Goal: Task Accomplishment & Management: Complete application form

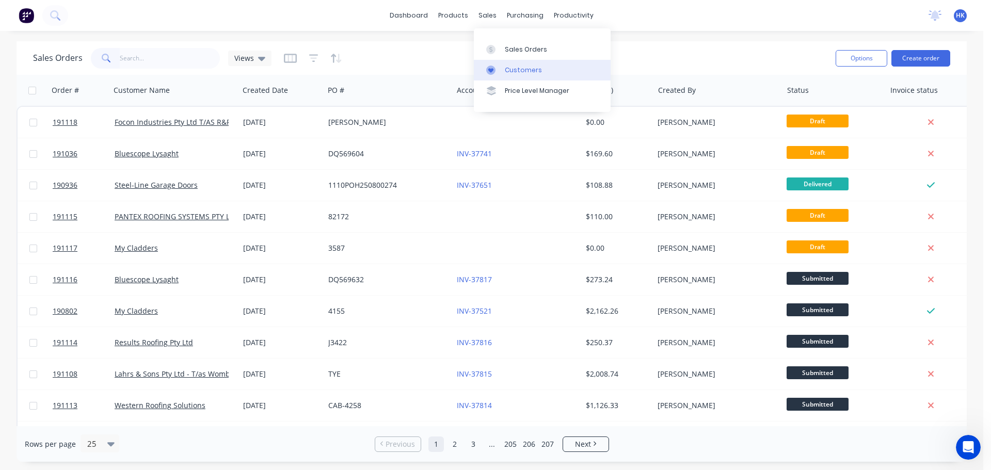
click at [535, 75] on link "Customers" at bounding box center [542, 70] width 137 height 21
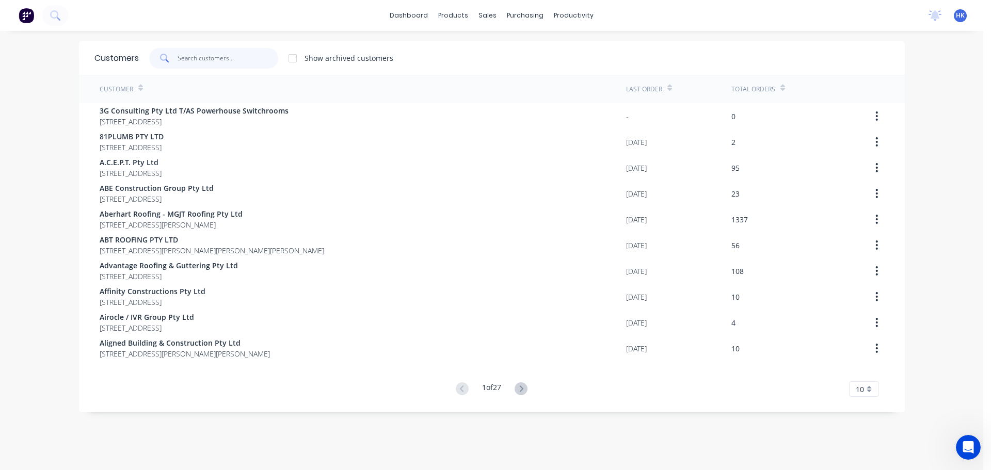
click at [238, 57] on input "text" at bounding box center [228, 58] width 101 height 21
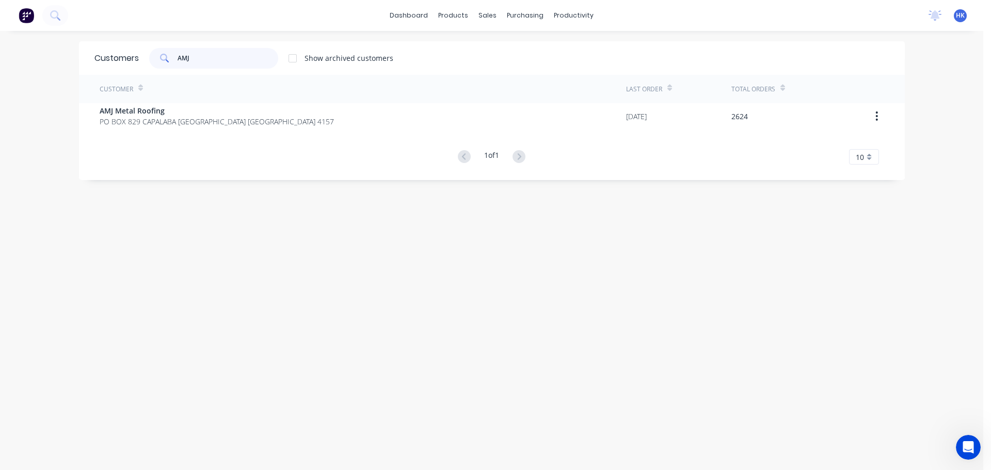
type input "AMJ"
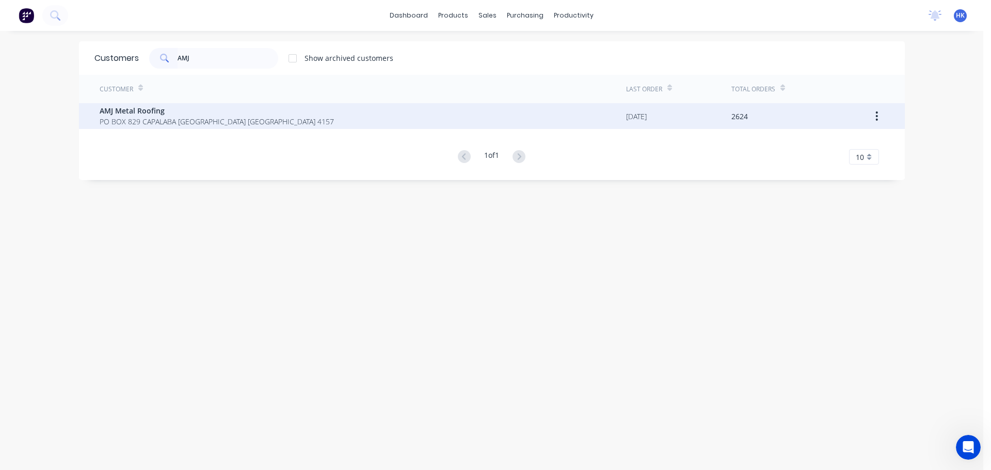
click at [254, 109] on span "AMJ Metal Roofing" at bounding box center [217, 110] width 234 height 11
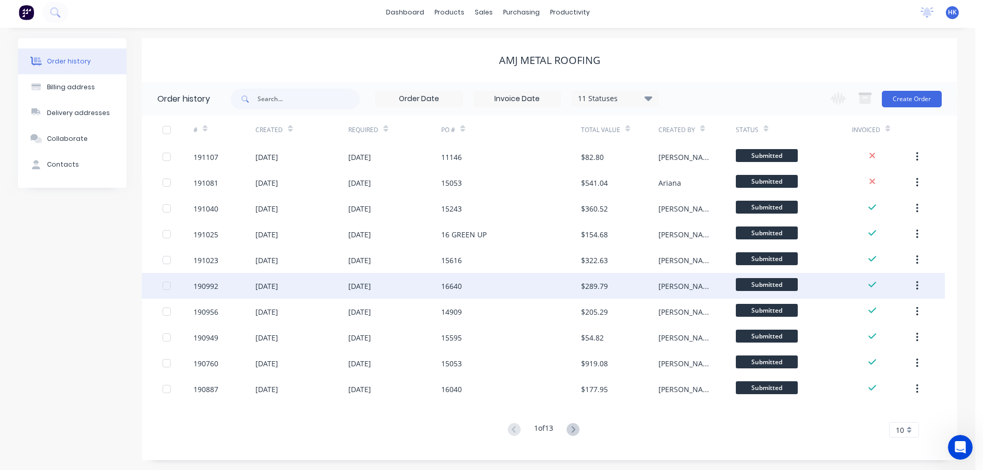
scroll to position [4, 0]
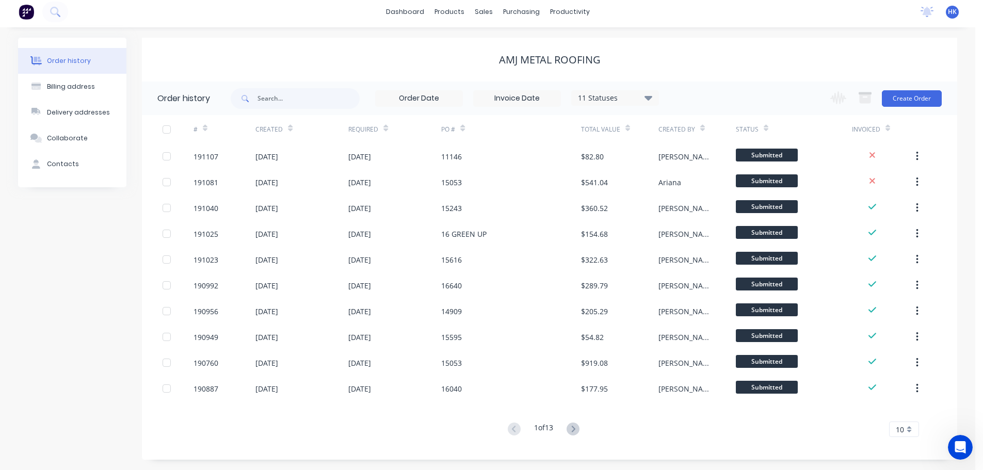
click at [580, 425] on icon at bounding box center [573, 429] width 13 height 13
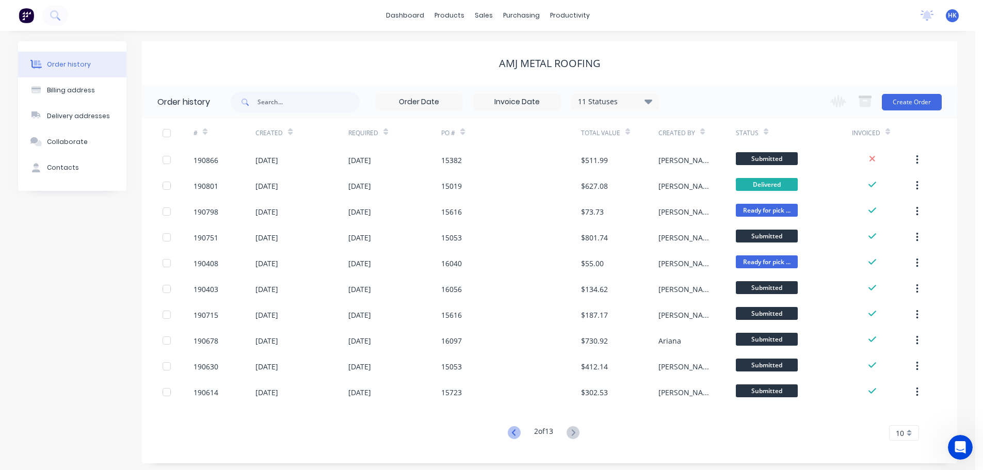
click at [512, 430] on icon at bounding box center [514, 432] width 13 height 13
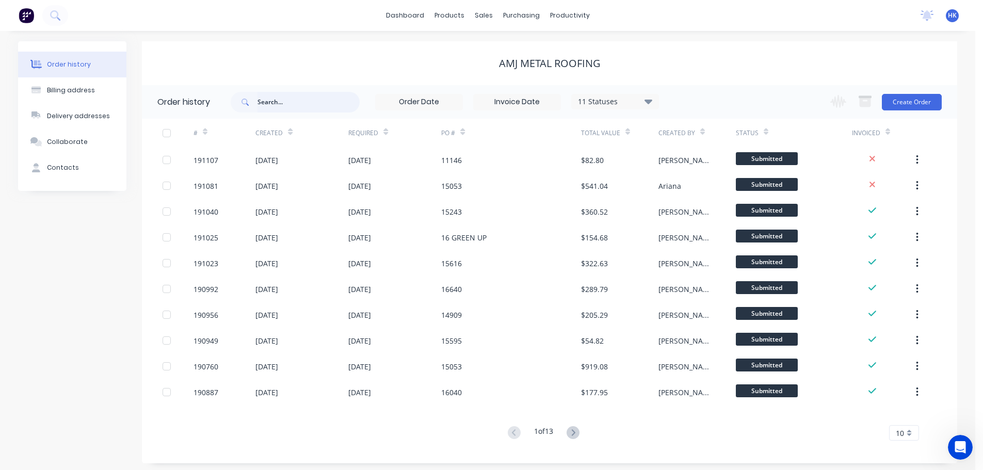
click at [321, 101] on input "text" at bounding box center [309, 102] width 102 height 21
type input "15616"
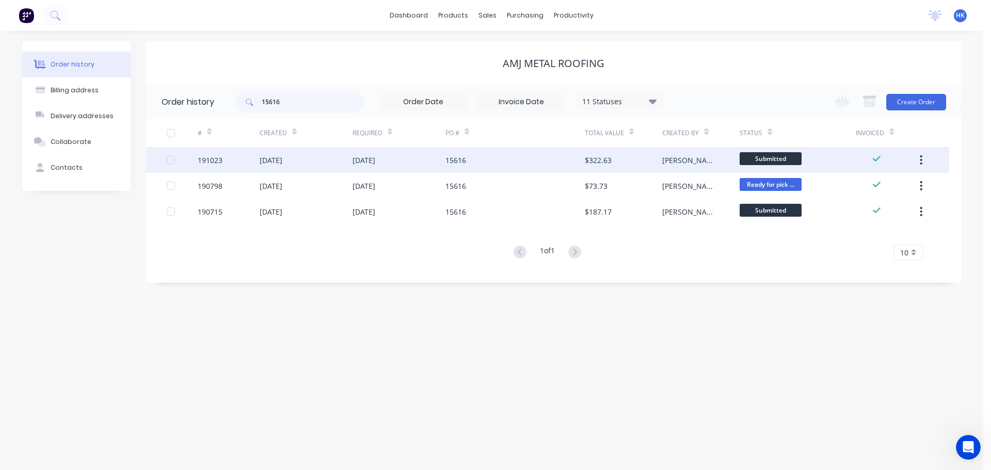
click at [498, 166] on div "15616" at bounding box center [514, 160] width 139 height 26
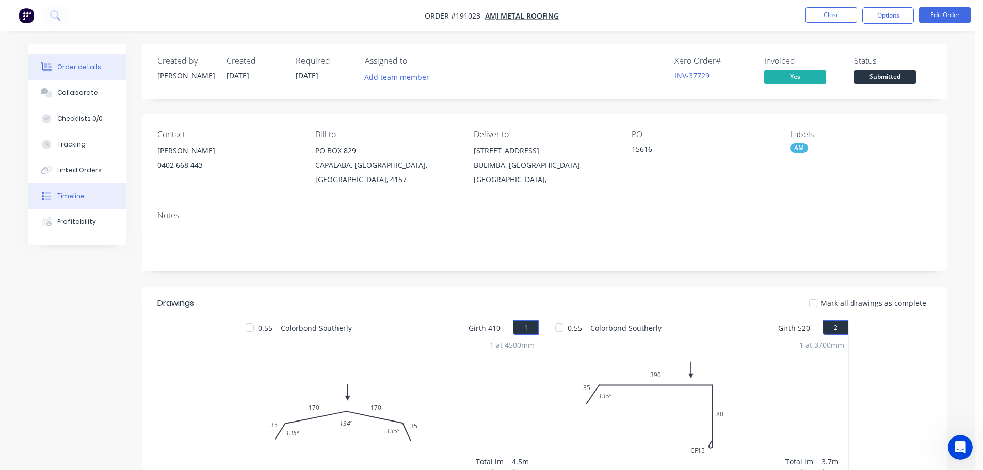
click at [72, 198] on div "Timeline" at bounding box center [70, 196] width 27 height 9
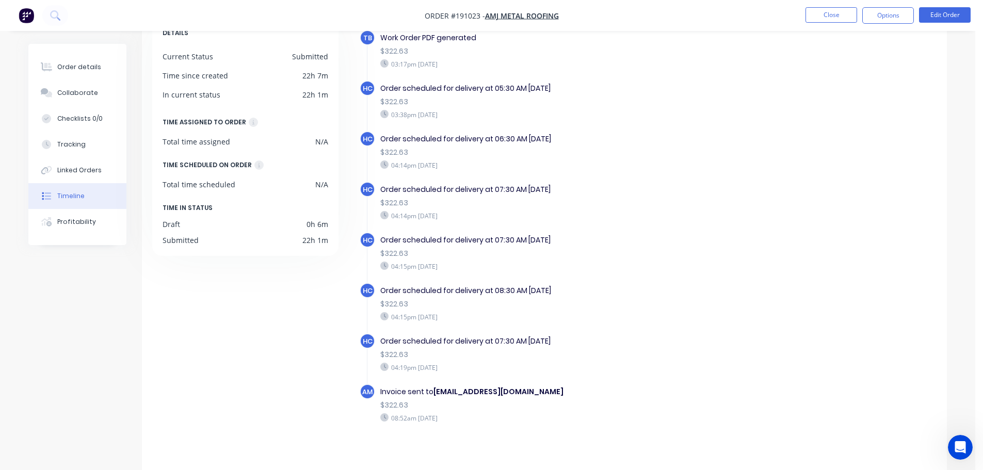
scroll to position [79, 0]
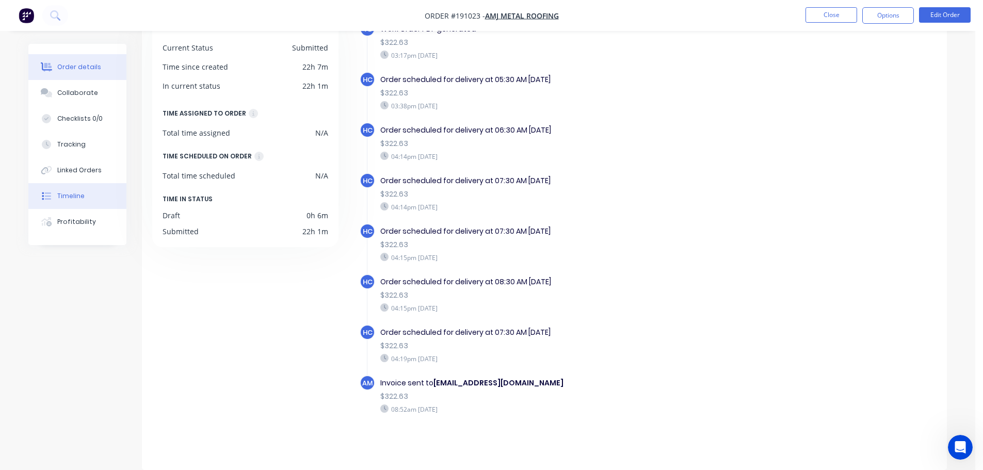
click at [73, 65] on div "Order details" at bounding box center [79, 66] width 44 height 9
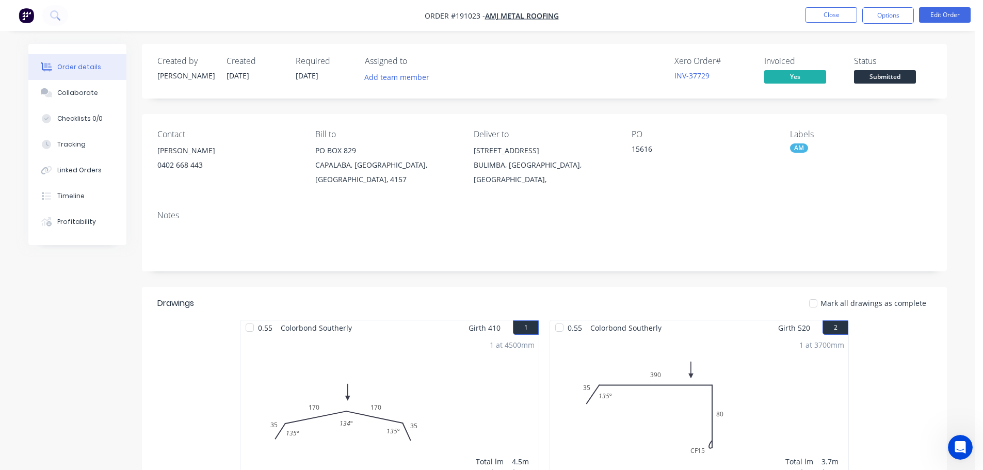
click at [830, 24] on nav "Order #191023 - AMJ Metal Roofing Close Options Edit Order" at bounding box center [491, 15] width 983 height 31
click at [829, 15] on button "Close" at bounding box center [832, 14] width 52 height 15
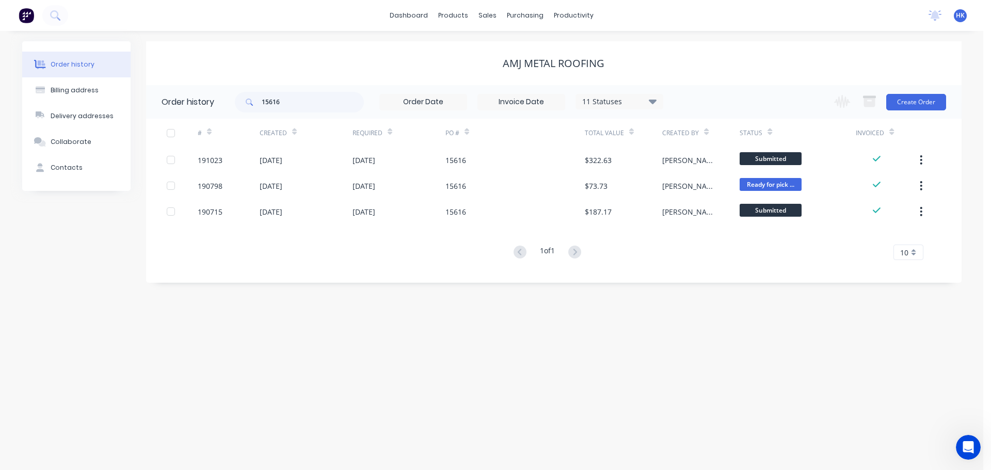
drag, startPoint x: 320, startPoint y: 117, endPoint x: 283, endPoint y: 108, distance: 37.8
click at [283, 108] on div "15616 11 Statuses Invoice Status Invoiced Not Invoiced Partial Order Status All…" at bounding box center [449, 102] width 428 height 34
click at [482, 18] on div "sales" at bounding box center [487, 15] width 28 height 15
click at [504, 53] on link "Sales Orders" at bounding box center [542, 49] width 137 height 21
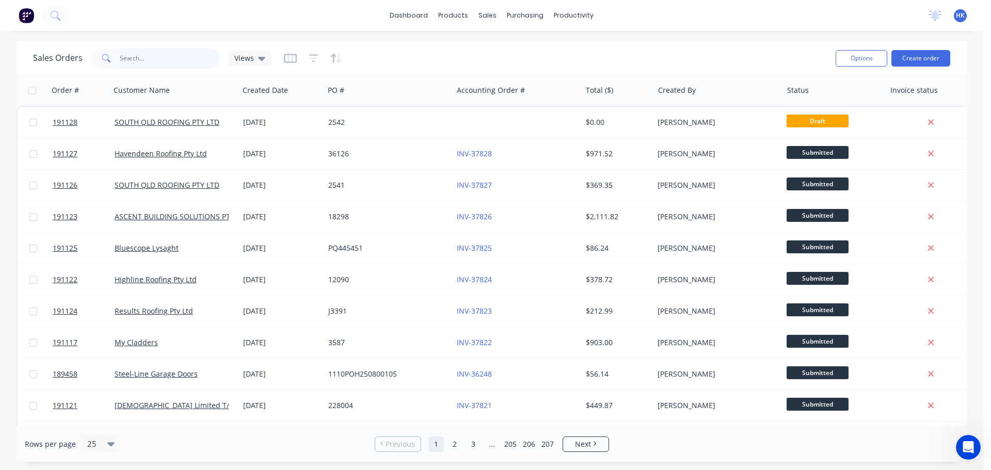
click at [189, 55] on input "text" at bounding box center [170, 58] width 101 height 21
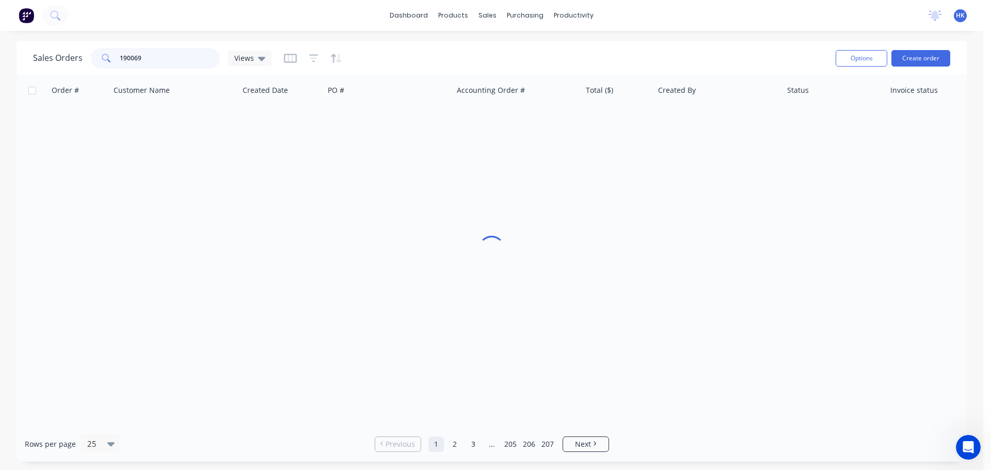
type input "190069"
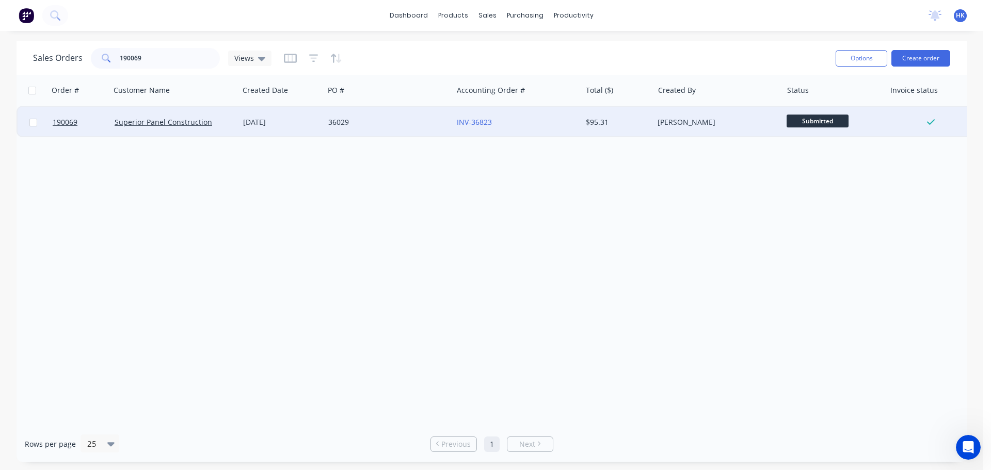
click at [376, 131] on div "36029" at bounding box center [388, 122] width 129 height 31
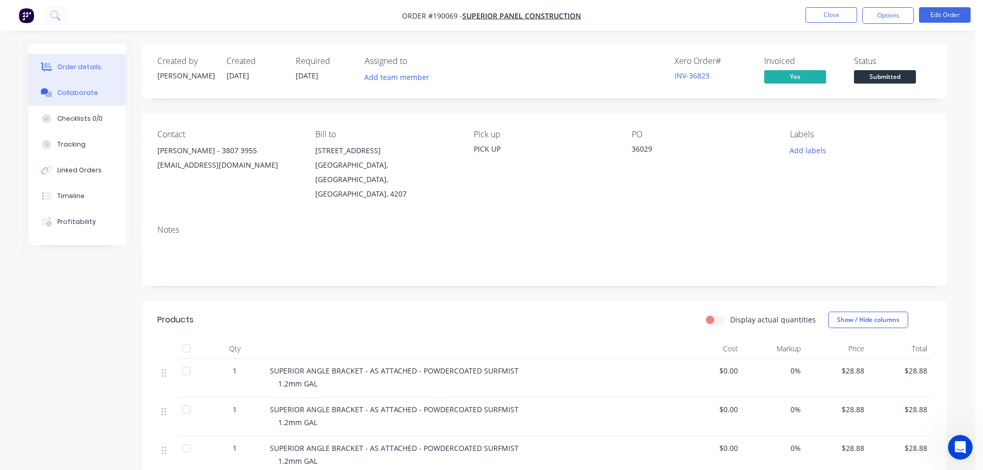
click at [107, 92] on button "Collaborate" at bounding box center [77, 93] width 98 height 26
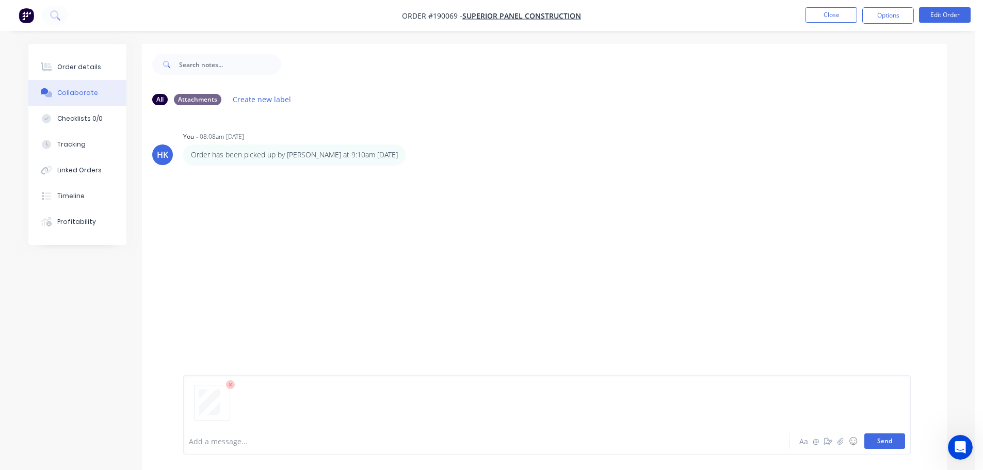
click at [883, 444] on button "Send" at bounding box center [885, 441] width 41 height 15
click at [823, 17] on button "Close" at bounding box center [832, 14] width 52 height 15
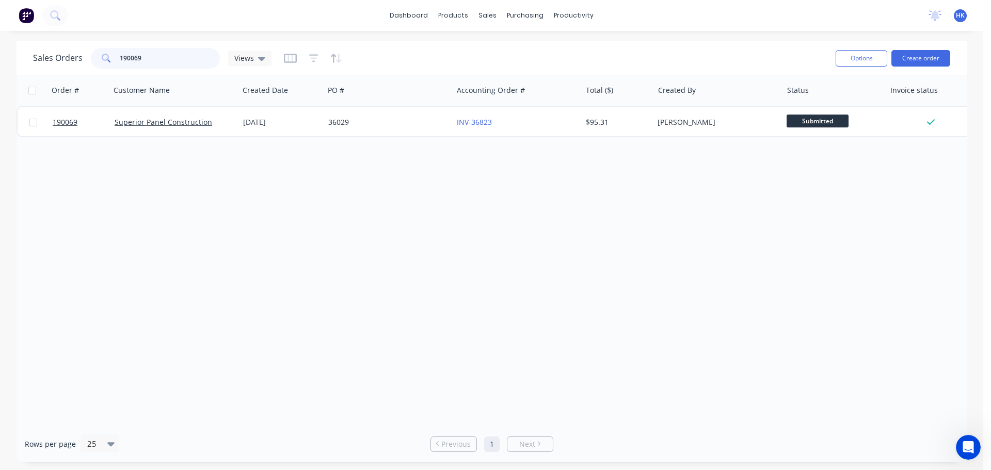
click at [181, 61] on input "190069" at bounding box center [170, 58] width 101 height 21
type input "189873"
click at [360, 135] on div "36040" at bounding box center [388, 122] width 129 height 31
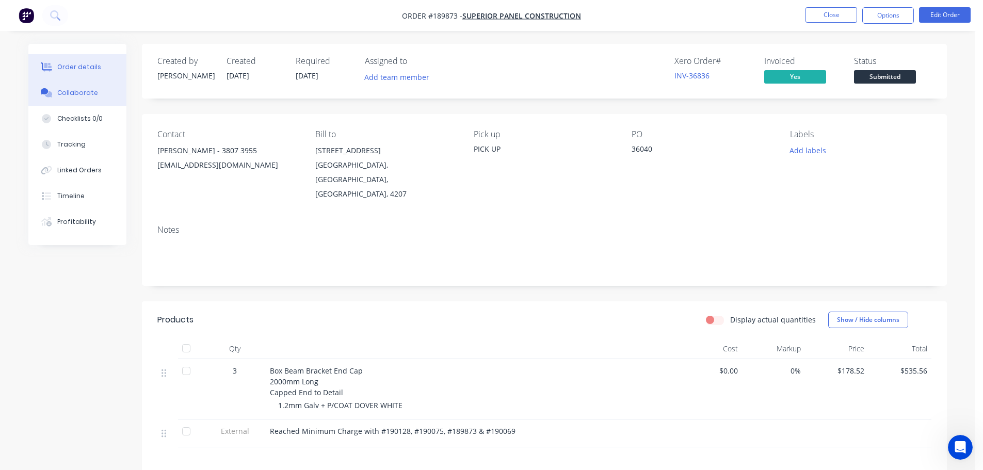
click at [84, 97] on div "Collaborate" at bounding box center [77, 92] width 41 height 9
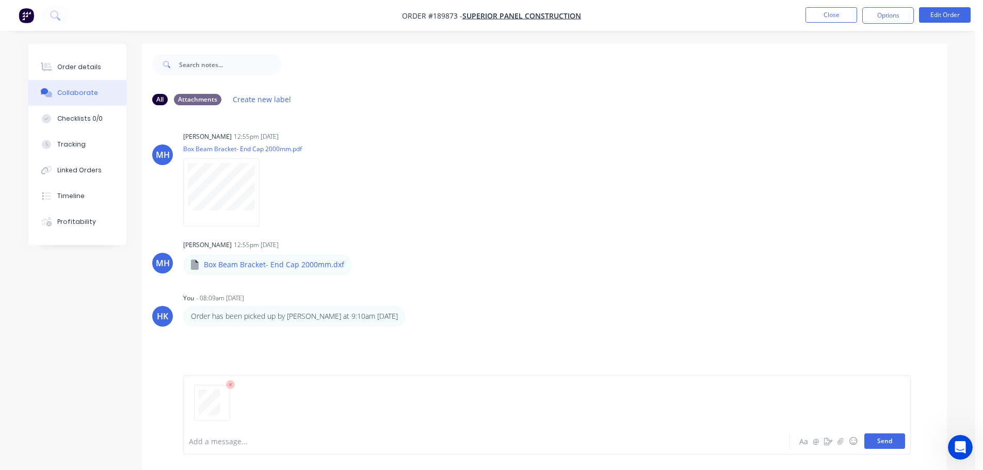
click at [877, 442] on button "Send" at bounding box center [885, 441] width 41 height 15
drag, startPoint x: 824, startPoint y: 23, endPoint x: 830, endPoint y: 15, distance: 9.6
click at [824, 23] on li "Close" at bounding box center [832, 15] width 52 height 17
click at [830, 14] on button "Close" at bounding box center [832, 14] width 52 height 15
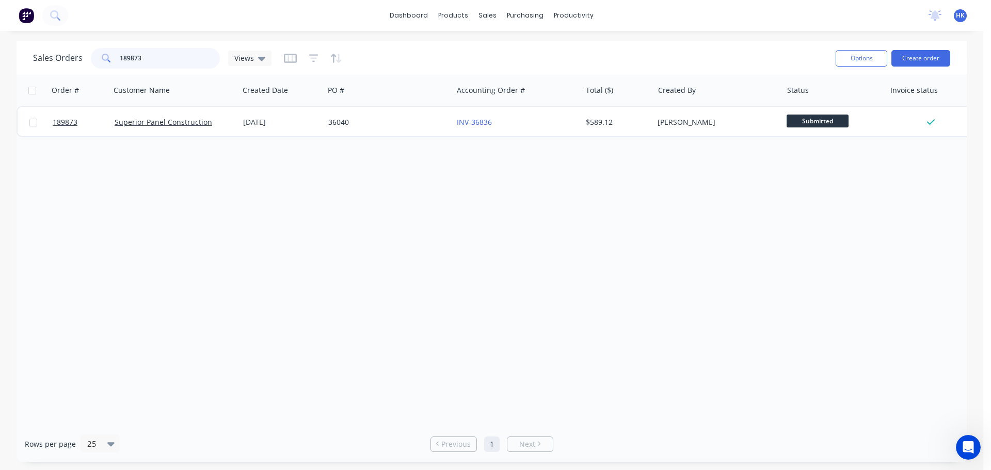
click at [167, 67] on input "189873" at bounding box center [170, 58] width 101 height 21
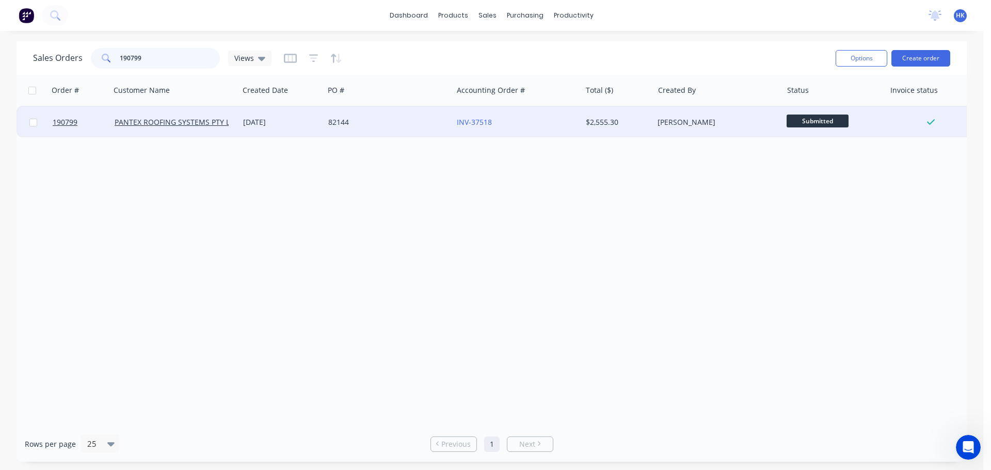
type input "190799"
click at [316, 126] on div "[DATE]" at bounding box center [281, 122] width 77 height 10
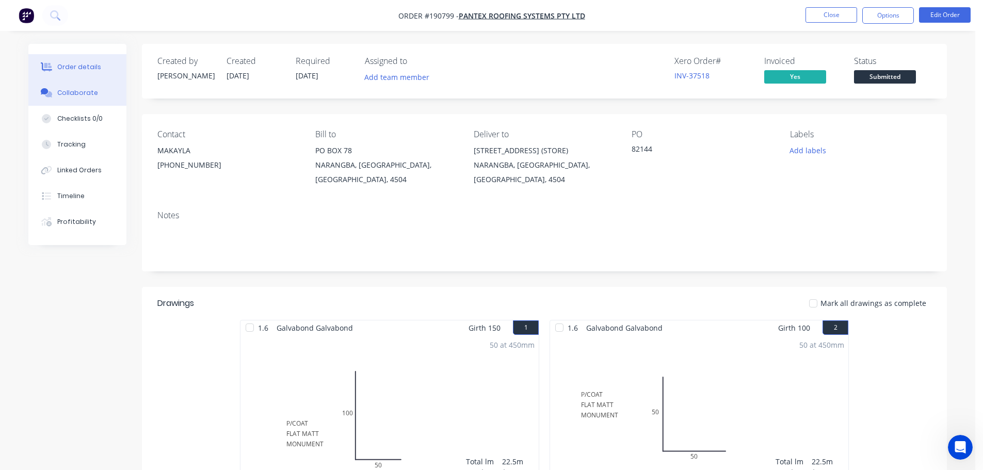
click at [93, 101] on button "Collaborate" at bounding box center [77, 93] width 98 height 26
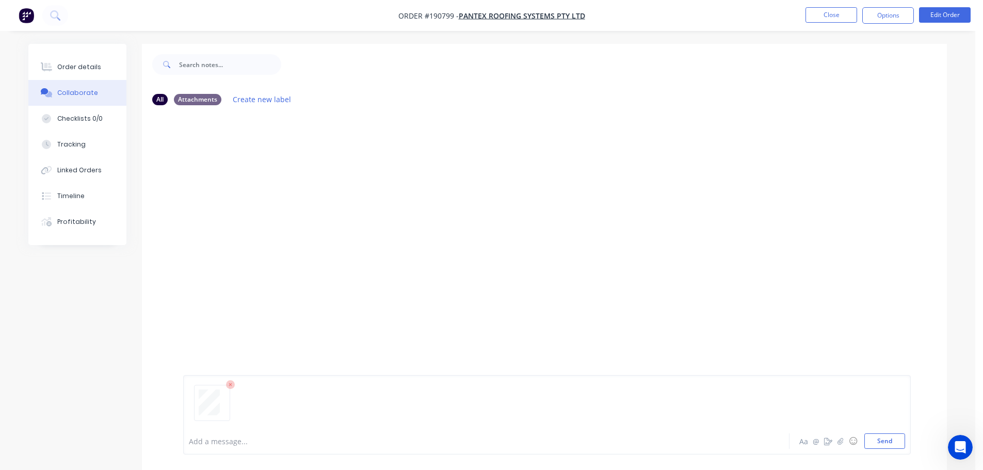
click at [877, 446] on button "Send" at bounding box center [885, 441] width 41 height 15
click at [840, 18] on button "Close" at bounding box center [832, 14] width 52 height 15
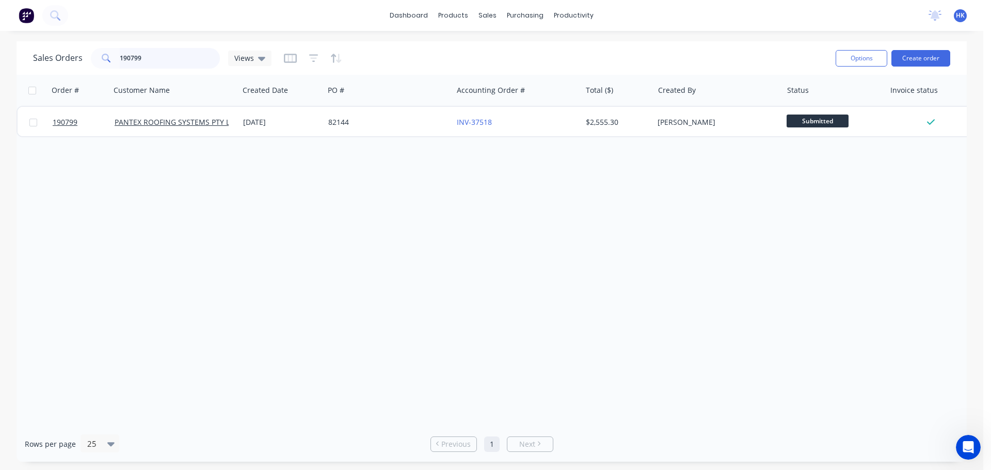
click at [202, 64] on input "190799" at bounding box center [170, 58] width 101 height 21
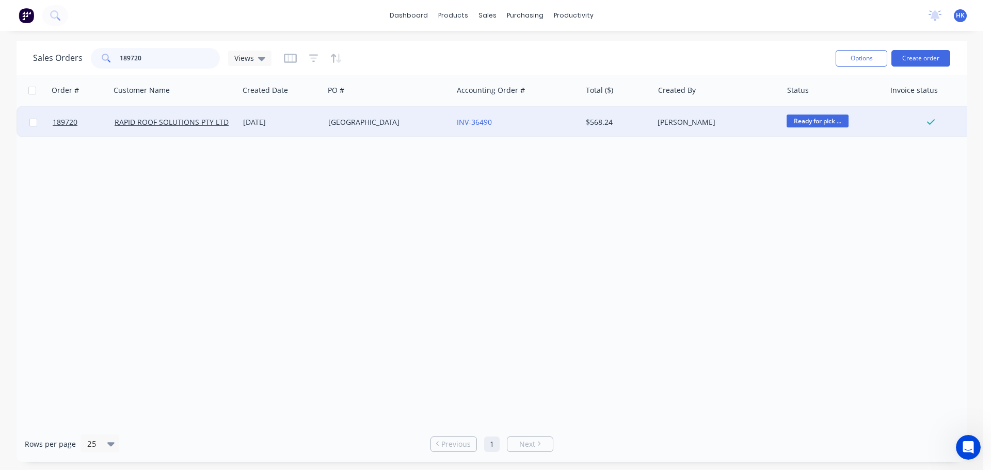
type input "189720"
click at [378, 124] on div "[GEOGRAPHIC_DATA]" at bounding box center [385, 122] width 115 height 10
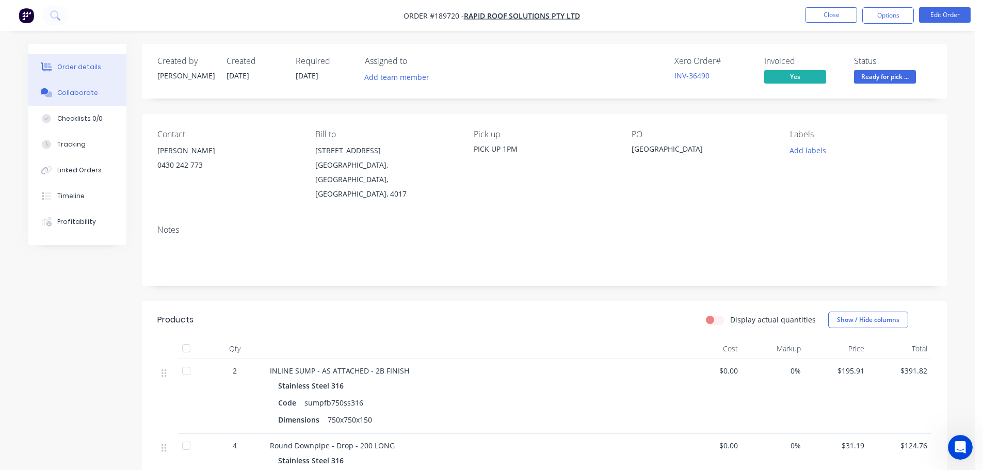
click at [73, 101] on button "Collaborate" at bounding box center [77, 93] width 98 height 26
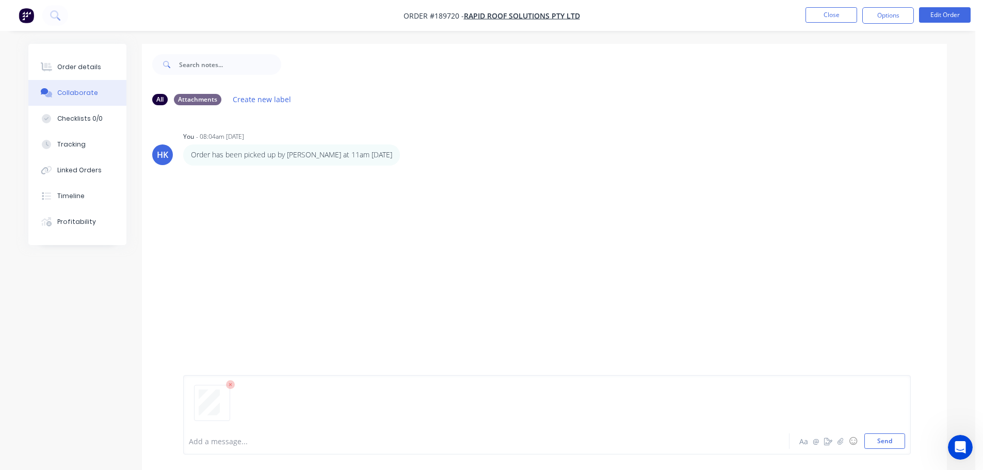
click at [885, 436] on button "Send" at bounding box center [885, 441] width 41 height 15
click at [837, 15] on button "Close" at bounding box center [832, 14] width 52 height 15
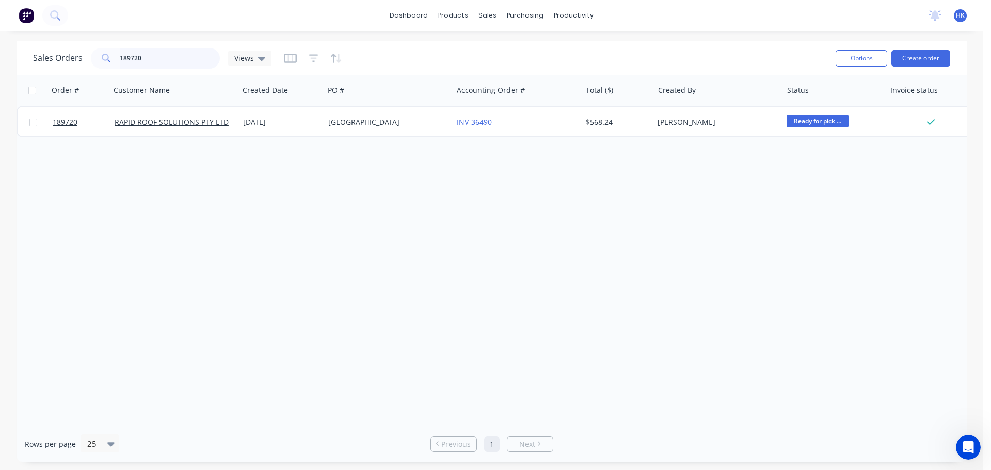
click at [171, 56] on input "189720" at bounding box center [170, 58] width 101 height 21
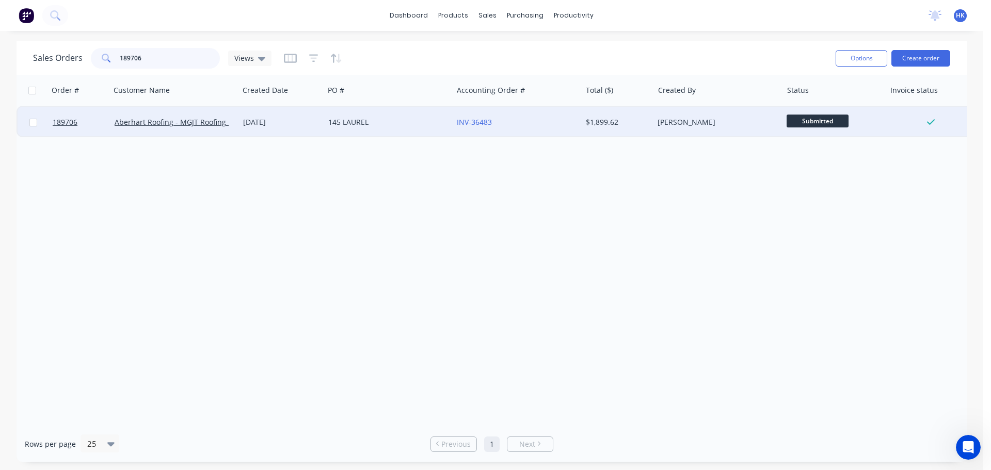
type input "189706"
click at [412, 113] on div "145 LAUREL" at bounding box center [388, 122] width 129 height 31
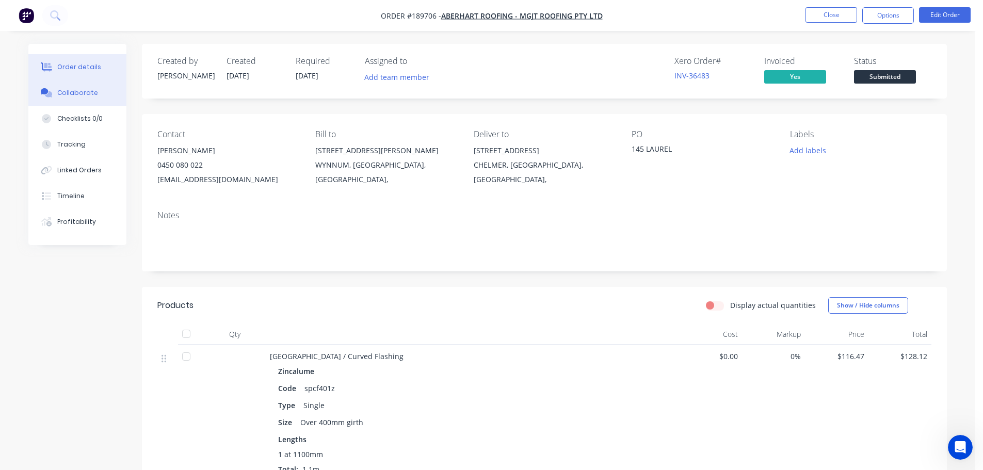
click at [97, 103] on button "Collaborate" at bounding box center [77, 93] width 98 height 26
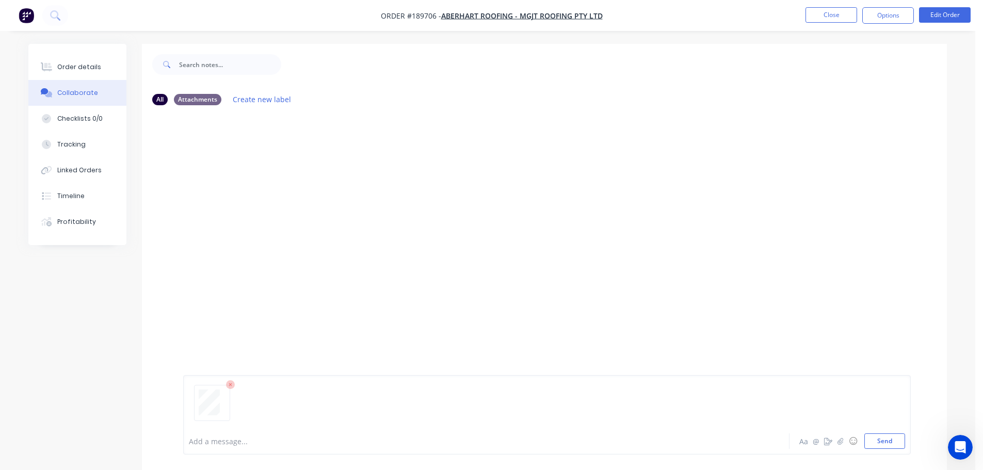
drag, startPoint x: 884, startPoint y: 442, endPoint x: 878, endPoint y: 335, distance: 107.6
click at [883, 441] on button "Send" at bounding box center [885, 441] width 41 height 15
click at [827, 13] on button "Close" at bounding box center [832, 14] width 52 height 15
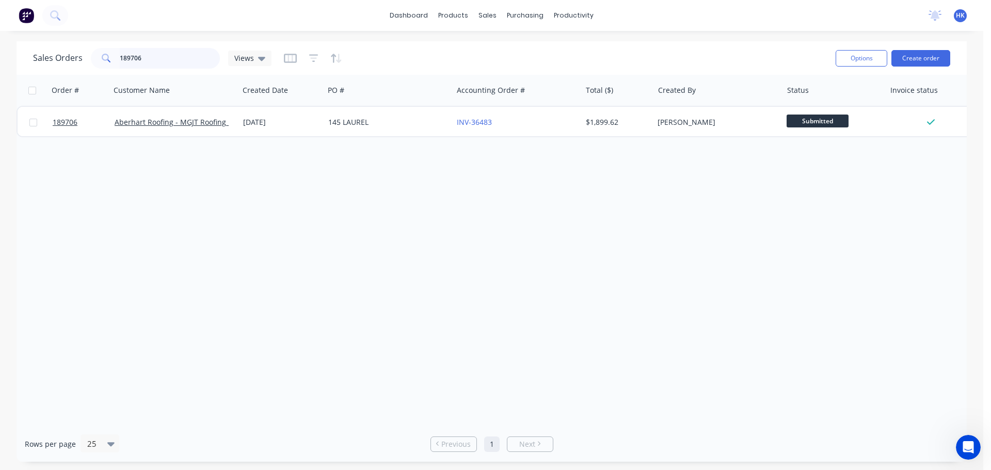
click at [146, 61] on input "189706" at bounding box center [170, 58] width 101 height 21
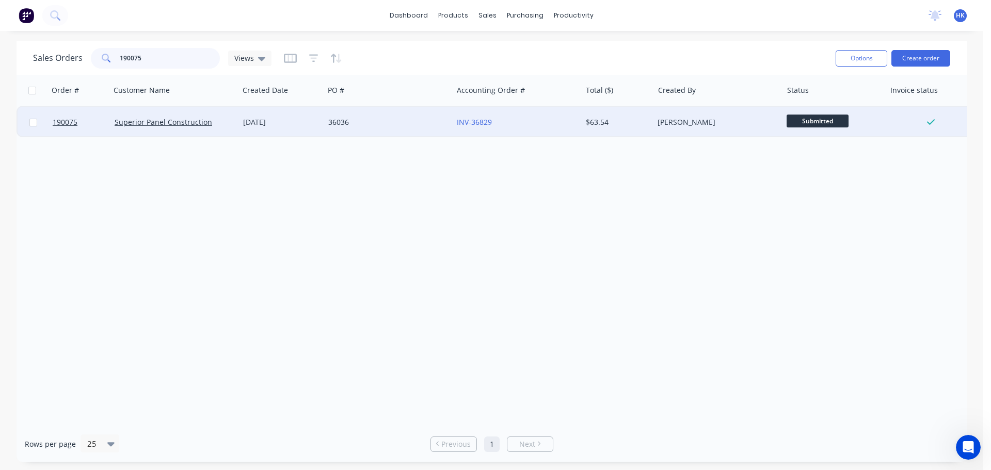
type input "190075"
click at [372, 135] on div "36036" at bounding box center [388, 122] width 129 height 31
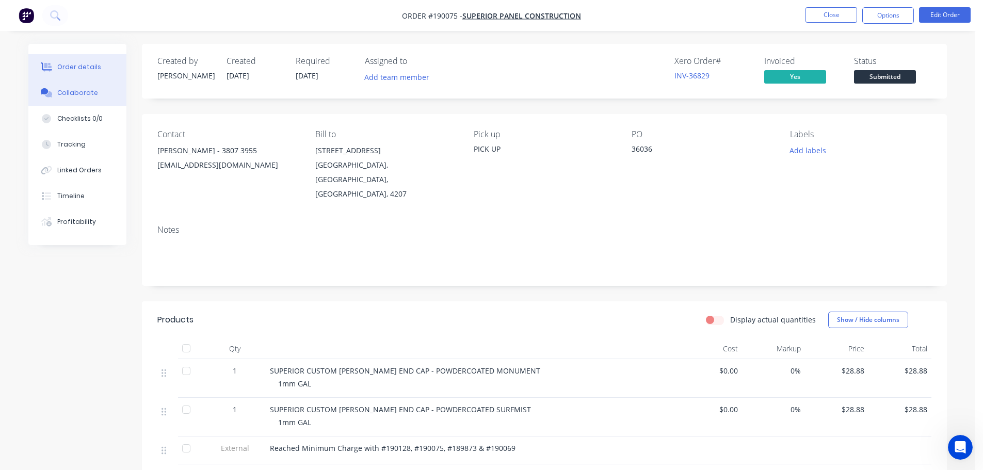
click at [58, 102] on button "Collaborate" at bounding box center [77, 93] width 98 height 26
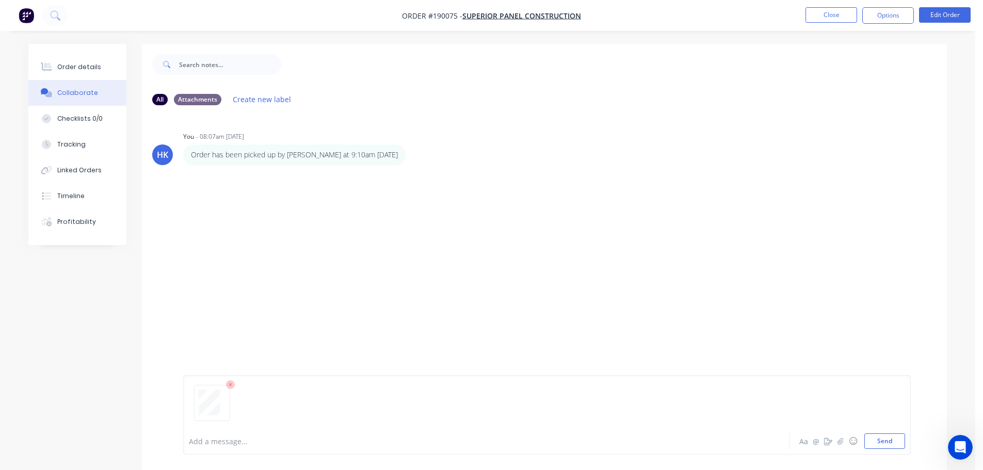
drag, startPoint x: 888, startPoint y: 444, endPoint x: 872, endPoint y: 369, distance: 77.6
click at [888, 444] on button "Send" at bounding box center [885, 441] width 41 height 15
click at [841, 16] on button "Close" at bounding box center [832, 14] width 52 height 15
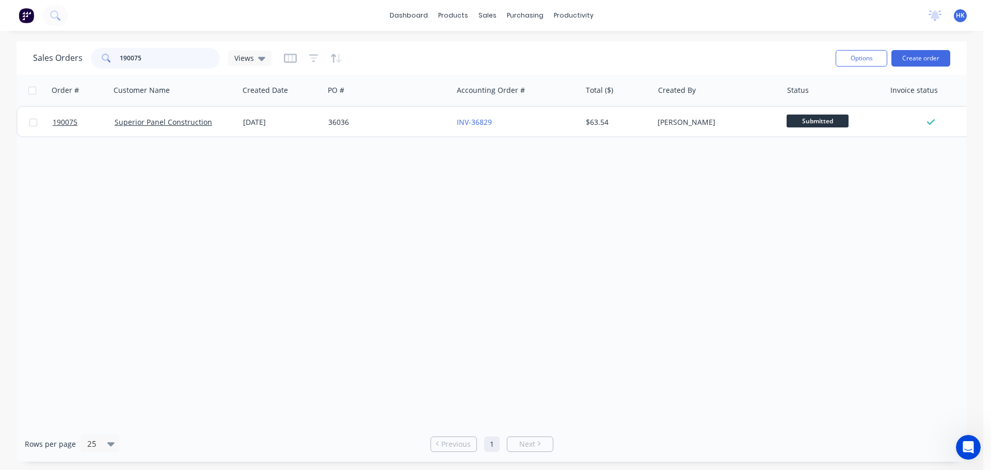
click at [154, 62] on input "190075" at bounding box center [170, 58] width 101 height 21
type input "190839"
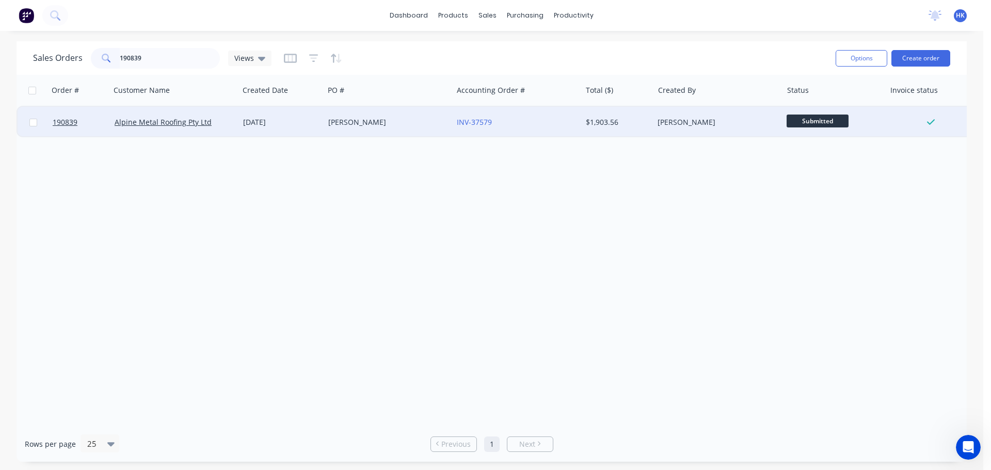
click at [349, 132] on div "[PERSON_NAME]" at bounding box center [388, 122] width 129 height 31
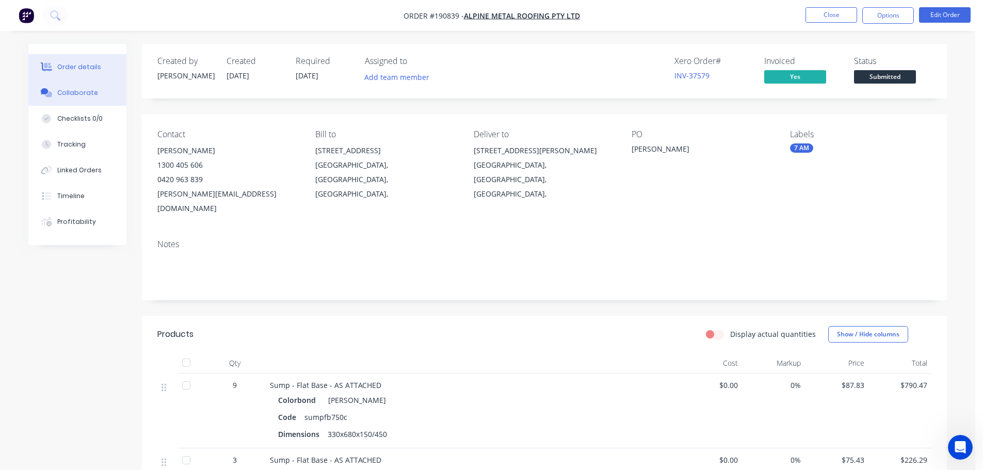
click at [83, 89] on div "Collaborate" at bounding box center [77, 92] width 41 height 9
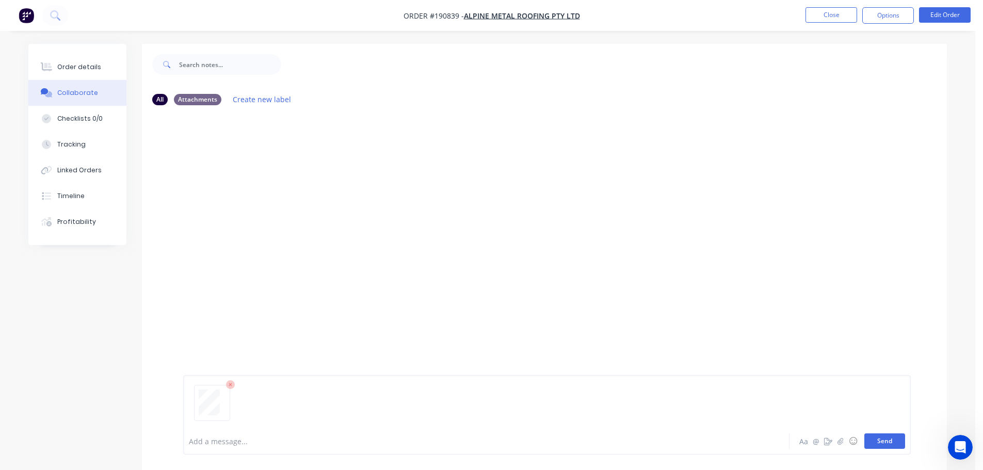
click at [893, 439] on button "Send" at bounding box center [885, 441] width 41 height 15
click at [832, 13] on button "Close" at bounding box center [832, 14] width 52 height 15
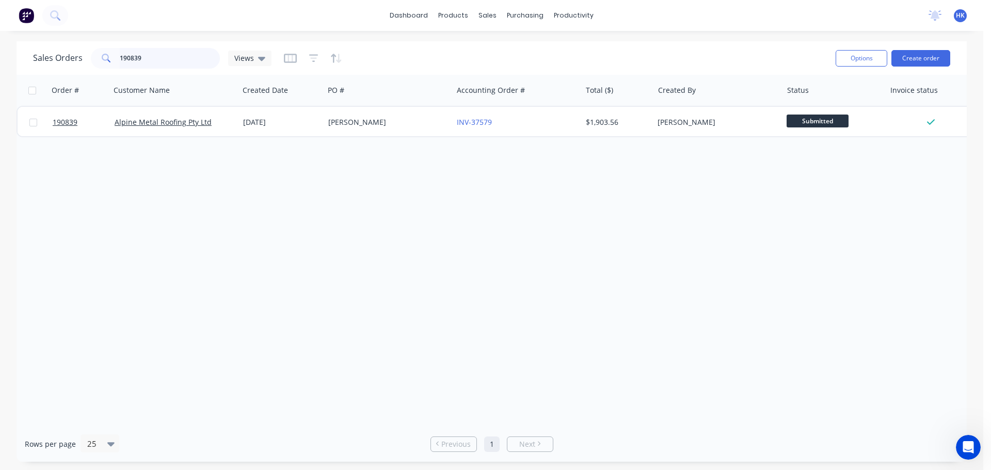
click at [163, 60] on input "190839" at bounding box center [170, 58] width 101 height 21
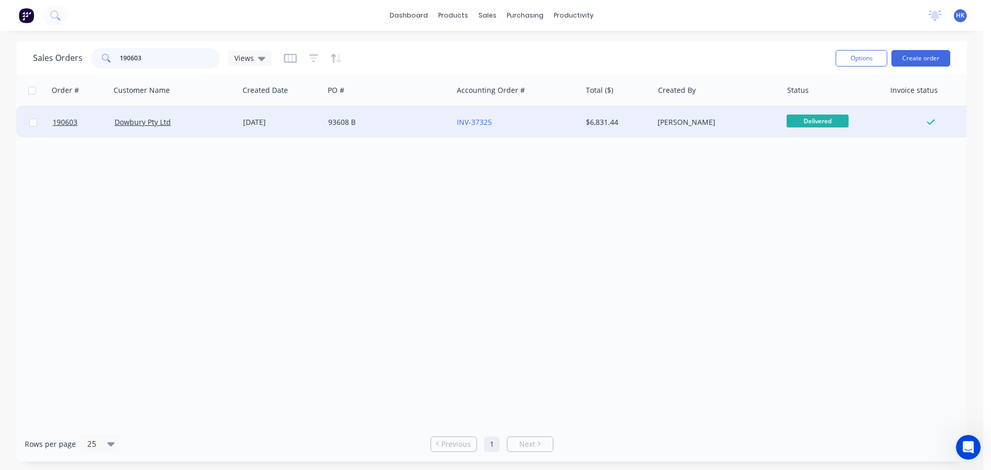
type input "190603"
click at [359, 122] on div "93608 B" at bounding box center [385, 122] width 115 height 10
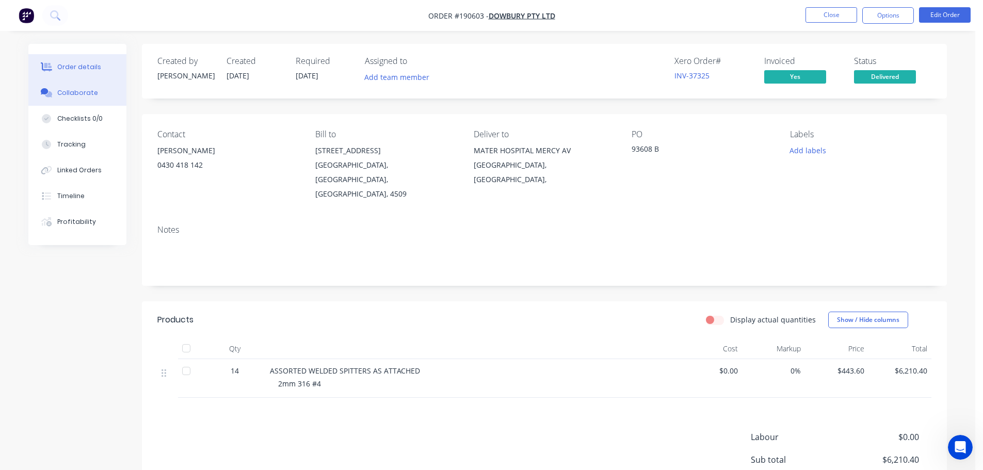
click at [84, 95] on div "Collaborate" at bounding box center [77, 92] width 41 height 9
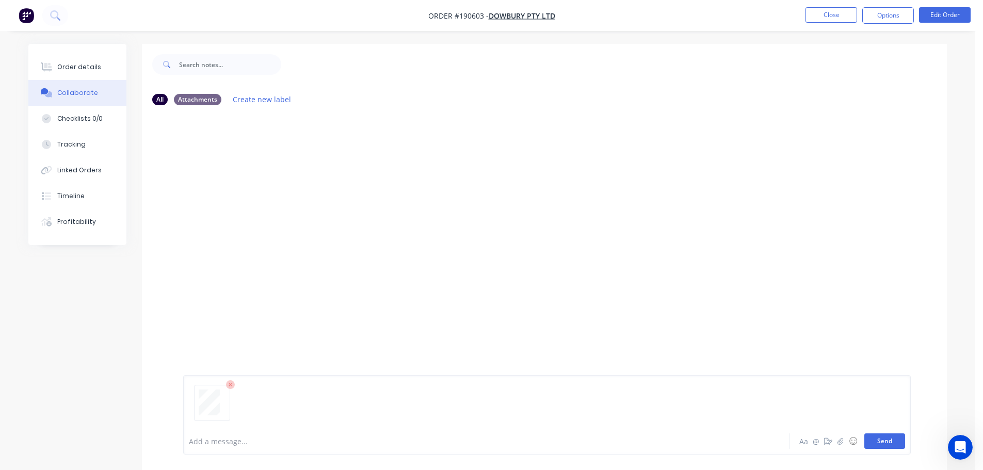
click at [887, 442] on button "Send" at bounding box center [885, 441] width 41 height 15
click at [828, 18] on button "Close" at bounding box center [832, 14] width 52 height 15
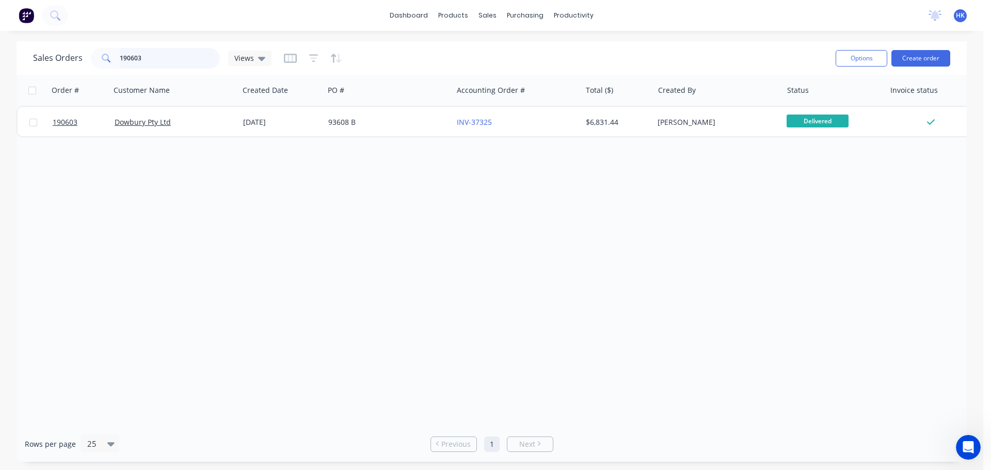
click at [161, 62] on input "190603" at bounding box center [170, 58] width 101 height 21
type input "190800"
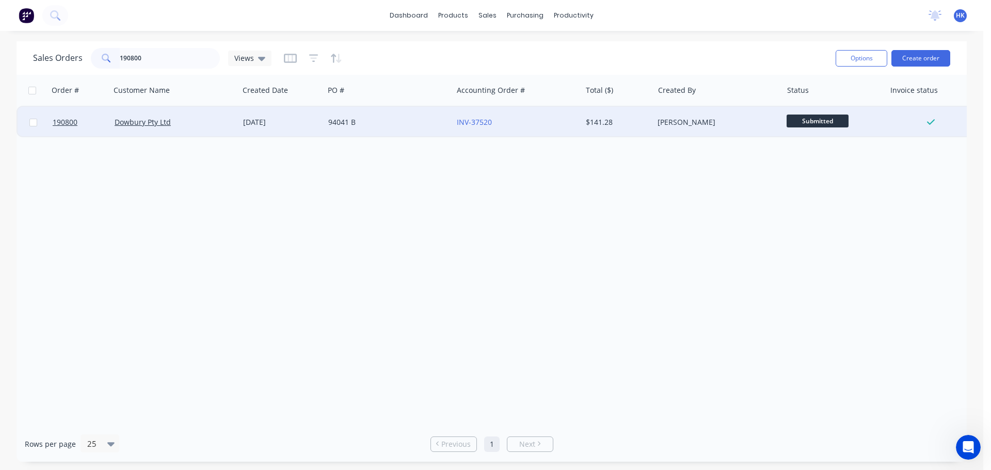
click at [395, 122] on div "94041 B" at bounding box center [385, 122] width 115 height 10
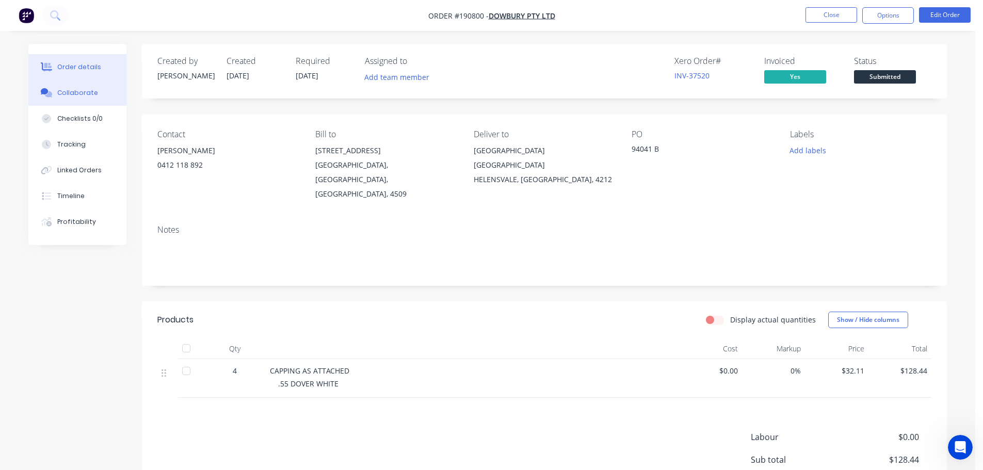
click at [79, 98] on button "Collaborate" at bounding box center [77, 93] width 98 height 26
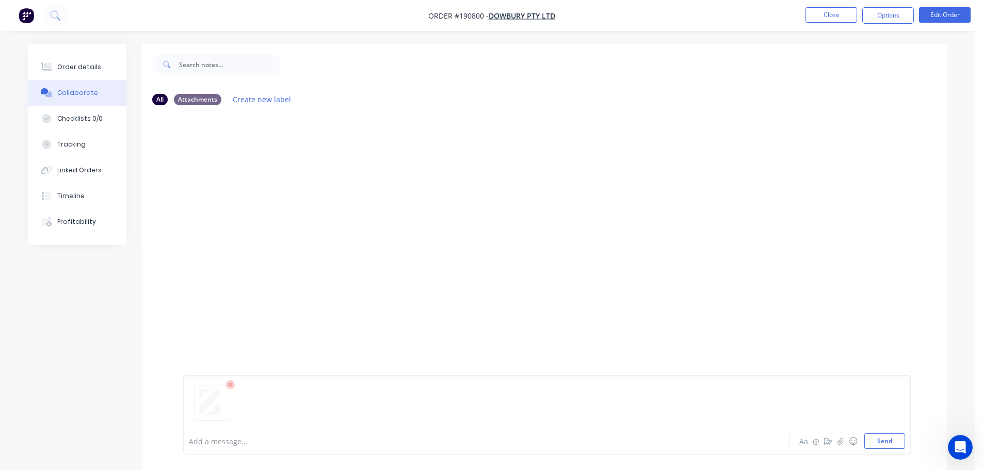
drag, startPoint x: 890, startPoint y: 443, endPoint x: 888, endPoint y: 405, distance: 38.7
click at [890, 441] on button "Send" at bounding box center [885, 441] width 41 height 15
click at [824, 21] on button "Close" at bounding box center [832, 14] width 52 height 15
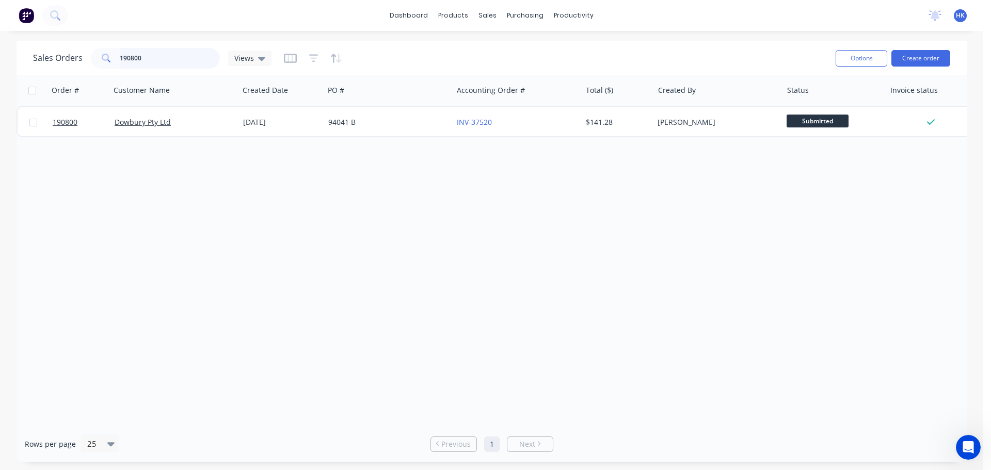
click at [156, 58] on input "190800" at bounding box center [170, 58] width 101 height 21
click at [156, 57] on input "190800" at bounding box center [170, 58] width 101 height 21
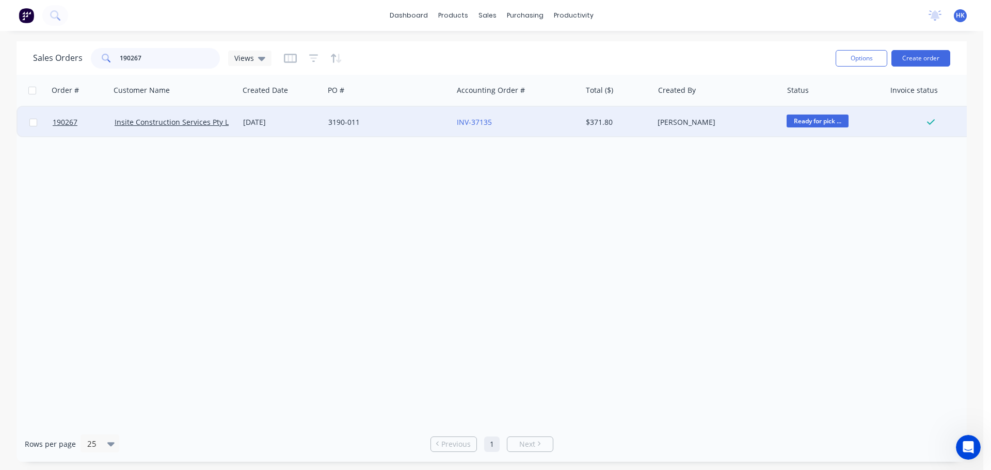
type input "190267"
click at [377, 130] on div "3190-011" at bounding box center [388, 122] width 129 height 31
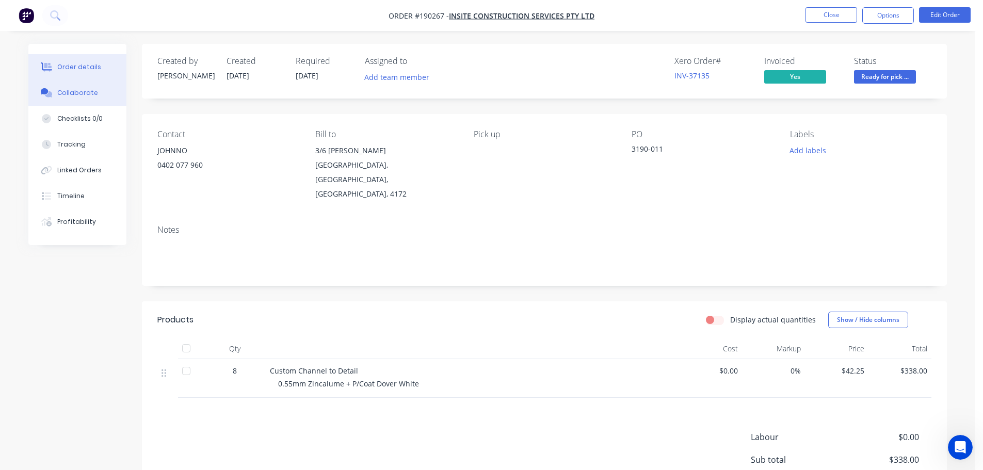
click at [65, 97] on div "Collaborate" at bounding box center [77, 92] width 41 height 9
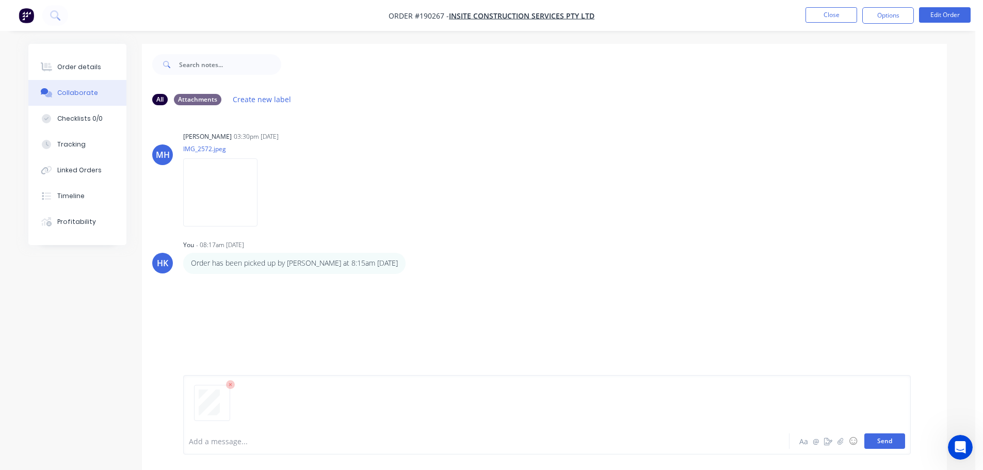
click at [890, 445] on button "Send" at bounding box center [885, 441] width 41 height 15
click at [822, 18] on button "Close" at bounding box center [832, 14] width 52 height 15
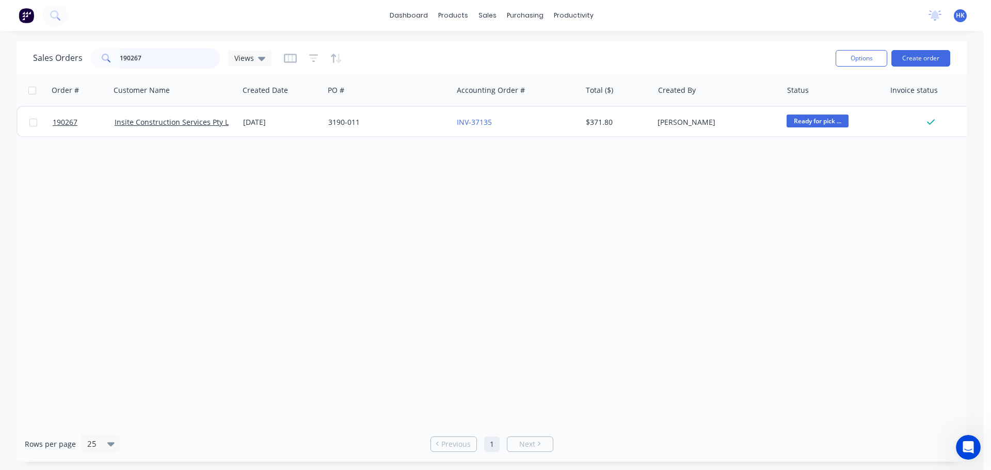
click at [167, 56] on input "190267" at bounding box center [170, 58] width 101 height 21
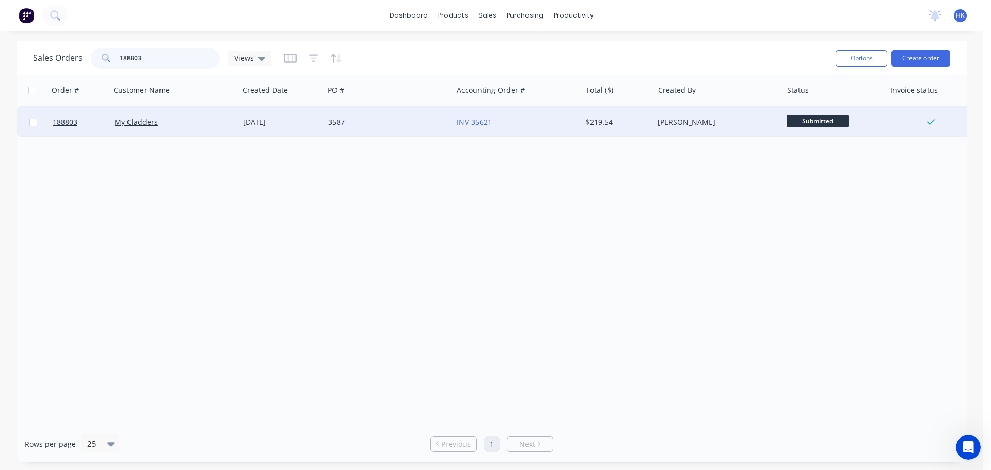
type input "188803"
click at [391, 124] on div "3587" at bounding box center [385, 122] width 115 height 10
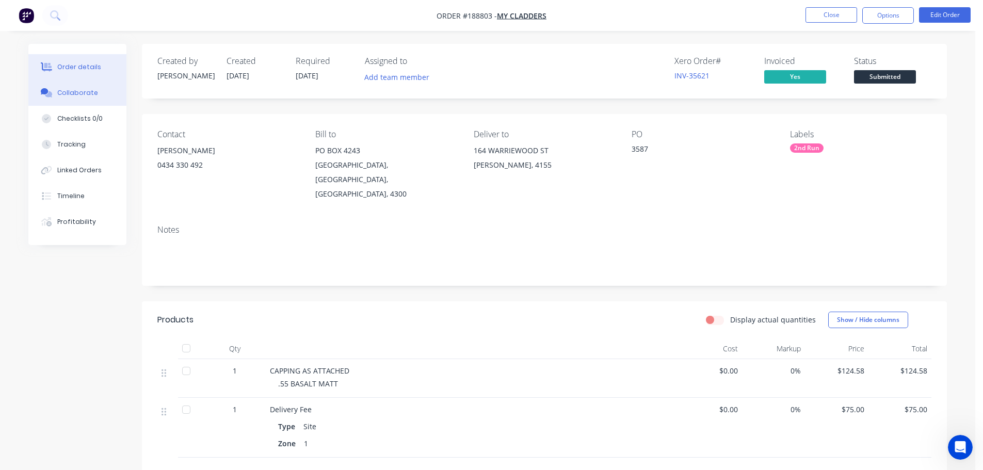
click at [76, 103] on button "Collaborate" at bounding box center [77, 93] width 98 height 26
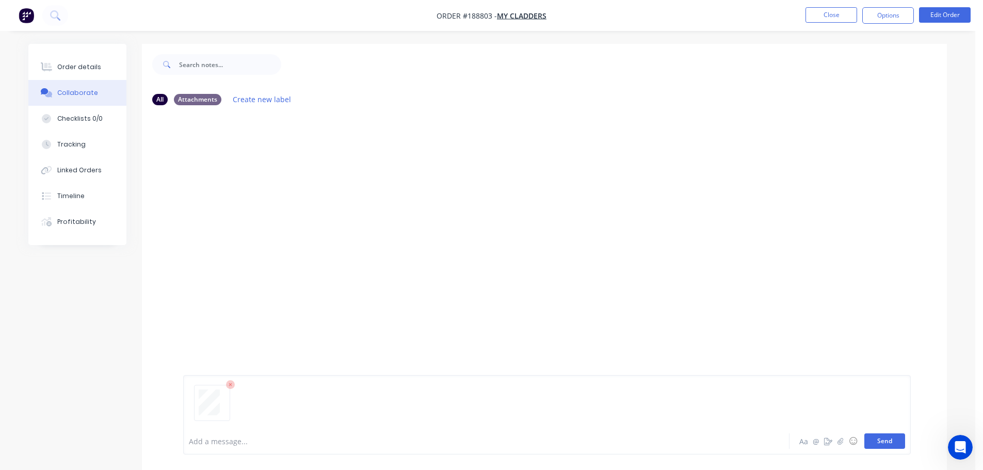
click at [895, 438] on button "Send" at bounding box center [885, 441] width 41 height 15
click at [824, 17] on button "Close" at bounding box center [832, 14] width 52 height 15
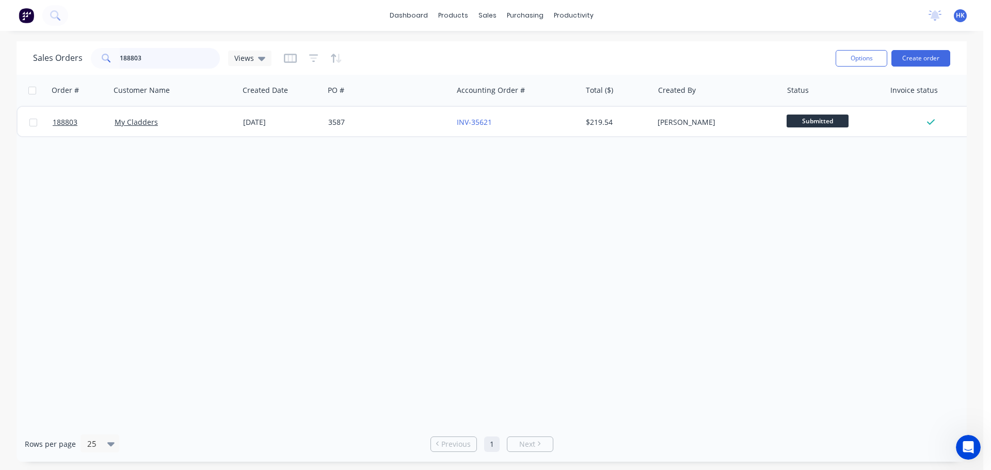
click at [173, 61] on input "188803" at bounding box center [170, 58] width 101 height 21
click at [172, 61] on input "188803" at bounding box center [170, 58] width 101 height 21
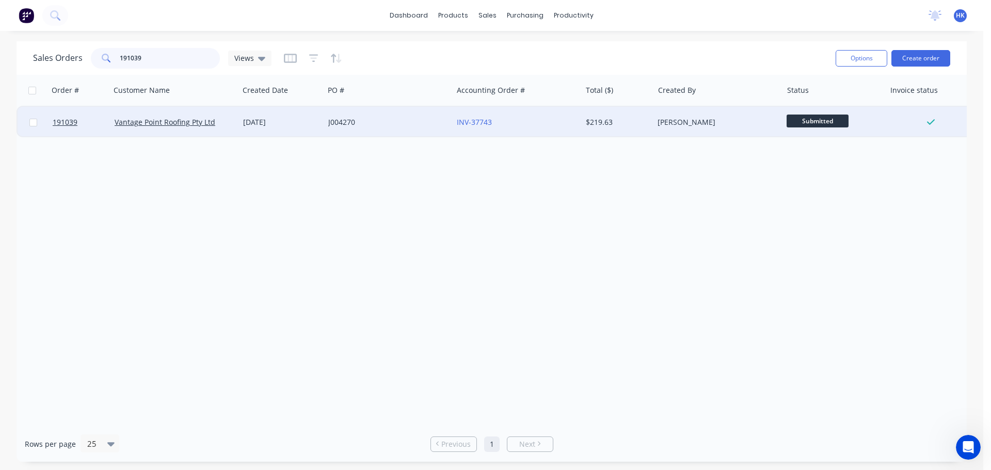
type input "191039"
click at [379, 123] on div "J004270" at bounding box center [385, 122] width 115 height 10
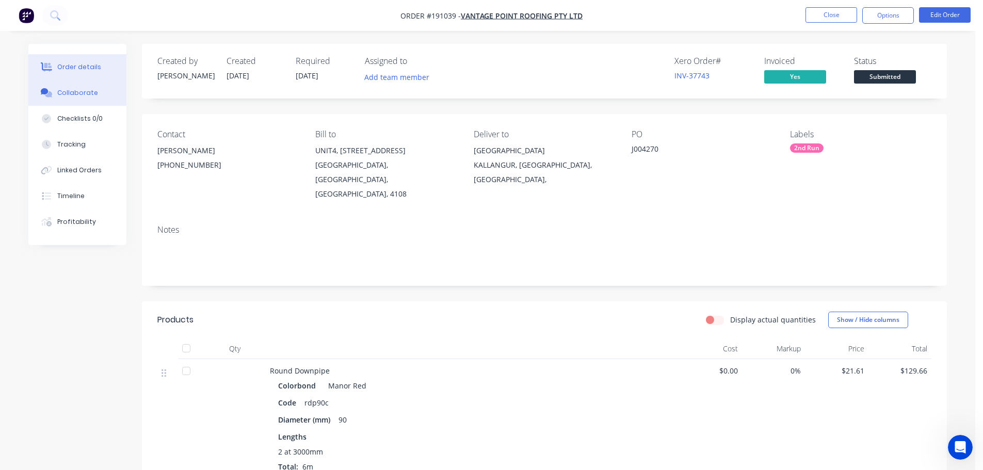
click at [83, 96] on div "Collaborate" at bounding box center [77, 92] width 41 height 9
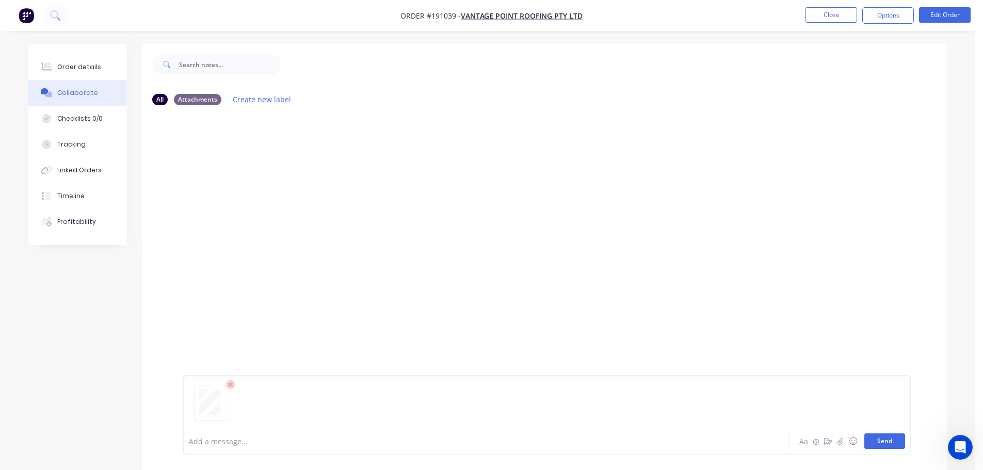
click at [874, 444] on button "Send" at bounding box center [885, 441] width 41 height 15
click at [818, 17] on button "Close" at bounding box center [832, 14] width 52 height 15
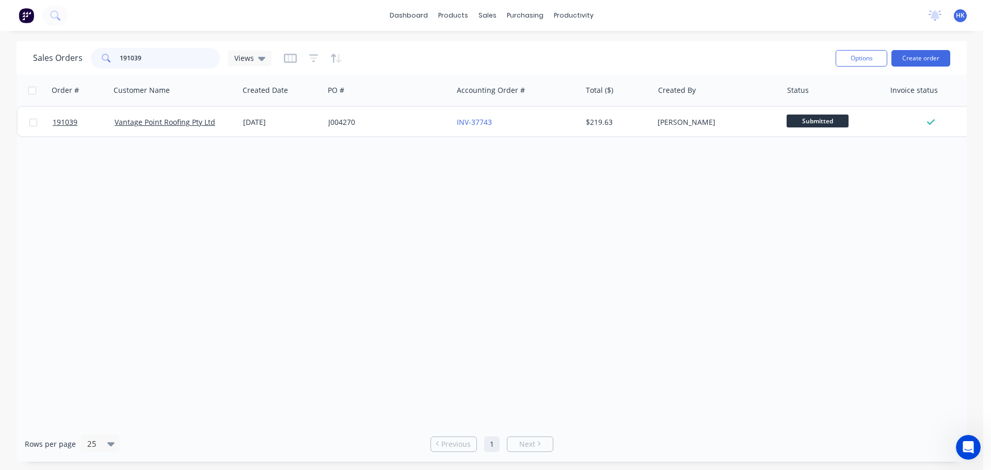
click at [161, 57] on input "191039" at bounding box center [170, 58] width 101 height 21
click at [140, 59] on input "191039190533" at bounding box center [170, 58] width 101 height 21
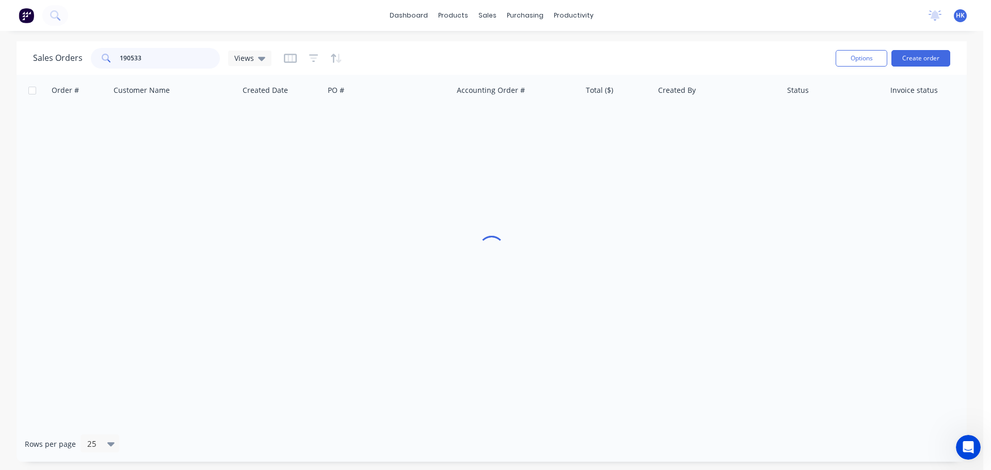
type input "190533"
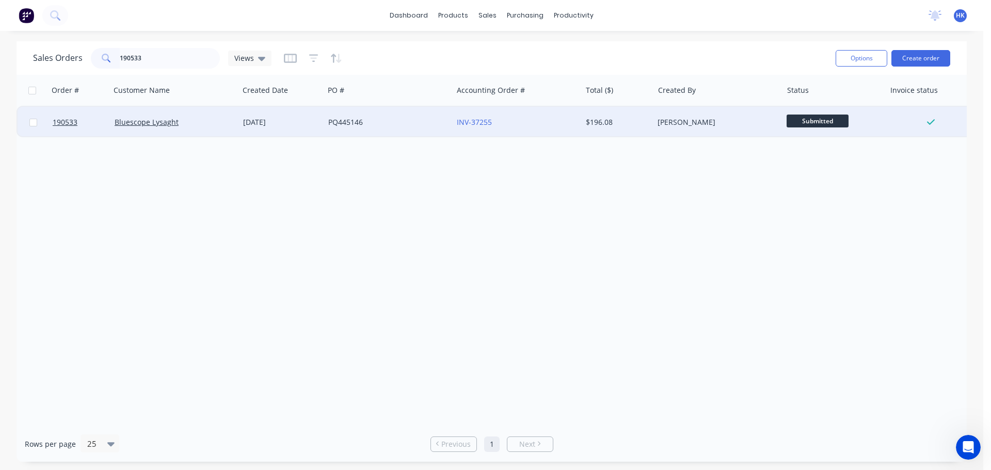
click at [368, 120] on div "PQ445146" at bounding box center [385, 122] width 115 height 10
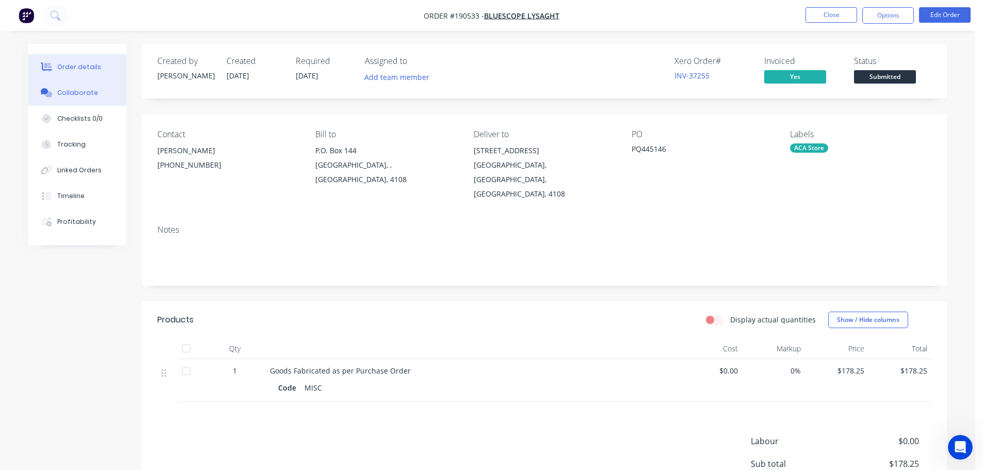
click at [88, 94] on div "Collaborate" at bounding box center [77, 92] width 41 height 9
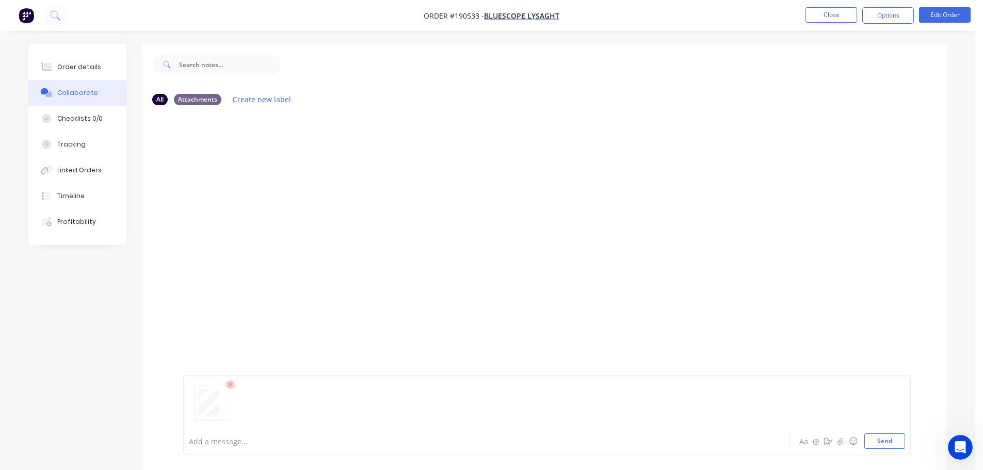
click at [883, 440] on button "Send" at bounding box center [885, 441] width 41 height 15
click at [827, 11] on button "Close" at bounding box center [832, 14] width 52 height 15
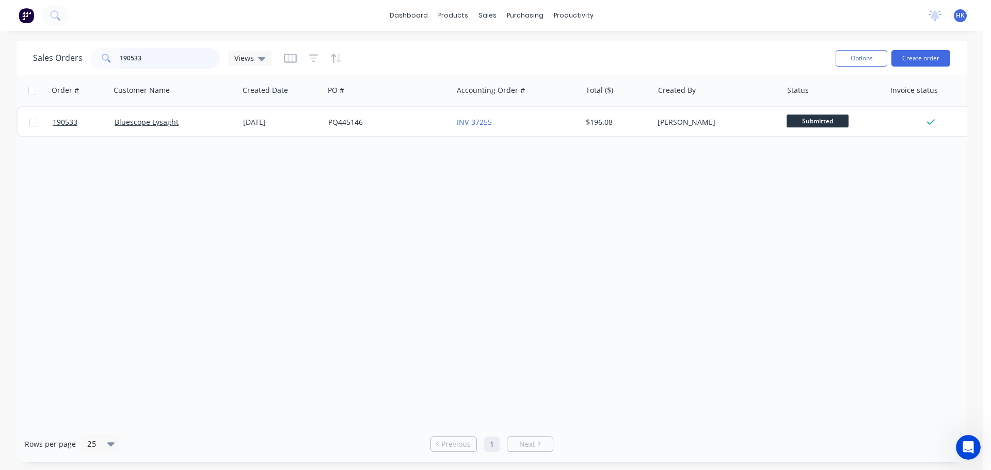
click at [176, 67] on input "190533" at bounding box center [170, 58] width 101 height 21
click at [175, 67] on input "190533" at bounding box center [170, 58] width 101 height 21
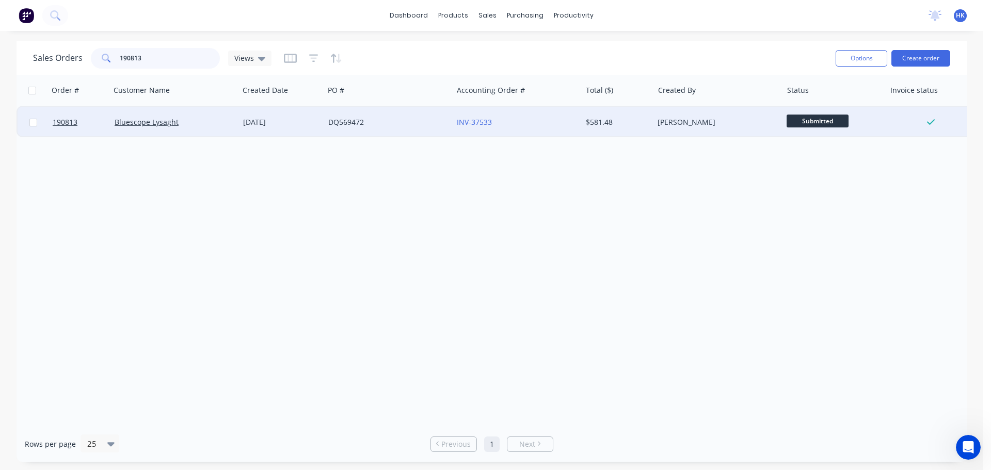
type input "190813"
click at [361, 130] on div "DQ569472" at bounding box center [388, 122] width 129 height 31
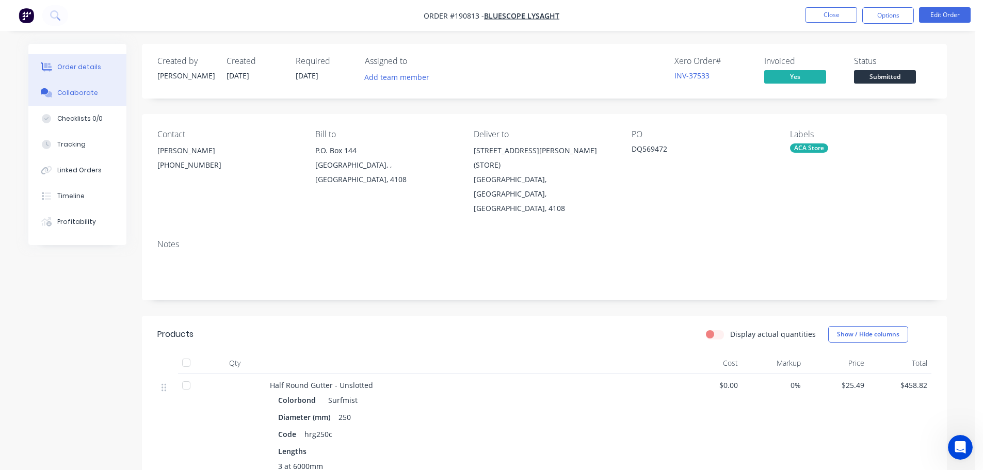
click at [81, 97] on div "Collaborate" at bounding box center [77, 92] width 41 height 9
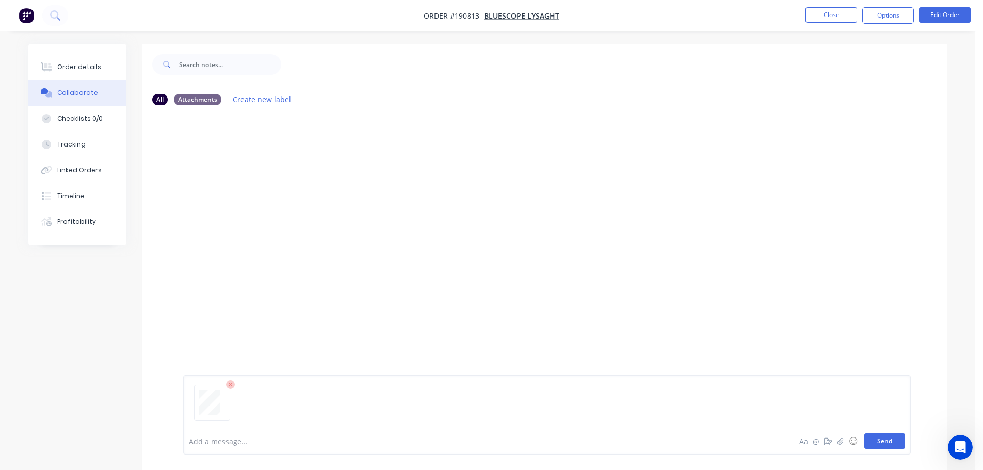
click at [888, 442] on button "Send" at bounding box center [885, 441] width 41 height 15
click at [824, 16] on button "Close" at bounding box center [832, 14] width 52 height 15
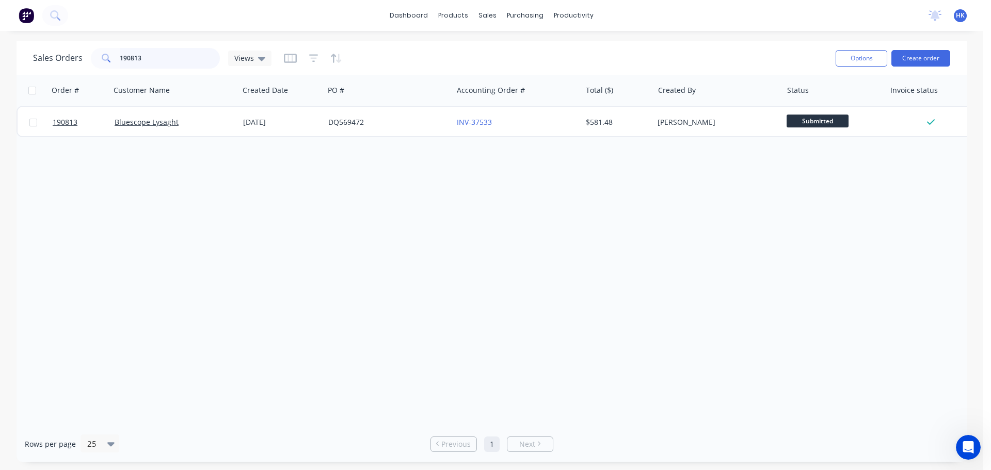
click at [149, 57] on input "190813" at bounding box center [170, 58] width 101 height 21
click at [148, 57] on input "190813" at bounding box center [170, 58] width 101 height 21
click at [184, 67] on input "190813" at bounding box center [170, 58] width 101 height 21
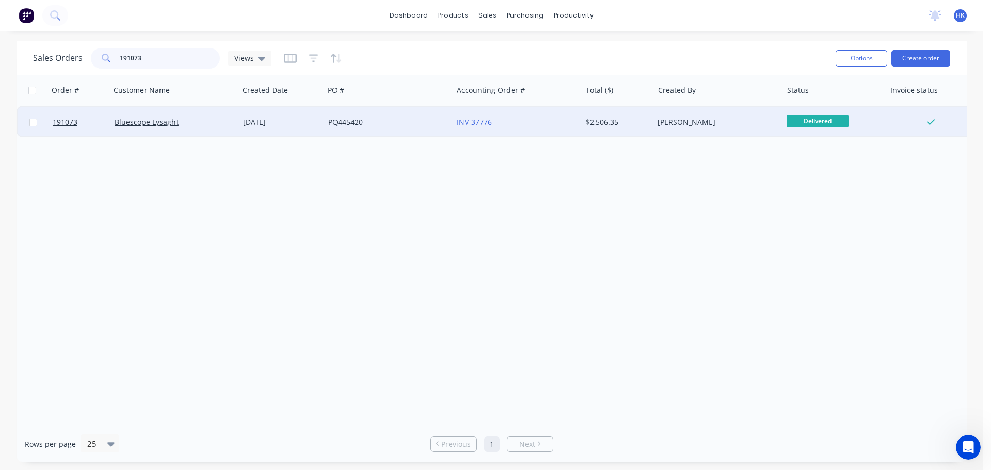
type input "191073"
click at [373, 133] on div "PQ445420" at bounding box center [388, 122] width 129 height 31
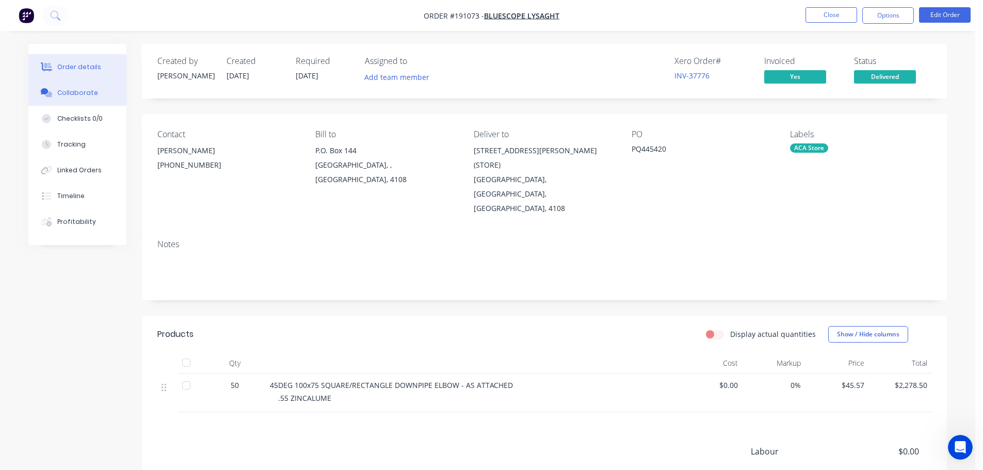
click at [100, 91] on button "Collaborate" at bounding box center [77, 93] width 98 height 26
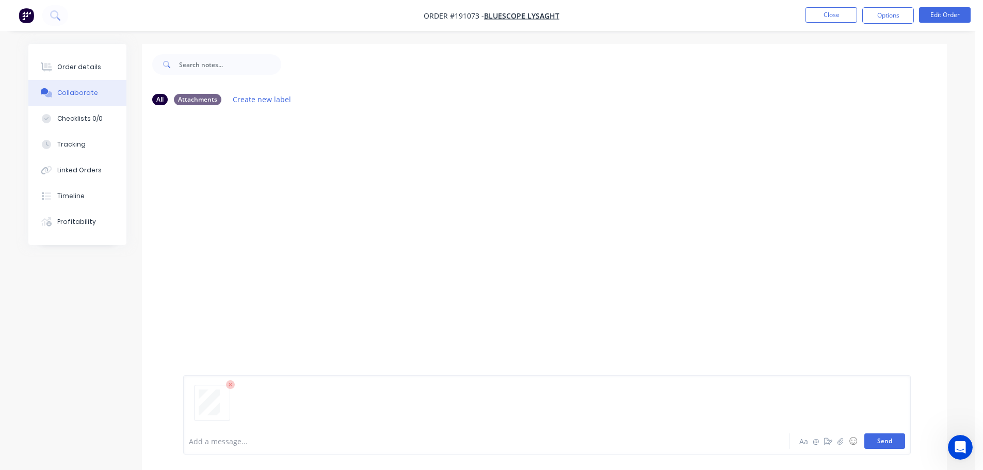
click at [892, 447] on button "Send" at bounding box center [885, 441] width 41 height 15
click at [830, 15] on button "Close" at bounding box center [832, 14] width 52 height 15
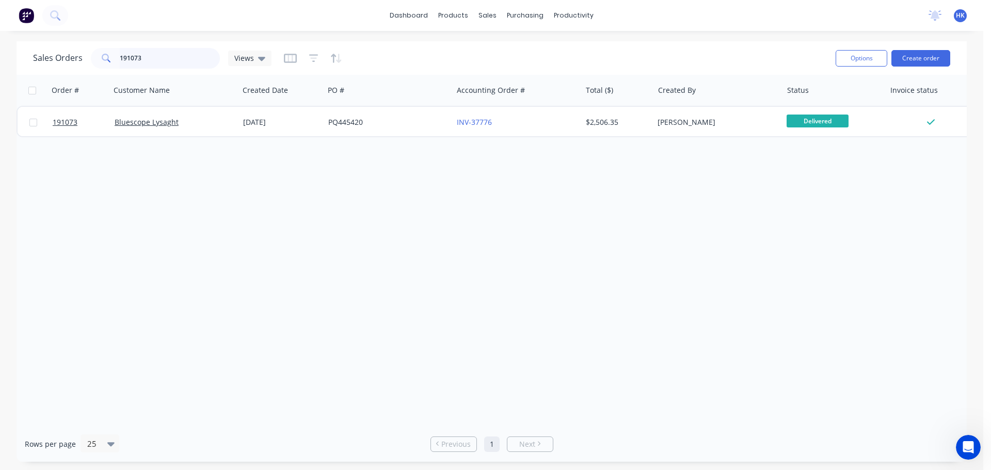
click at [173, 54] on input "191073" at bounding box center [170, 58] width 101 height 21
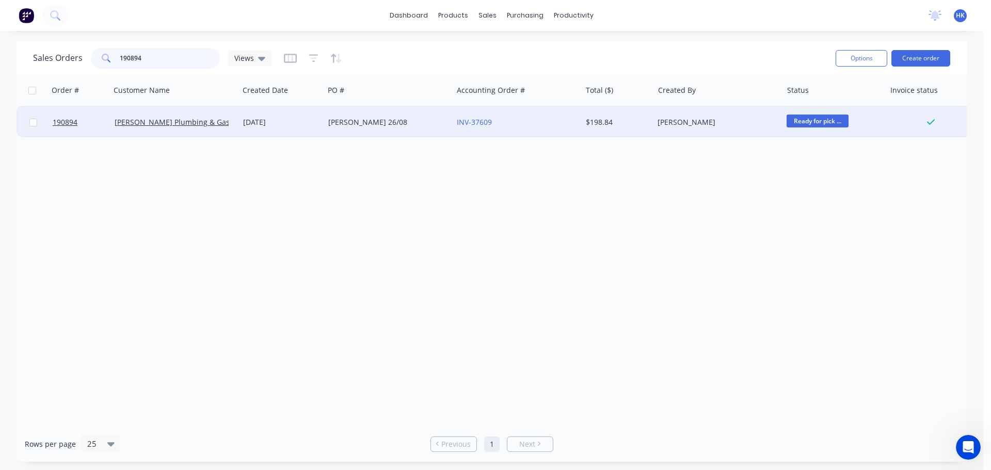
type input "190894"
click at [312, 129] on div "[DATE]" at bounding box center [281, 122] width 85 height 31
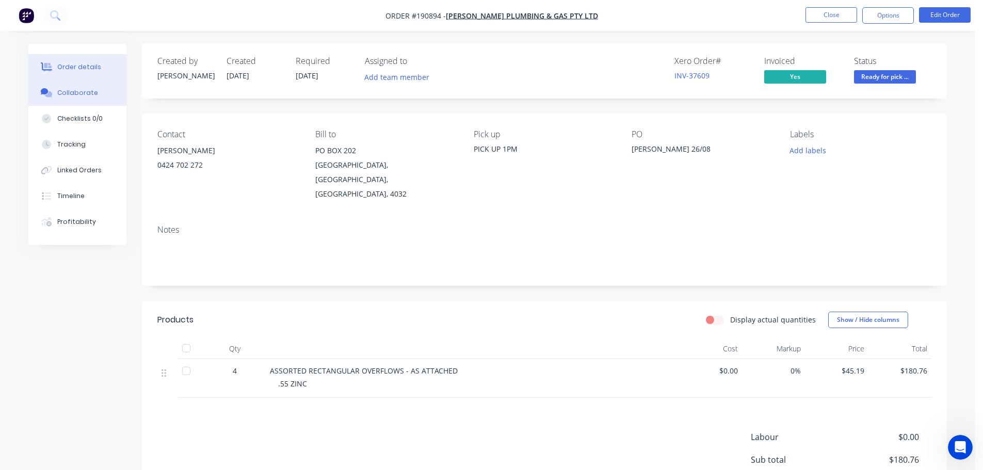
click at [91, 98] on button "Collaborate" at bounding box center [77, 93] width 98 height 26
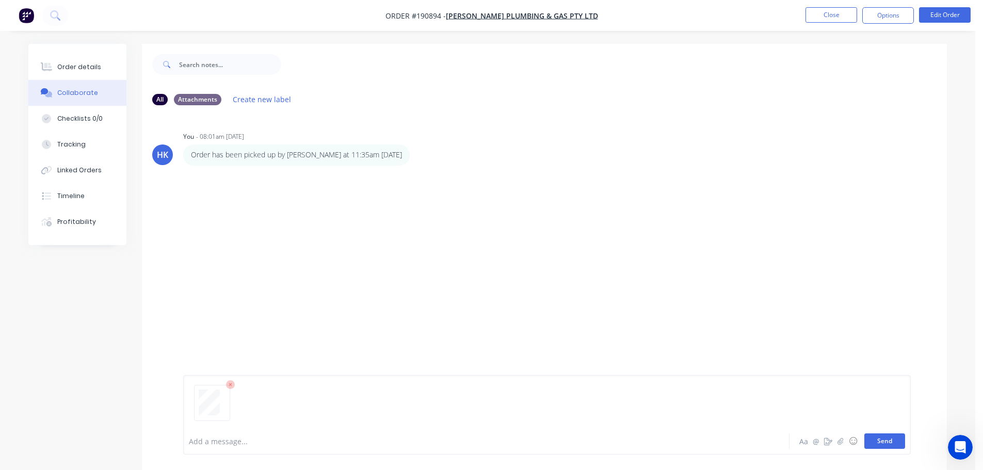
click at [883, 444] on button "Send" at bounding box center [885, 441] width 41 height 15
click at [826, 20] on button "Close" at bounding box center [832, 14] width 52 height 15
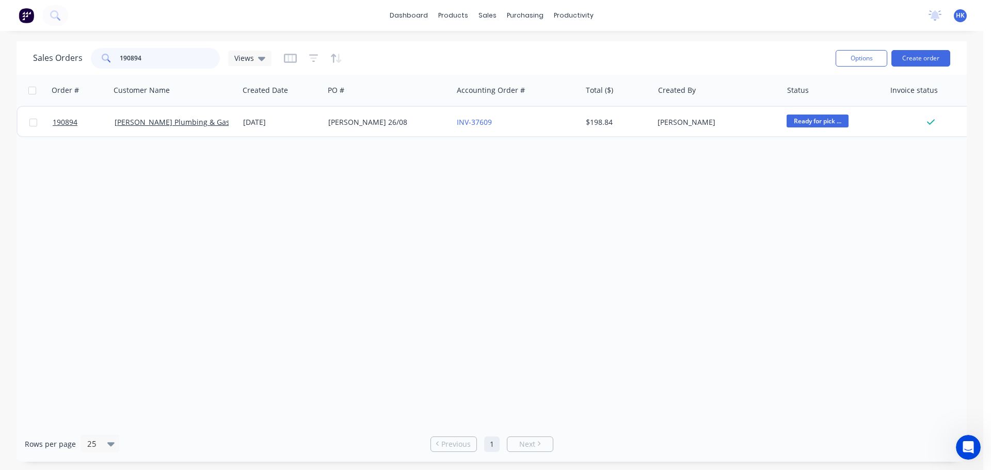
click at [176, 59] on input "190894" at bounding box center [170, 58] width 101 height 21
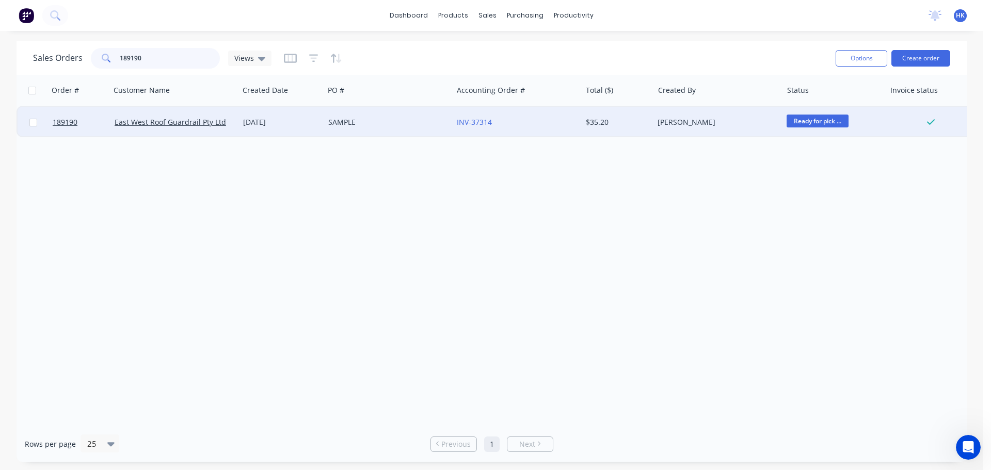
type input "189190"
click at [368, 130] on div "SAMPLE" at bounding box center [388, 122] width 129 height 31
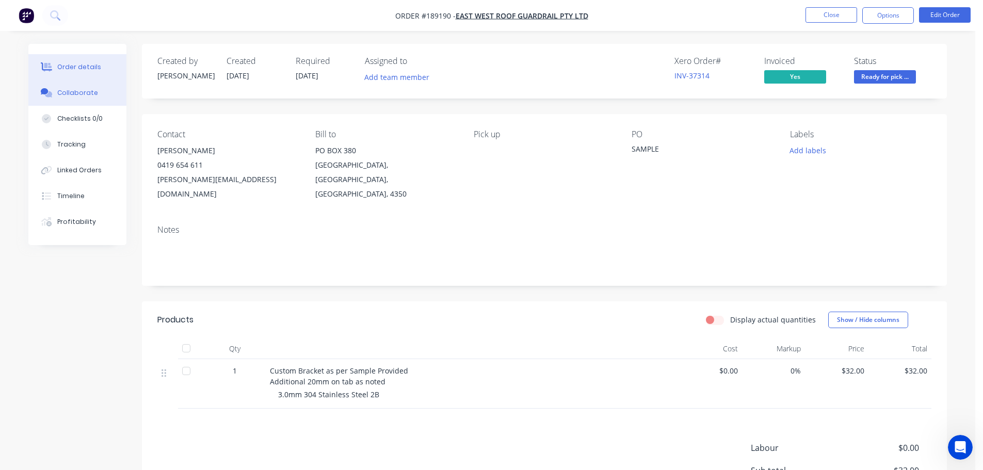
click at [70, 102] on button "Collaborate" at bounding box center [77, 93] width 98 height 26
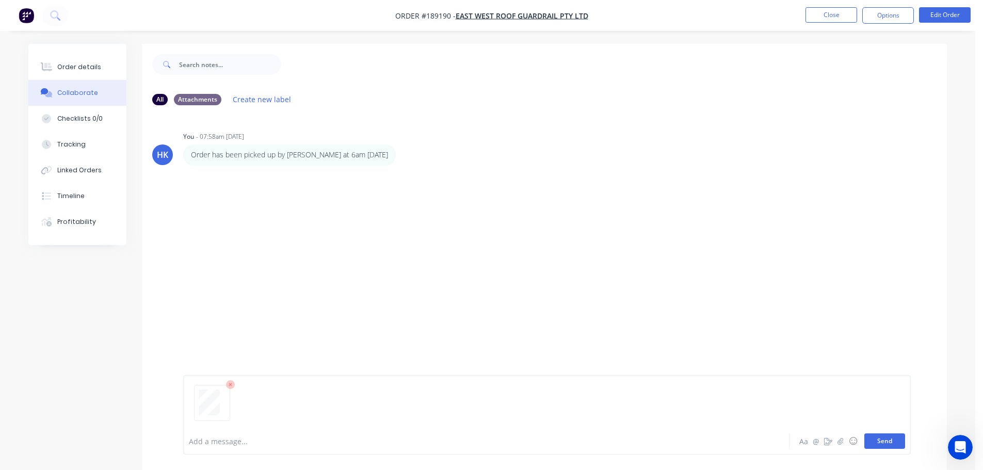
click at [898, 445] on button "Send" at bounding box center [885, 441] width 41 height 15
click at [840, 14] on button "Close" at bounding box center [832, 14] width 52 height 15
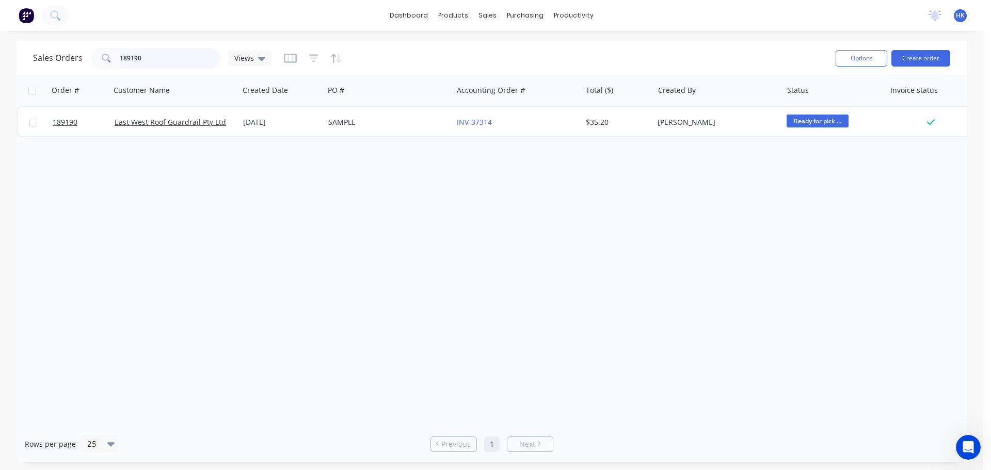
click at [162, 58] on input "189190" at bounding box center [170, 58] width 101 height 21
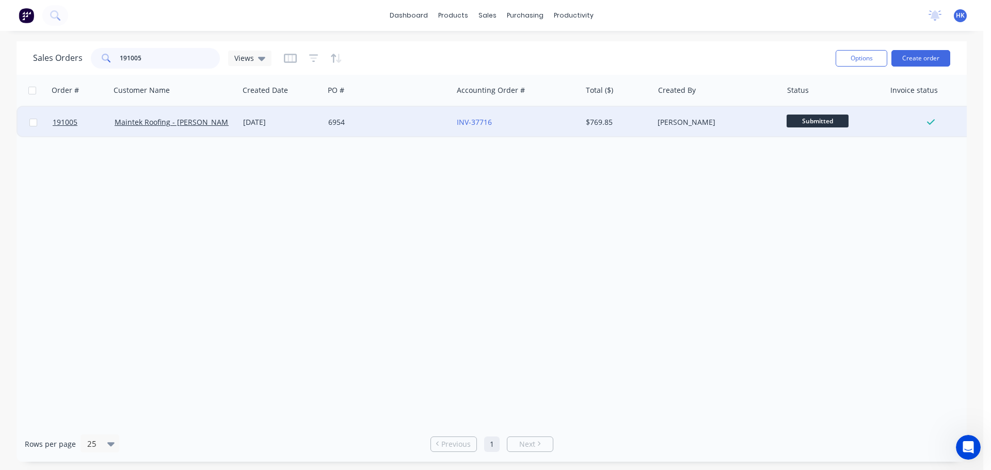
type input "191005"
click at [359, 130] on div "6954" at bounding box center [388, 122] width 129 height 31
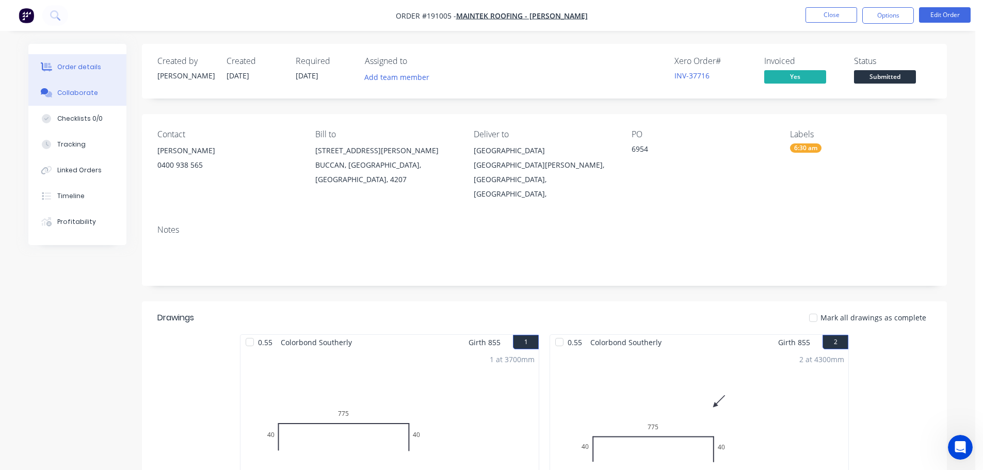
click at [95, 89] on button "Collaborate" at bounding box center [77, 93] width 98 height 26
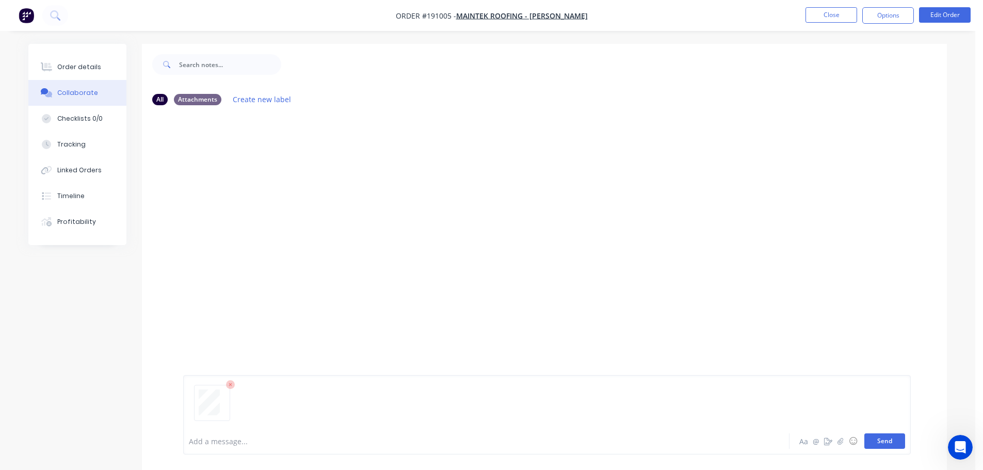
click at [885, 440] on button "Send" at bounding box center [885, 441] width 41 height 15
click at [833, 19] on button "Close" at bounding box center [832, 14] width 52 height 15
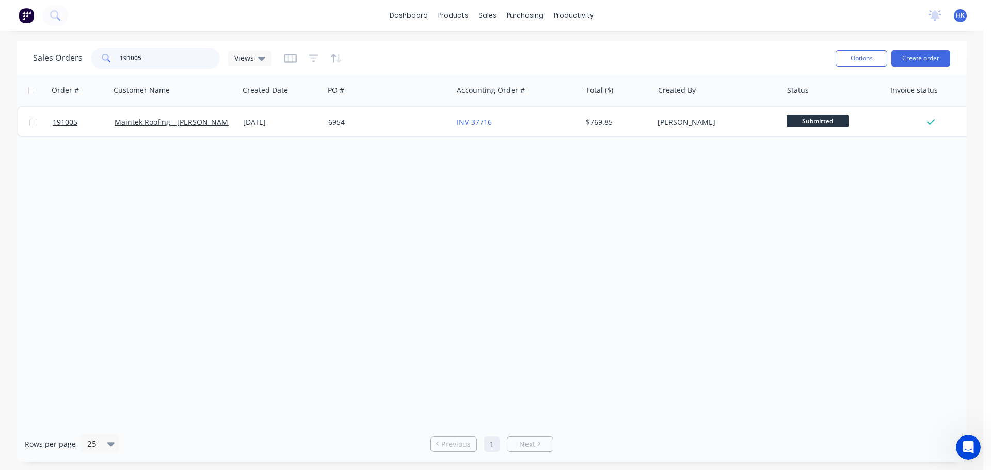
click at [154, 59] on input "191005" at bounding box center [170, 58] width 101 height 21
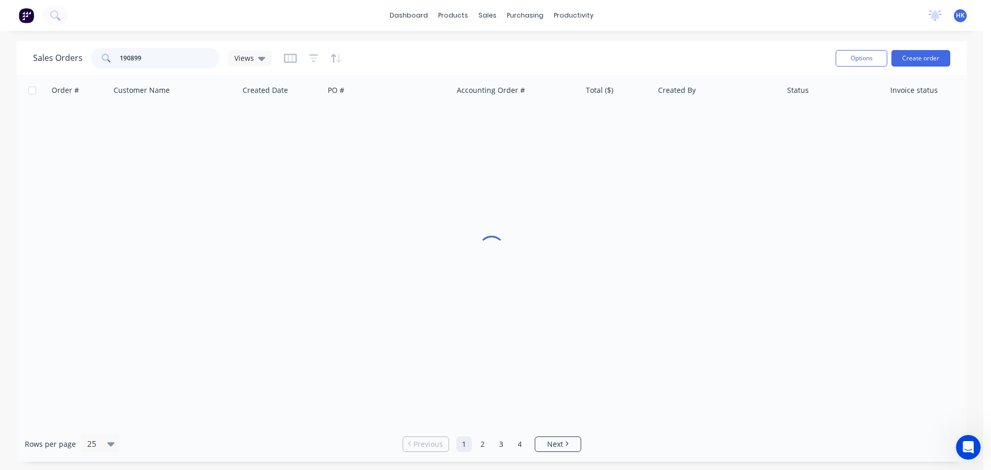
type input "190899"
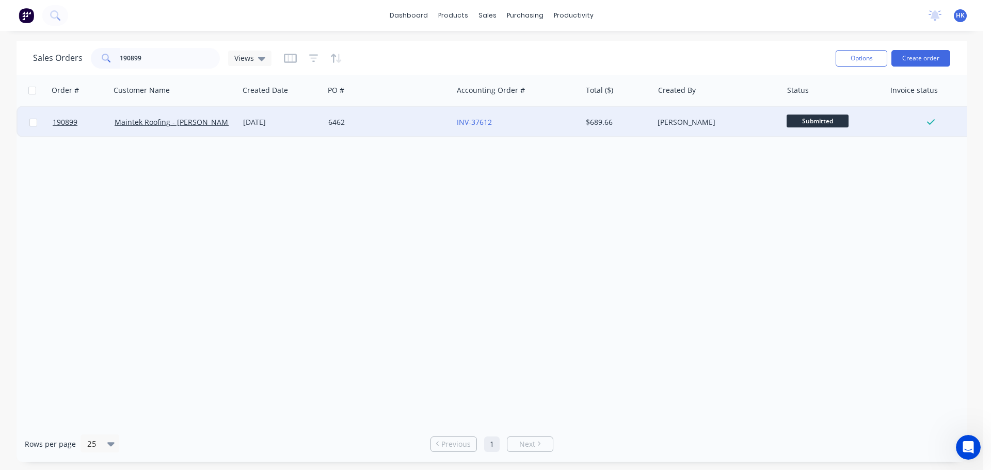
click at [357, 117] on div "6462" at bounding box center [385, 122] width 115 height 10
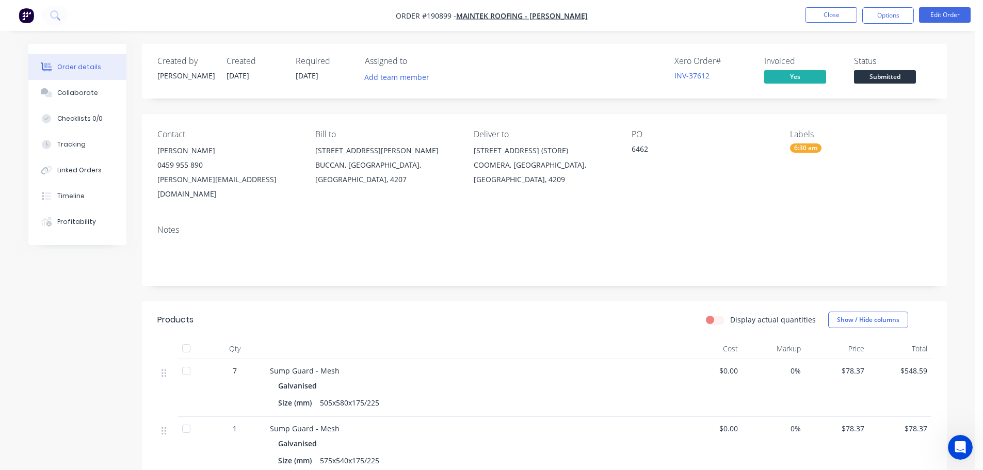
drag, startPoint x: 68, startPoint y: 94, endPoint x: 173, endPoint y: 119, distance: 108.7
click at [68, 95] on div "Collaborate" at bounding box center [77, 92] width 41 height 9
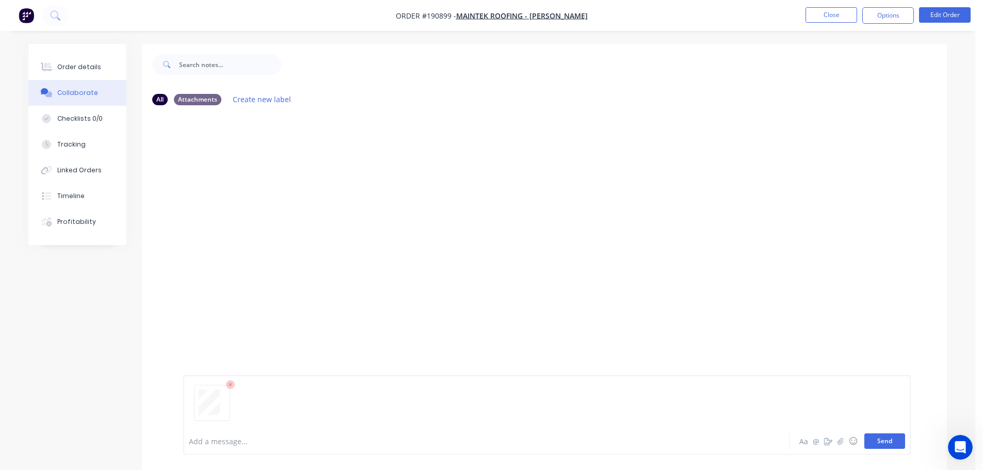
click at [870, 440] on button "Send" at bounding box center [885, 441] width 41 height 15
click at [832, 20] on button "Close" at bounding box center [832, 14] width 52 height 15
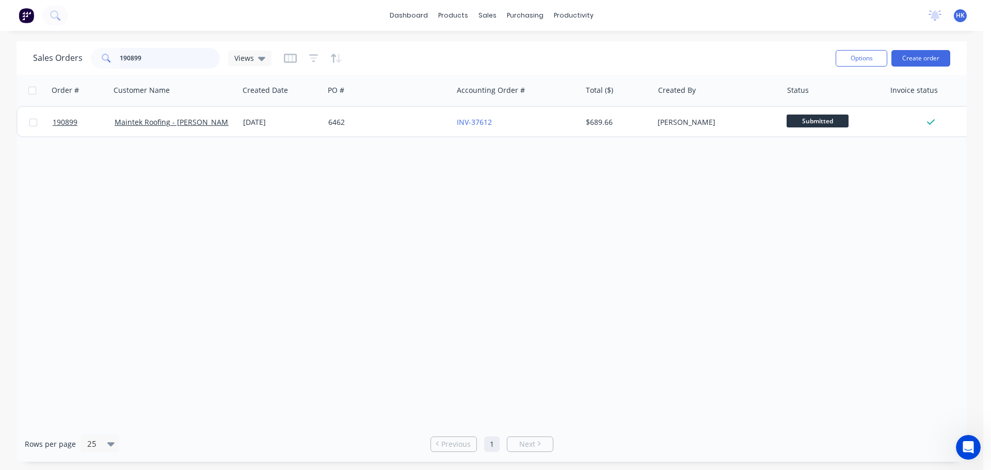
click at [158, 57] on input "190899" at bounding box center [170, 58] width 101 height 21
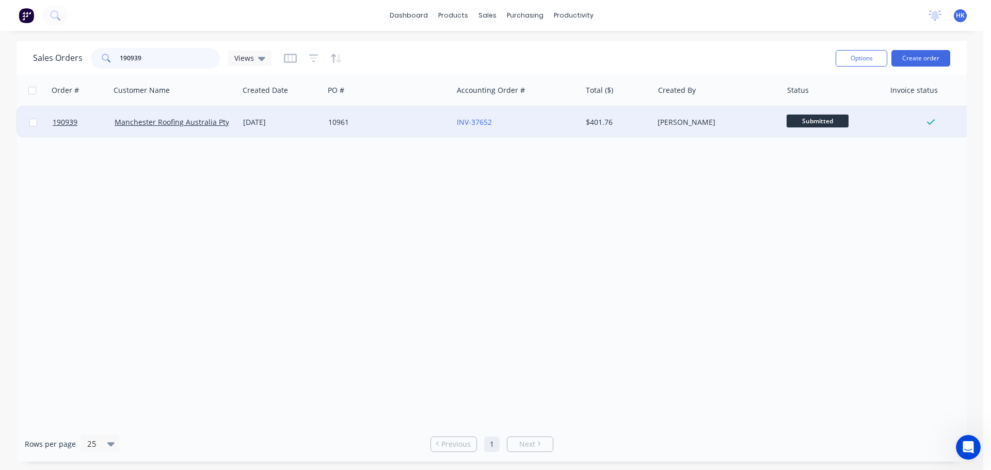
type input "190939"
click at [354, 121] on div "10961" at bounding box center [385, 122] width 115 height 10
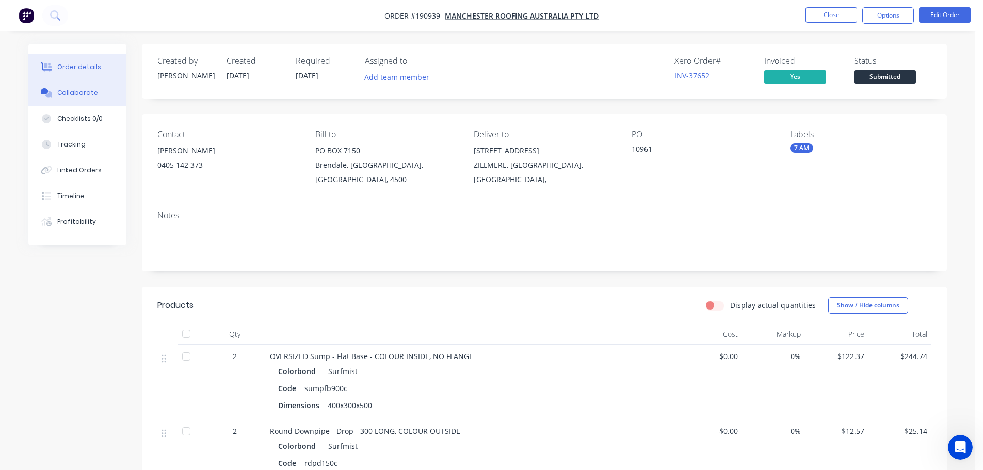
click at [89, 99] on button "Collaborate" at bounding box center [77, 93] width 98 height 26
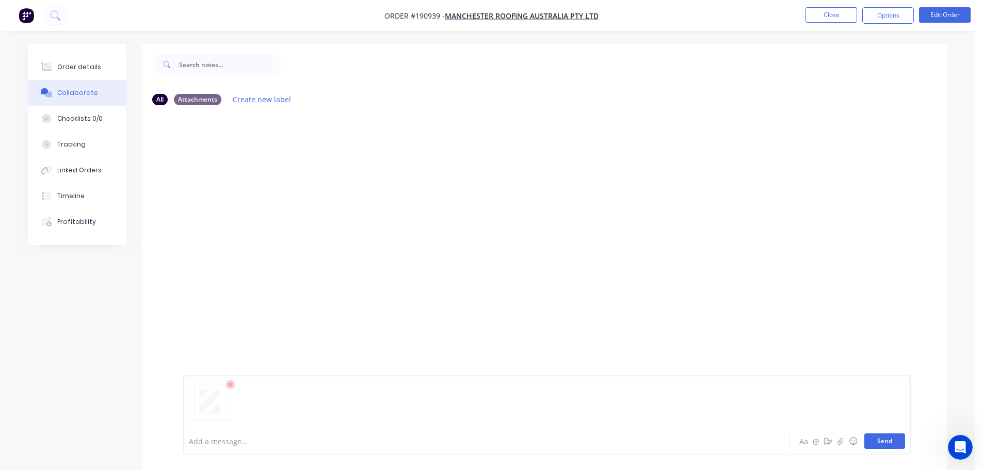
click at [901, 442] on button "Send" at bounding box center [885, 441] width 41 height 15
click at [820, 19] on button "Close" at bounding box center [832, 14] width 52 height 15
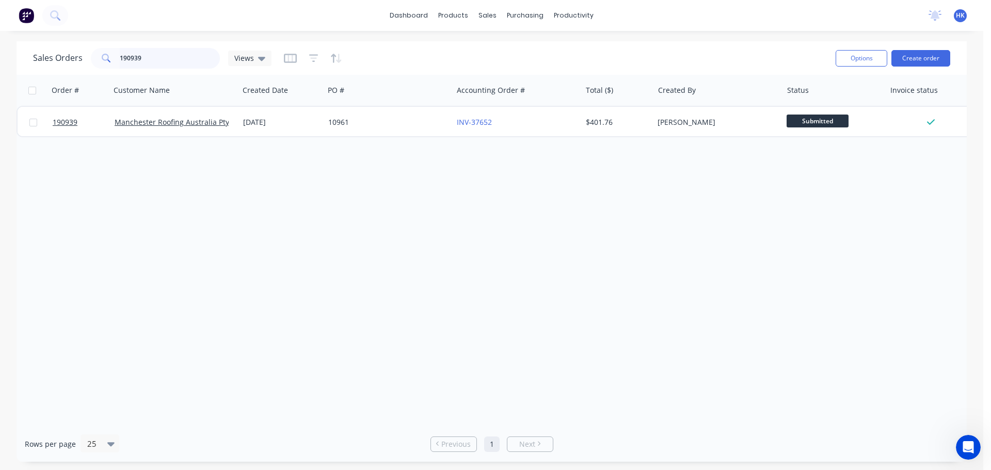
click at [185, 53] on input "190939" at bounding box center [170, 58] width 101 height 21
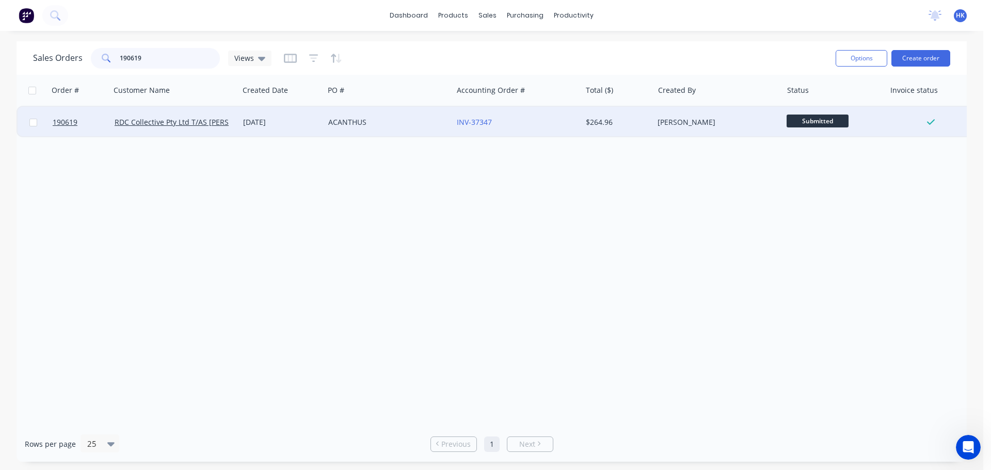
type input "190619"
click at [367, 122] on div "ACANTHUS" at bounding box center [385, 122] width 115 height 10
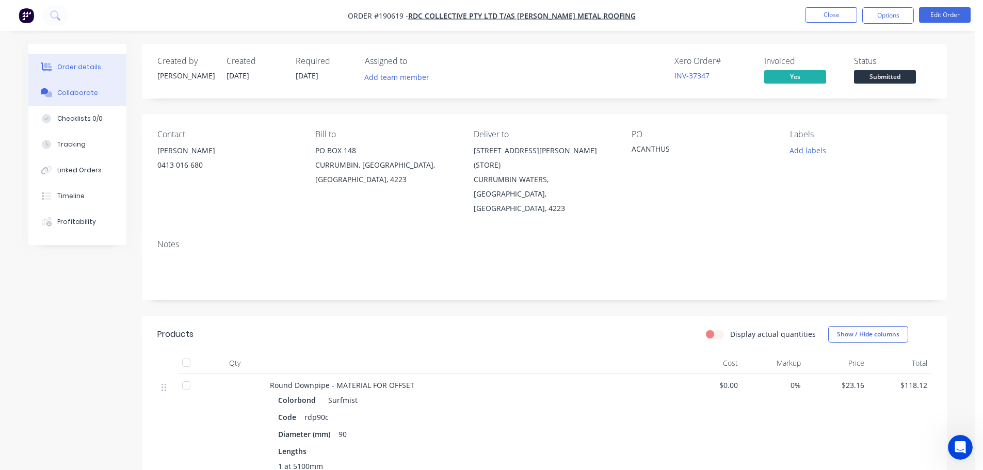
click at [71, 87] on button "Collaborate" at bounding box center [77, 93] width 98 height 26
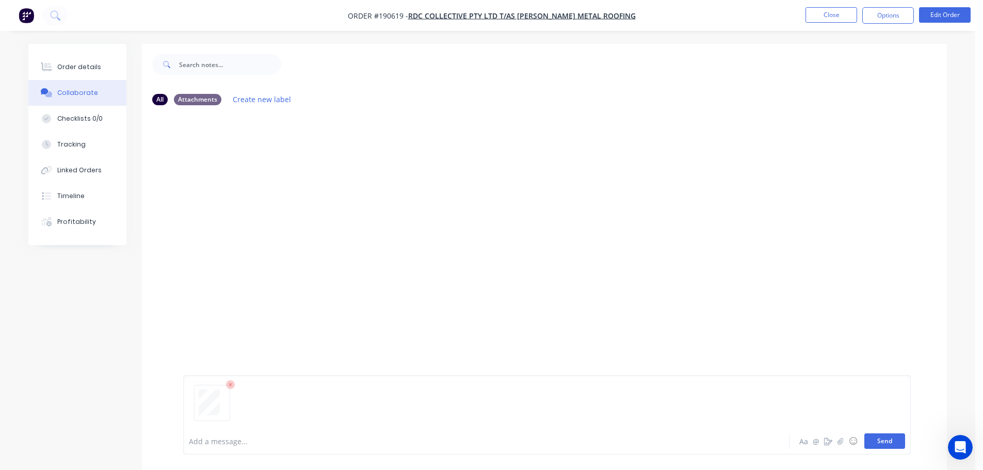
click at [902, 445] on button "Send" at bounding box center [885, 441] width 41 height 15
click at [832, 19] on button "Close" at bounding box center [832, 14] width 52 height 15
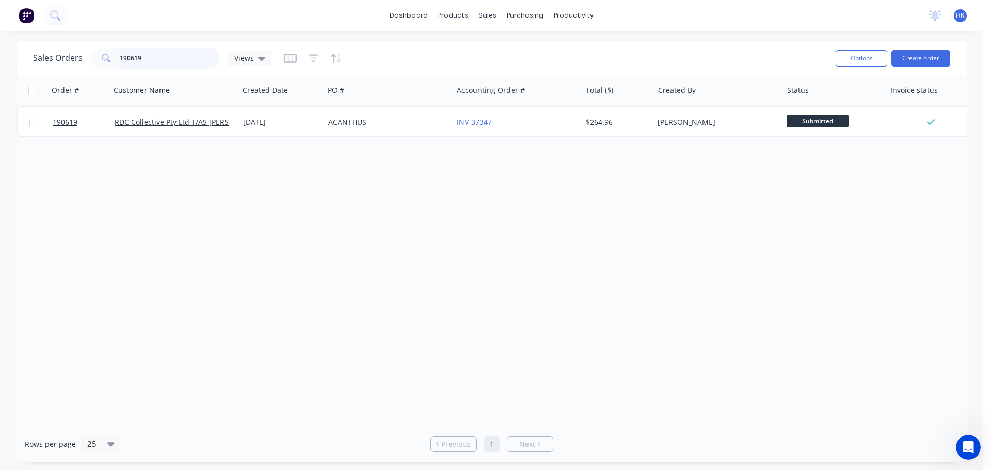
click at [165, 55] on input "190619" at bounding box center [170, 58] width 101 height 21
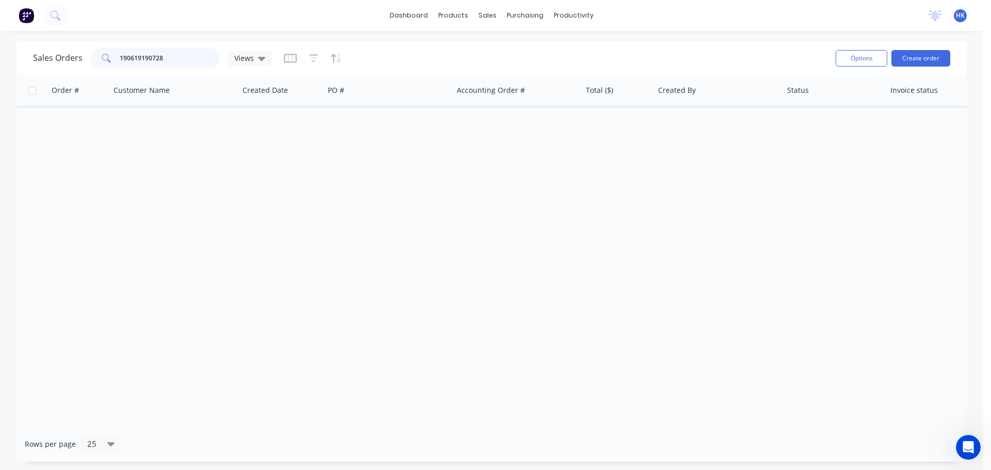
click at [138, 57] on input "190619190728" at bounding box center [170, 58] width 101 height 21
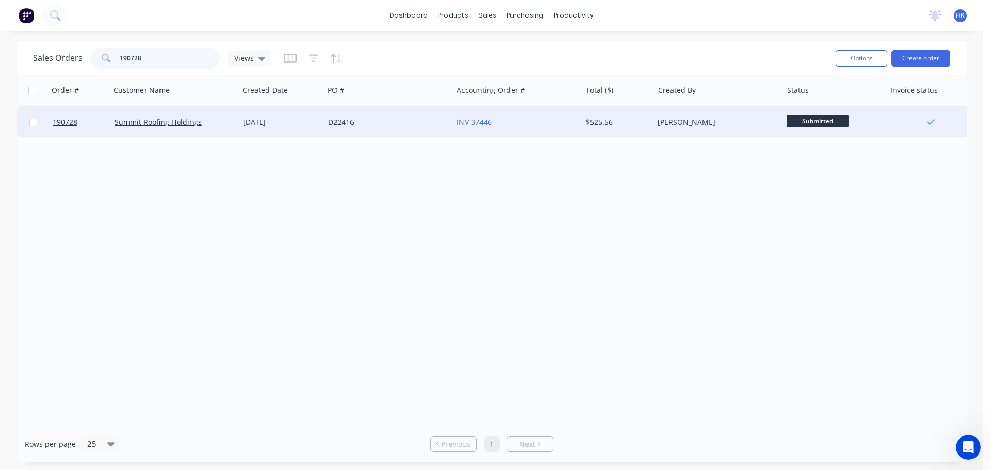
type input "190728"
click at [374, 123] on div "D22416" at bounding box center [385, 122] width 115 height 10
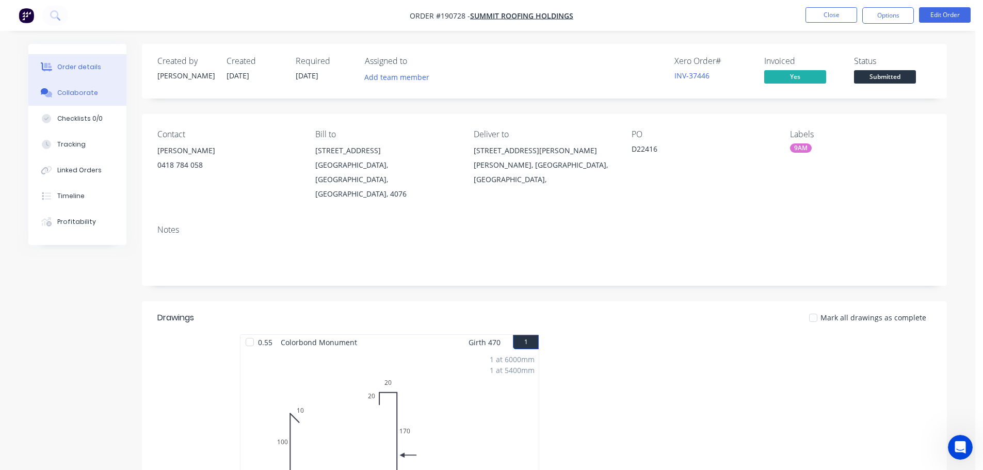
click at [47, 101] on button "Collaborate" at bounding box center [77, 93] width 98 height 26
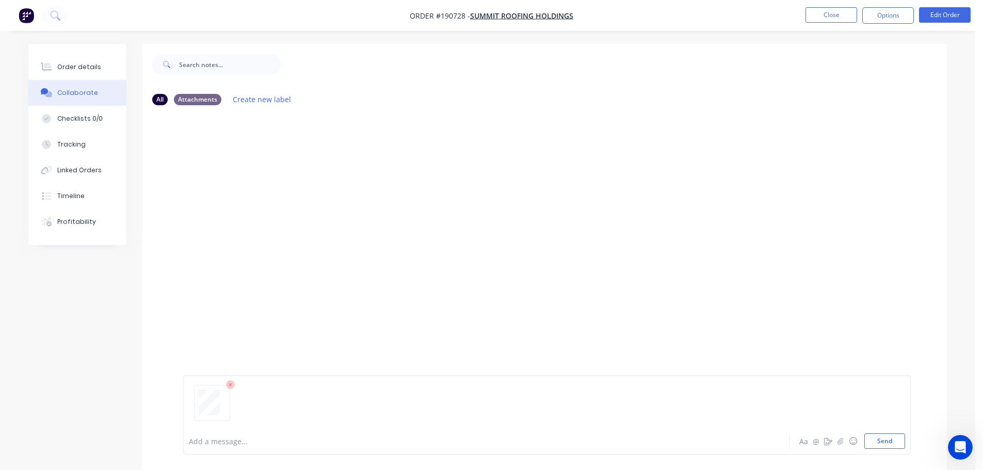
click at [906, 444] on div "Add a message... Aa @ ☺ Send" at bounding box center [547, 414] width 728 height 79
click at [894, 441] on button "Send" at bounding box center [885, 441] width 41 height 15
click at [829, 19] on button "Close" at bounding box center [832, 14] width 52 height 15
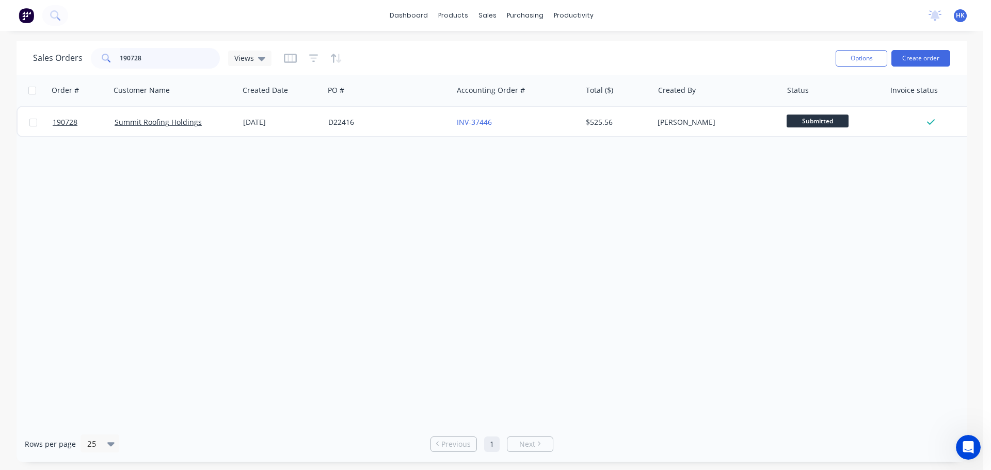
click at [195, 58] on input "190728" at bounding box center [170, 58] width 101 height 21
type input "190128"
click at [355, 141] on div "Order # Customer Name Created Date PO # Accounting Order # Total ($) Created By…" at bounding box center [492, 251] width 950 height 352
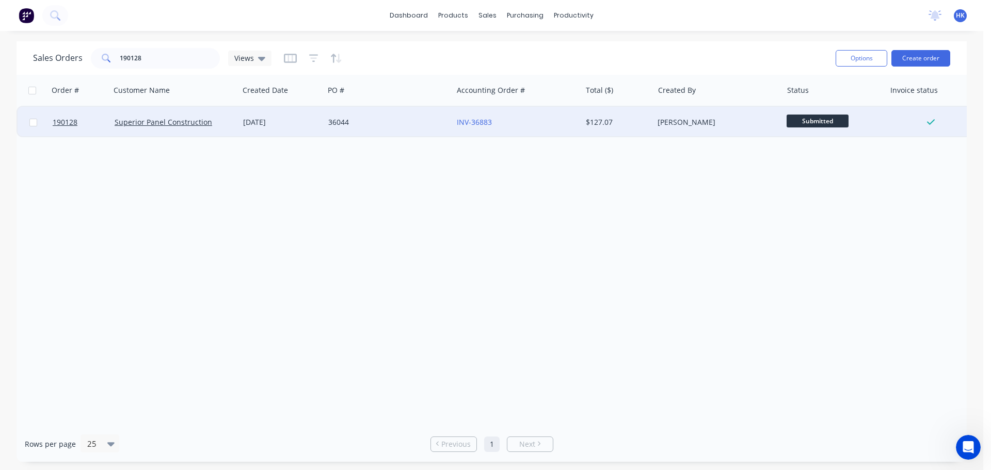
click at [368, 132] on div "36044" at bounding box center [388, 122] width 129 height 31
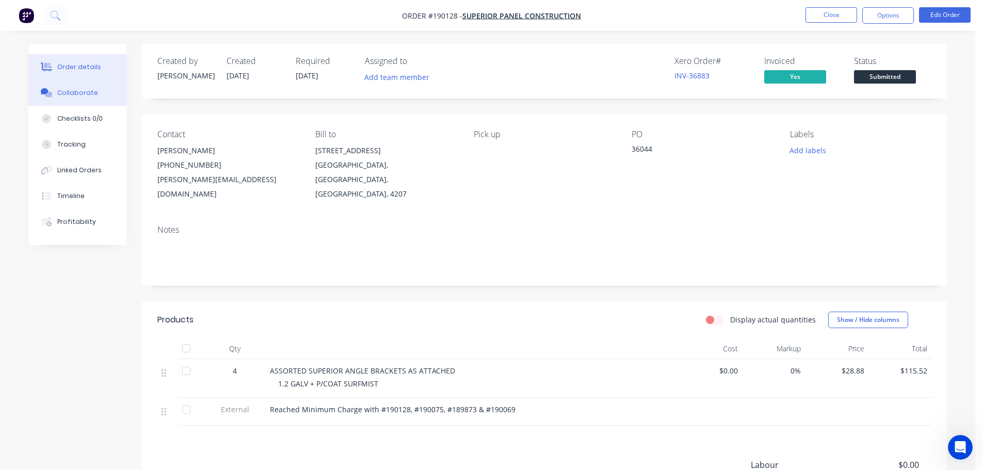
click at [98, 88] on button "Collaborate" at bounding box center [77, 93] width 98 height 26
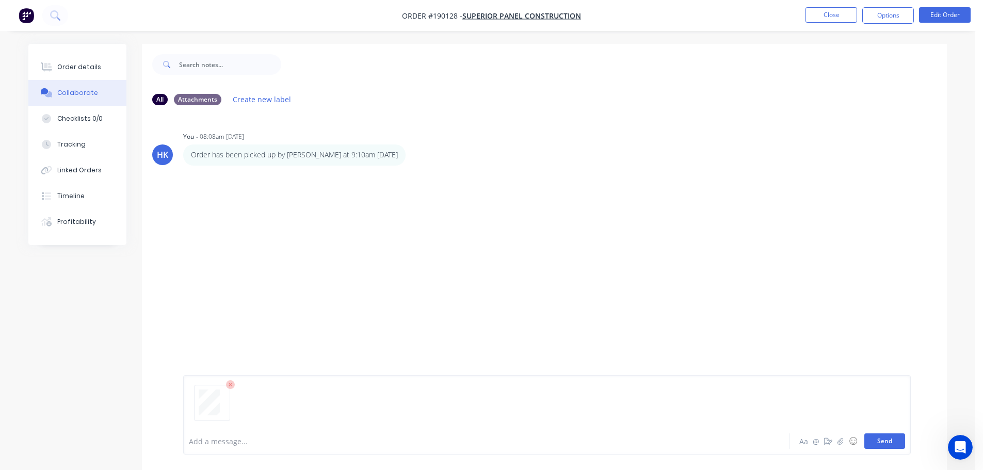
click at [892, 438] on button "Send" at bounding box center [885, 441] width 41 height 15
drag, startPoint x: 832, startPoint y: 26, endPoint x: 831, endPoint y: 20, distance: 6.2
click at [831, 24] on nav "Order #190128 - Superior Panel Construction Close Options Edit Order" at bounding box center [491, 15] width 983 height 31
click at [831, 19] on button "Close" at bounding box center [832, 14] width 52 height 15
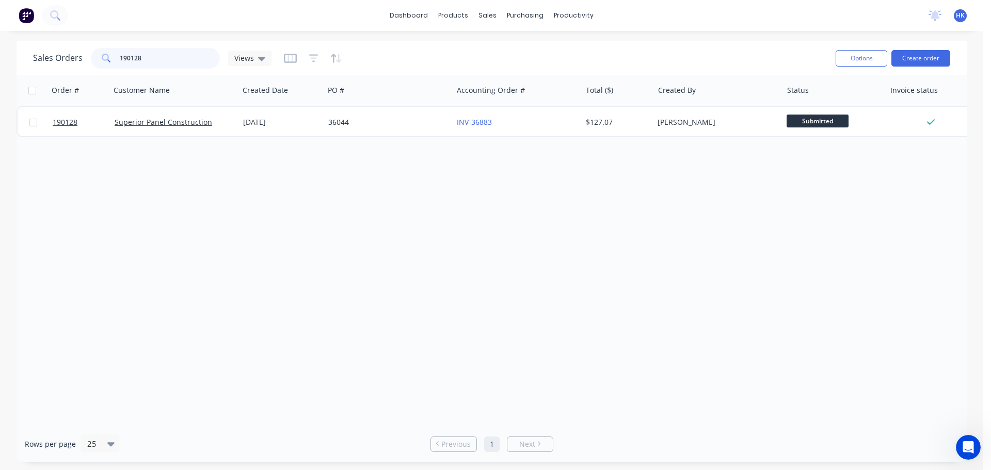
drag, startPoint x: 178, startPoint y: 55, endPoint x: 114, endPoint y: 63, distance: 64.1
click at [114, 63] on div "190128" at bounding box center [155, 58] width 129 height 21
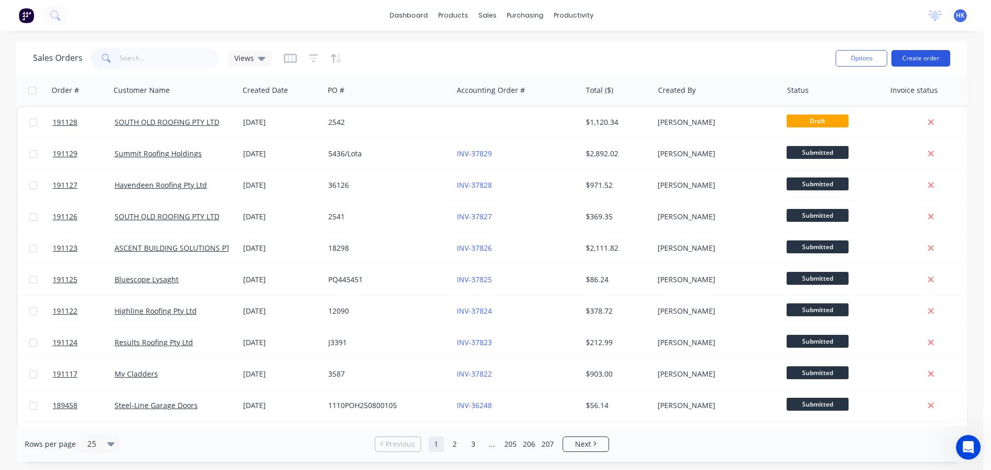
click at [934, 59] on button "Create order" at bounding box center [921, 58] width 59 height 17
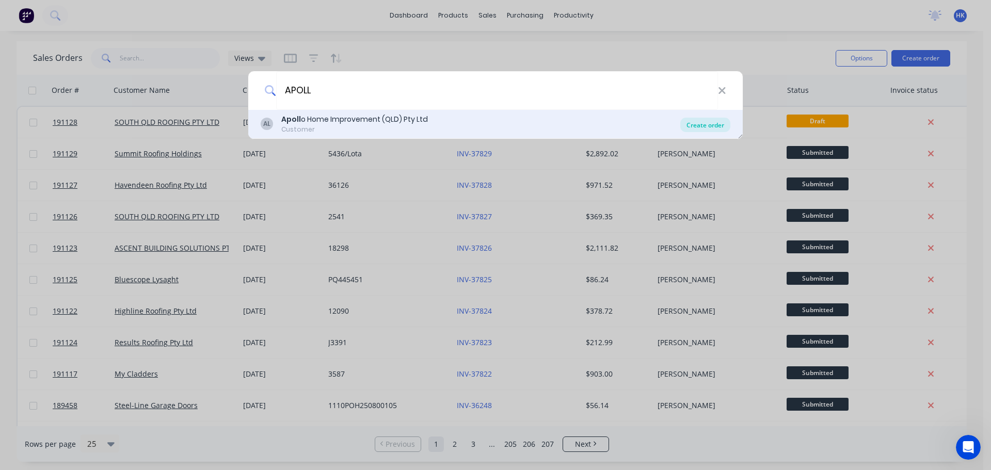
type input "APOLL"
click at [712, 126] on div "Create order" at bounding box center [705, 125] width 50 height 14
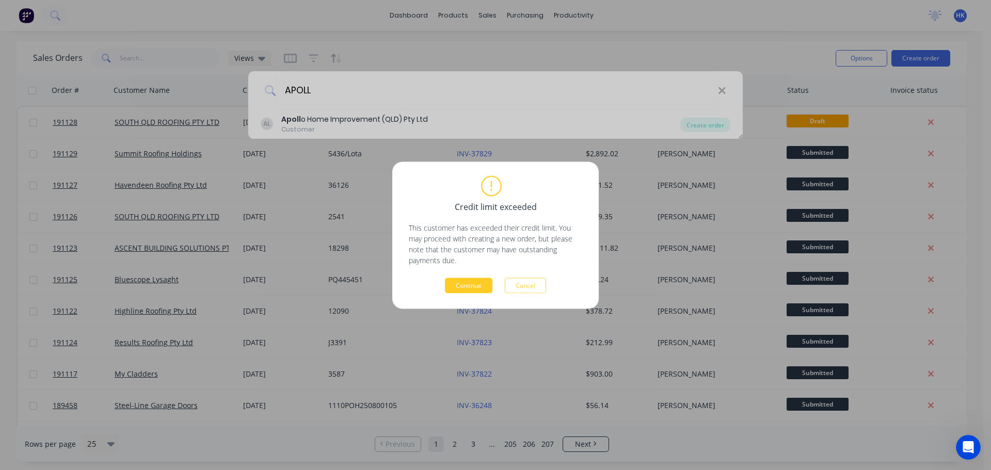
click at [470, 286] on button "Continue" at bounding box center [468, 285] width 47 height 15
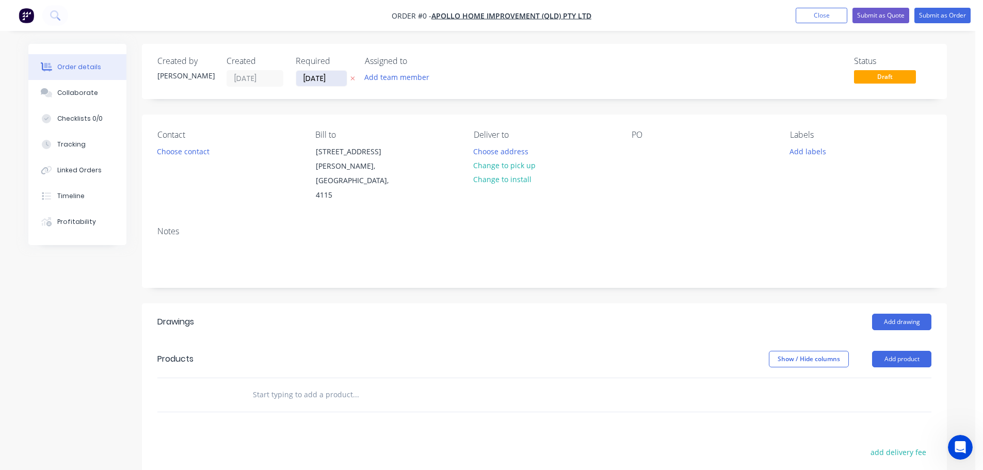
click at [336, 75] on input "[DATE]" at bounding box center [321, 78] width 51 height 15
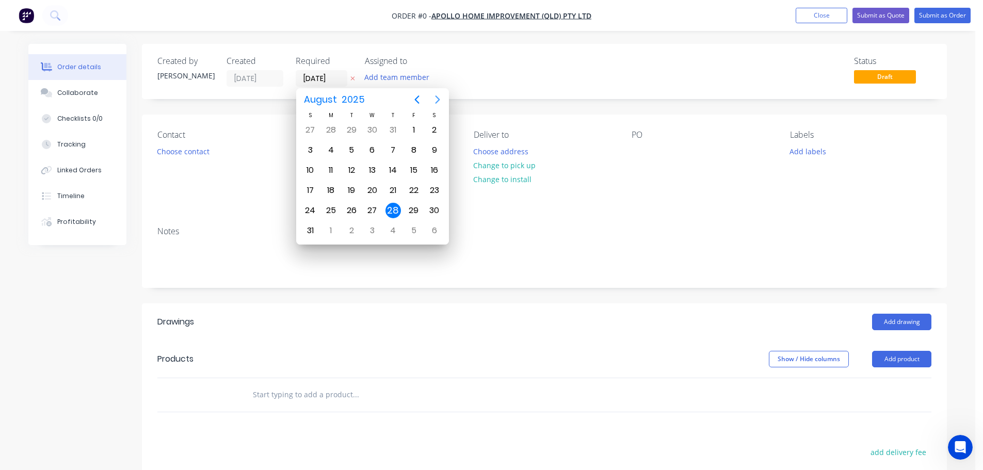
click at [438, 101] on icon "Next page" at bounding box center [437, 99] width 5 height 8
click at [409, 155] on div "12" at bounding box center [413, 149] width 15 height 15
type input "[DATE]"
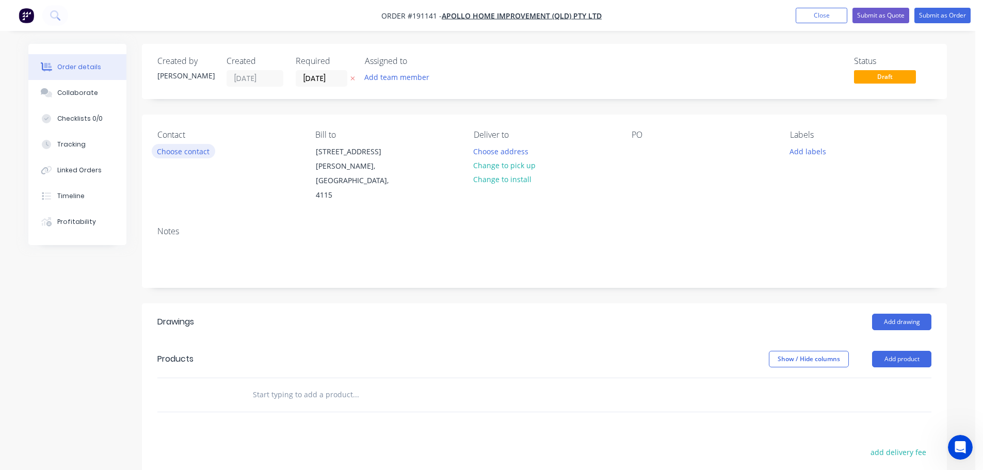
click at [202, 153] on button "Choose contact" at bounding box center [183, 151] width 63 height 14
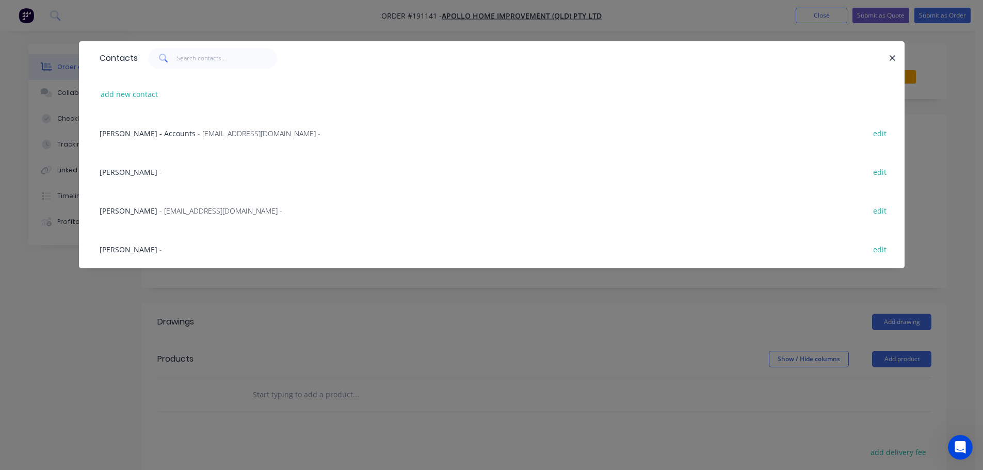
click at [186, 204] on div "[PERSON_NAME] - [EMAIL_ADDRESS][DOMAIN_NAME] - edit" at bounding box center [491, 210] width 795 height 39
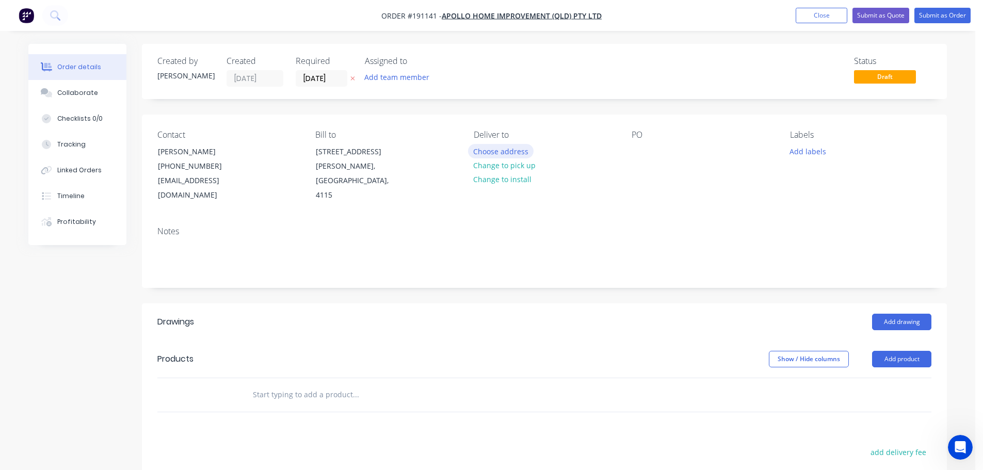
click at [514, 153] on button "Choose address" at bounding box center [501, 151] width 66 height 14
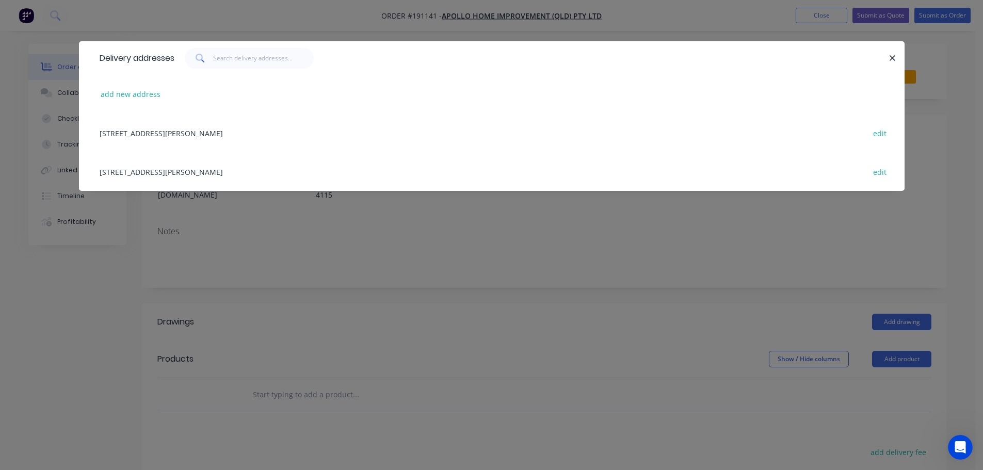
click at [241, 179] on div "[STREET_ADDRESS][PERSON_NAME] edit" at bounding box center [491, 171] width 795 height 39
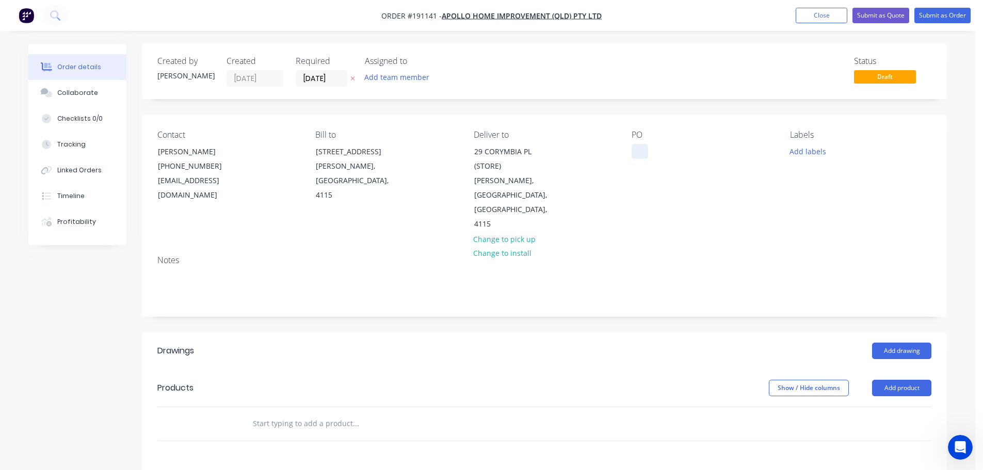
click at [643, 150] on div at bounding box center [640, 151] width 17 height 15
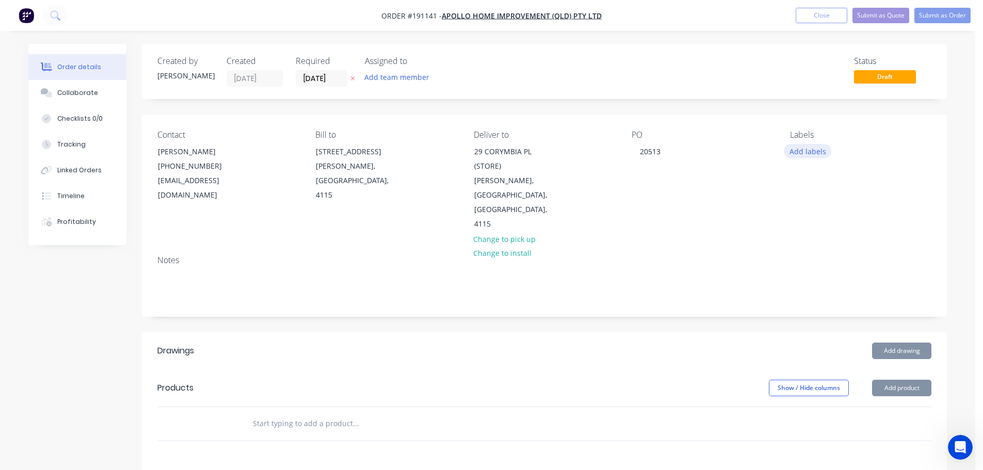
click at [827, 150] on button "Add labels" at bounding box center [807, 151] width 47 height 14
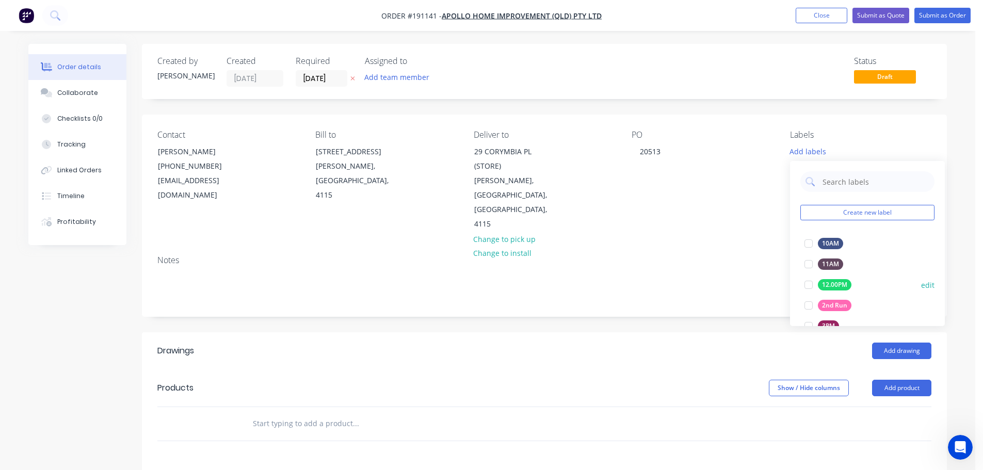
click at [808, 306] on div at bounding box center [809, 305] width 21 height 21
click at [893, 380] on button "Add product" at bounding box center [901, 388] width 59 height 17
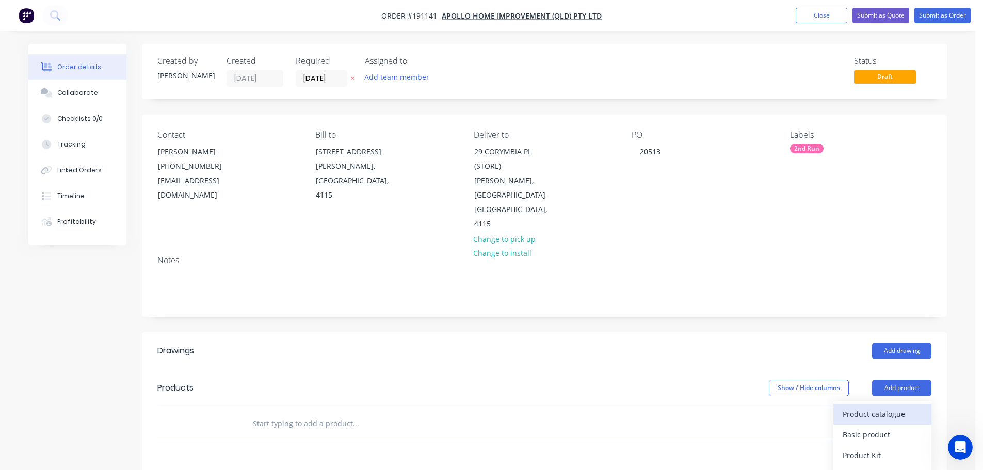
click at [885, 407] on div "Product catalogue" at bounding box center [882, 414] width 79 height 15
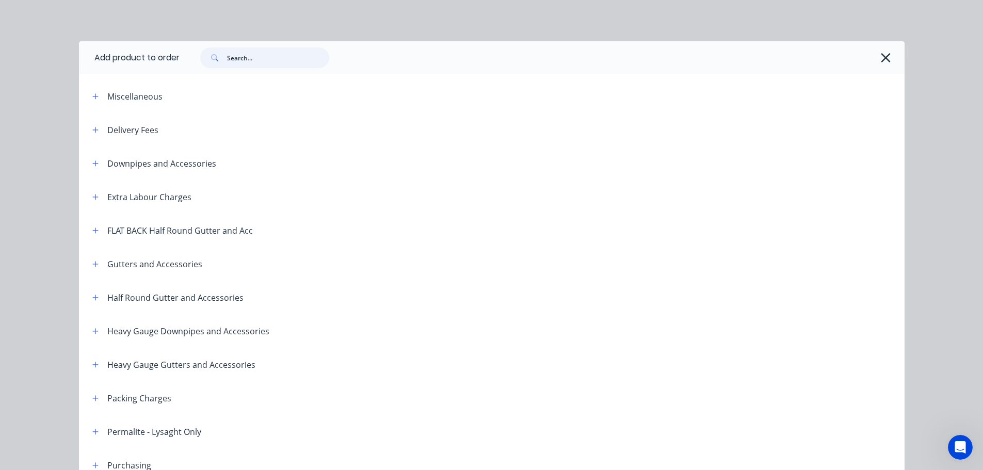
click at [269, 62] on input "text" at bounding box center [278, 57] width 102 height 21
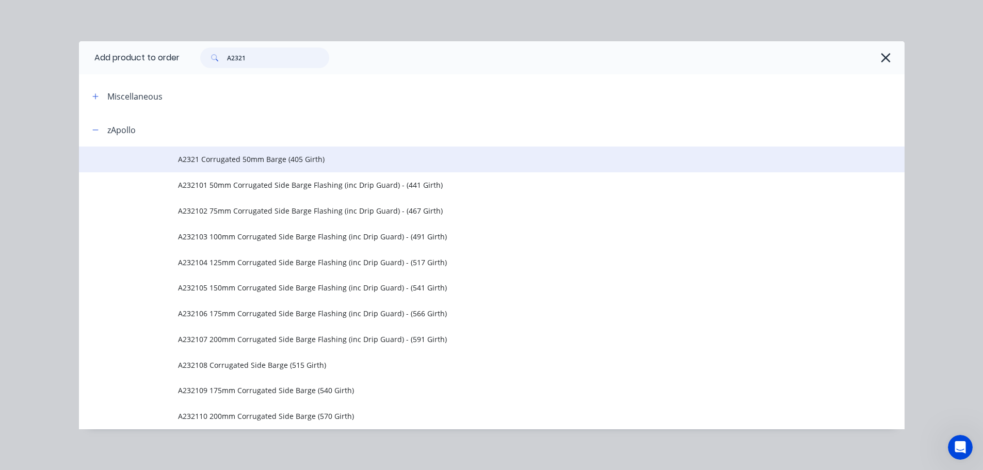
type input "A2321"
click at [285, 154] on span "A2321 Corrugated 50mm Barge (405 Girth)" at bounding box center [468, 159] width 581 height 11
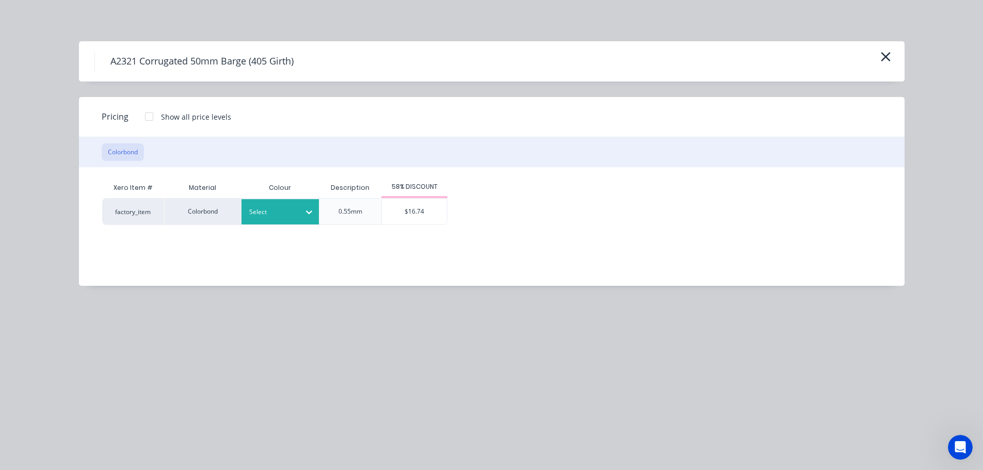
click at [304, 215] on icon at bounding box center [309, 212] width 10 height 10
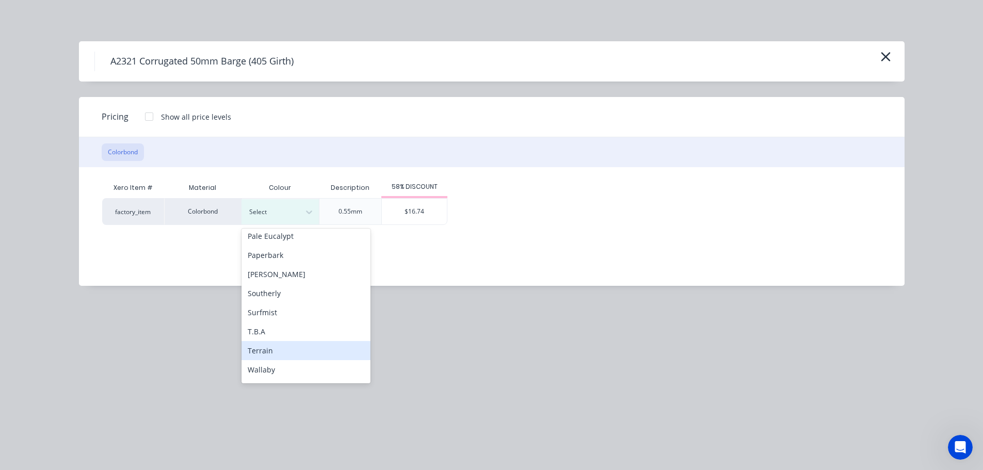
scroll to position [346, 0]
click at [308, 352] on div "Windspray" at bounding box center [306, 352] width 129 height 19
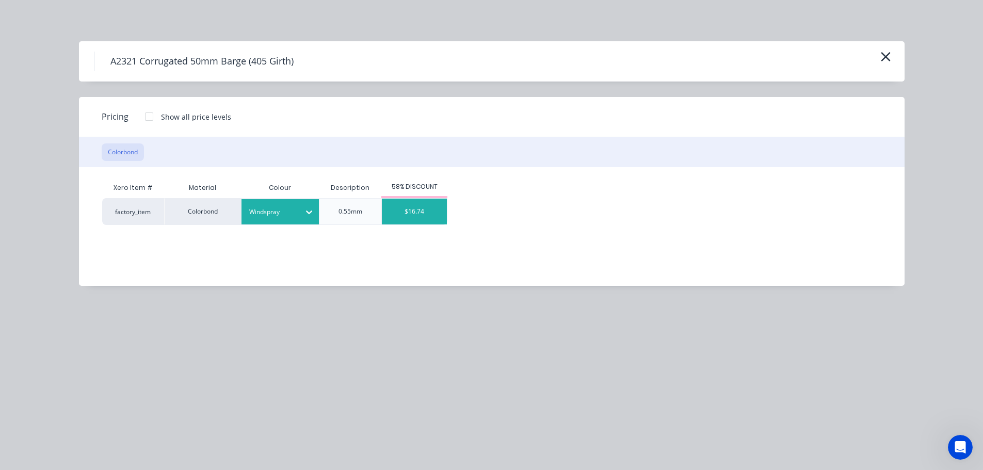
click at [408, 216] on div "$16.74" at bounding box center [414, 212] width 65 height 26
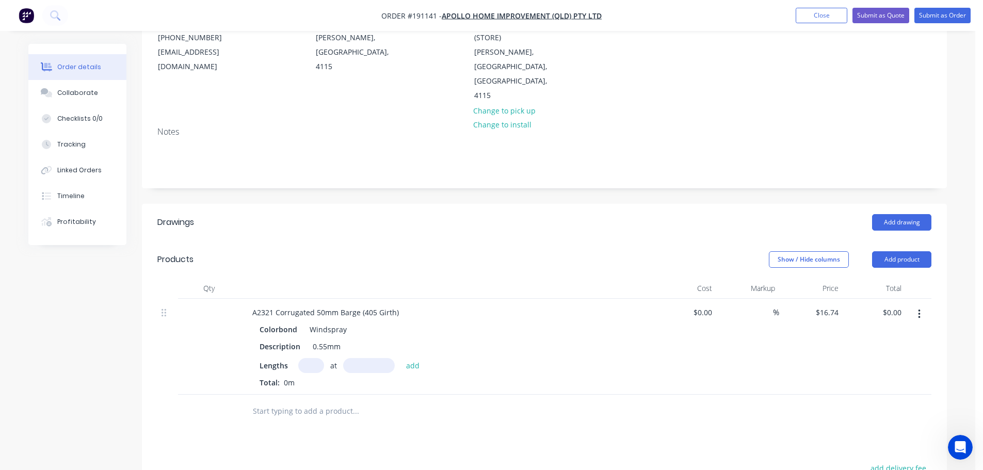
scroll to position [155, 0]
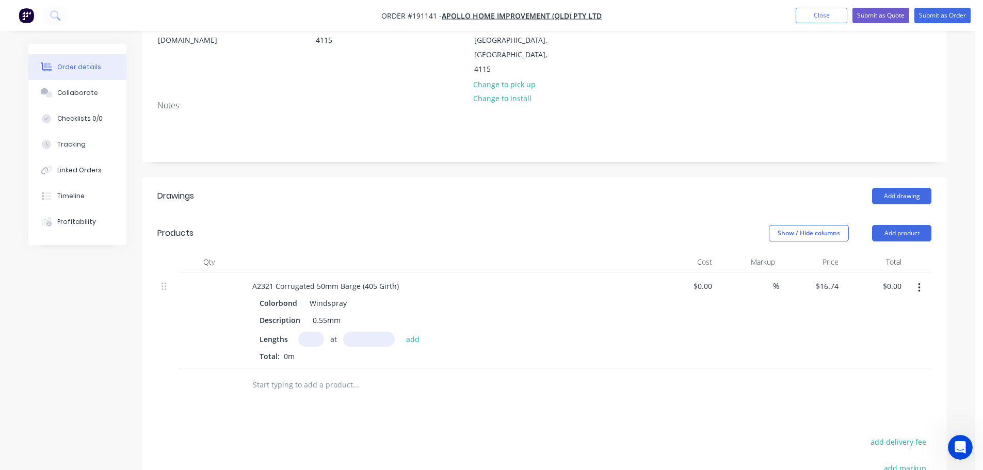
click at [311, 332] on input "text" at bounding box center [311, 339] width 26 height 15
type input "2"
type input "3650"
click at [401, 332] on button "add" at bounding box center [413, 339] width 24 height 14
type input "$122.20"
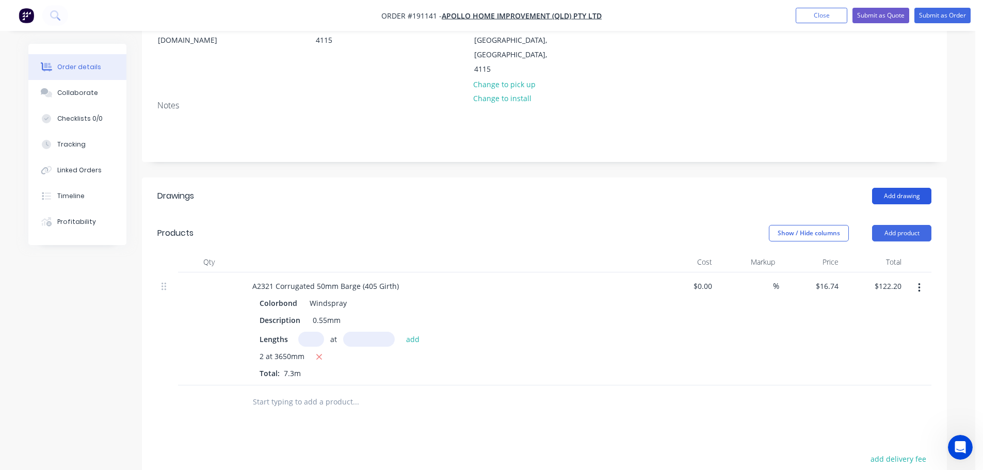
click at [921, 188] on button "Add drawing" at bounding box center [901, 196] width 59 height 17
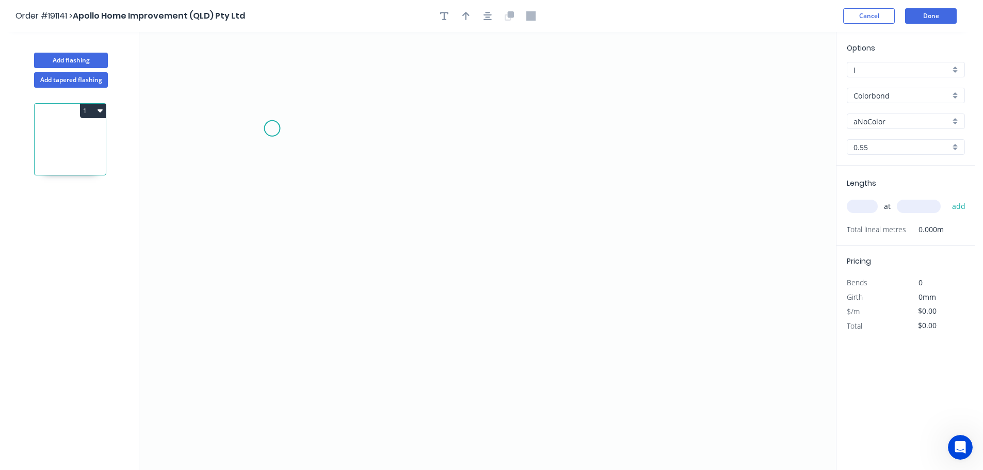
click at [258, 122] on icon "0" at bounding box center [487, 251] width 697 height 438
click at [265, 376] on icon "0" at bounding box center [487, 251] width 697 height 438
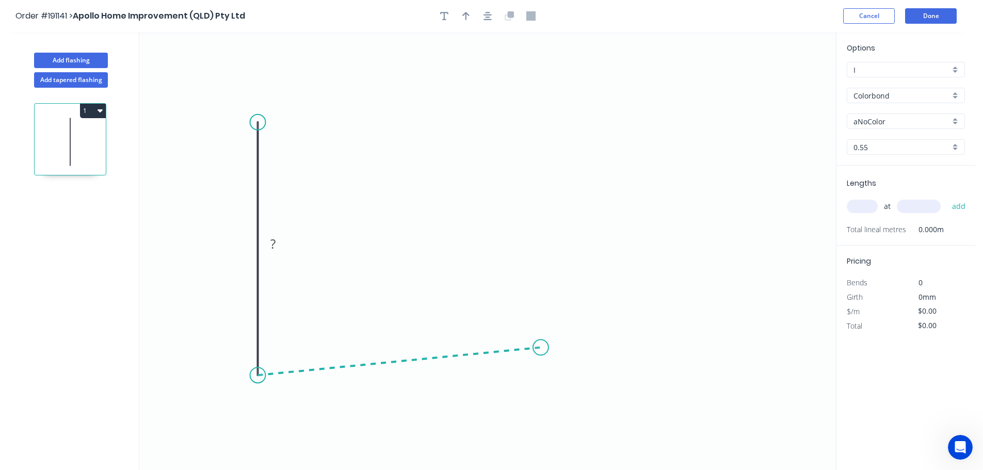
click at [542, 348] on icon "0 ?" at bounding box center [487, 251] width 697 height 438
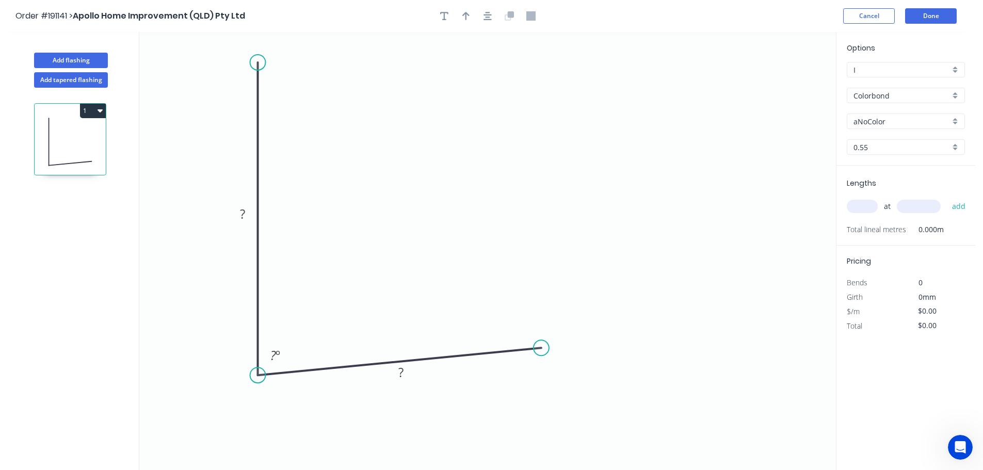
drag, startPoint x: 262, startPoint y: 121, endPoint x: 257, endPoint y: 53, distance: 68.3
click at [257, 55] on circle at bounding box center [257, 62] width 15 height 15
click at [494, 15] on button "button" at bounding box center [487, 15] width 15 height 15
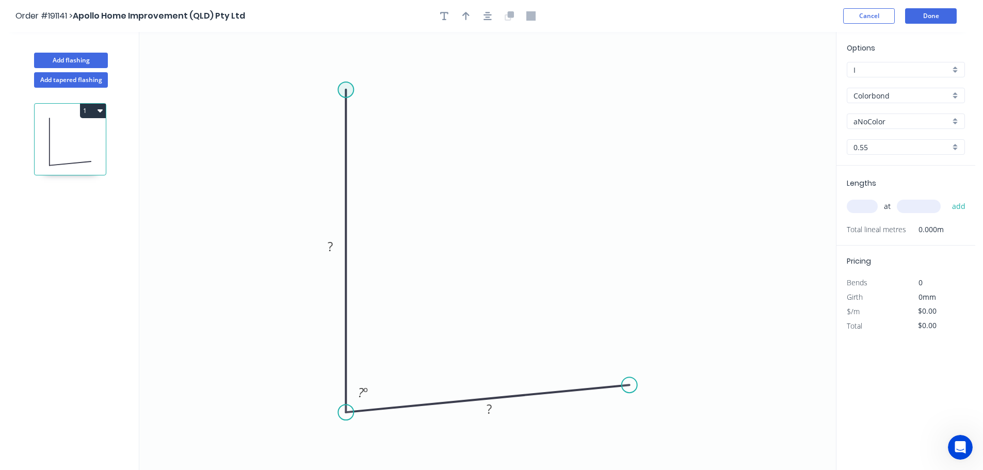
click at [349, 85] on circle at bounding box center [345, 89] width 15 height 15
click at [814, 145] on icon "0 ? ? ? º" at bounding box center [487, 251] width 697 height 438
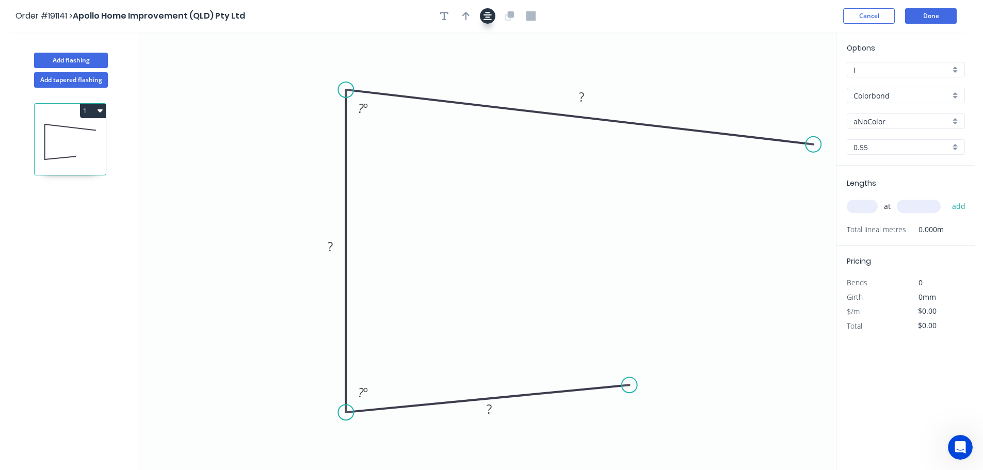
click at [486, 19] on icon "button" at bounding box center [488, 15] width 8 height 9
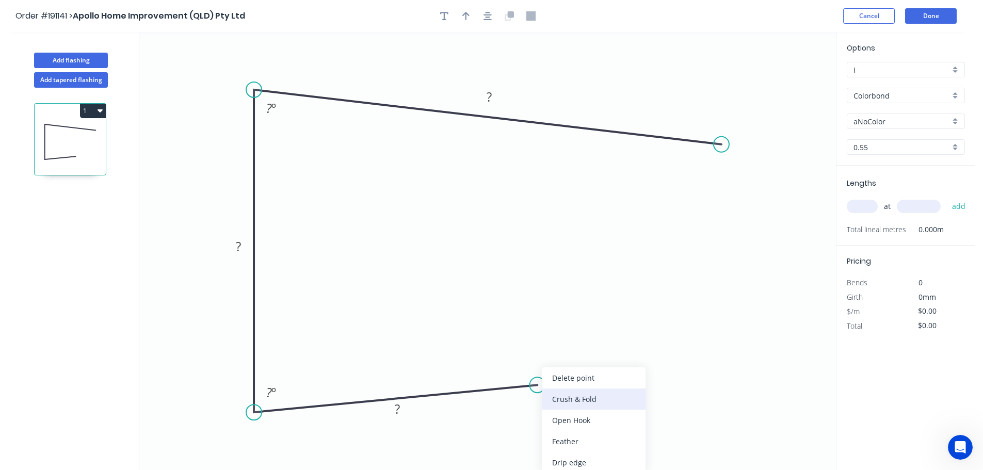
click at [566, 402] on div "Crush & Fold" at bounding box center [594, 399] width 104 height 21
drag, startPoint x: 544, startPoint y: 410, endPoint x: 574, endPoint y: 416, distance: 30.4
click at [550, 416] on rect at bounding box center [528, 405] width 41 height 21
drag, startPoint x: 579, startPoint y: 418, endPoint x: 615, endPoint y: 424, distance: 36.7
click at [604, 431] on rect at bounding box center [583, 422] width 41 height 21
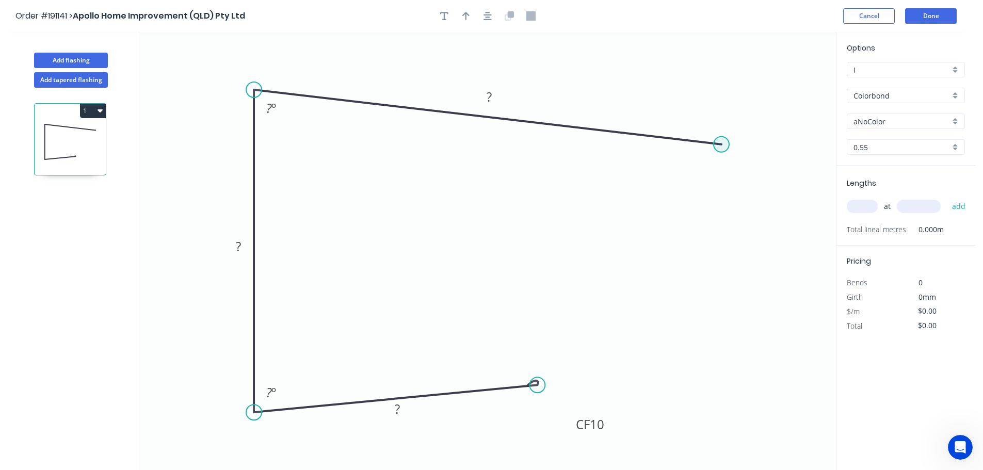
click at [723, 145] on circle at bounding box center [721, 144] width 15 height 15
click at [768, 199] on icon "0 CF 10 ? ? ? ? º ? º" at bounding box center [487, 251] width 697 height 438
drag, startPoint x: 609, startPoint y: 428, endPoint x: 611, endPoint y: 395, distance: 32.6
click at [611, 395] on rect at bounding box center [591, 390] width 41 height 21
click at [603, 392] on tspan "10" at bounding box center [599, 390] width 14 height 17
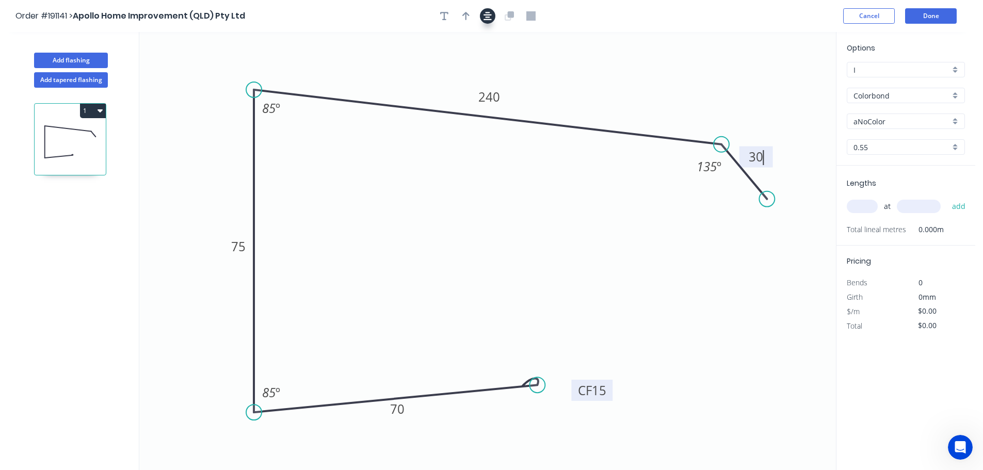
click at [491, 19] on icon "button" at bounding box center [488, 16] width 8 height 8
type input "$15.99"
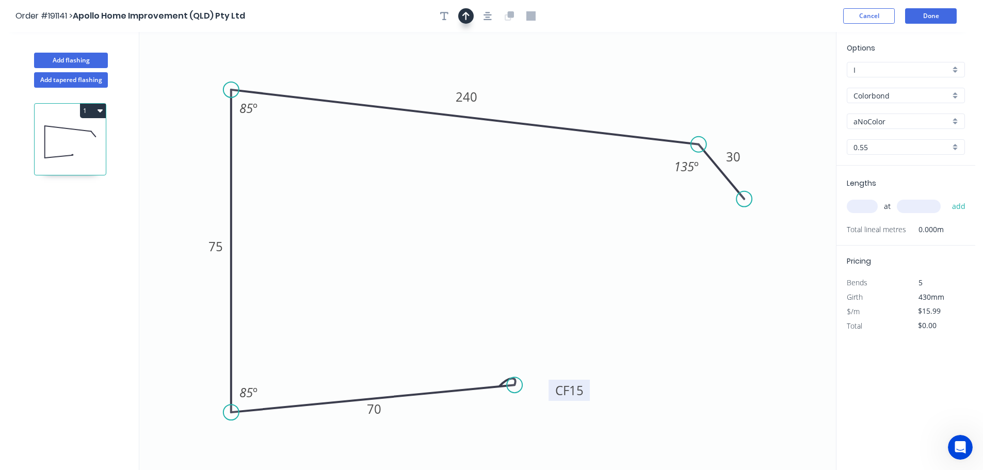
click at [471, 20] on button "button" at bounding box center [465, 15] width 15 height 15
click at [785, 87] on icon at bounding box center [783, 71] width 9 height 33
drag, startPoint x: 785, startPoint y: 83, endPoint x: 790, endPoint y: 66, distance: 17.8
click at [790, 66] on icon at bounding box center [798, 58] width 30 height 30
click at [890, 102] on div "Colorbond" at bounding box center [906, 95] width 118 height 15
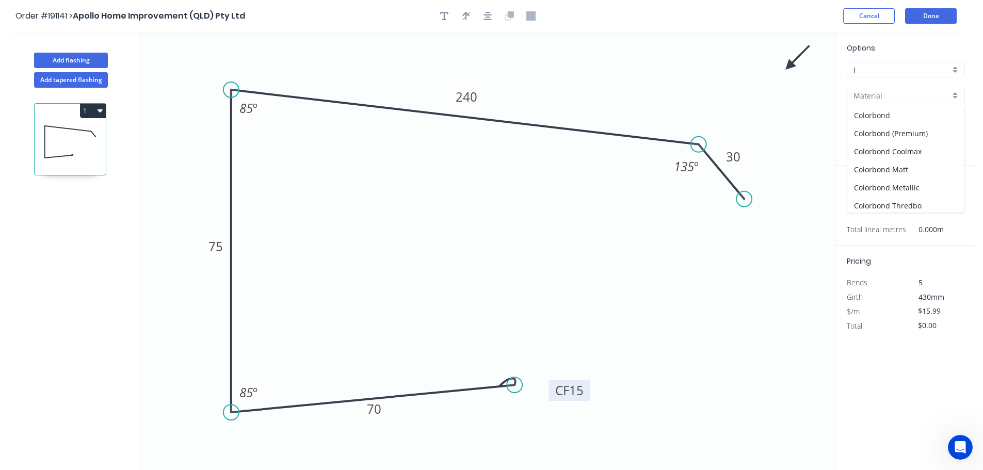
click at [900, 118] on div "Colorbond" at bounding box center [906, 115] width 117 height 18
type input "Colorbond"
click at [899, 128] on div "aNoColor" at bounding box center [906, 121] width 118 height 15
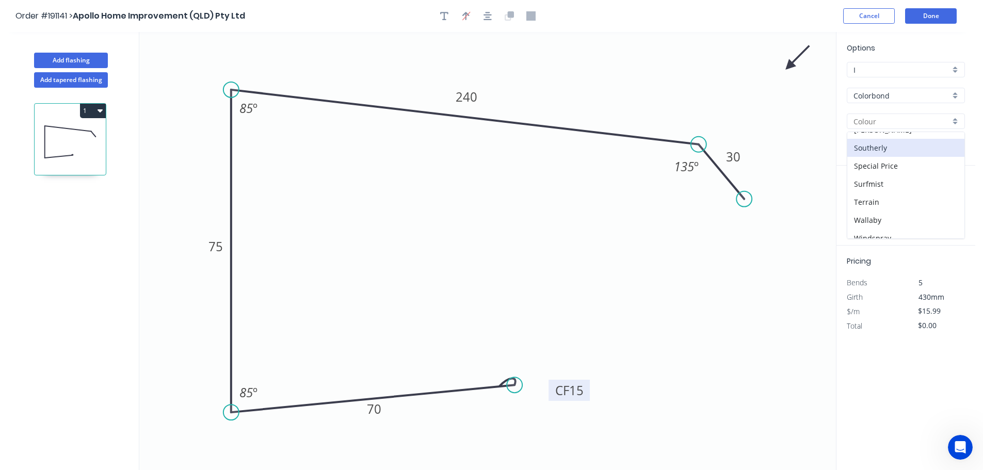
scroll to position [400, 0]
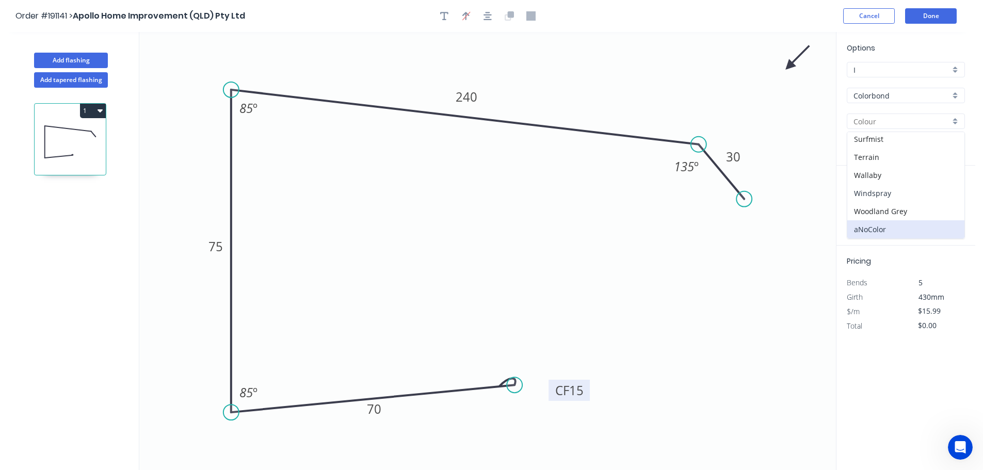
click at [910, 195] on div "Windspray" at bounding box center [906, 193] width 117 height 18
type input "Windspray"
click at [869, 211] on input "text" at bounding box center [862, 206] width 31 height 13
type input "2"
type input "7600"
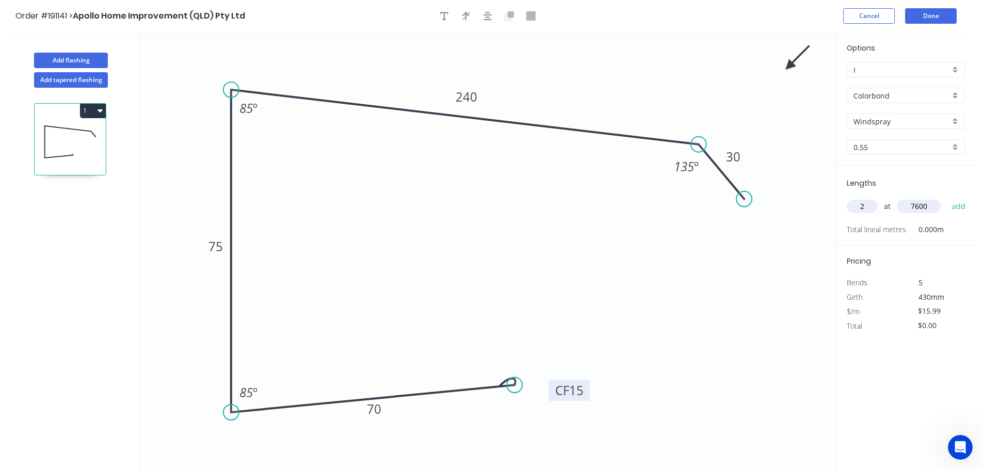
click at [947, 198] on button "add" at bounding box center [959, 207] width 24 height 18
type input "$243.05"
click at [919, 21] on button "Done" at bounding box center [931, 15] width 52 height 15
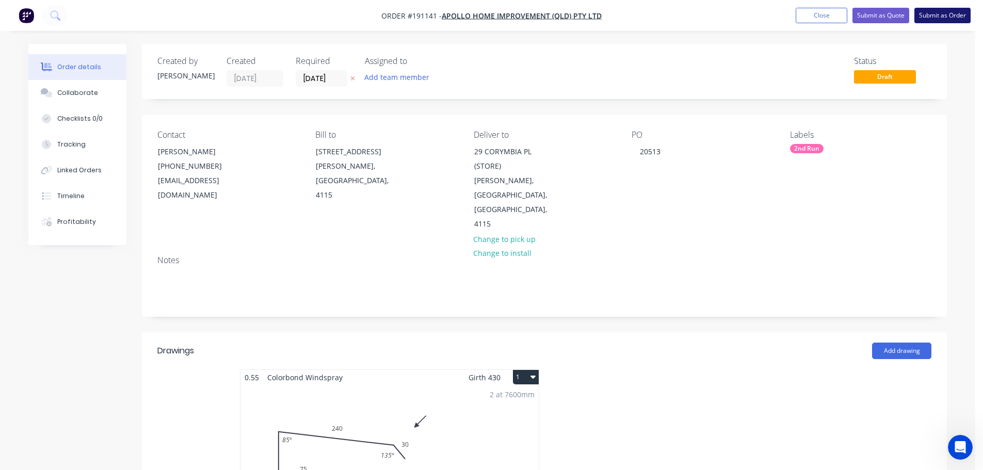
click at [939, 14] on button "Submit as Order" at bounding box center [943, 15] width 56 height 15
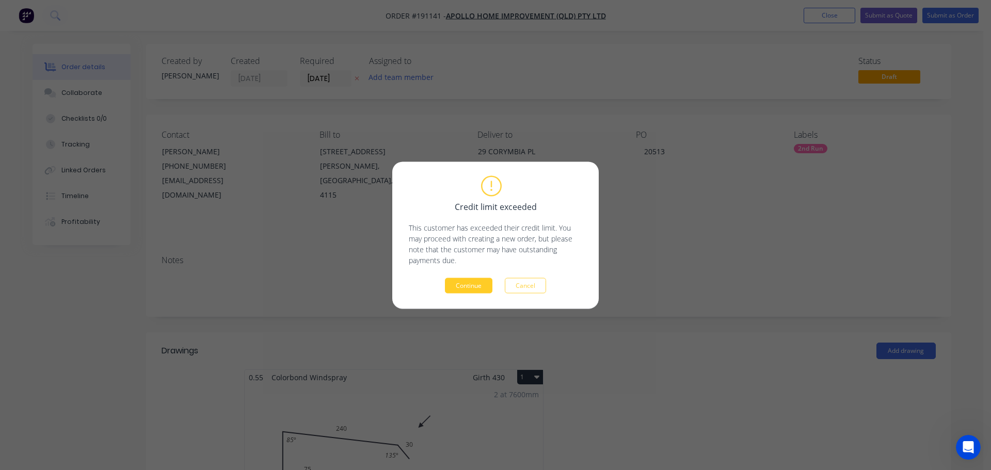
click at [474, 286] on button "Continue" at bounding box center [468, 285] width 47 height 15
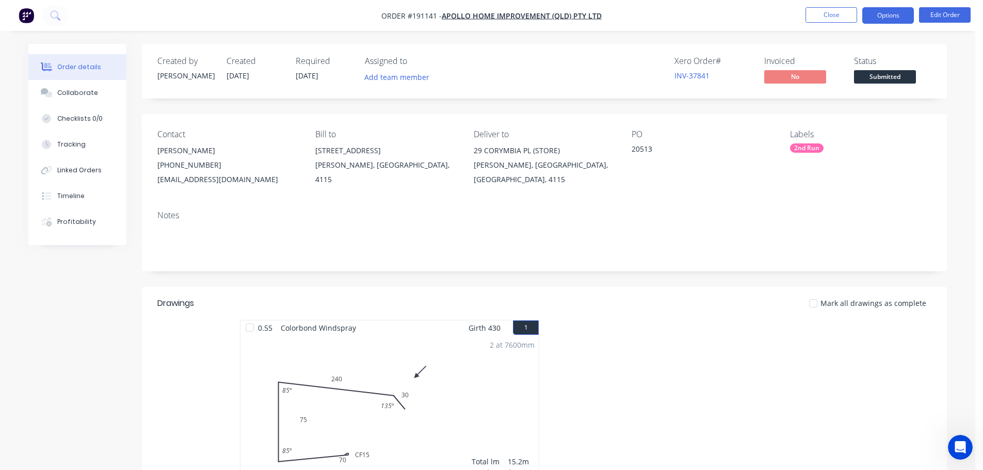
click at [887, 20] on button "Options" at bounding box center [889, 15] width 52 height 17
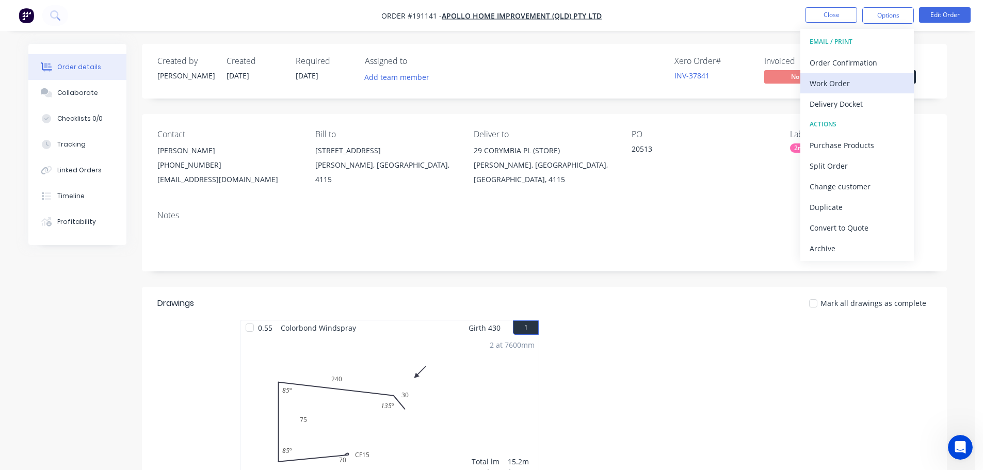
click at [855, 83] on div "Work Order" at bounding box center [857, 83] width 95 height 15
click at [856, 135] on div "WORK ORDER Back With pricing Without pricing Custom" at bounding box center [858, 83] width 114 height 108
drag, startPoint x: 858, startPoint y: 120, endPoint x: 866, endPoint y: 116, distance: 9.5
click at [858, 120] on div "Custom" at bounding box center [857, 124] width 95 height 15
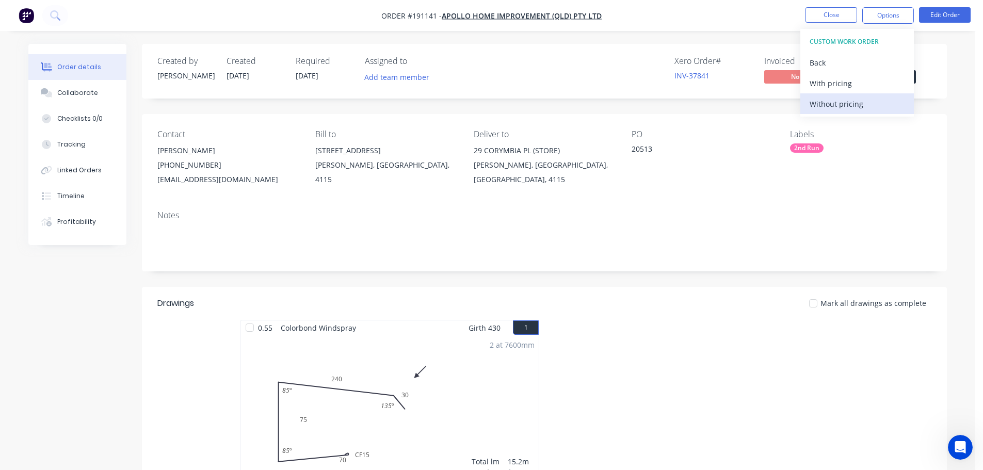
click at [870, 106] on div "Without pricing" at bounding box center [857, 104] width 95 height 15
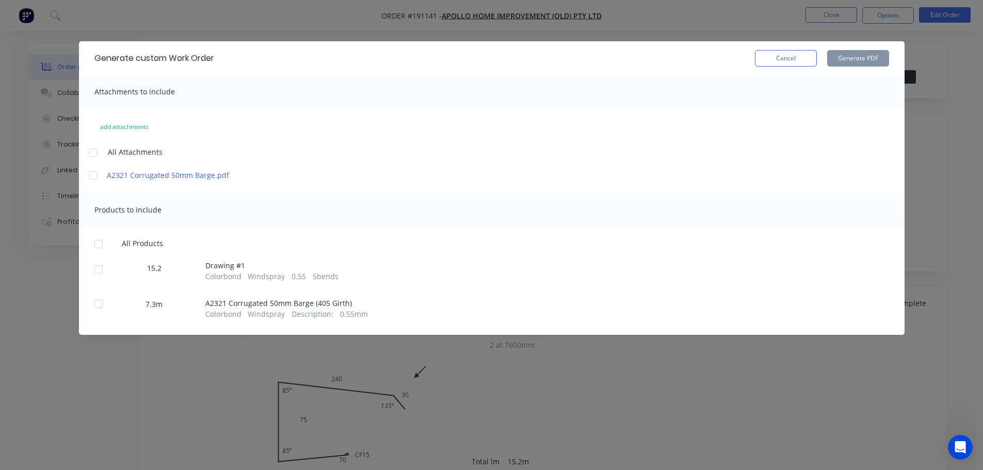
click at [98, 147] on div at bounding box center [93, 152] width 21 height 21
click at [100, 244] on div at bounding box center [98, 244] width 21 height 21
click at [888, 47] on div "Generate custom Work Order Cancel Generate PDF" at bounding box center [492, 58] width 826 height 34
click at [882, 55] on button "Generate PDF" at bounding box center [858, 58] width 62 height 17
click at [784, 60] on button "Cancel" at bounding box center [786, 58] width 62 height 17
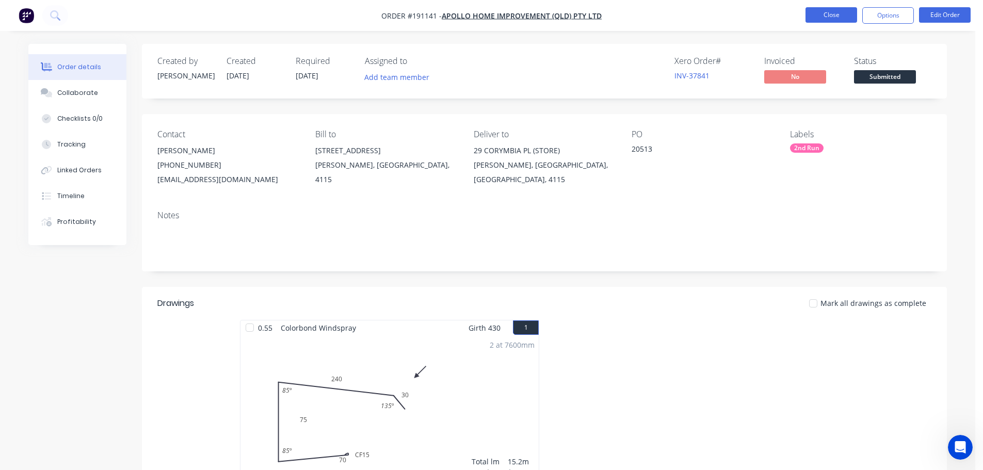
click at [833, 20] on button "Close" at bounding box center [832, 14] width 52 height 15
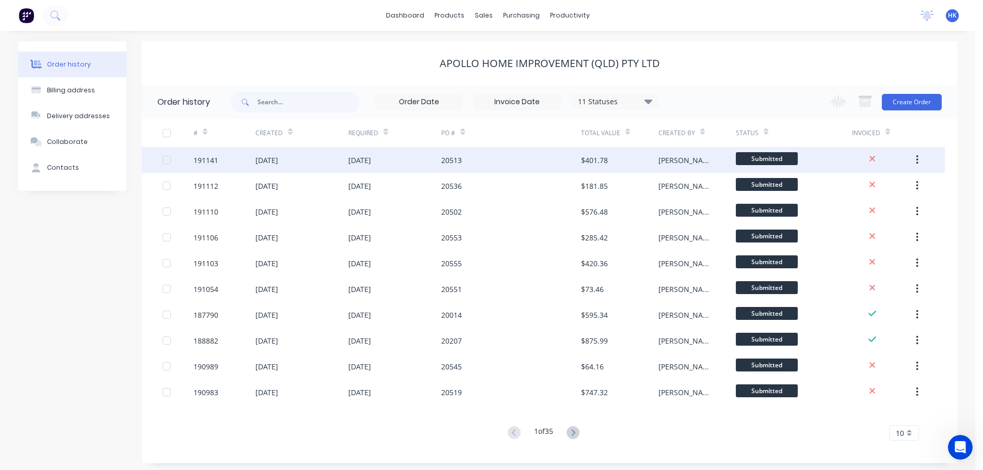
click at [911, 163] on button "button" at bounding box center [917, 160] width 24 height 19
click at [887, 207] on div "Duplicate" at bounding box center [880, 207] width 79 height 15
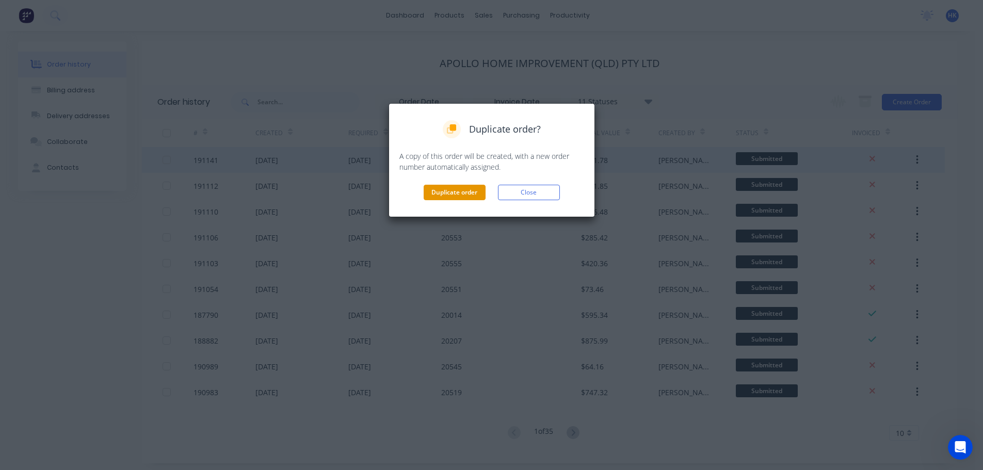
click at [456, 190] on button "Duplicate order" at bounding box center [455, 192] width 62 height 15
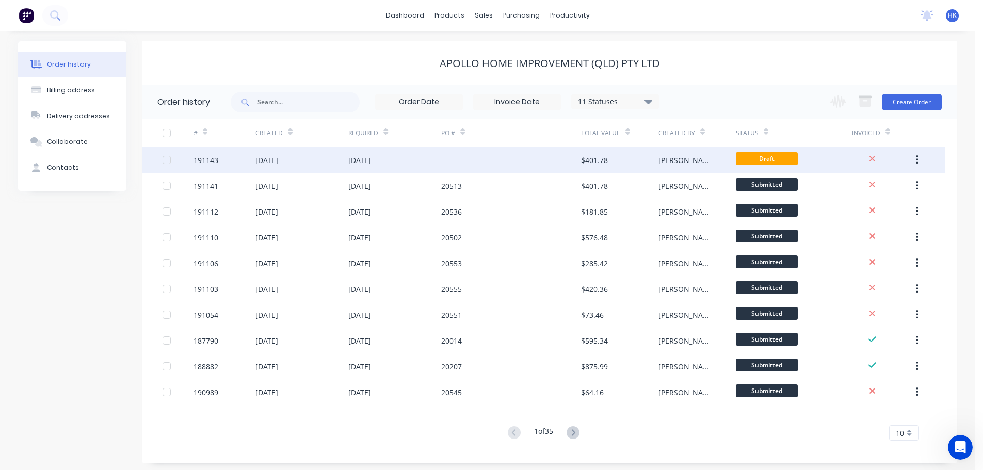
click at [469, 164] on div at bounding box center [510, 160] width 139 height 26
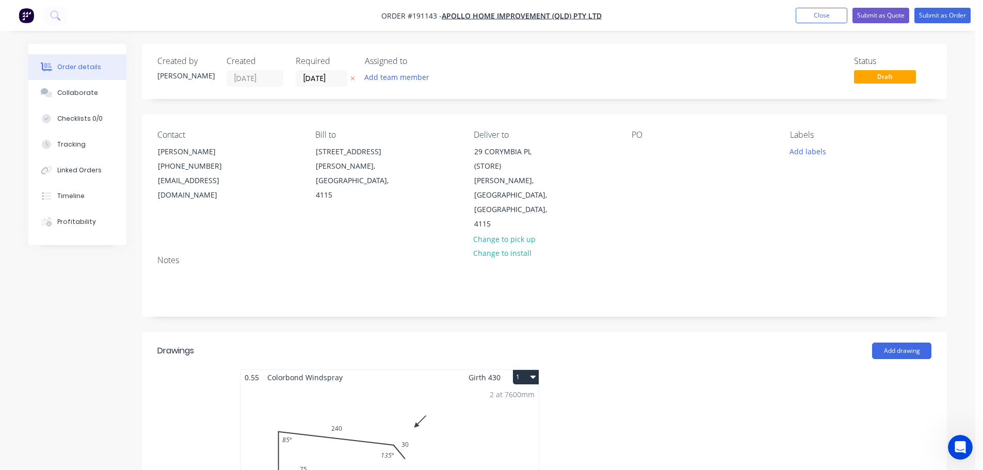
click at [312, 87] on label "[DATE]" at bounding box center [322, 78] width 52 height 17
click at [312, 86] on input "[DATE]" at bounding box center [321, 78] width 51 height 15
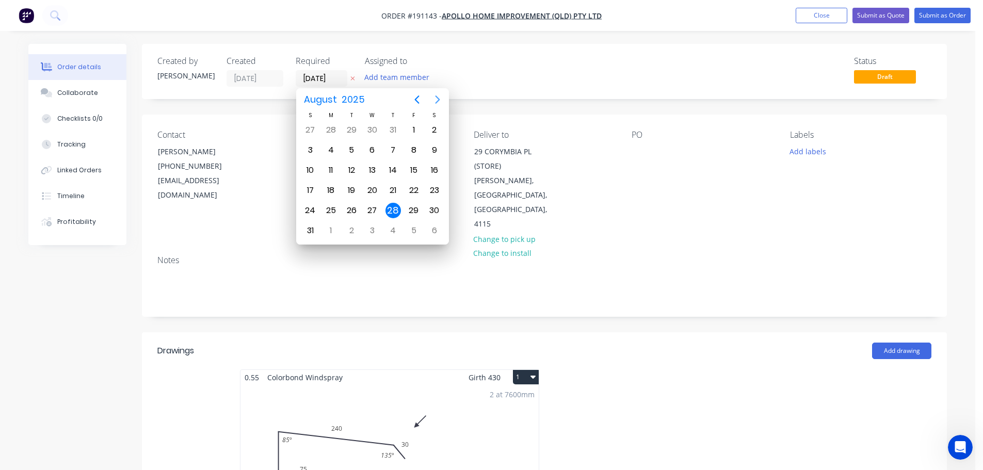
click at [442, 94] on icon "Next page" at bounding box center [438, 99] width 12 height 12
click at [334, 170] on div "15" at bounding box center [330, 170] width 15 height 15
type input "[DATE]"
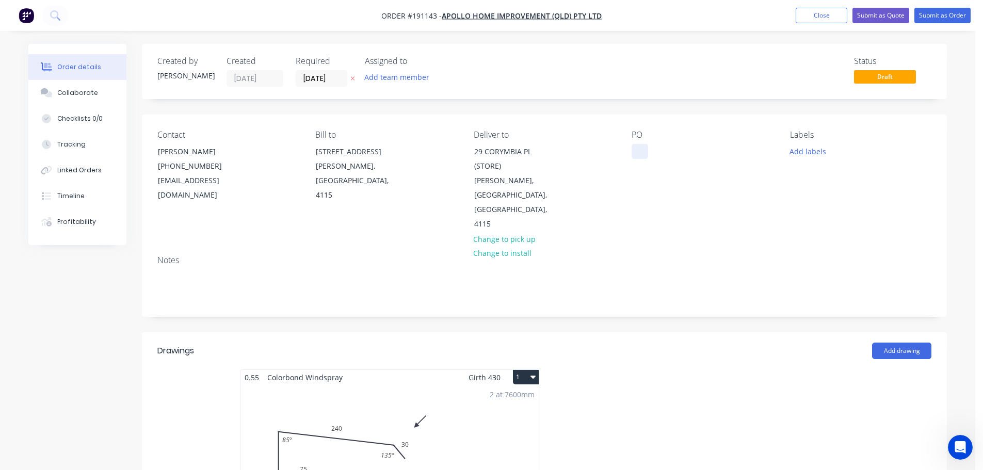
click at [642, 151] on div at bounding box center [640, 151] width 17 height 15
click at [801, 157] on button "Add labels" at bounding box center [807, 151] width 47 height 14
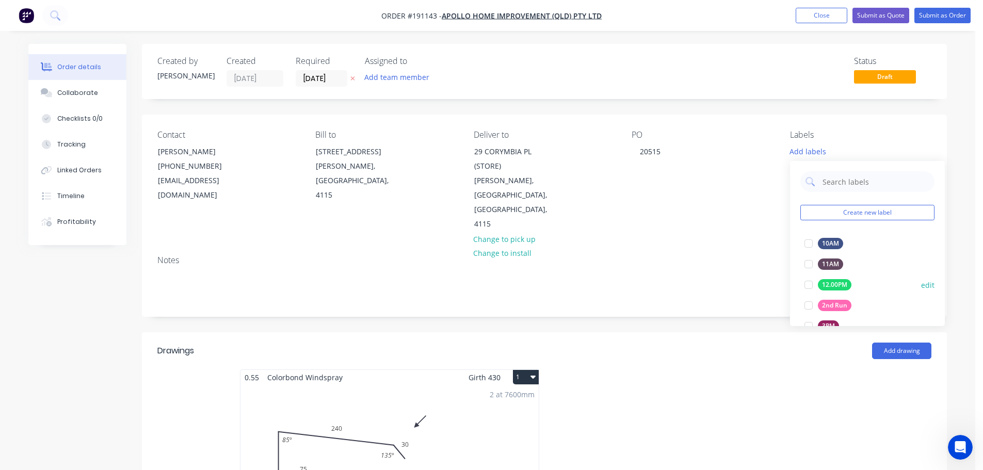
click at [810, 305] on div at bounding box center [809, 305] width 21 height 21
click at [692, 418] on div at bounding box center [700, 462] width 310 height 184
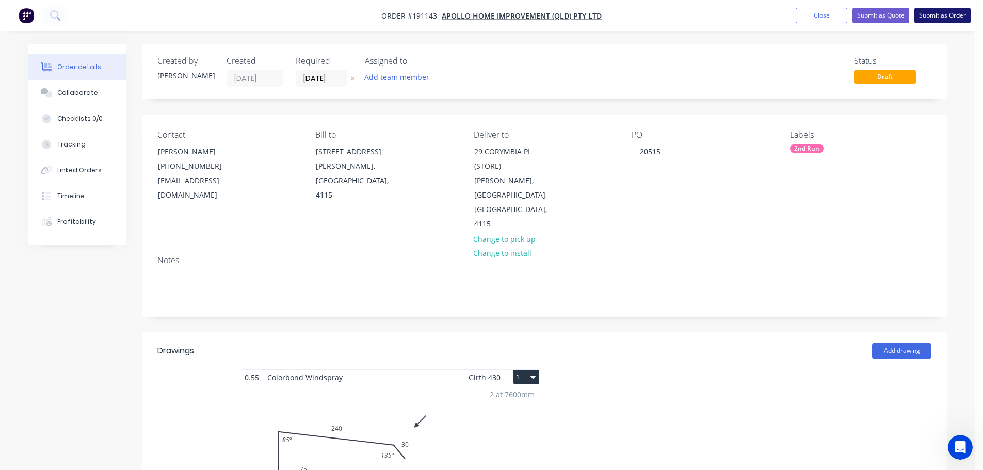
click at [937, 22] on button "Submit as Order" at bounding box center [943, 15] width 56 height 15
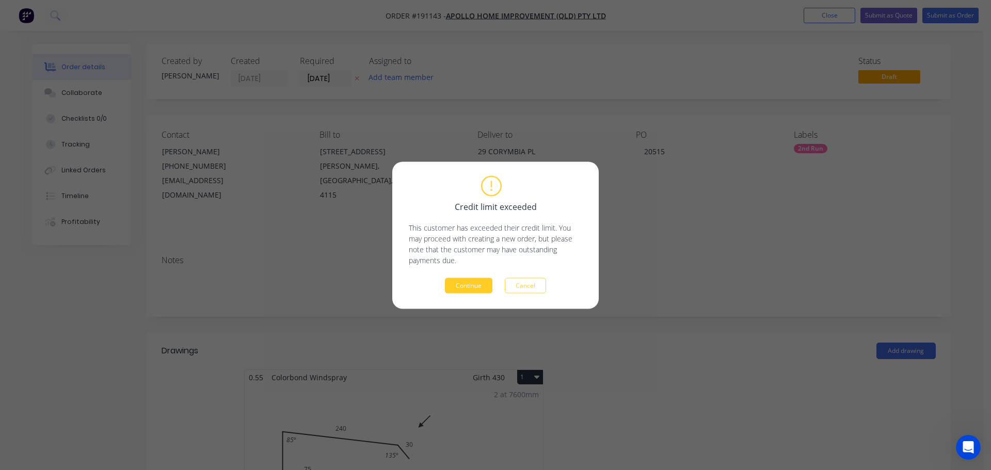
click at [465, 286] on button "Continue" at bounding box center [468, 285] width 47 height 15
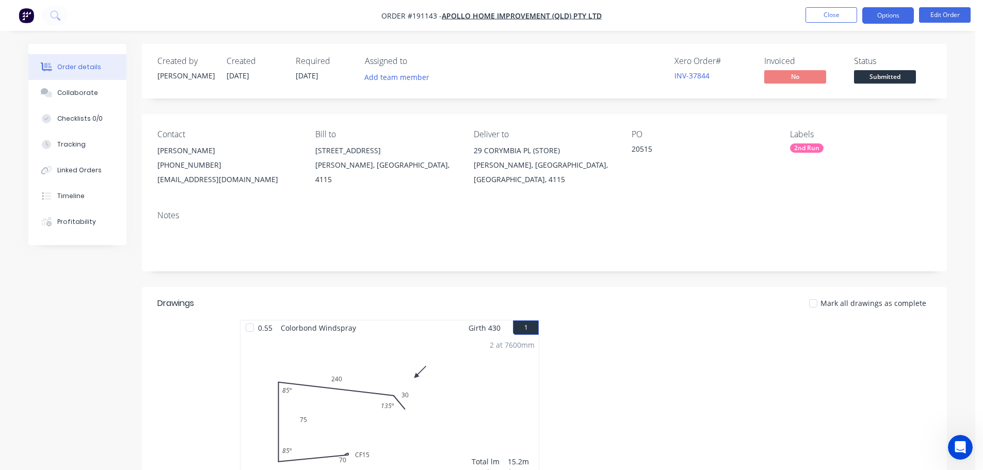
click at [895, 19] on button "Options" at bounding box center [889, 15] width 52 height 17
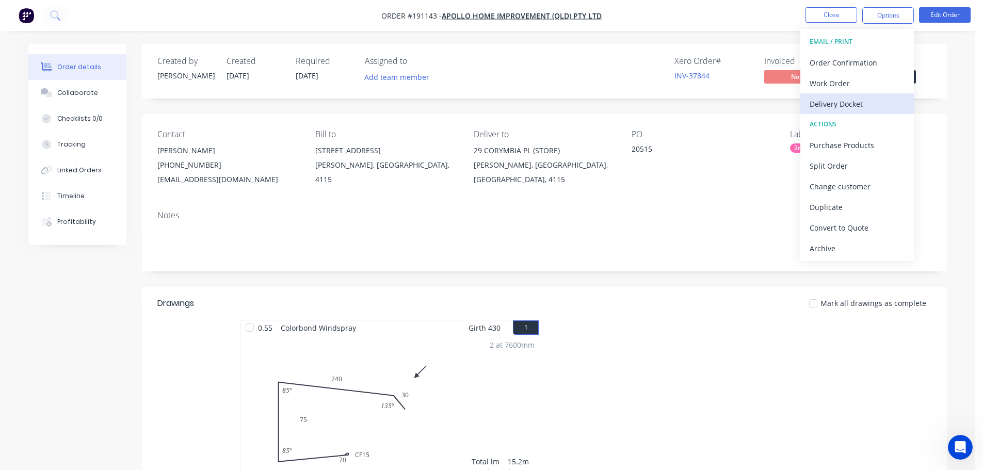
click at [833, 97] on div "Delivery Docket" at bounding box center [857, 104] width 95 height 15
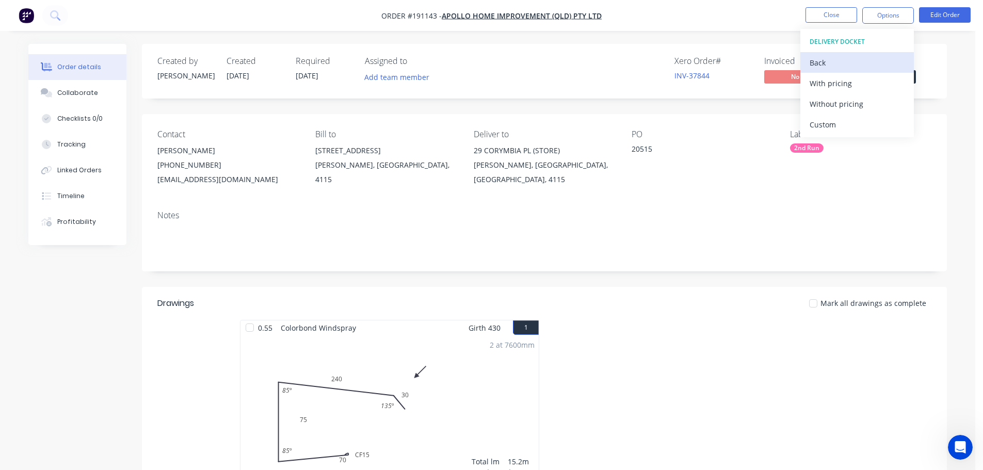
click at [838, 58] on div "Back" at bounding box center [857, 62] width 95 height 15
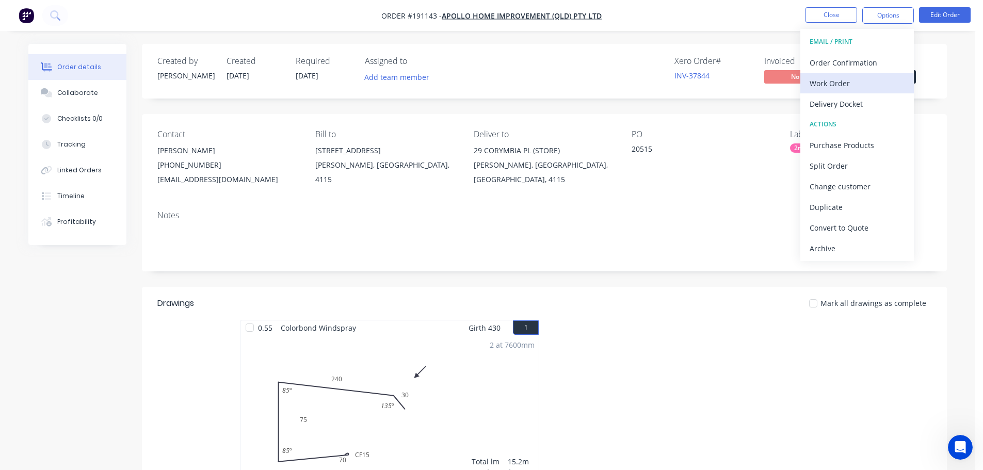
click at [858, 85] on div "Work Order" at bounding box center [857, 83] width 95 height 15
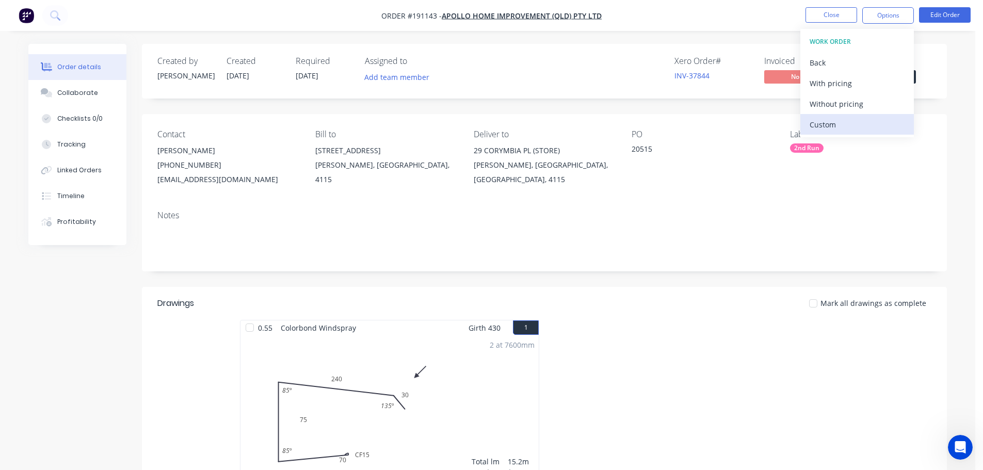
click at [861, 122] on div "Custom" at bounding box center [857, 124] width 95 height 15
click at [858, 112] on button "Without pricing" at bounding box center [858, 103] width 114 height 21
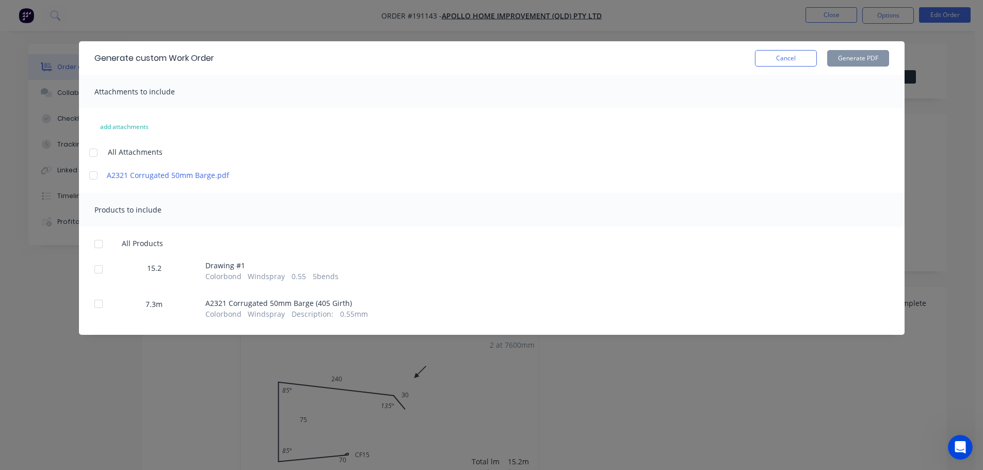
click at [90, 152] on div at bounding box center [93, 152] width 21 height 21
click at [95, 243] on div at bounding box center [98, 244] width 21 height 21
click at [856, 67] on div "Generate custom Work Order Cancel Generate PDF" at bounding box center [492, 58] width 826 height 34
click at [856, 62] on button "Generate PDF" at bounding box center [858, 58] width 62 height 17
click at [794, 60] on button "Cancel" at bounding box center [786, 58] width 62 height 17
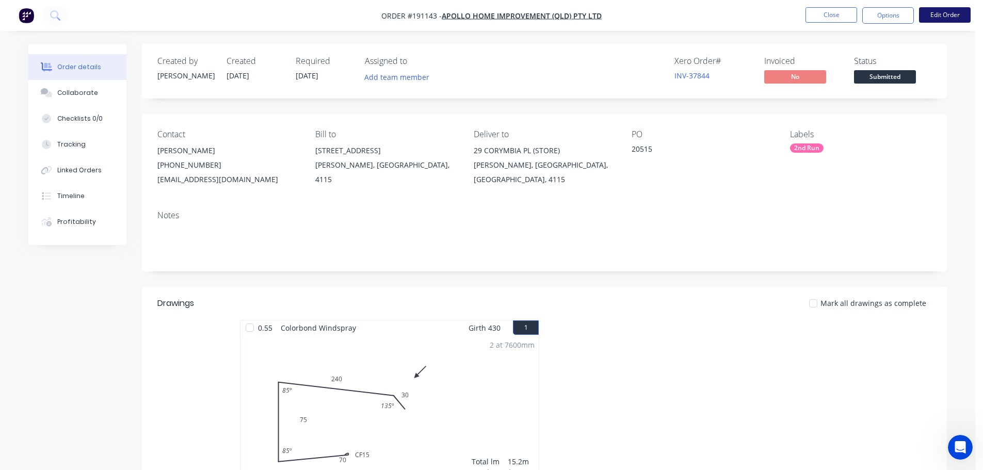
click at [935, 15] on button "Edit Order" at bounding box center [945, 14] width 52 height 15
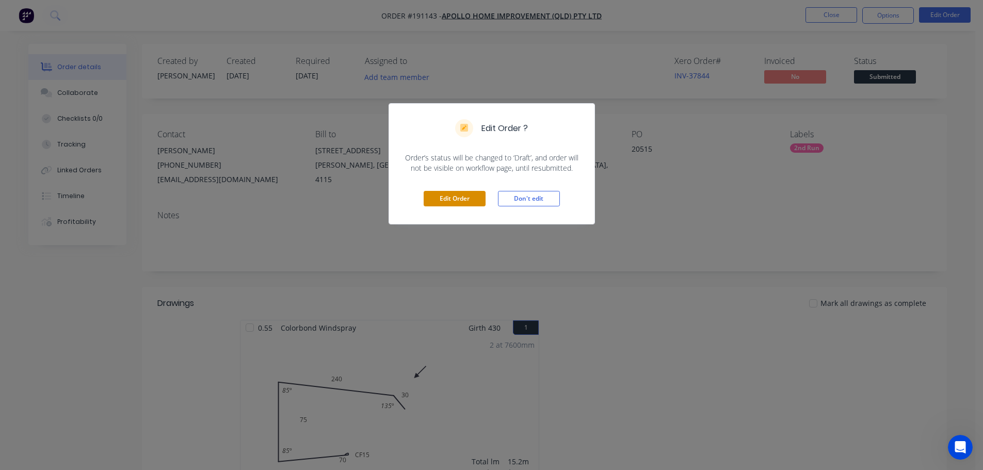
click at [455, 198] on button "Edit Order" at bounding box center [455, 198] width 62 height 15
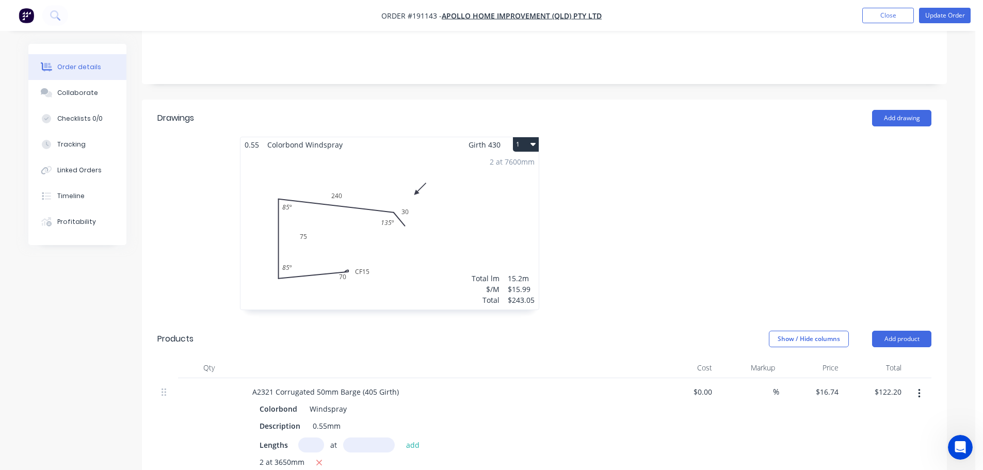
scroll to position [310, 0]
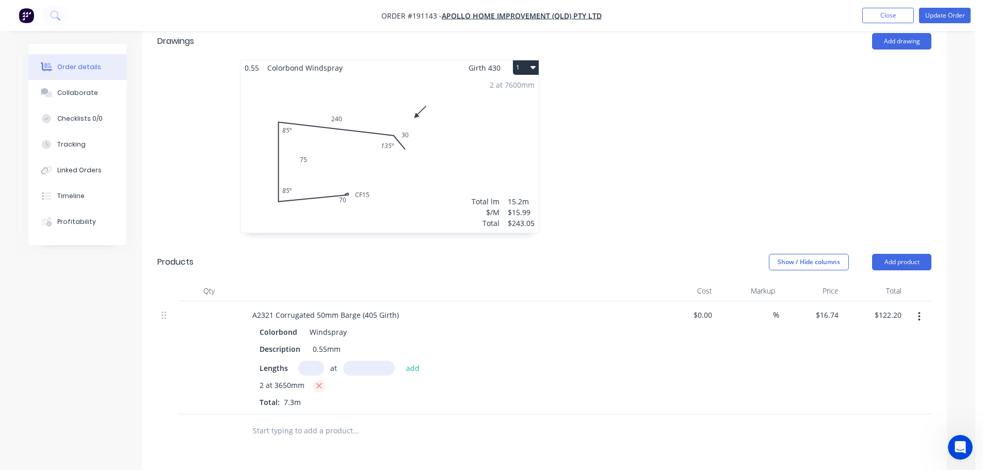
click at [322, 381] on icon "button" at bounding box center [319, 385] width 7 height 9
type input "$0.00"
click at [309, 361] on input "text" at bounding box center [311, 368] width 26 height 15
type input "2"
type input "5350"
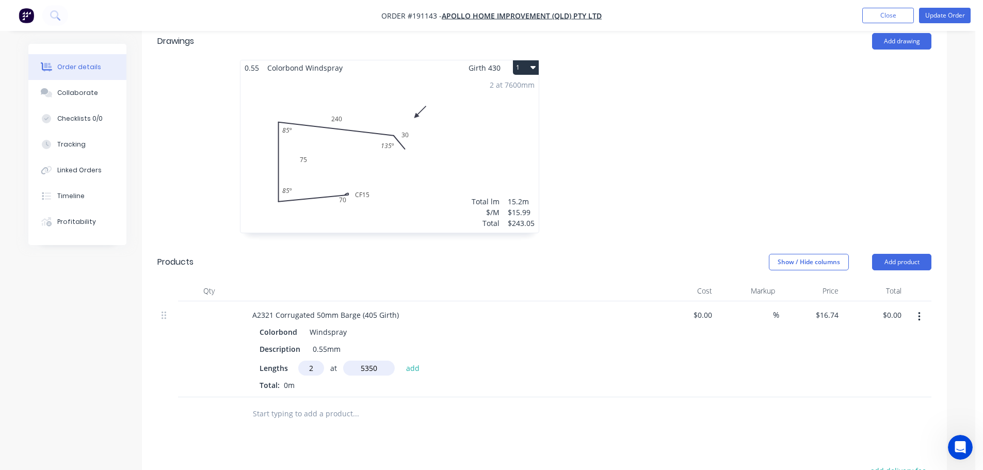
click at [401, 361] on button "add" at bounding box center [413, 368] width 24 height 14
type input "$179.12"
click at [450, 124] on div "2 at 7600mm Total lm $/M Total 15.2m $15.99 $243.05" at bounding box center [390, 153] width 298 height 157
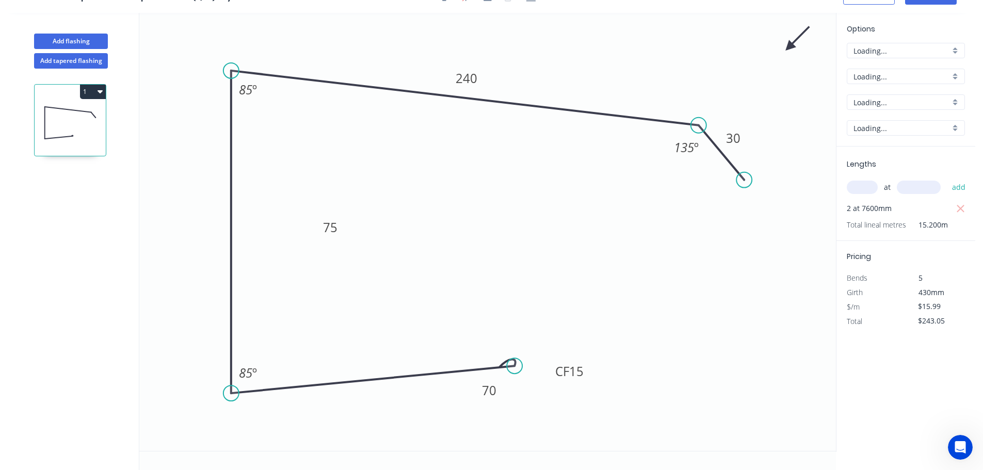
scroll to position [19, 0]
click at [957, 207] on icon "button" at bounding box center [961, 209] width 9 height 12
type input "$0.00"
click at [869, 194] on input "text" at bounding box center [862, 187] width 31 height 13
type input "2"
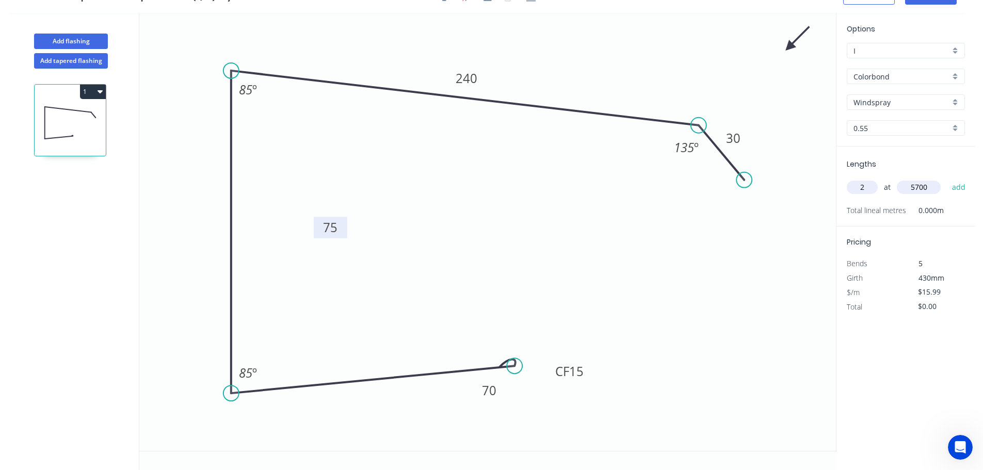
type input "5700"
click at [947, 179] on button "add" at bounding box center [959, 188] width 24 height 18
type input "$182.29"
drag, startPoint x: 342, startPoint y: 230, endPoint x: 208, endPoint y: 226, distance: 134.8
click at [208, 226] on rect at bounding box center [196, 223] width 34 height 21
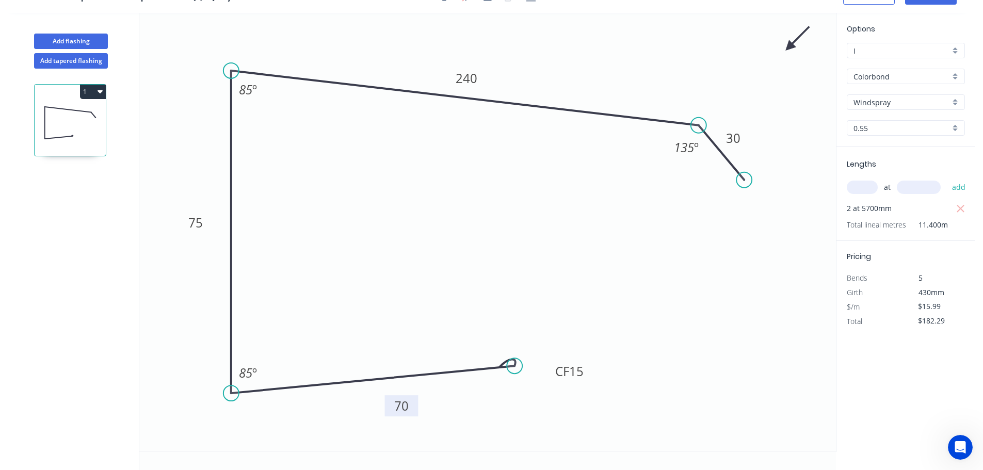
drag, startPoint x: 472, startPoint y: 397, endPoint x: 408, endPoint y: 414, distance: 66.2
click at [408, 414] on rect at bounding box center [402, 405] width 34 height 21
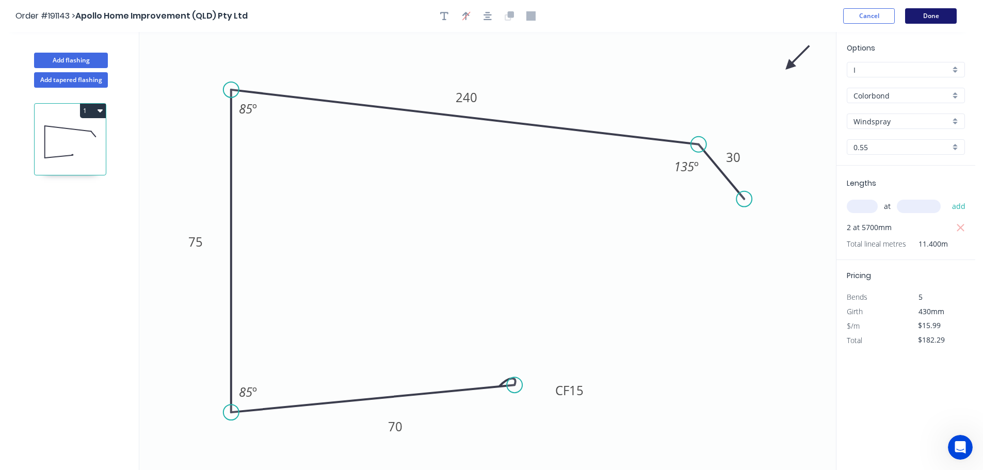
click at [942, 14] on button "Done" at bounding box center [931, 15] width 52 height 15
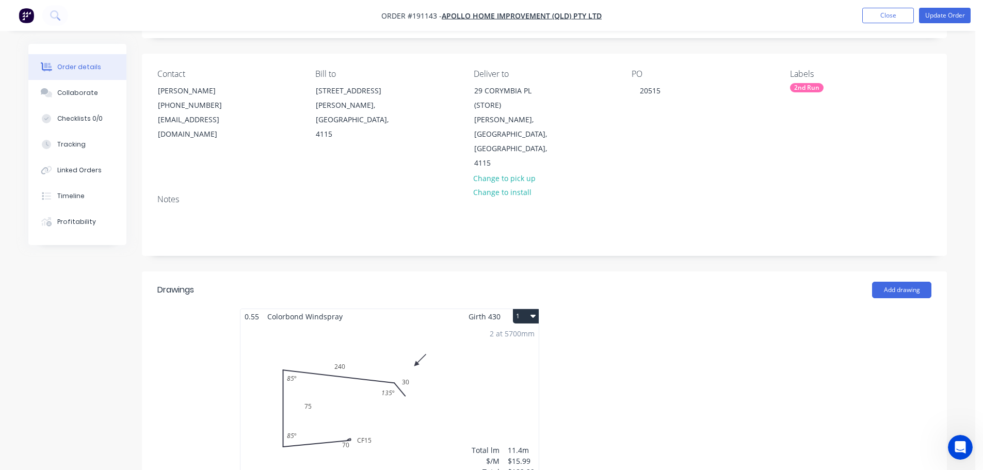
scroll to position [52, 0]
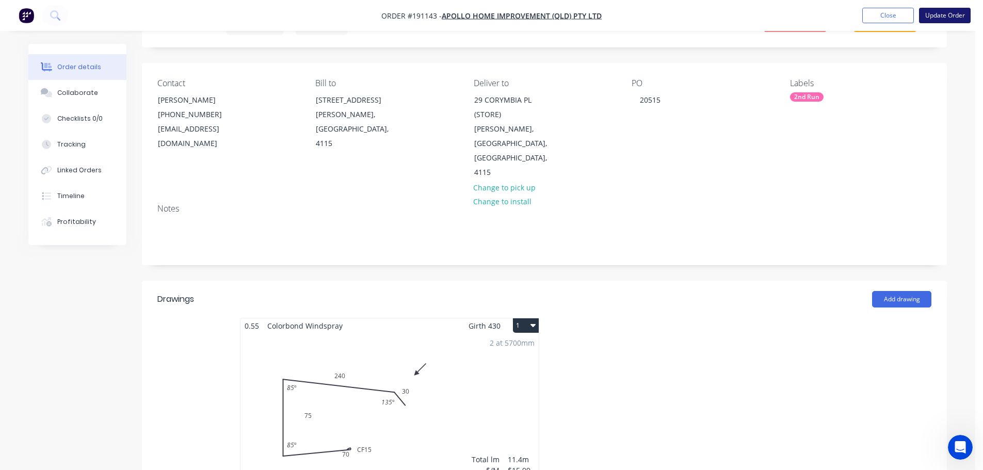
click at [940, 11] on button "Update Order" at bounding box center [945, 15] width 52 height 15
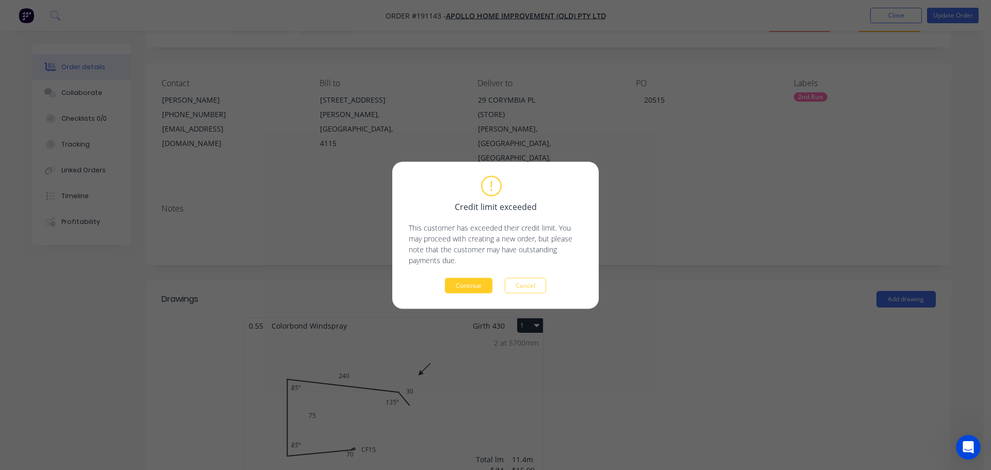
click at [450, 285] on button "Continue" at bounding box center [468, 285] width 47 height 15
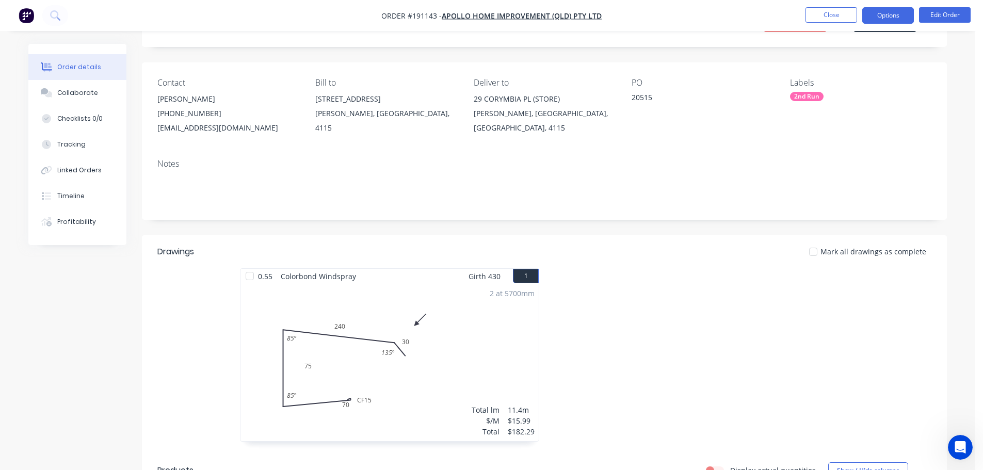
click at [881, 18] on button "Options" at bounding box center [889, 15] width 52 height 17
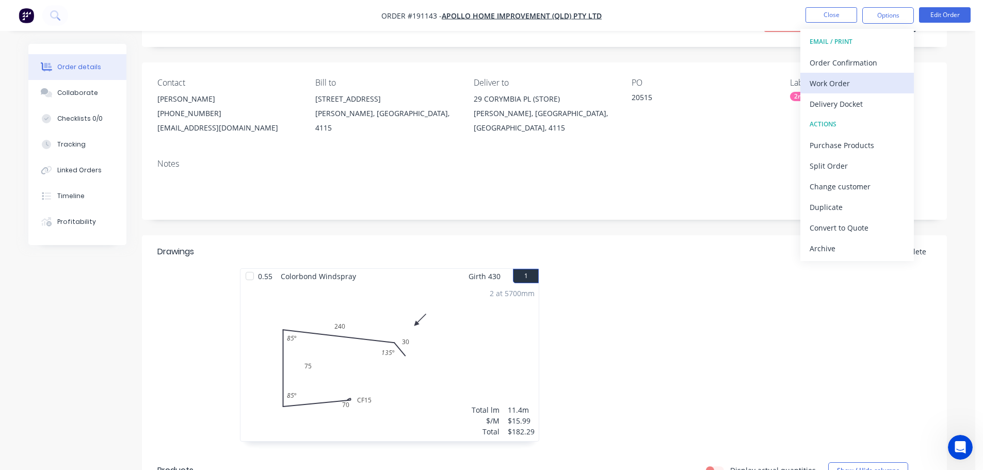
click at [860, 84] on div "Work Order" at bounding box center [857, 83] width 95 height 15
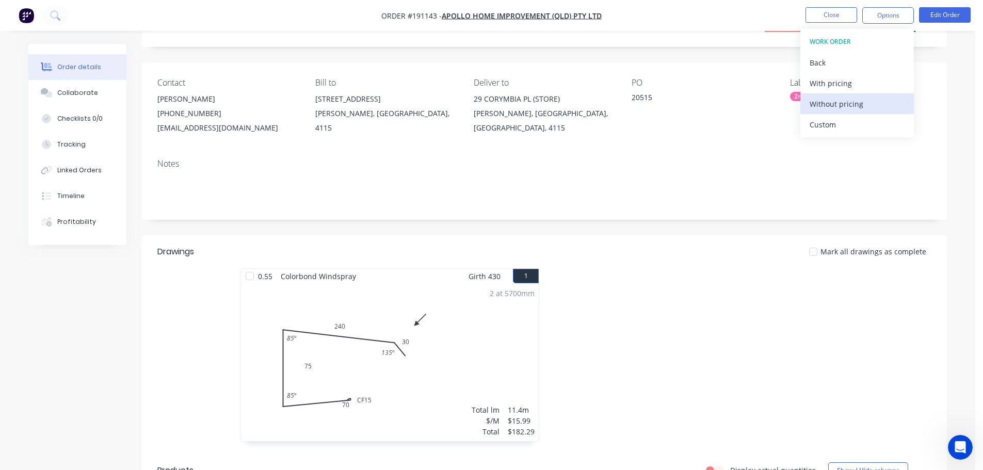
click at [865, 105] on div "Without pricing" at bounding box center [857, 104] width 95 height 15
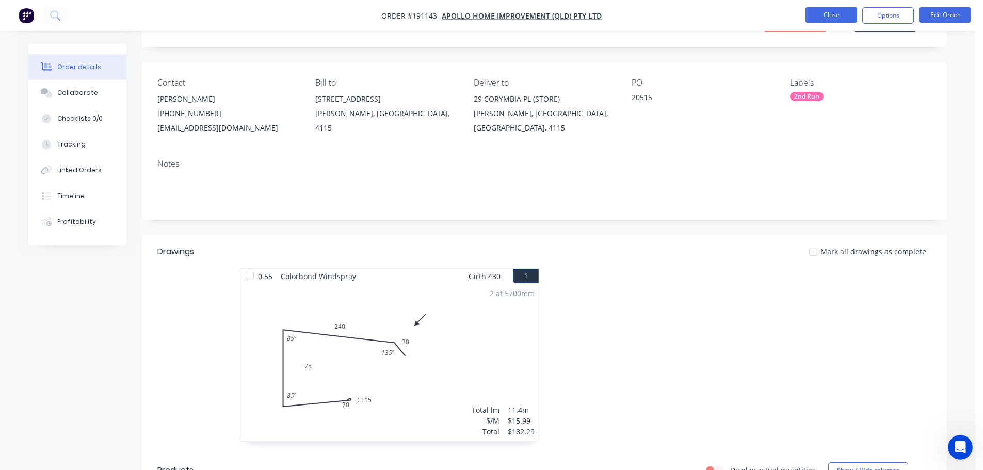
click at [833, 19] on button "Close" at bounding box center [832, 14] width 52 height 15
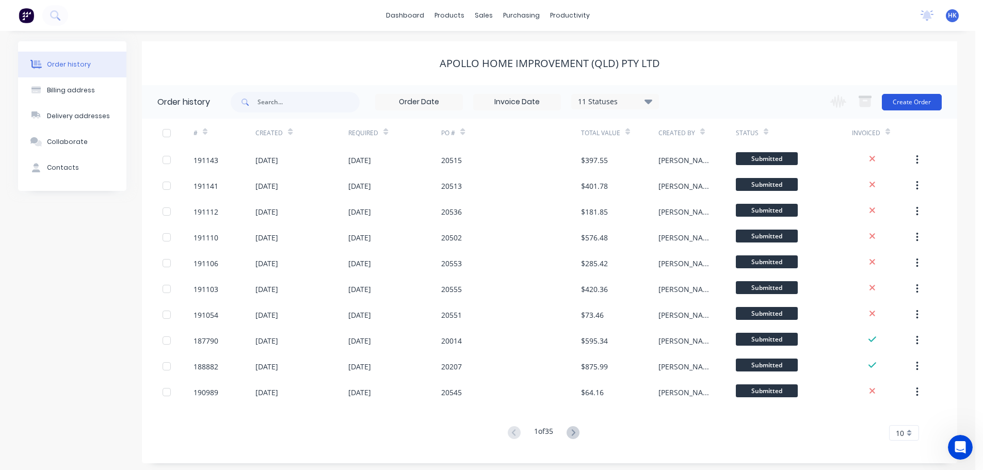
click at [919, 108] on button "Create Order" at bounding box center [912, 102] width 60 height 17
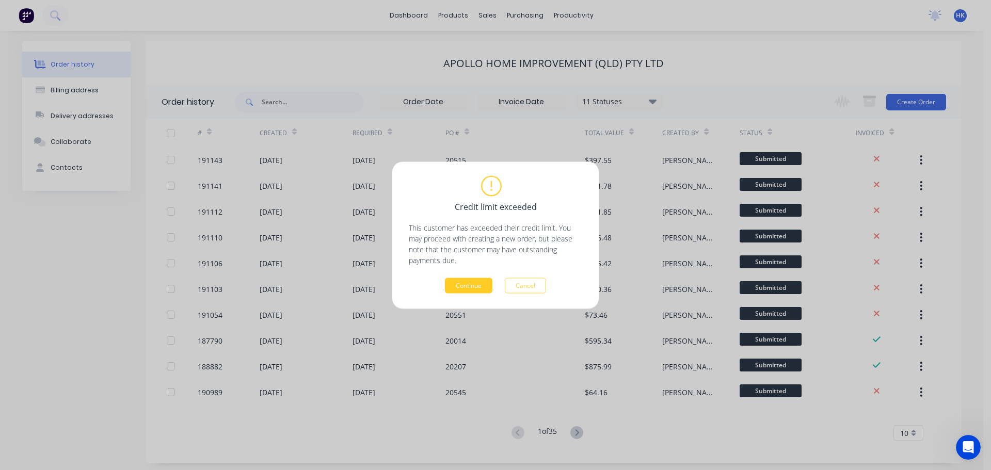
click at [464, 293] on button "Continue" at bounding box center [468, 285] width 47 height 15
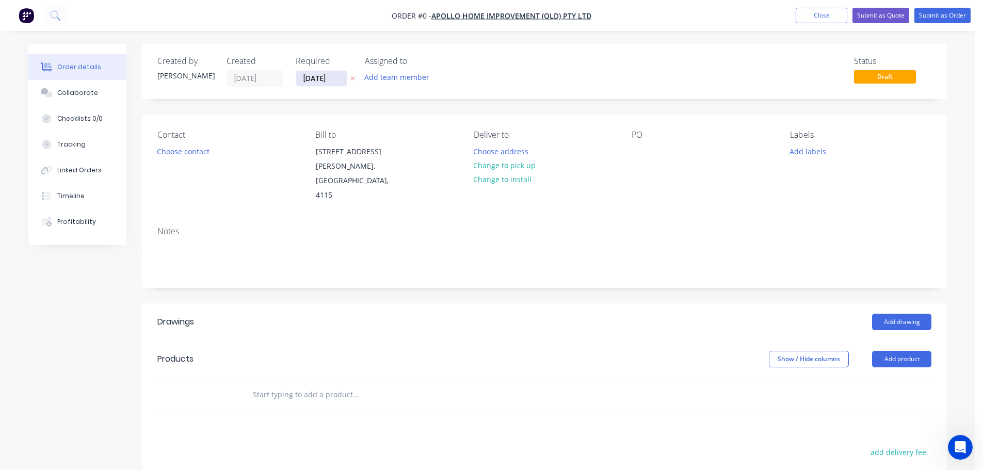
click at [319, 75] on input "[DATE]" at bounding box center [321, 78] width 51 height 15
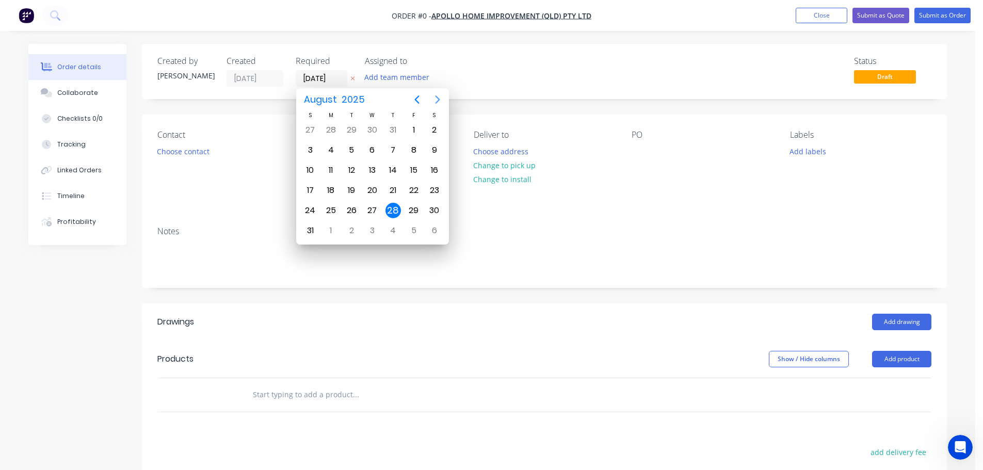
click at [437, 102] on icon "Next page" at bounding box center [437, 99] width 5 height 8
click at [418, 171] on div "19" at bounding box center [413, 170] width 15 height 15
type input "[DATE]"
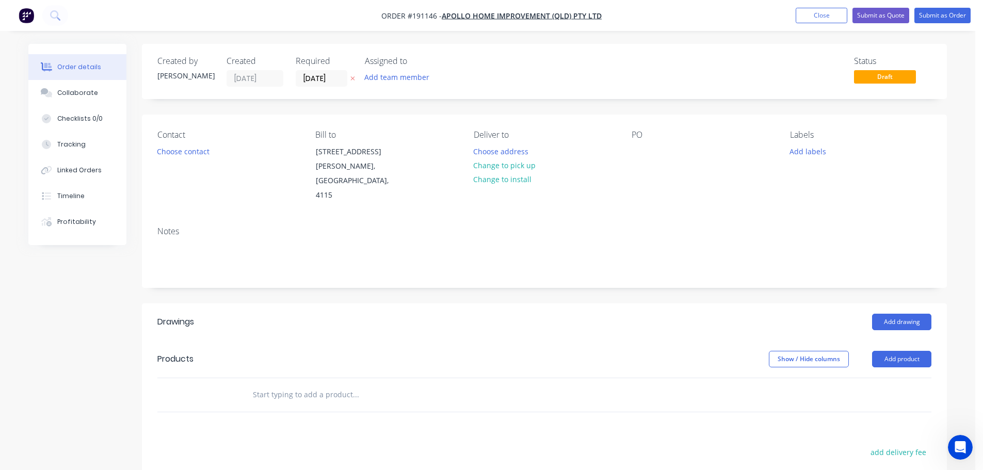
click at [197, 157] on button "Choose contact" at bounding box center [183, 151] width 63 height 14
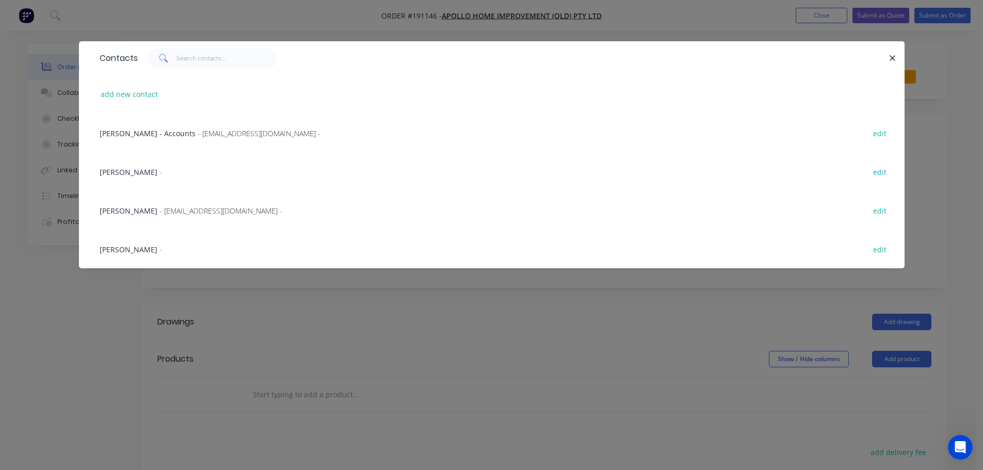
click at [170, 206] on span "- [EMAIL_ADDRESS][DOMAIN_NAME] -" at bounding box center [221, 211] width 123 height 10
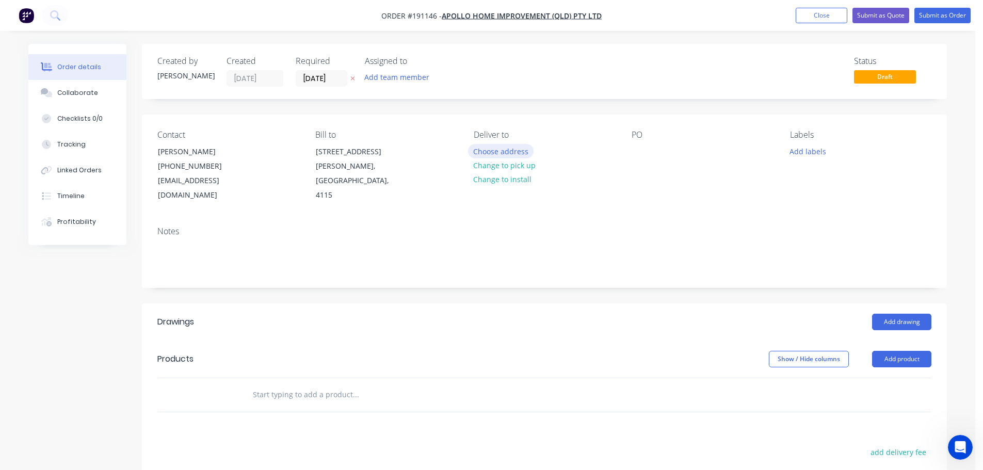
click at [519, 153] on button "Choose address" at bounding box center [501, 151] width 66 height 14
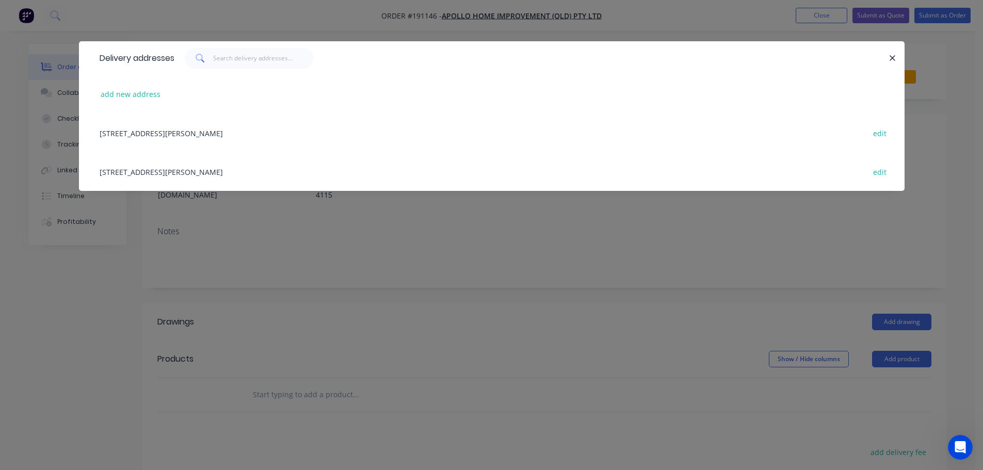
click at [329, 170] on div "[STREET_ADDRESS][PERSON_NAME] edit" at bounding box center [491, 171] width 795 height 39
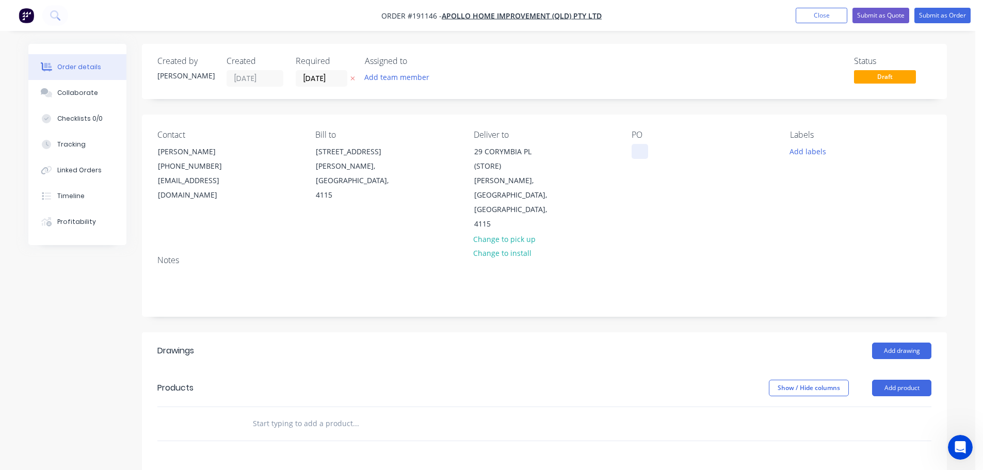
click at [644, 151] on div at bounding box center [640, 151] width 17 height 15
click at [823, 155] on button "Add labels" at bounding box center [807, 151] width 47 height 14
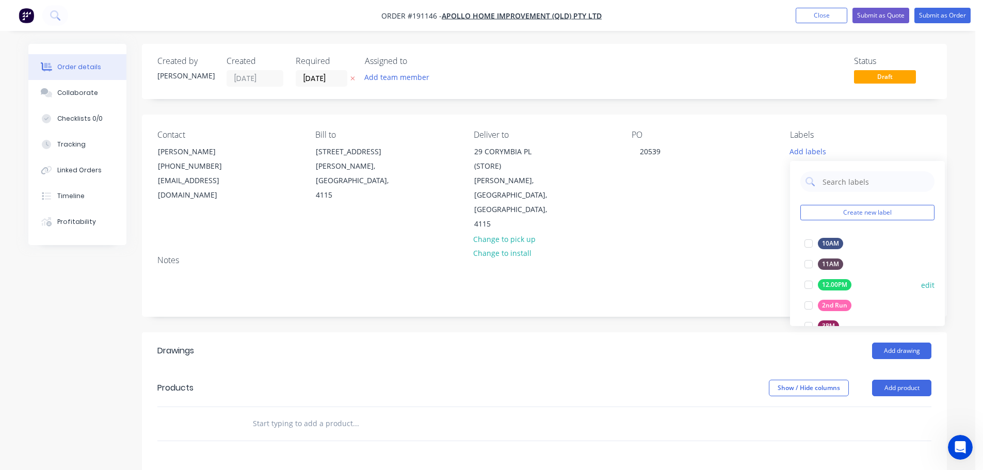
click at [809, 305] on div at bounding box center [809, 305] width 21 height 21
click at [897, 380] on button "Add product" at bounding box center [901, 388] width 59 height 17
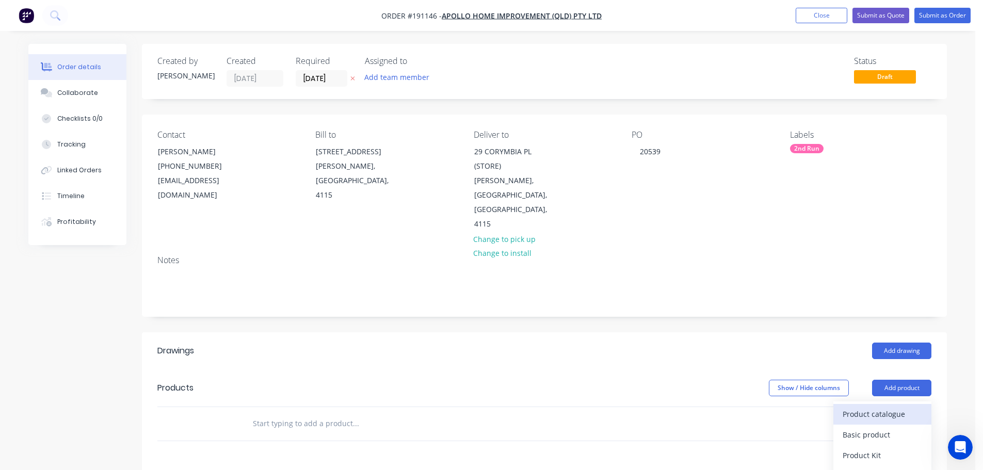
click at [879, 407] on div "Product catalogue" at bounding box center [882, 414] width 79 height 15
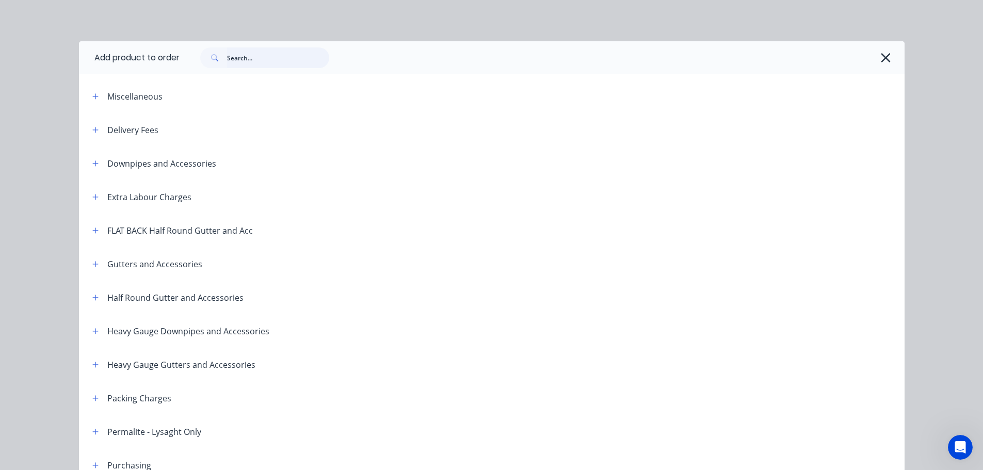
click at [251, 58] on input "text" at bounding box center [278, 57] width 102 height 21
click at [884, 52] on icon "button" at bounding box center [886, 58] width 11 height 14
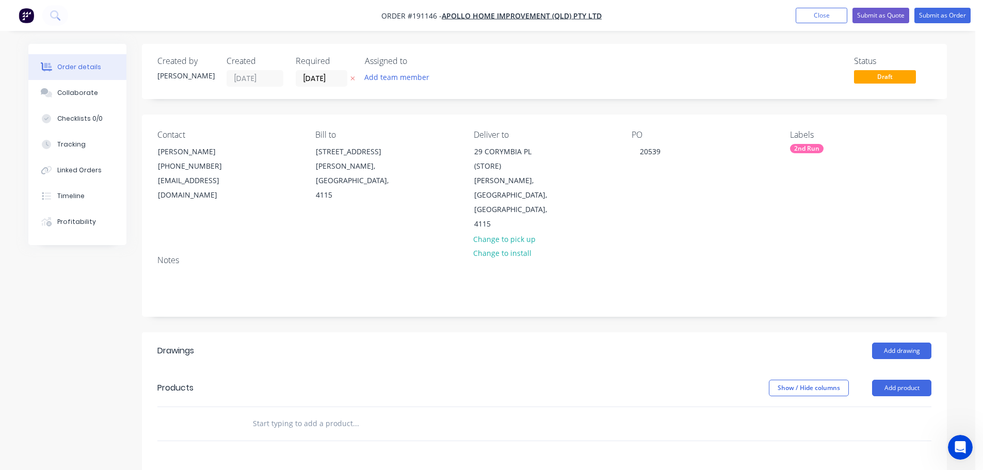
click at [38, 313] on div "Created by [PERSON_NAME] Created [DATE] Required [DATE] Assigned to Add team me…" at bounding box center [487, 374] width 919 height 661
click at [322, 82] on input "[DATE]" at bounding box center [321, 78] width 51 height 15
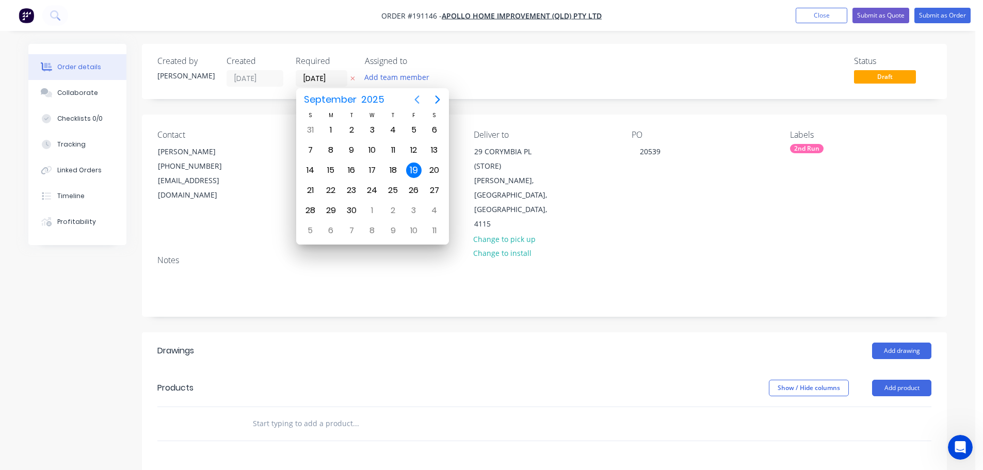
click at [413, 103] on icon "Previous page" at bounding box center [417, 99] width 12 height 12
click at [397, 205] on div "28" at bounding box center [393, 210] width 15 height 15
type input "[DATE]"
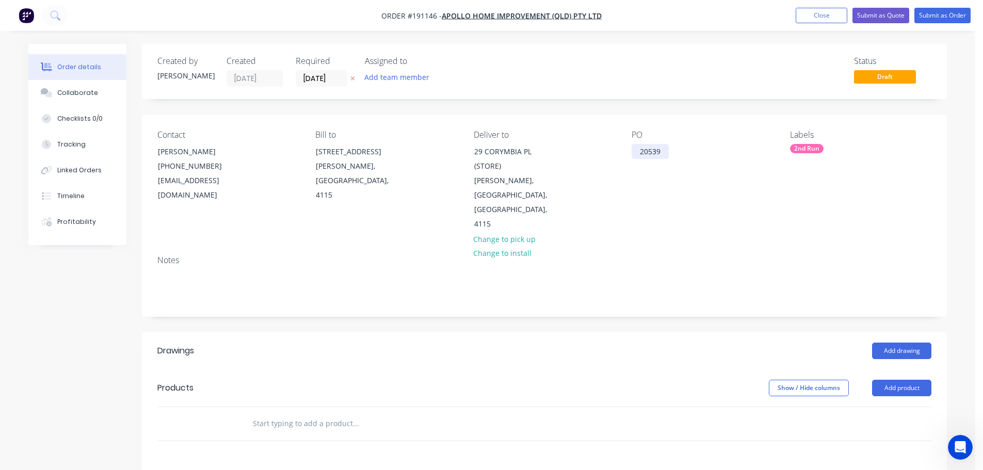
click at [632, 152] on div "Contact [PERSON_NAME] [PHONE_NUMBER] [EMAIL_ADDRESS][DOMAIN_NAME] Bill to [STRE…" at bounding box center [544, 181] width 805 height 133
drag, startPoint x: 667, startPoint y: 154, endPoint x: 630, endPoint y: 152, distance: 36.7
click at [630, 152] on div "Contact [PERSON_NAME] [PHONE_NUMBER] [EMAIL_ADDRESS][DOMAIN_NAME] Bill to [STRE…" at bounding box center [544, 181] width 805 height 133
click at [816, 148] on div "2nd Run" at bounding box center [807, 148] width 34 height 9
click at [811, 238] on div at bounding box center [809, 238] width 21 height 21
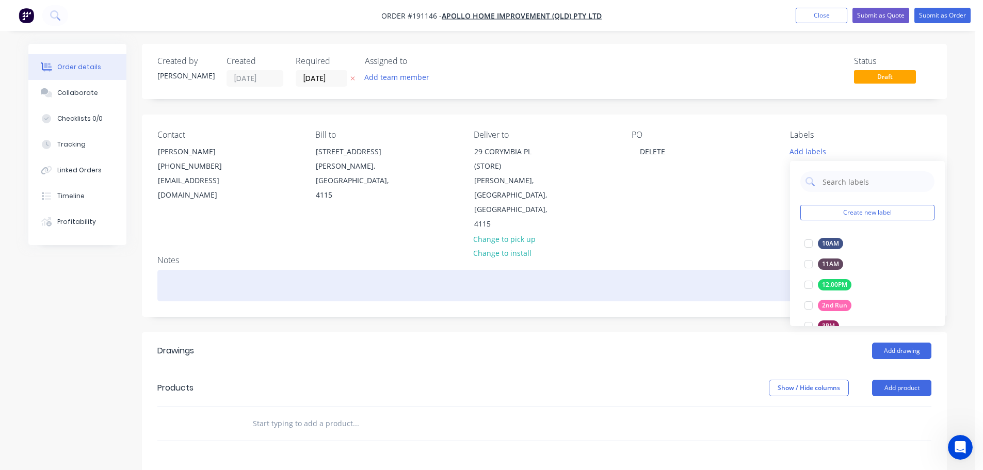
click at [731, 270] on div at bounding box center [544, 285] width 774 height 31
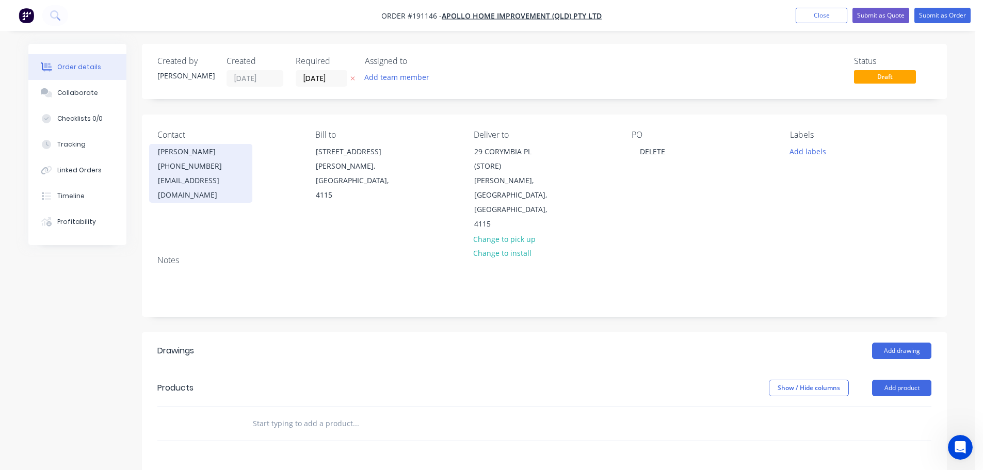
click at [204, 174] on div "[EMAIL_ADDRESS][DOMAIN_NAME]" at bounding box center [201, 187] width 86 height 29
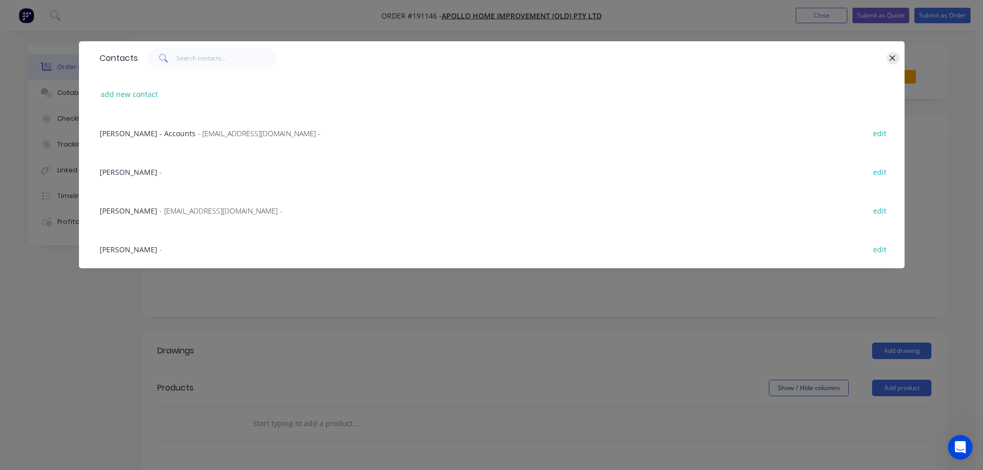
click at [896, 54] on icon "button" at bounding box center [892, 58] width 7 height 9
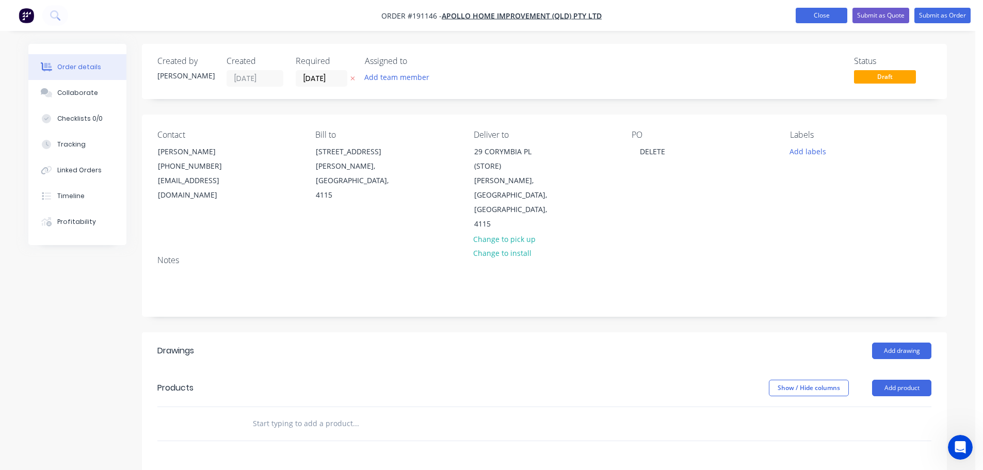
click at [837, 19] on button "Close" at bounding box center [822, 15] width 52 height 15
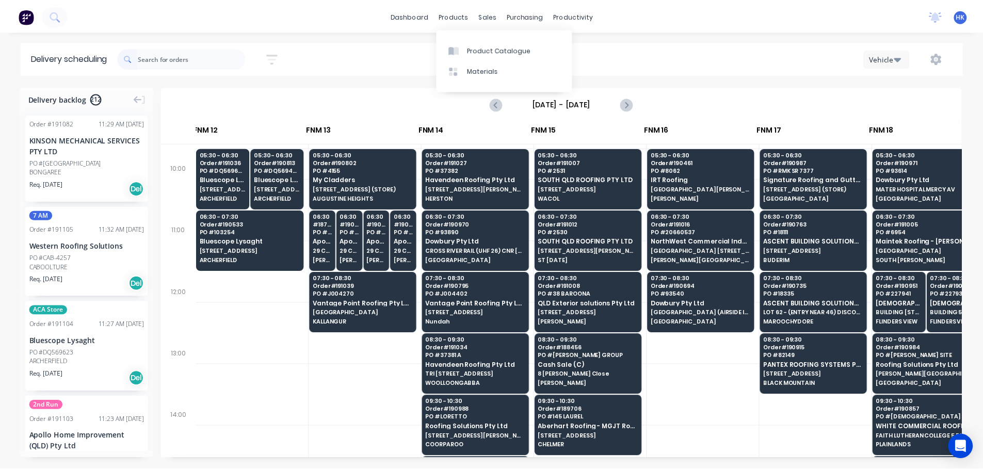
scroll to position [258, 1069]
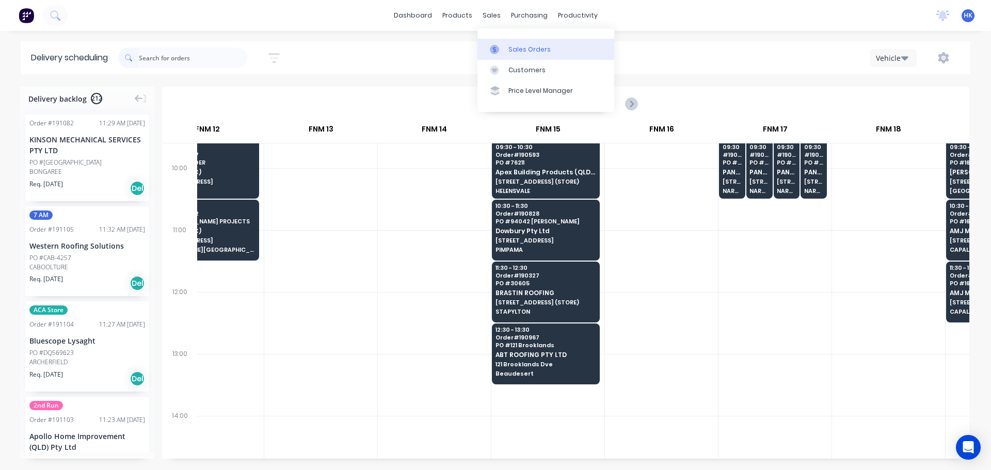
click at [509, 53] on div "Sales Orders" at bounding box center [529, 49] width 42 height 9
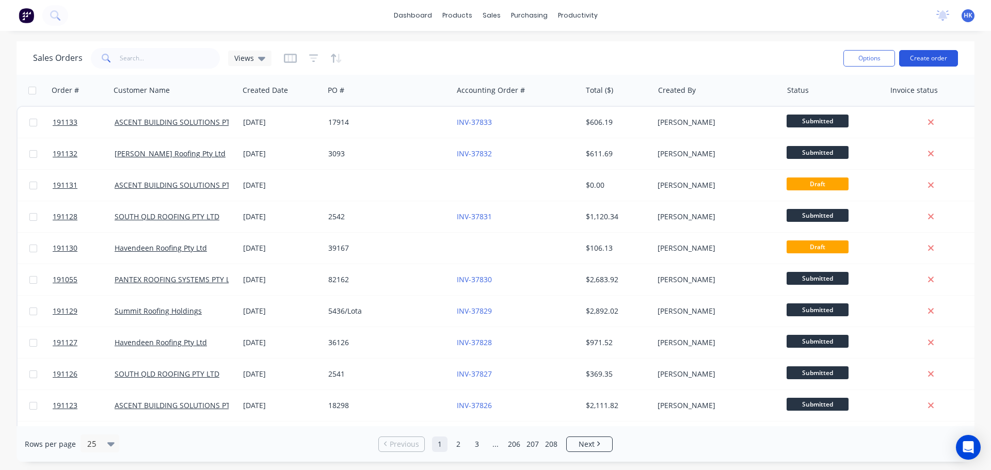
click at [915, 60] on button "Create order" at bounding box center [928, 58] width 59 height 17
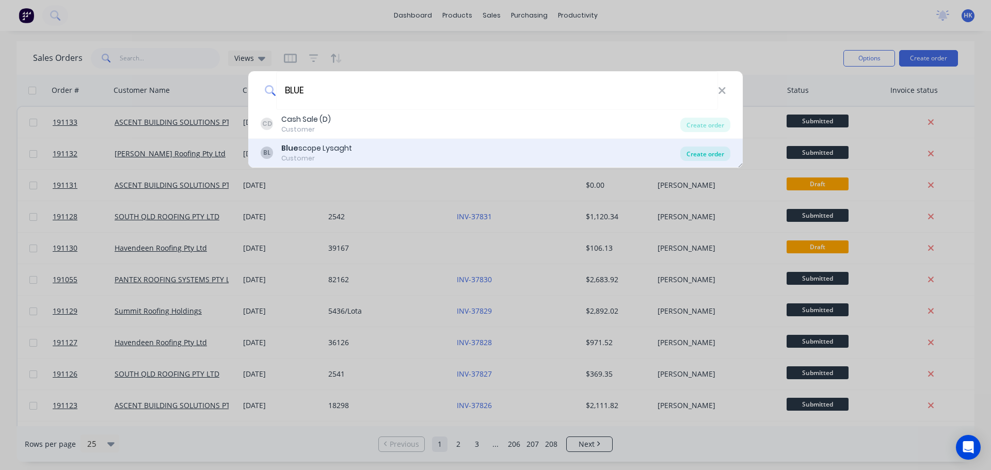
type input "BLUE"
click at [702, 155] on div "Create order" at bounding box center [705, 154] width 50 height 14
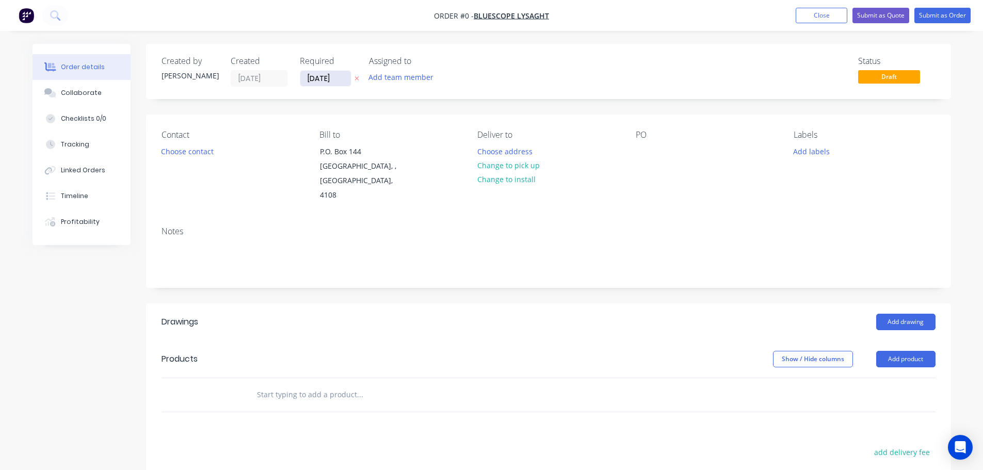
click at [329, 78] on input "[DATE]" at bounding box center [325, 78] width 51 height 15
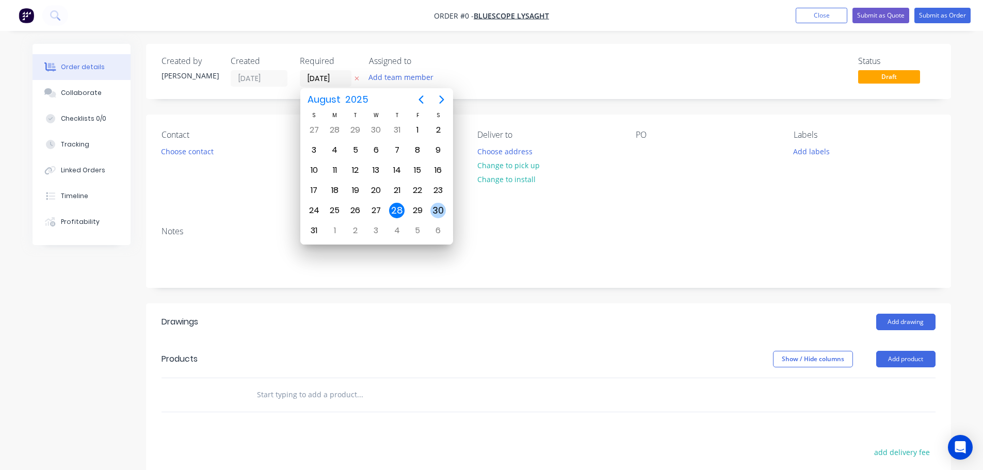
click at [428, 214] on div "30" at bounding box center [438, 211] width 21 height 20
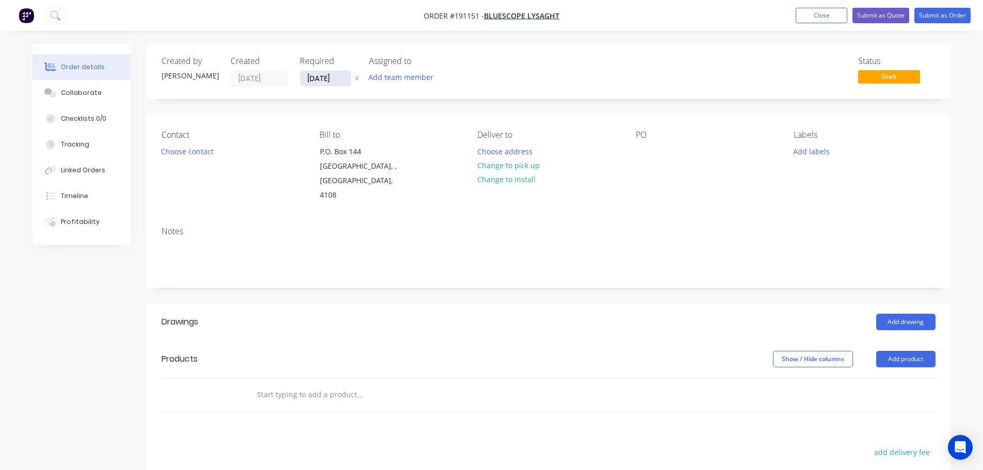
click at [329, 85] on input "30/08/25" at bounding box center [325, 78] width 51 height 15
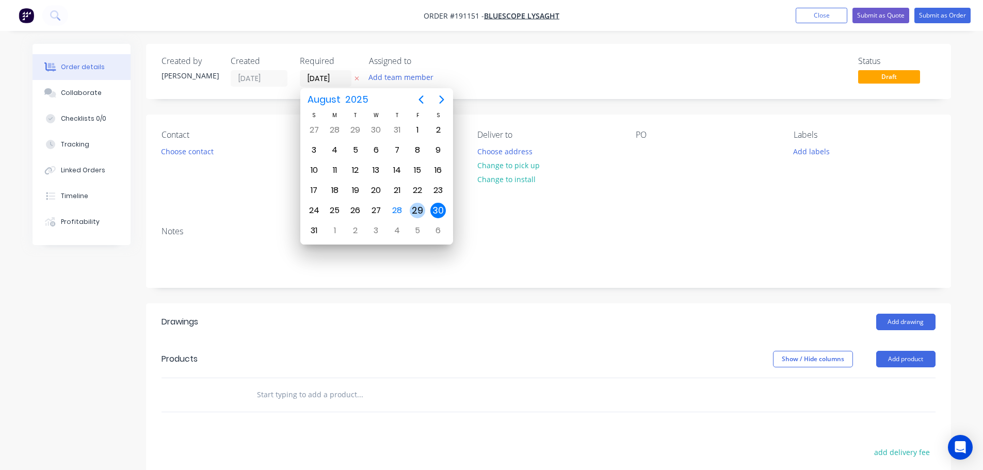
click at [415, 206] on div "29" at bounding box center [417, 210] width 15 height 15
type input "29/08/25"
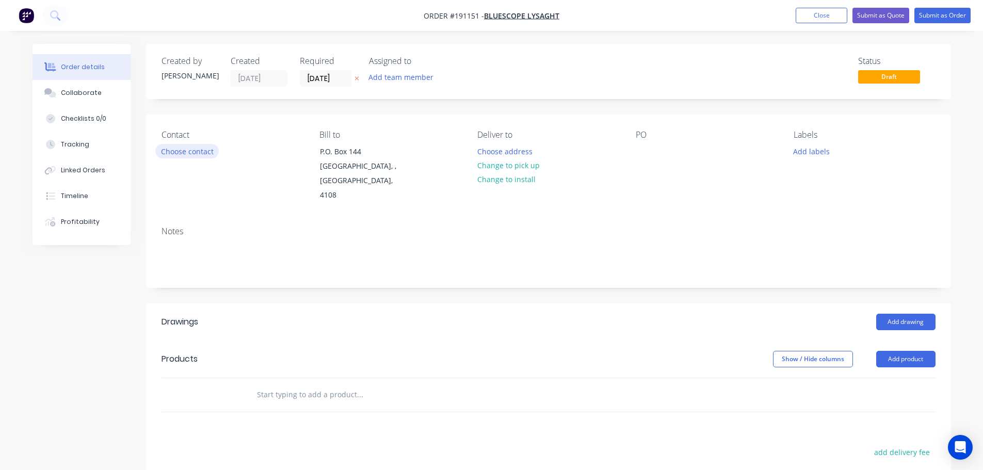
click at [178, 149] on button "Choose contact" at bounding box center [186, 151] width 63 height 14
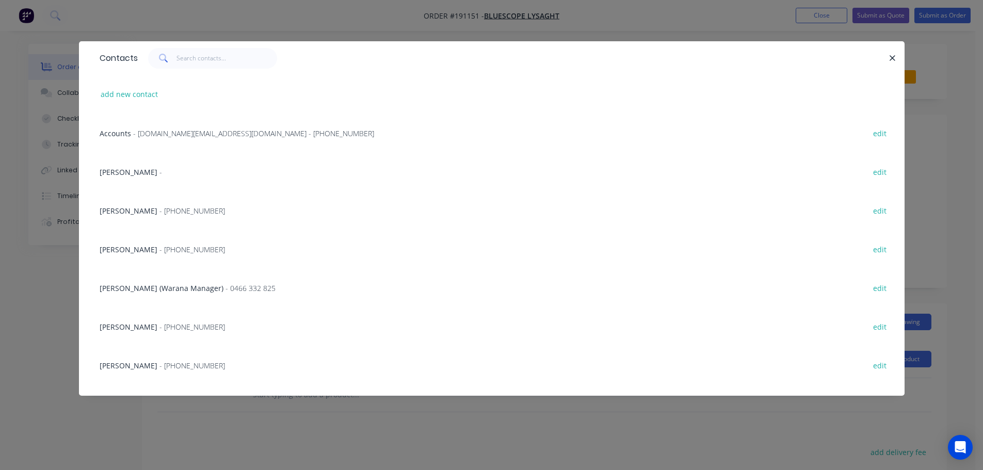
click at [199, 132] on span "- steeladl.invoicingworkflow.au@capgemini.com - (07) 3365 7736" at bounding box center [253, 134] width 241 height 10
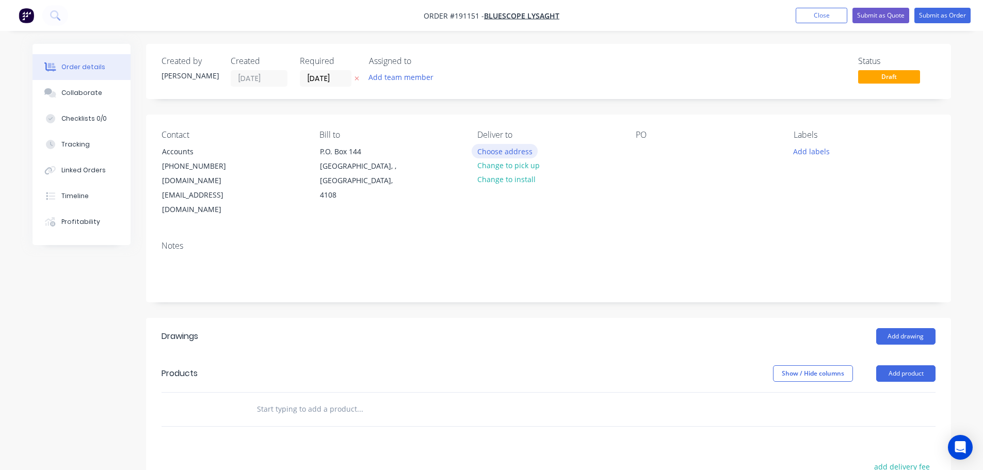
click at [529, 150] on button "Choose address" at bounding box center [505, 151] width 66 height 14
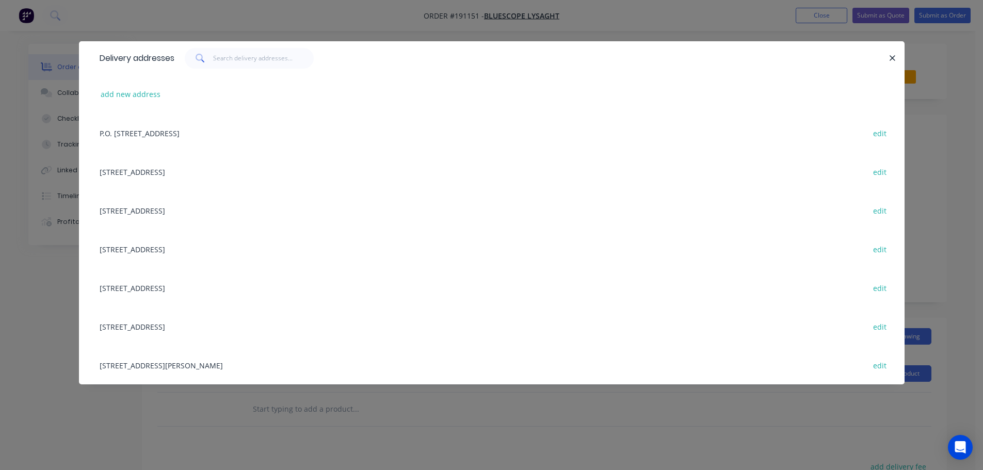
click at [184, 206] on div "10 GREENWAY DR, (STORE), TWEED HEADS, New South Wales, Australia, 2485 edit" at bounding box center [491, 210] width 795 height 39
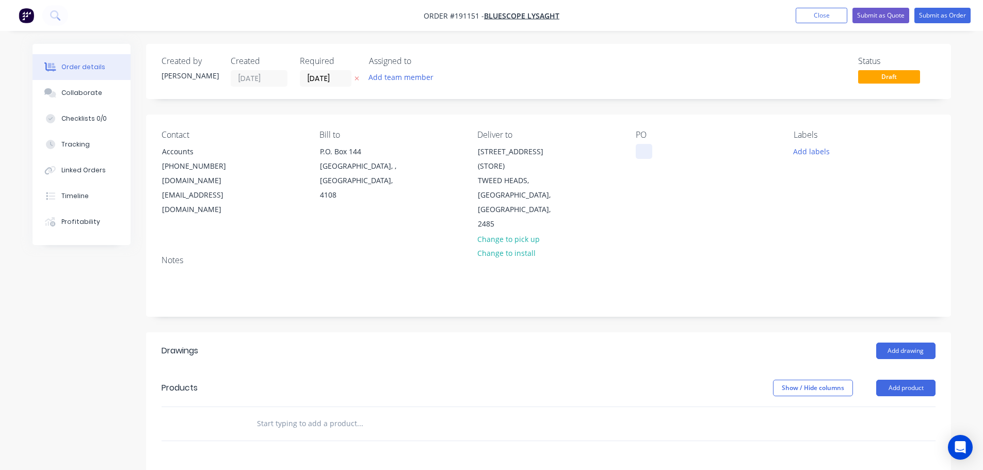
click at [642, 155] on div at bounding box center [644, 151] width 17 height 15
click at [897, 343] on button "Add drawing" at bounding box center [906, 351] width 59 height 17
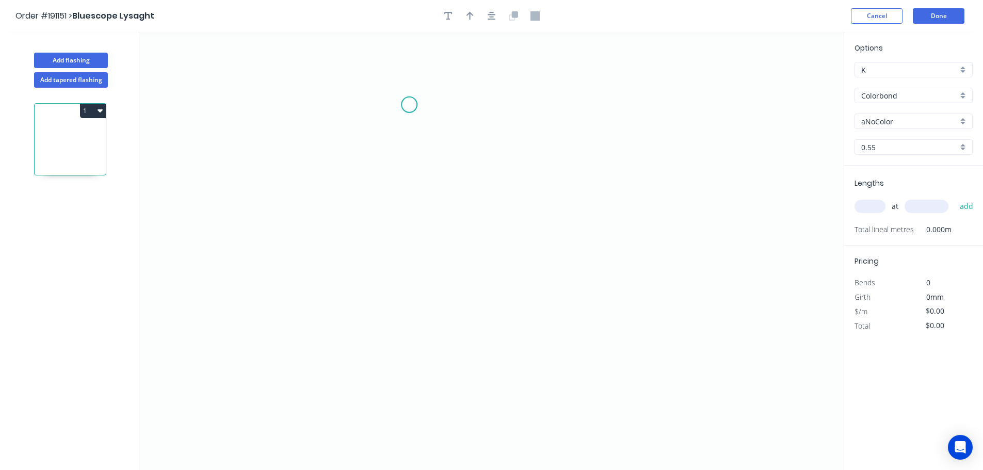
click at [409, 99] on icon "0" at bounding box center [491, 251] width 705 height 438
click at [394, 404] on icon "0" at bounding box center [491, 251] width 705 height 438
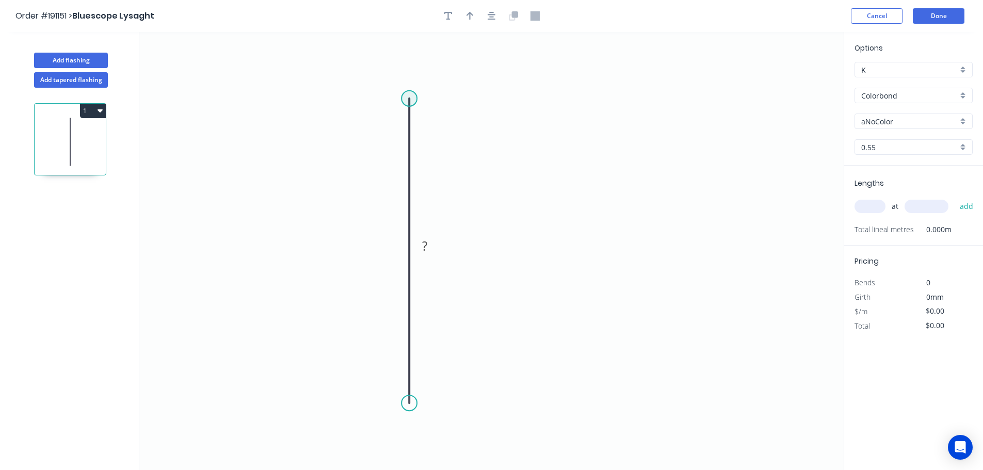
click at [414, 101] on circle at bounding box center [409, 98] width 15 height 15
click at [438, 133] on div "Crush & Fold" at bounding box center [461, 132] width 104 height 21
drag, startPoint x: 438, startPoint y: 128, endPoint x: 428, endPoint y: 108, distance: 21.9
click at [437, 128] on div "Flip bend" at bounding box center [464, 132] width 104 height 21
click at [448, 88] on g "CF 10" at bounding box center [431, 80] width 41 height 21
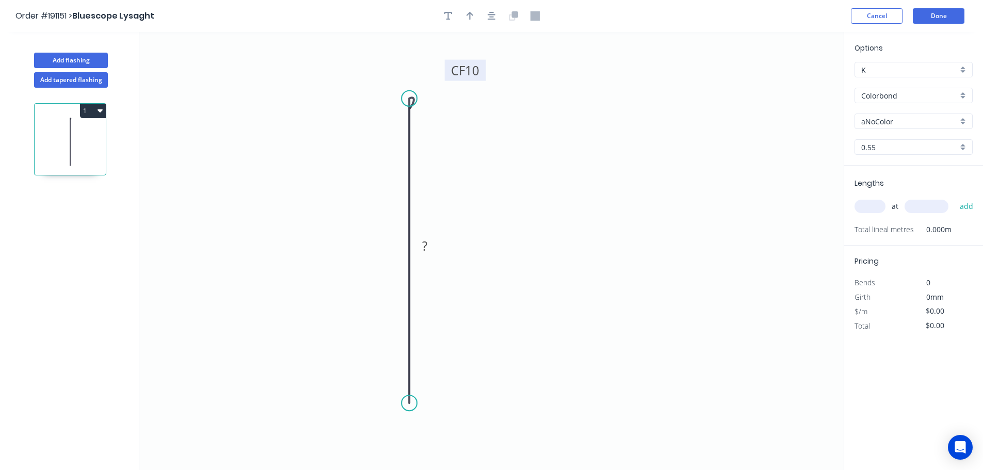
drag, startPoint x: 449, startPoint y: 88, endPoint x: 483, endPoint y: 78, distance: 35.5
click at [483, 78] on rect at bounding box center [465, 70] width 41 height 21
click at [480, 73] on tspan "10" at bounding box center [472, 70] width 14 height 17
drag, startPoint x: 413, startPoint y: 400, endPoint x: 418, endPoint y: 285, distance: 115.2
click at [418, 285] on icon "0 CF 35 35" at bounding box center [491, 251] width 705 height 438
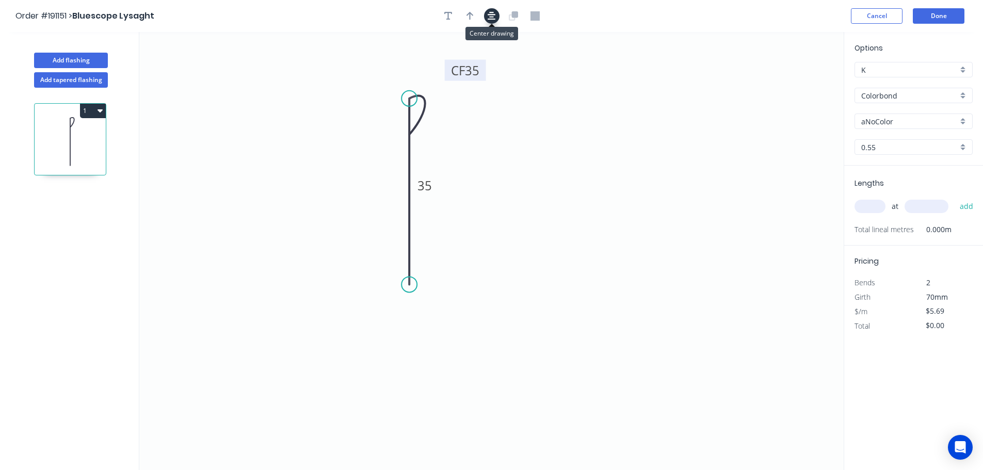
click at [492, 20] on icon "button" at bounding box center [492, 16] width 8 height 8
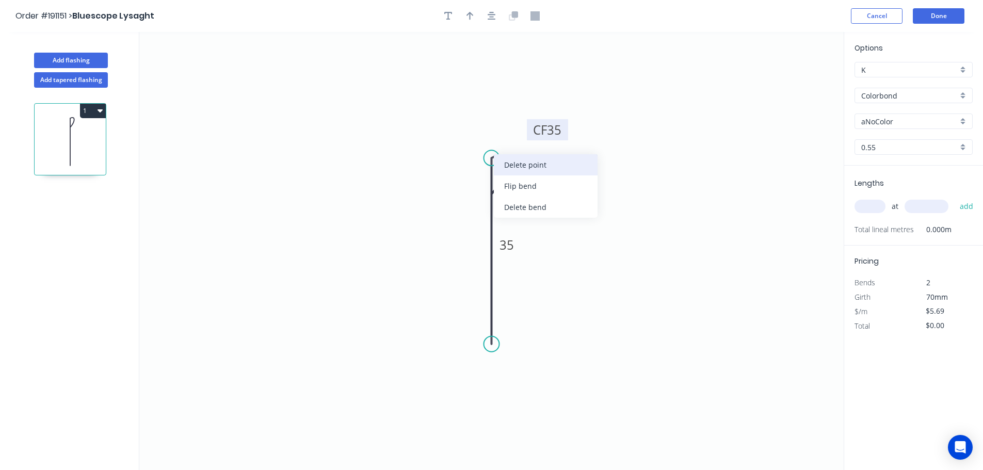
click at [516, 167] on div "Delete point" at bounding box center [546, 164] width 104 height 21
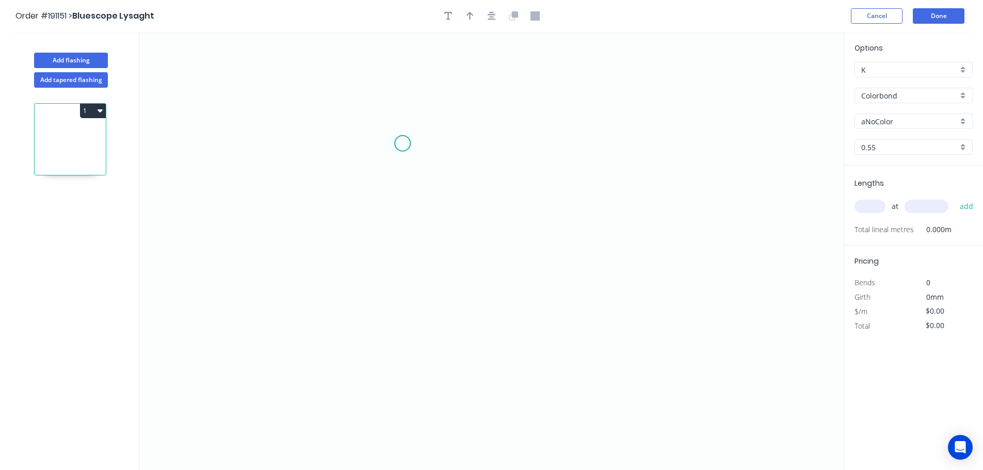
click at [392, 126] on icon "0" at bounding box center [491, 251] width 705 height 438
click at [404, 402] on icon "0" at bounding box center [491, 251] width 705 height 438
click at [393, 123] on circle at bounding box center [392, 126] width 15 height 15
click at [431, 129] on icon "0 ?" at bounding box center [491, 251] width 705 height 438
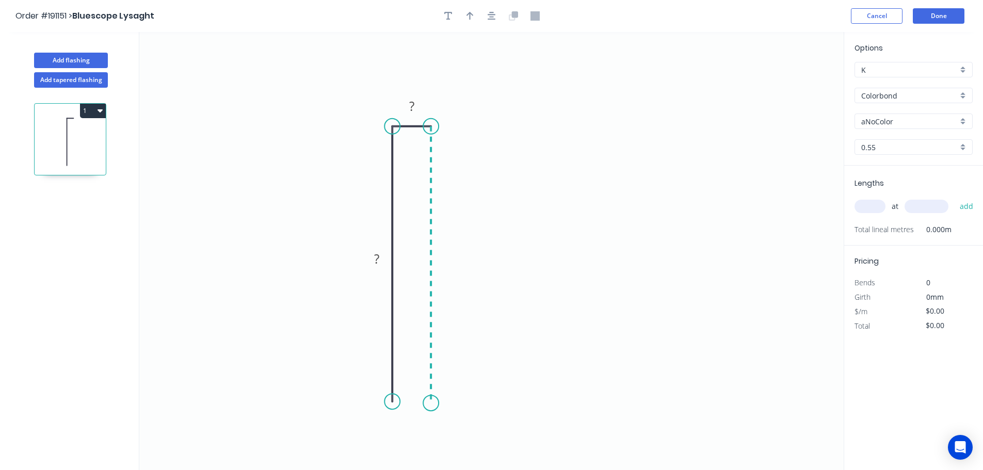
click at [435, 403] on icon "0 ? ?" at bounding box center [491, 251] width 705 height 438
click at [374, 264] on rect at bounding box center [377, 259] width 21 height 14
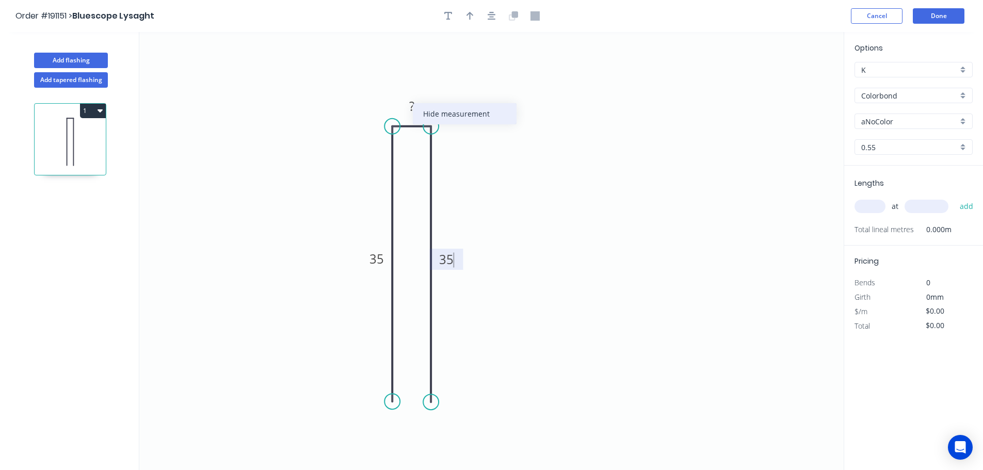
click at [436, 109] on div "Hide measurement" at bounding box center [465, 113] width 104 height 21
type input "$5.69"
click at [489, 16] on icon "button" at bounding box center [492, 15] width 8 height 9
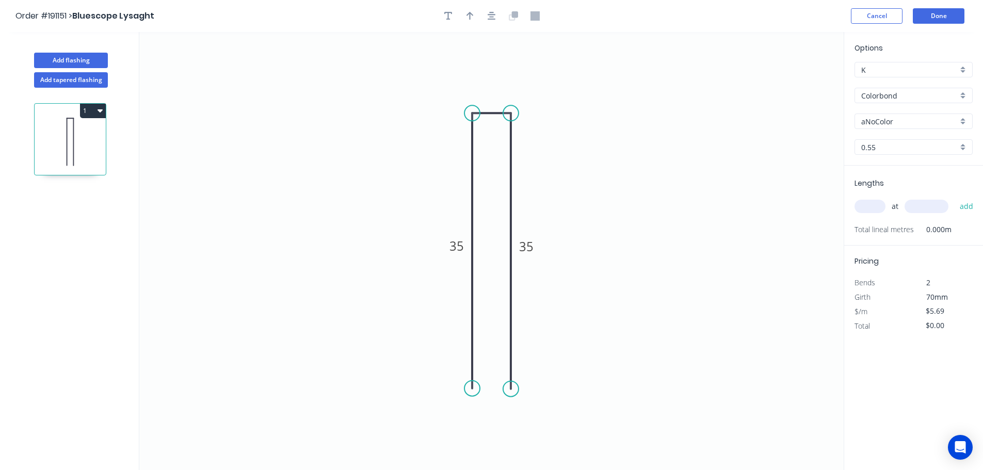
click at [904, 125] on input "aNoColor" at bounding box center [910, 121] width 97 height 11
click at [900, 216] on div "Woodland Grey" at bounding box center [913, 211] width 117 height 18
type input "Woodland Grey"
click at [877, 208] on input "text" at bounding box center [870, 206] width 31 height 13
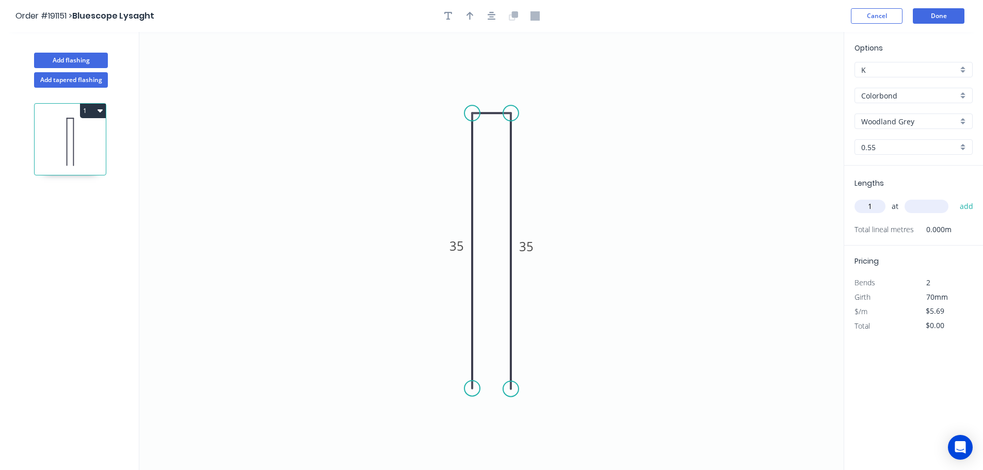
type input "1"
type input "1000"
click at [955, 198] on button "add" at bounding box center [967, 207] width 24 height 18
type input "$5.69"
click at [941, 15] on button "Done" at bounding box center [939, 15] width 52 height 15
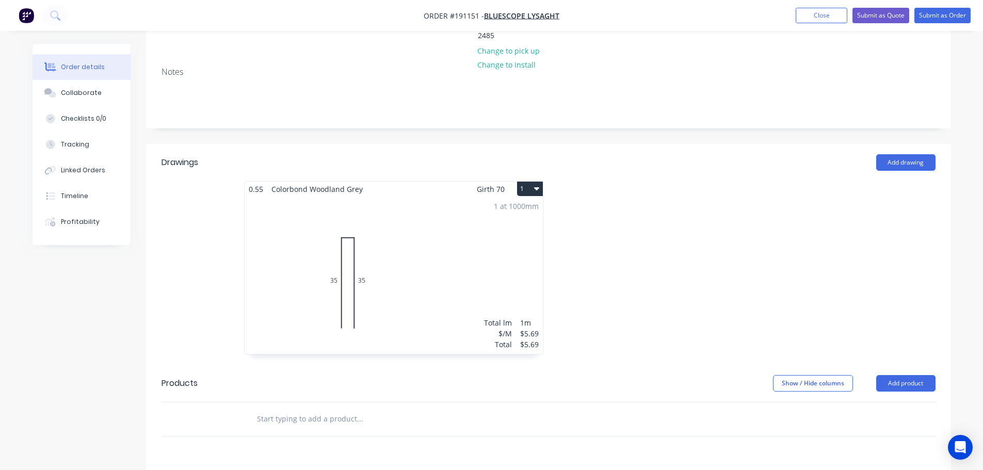
scroll to position [206, 0]
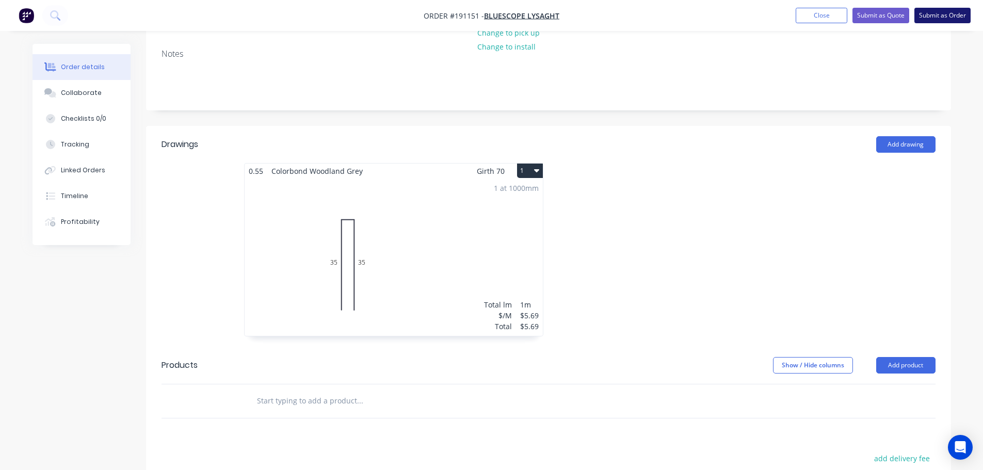
click at [939, 16] on button "Submit as Order" at bounding box center [943, 15] width 56 height 15
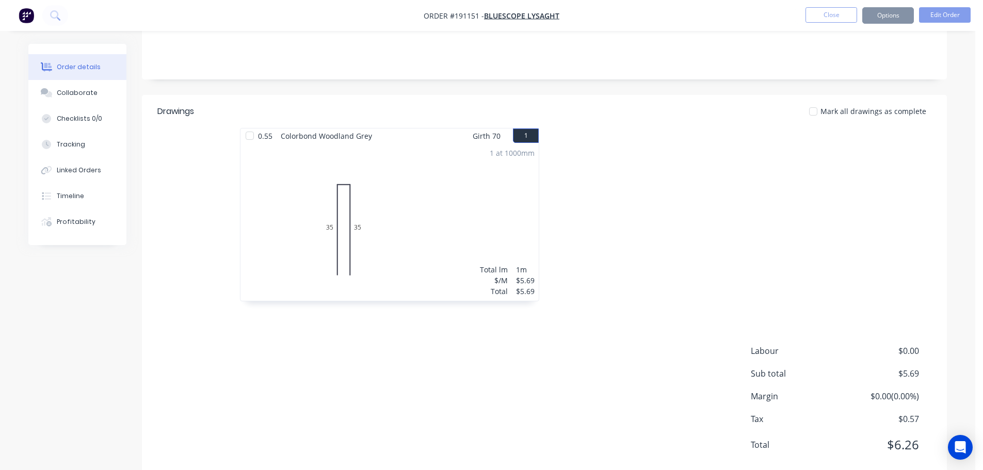
scroll to position [0, 0]
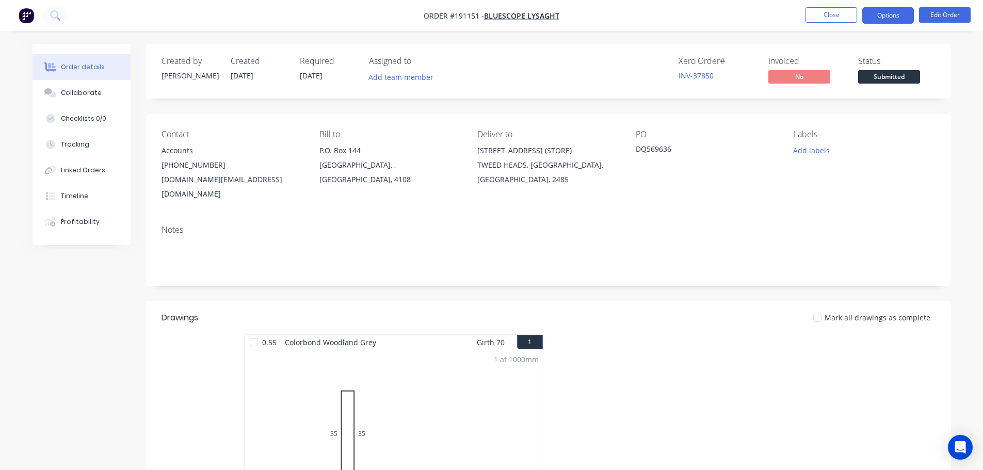
click at [894, 20] on button "Options" at bounding box center [889, 15] width 52 height 17
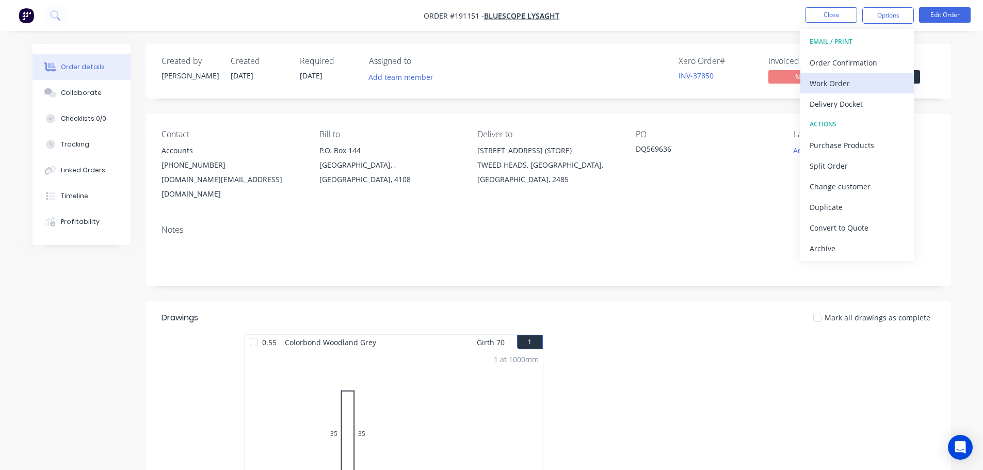
click at [853, 83] on div "Work Order" at bounding box center [857, 83] width 95 height 15
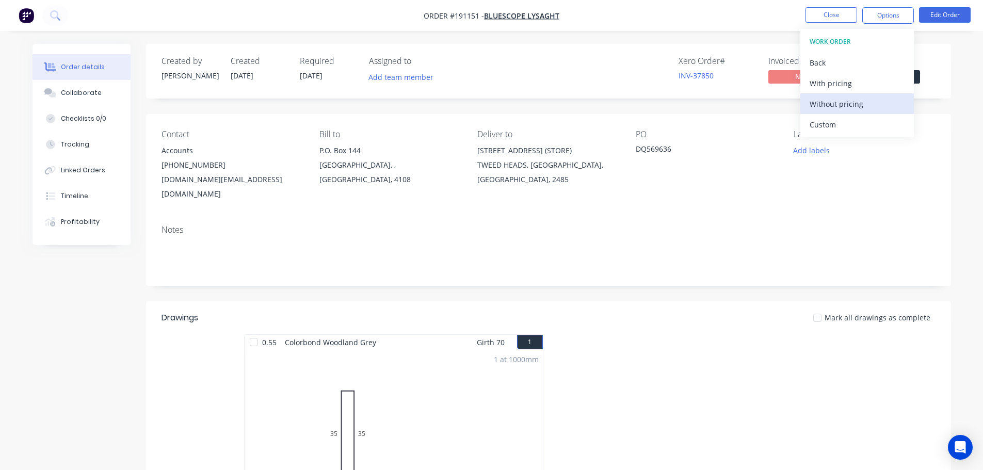
click at [844, 101] on div "Without pricing" at bounding box center [857, 104] width 95 height 15
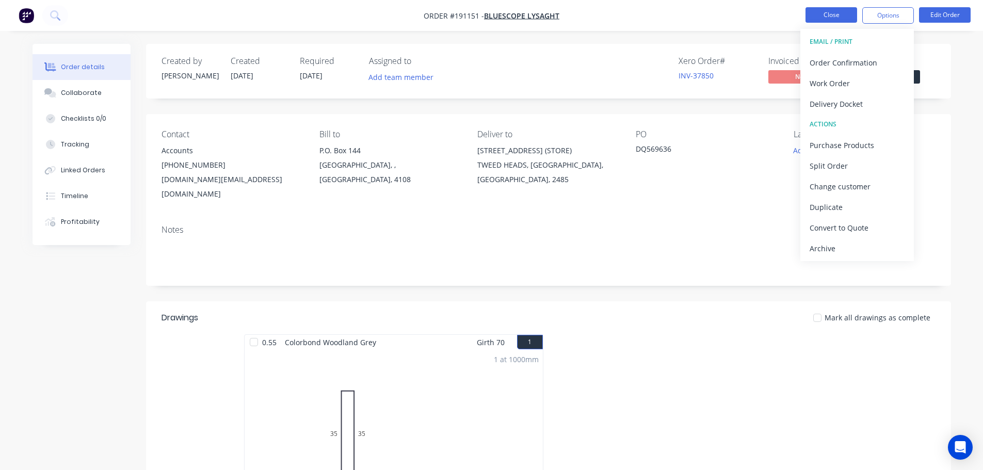
click at [825, 22] on button "Close" at bounding box center [832, 14] width 52 height 15
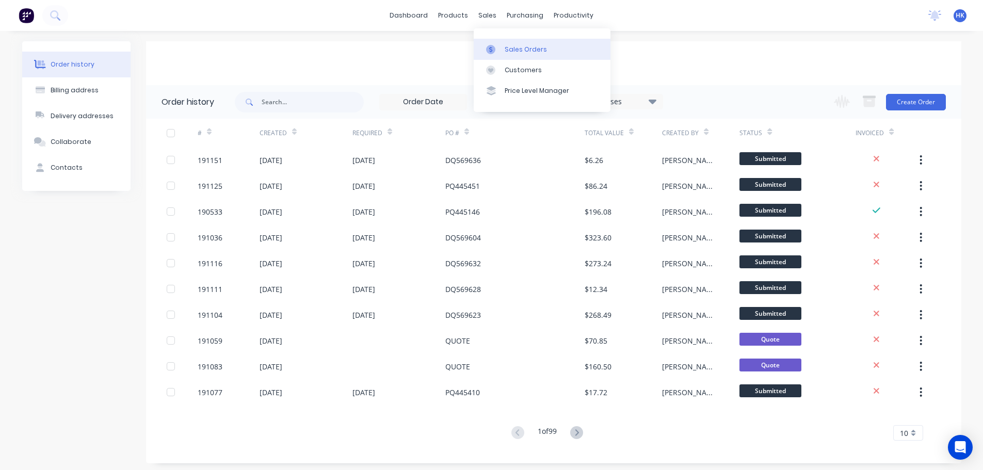
click at [511, 51] on div "Sales Orders" at bounding box center [526, 49] width 42 height 9
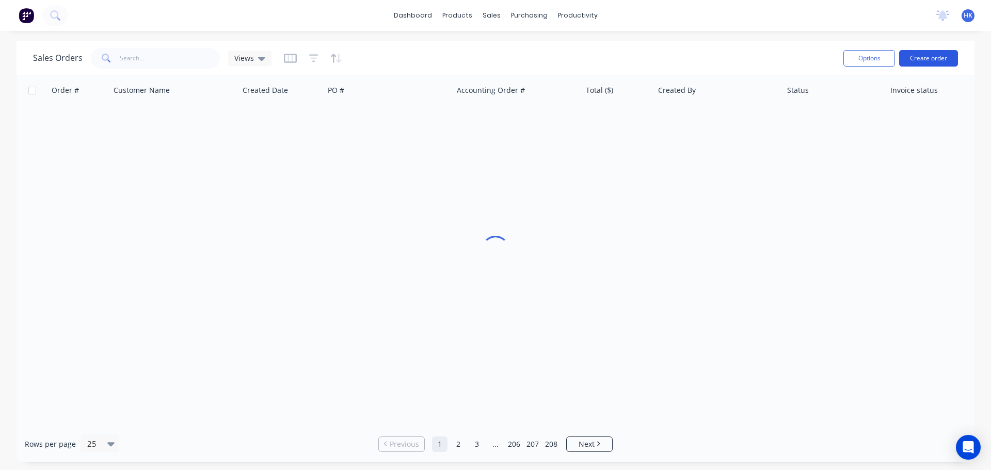
click at [925, 57] on button "Create order" at bounding box center [928, 58] width 59 height 17
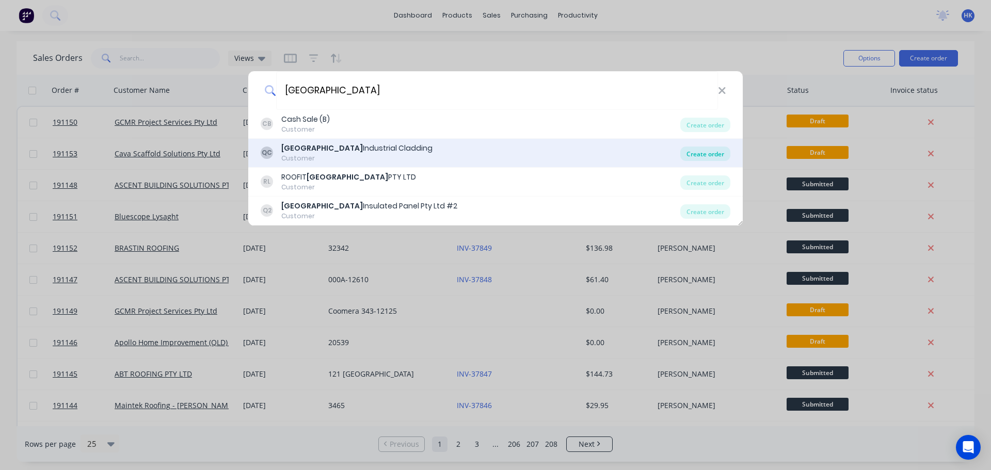
type input "QUEENSLAND"
click at [693, 152] on div "Create order" at bounding box center [705, 154] width 50 height 14
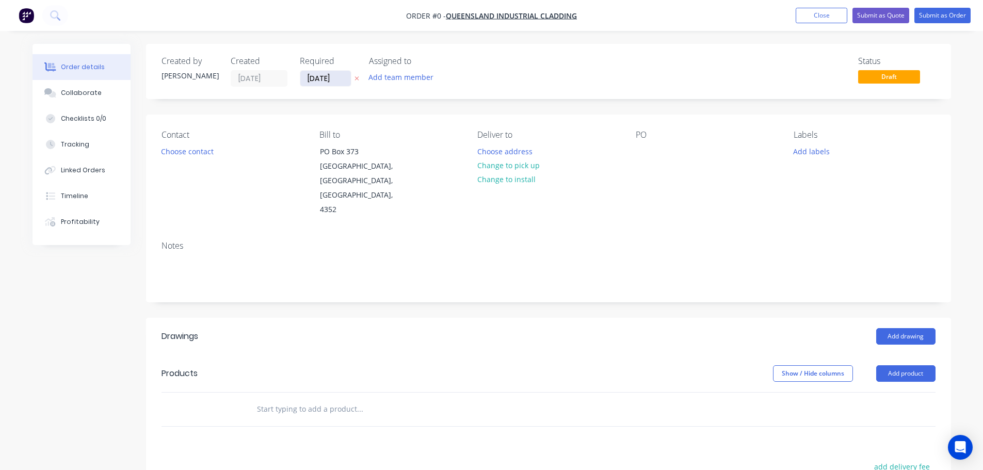
click at [318, 83] on input "[DATE]" at bounding box center [325, 78] width 51 height 15
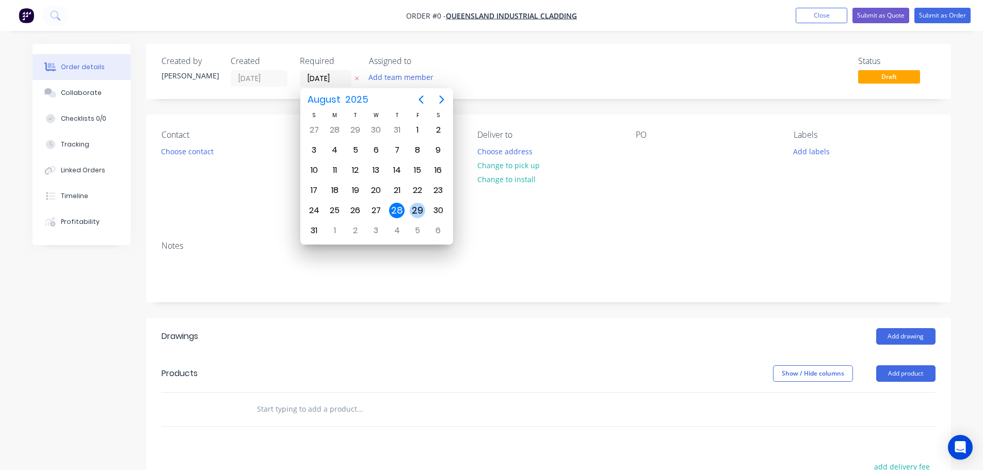
click at [418, 207] on div "29" at bounding box center [417, 210] width 15 height 15
type input "29/08/25"
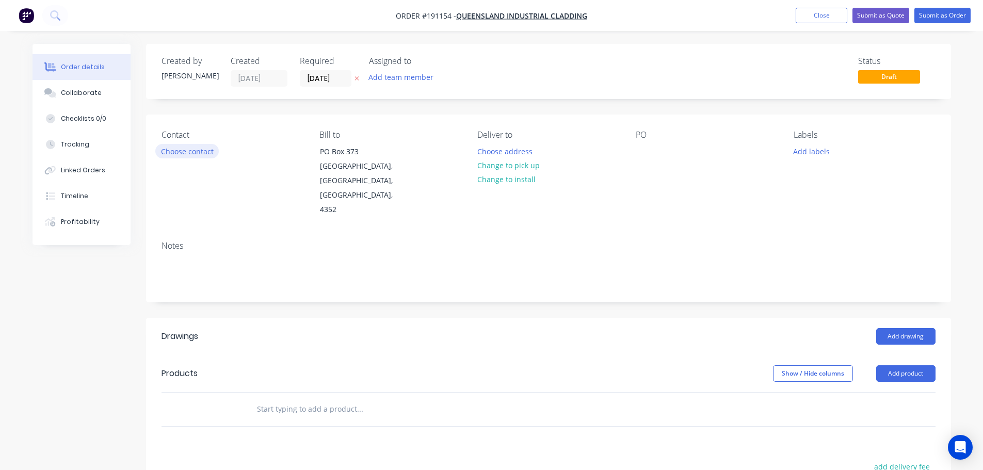
click at [199, 153] on button "Choose contact" at bounding box center [186, 151] width 63 height 14
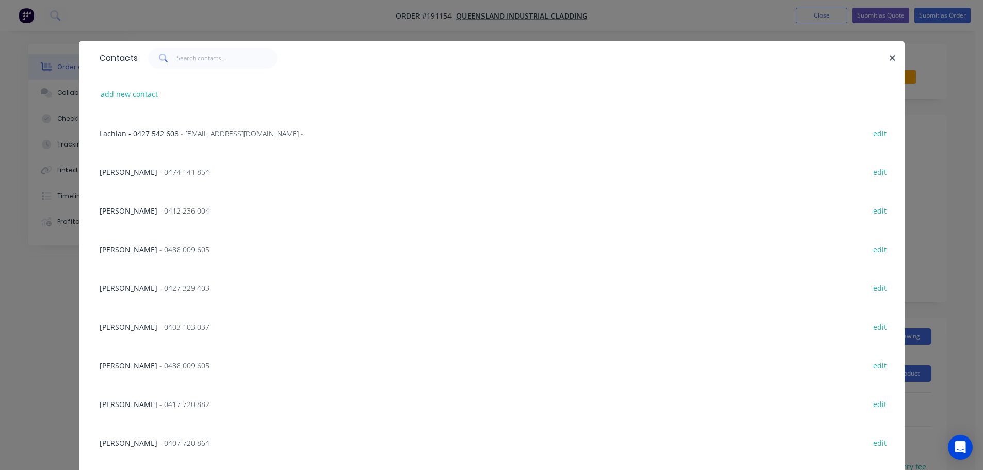
click at [163, 371] on div "JASON - 0488 009 605" at bounding box center [155, 365] width 110 height 11
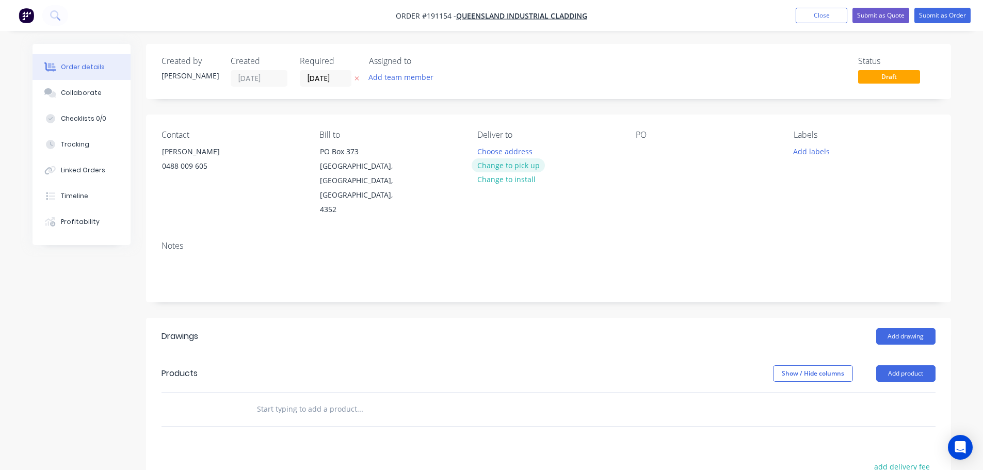
click at [496, 162] on button "Change to pick up" at bounding box center [508, 165] width 73 height 14
click at [484, 152] on div at bounding box center [485, 151] width 17 height 15
click at [640, 153] on div at bounding box center [644, 151] width 17 height 15
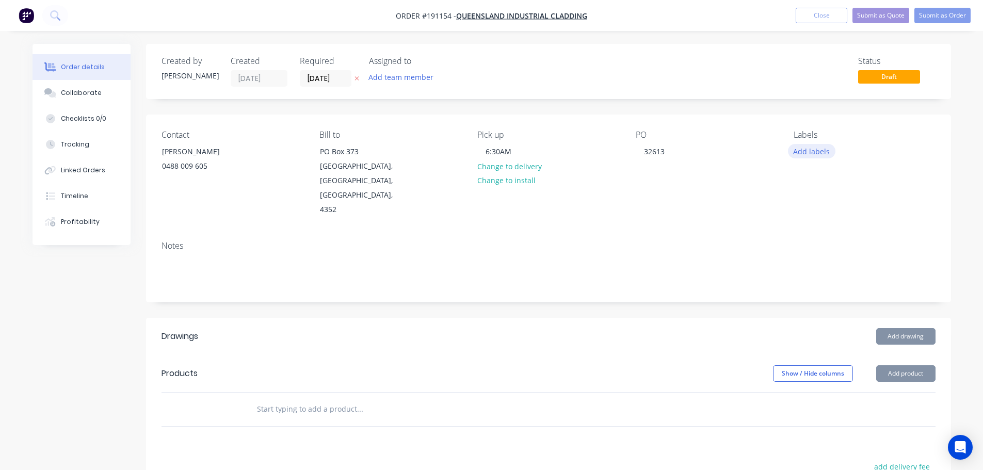
click at [816, 154] on button "Add labels" at bounding box center [811, 151] width 47 height 14
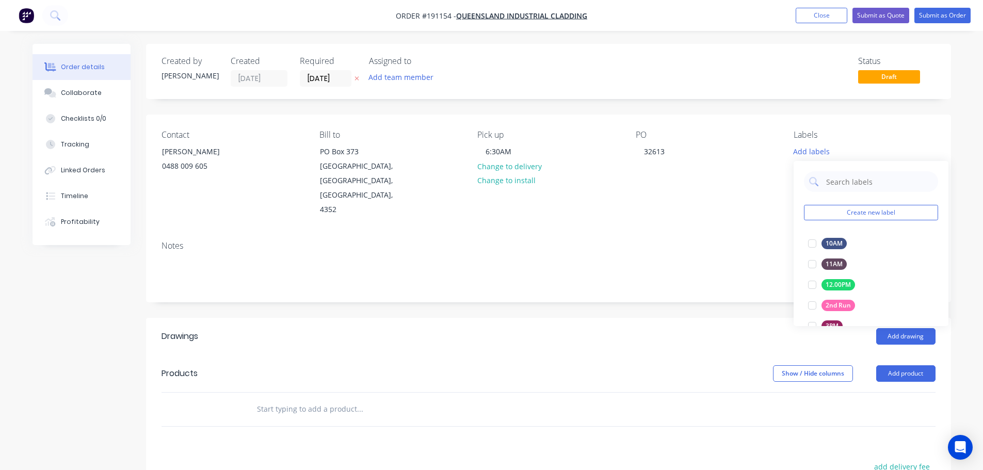
click at [730, 202] on div "Contact JASON 0488 009 605 Bill to PO Box 373 Highfields, Queensland, Australia…" at bounding box center [548, 174] width 805 height 118
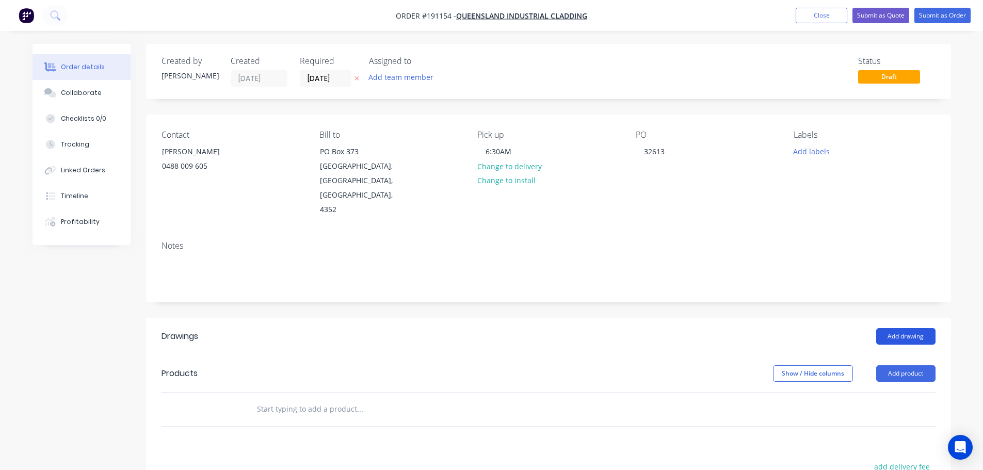
click at [899, 328] on button "Add drawing" at bounding box center [906, 336] width 59 height 17
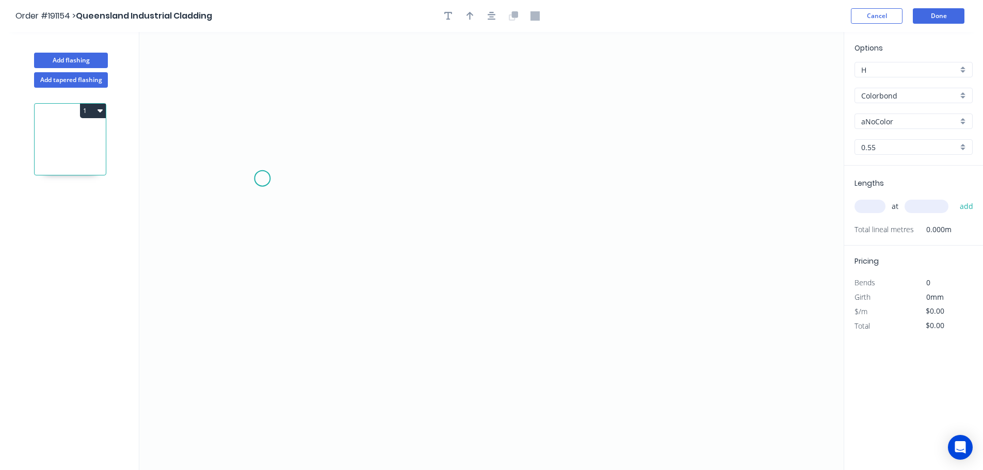
click at [247, 166] on icon "0" at bounding box center [491, 251] width 705 height 438
click at [248, 291] on icon "0" at bounding box center [491, 251] width 705 height 438
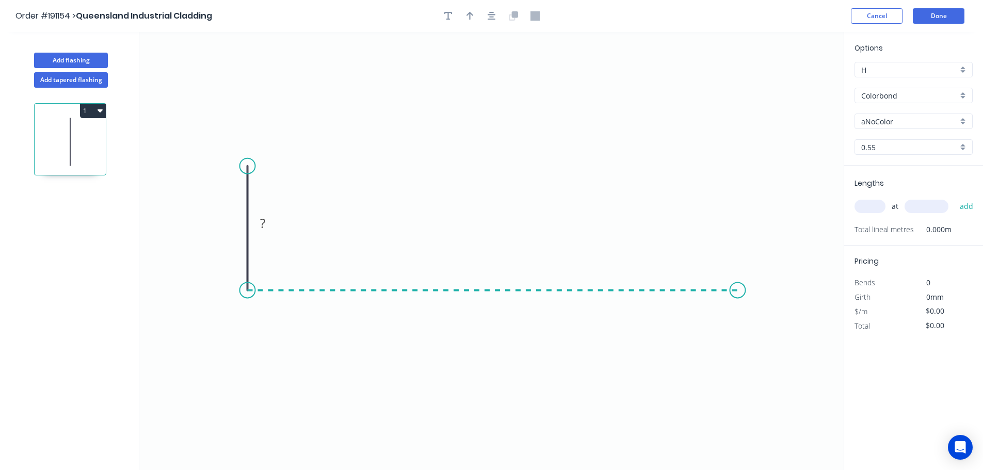
drag, startPoint x: 739, startPoint y: 301, endPoint x: 740, endPoint y: 272, distance: 28.9
click at [740, 302] on icon "0 ?" at bounding box center [491, 251] width 705 height 438
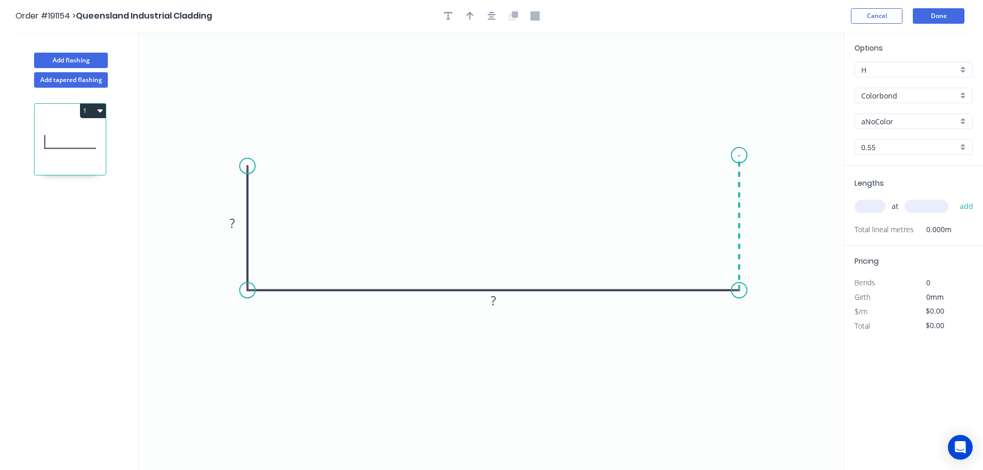
click at [735, 155] on icon "0 ? ?" at bounding box center [491, 251] width 705 height 438
drag, startPoint x: 249, startPoint y: 165, endPoint x: 249, endPoint y: 160, distance: 5.2
click at [249, 160] on circle at bounding box center [247, 159] width 15 height 15
click at [234, 217] on tspan "?" at bounding box center [232, 220] width 5 height 17
click at [903, 100] on input "Colorbond" at bounding box center [910, 95] width 97 height 11
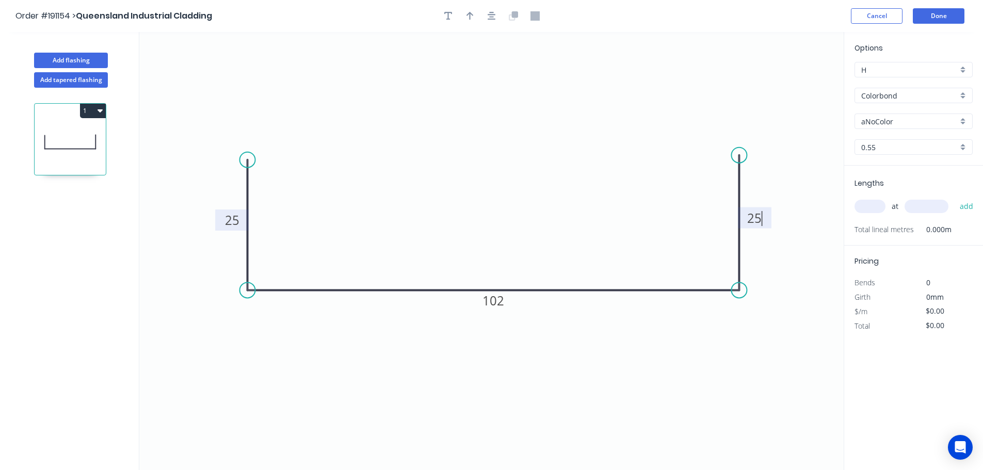
type input "$8.10"
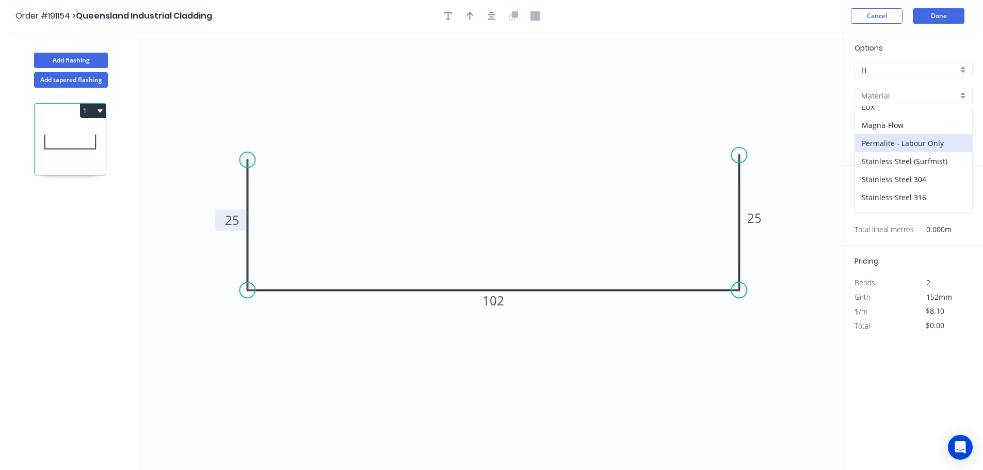
scroll to position [237, 0]
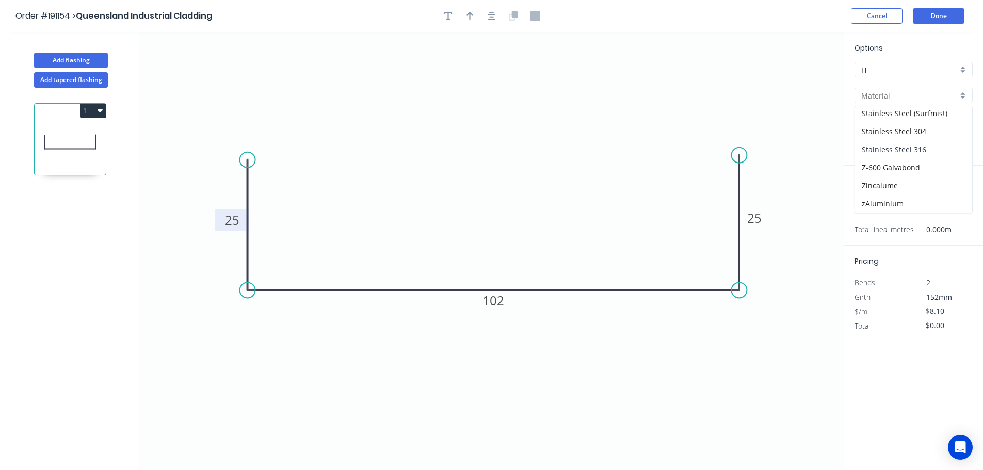
click at [930, 147] on div "Stainless Steel 316" at bounding box center [913, 149] width 117 height 18
type input "Stainless Steel 316"
type input "2B"
type input "$20.24"
click at [871, 206] on input "text" at bounding box center [870, 206] width 31 height 13
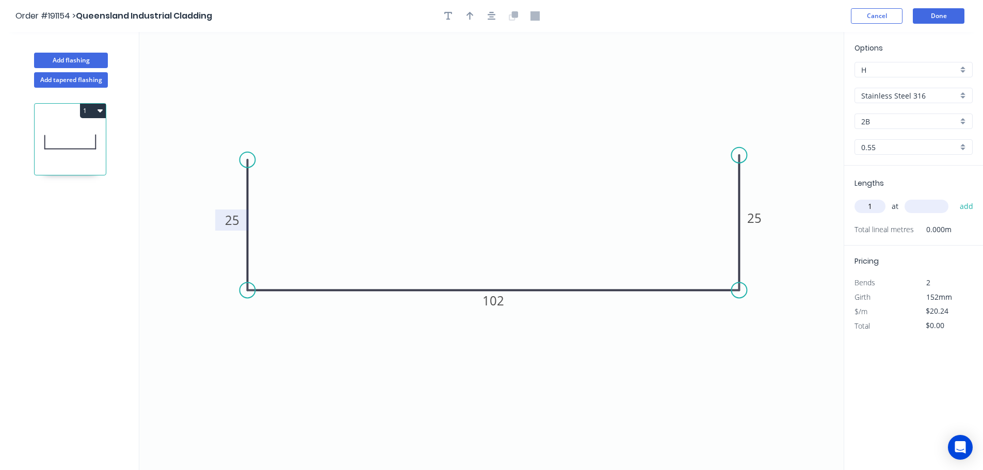
type input "1"
type input "2000"
click at [955, 198] on button "add" at bounding box center [967, 207] width 24 height 18
type input "$40.48"
click at [942, 14] on button "Done" at bounding box center [939, 15] width 52 height 15
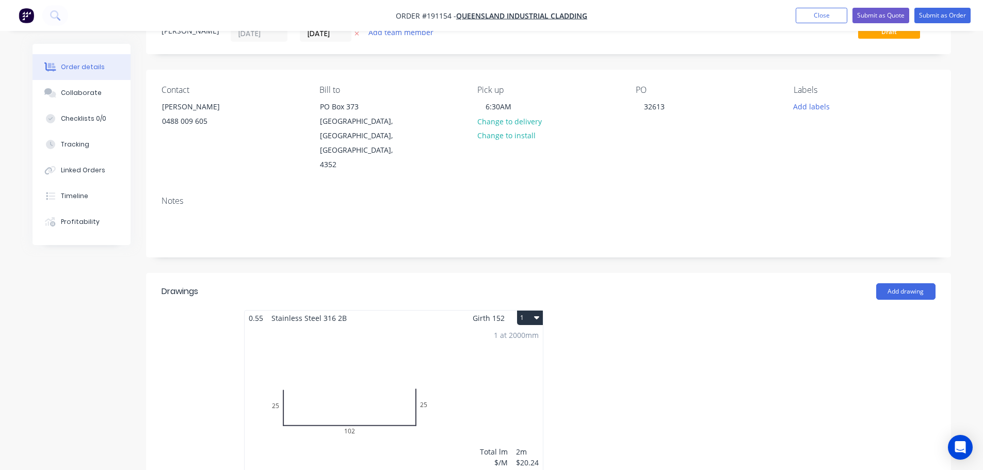
scroll to position [103, 0]
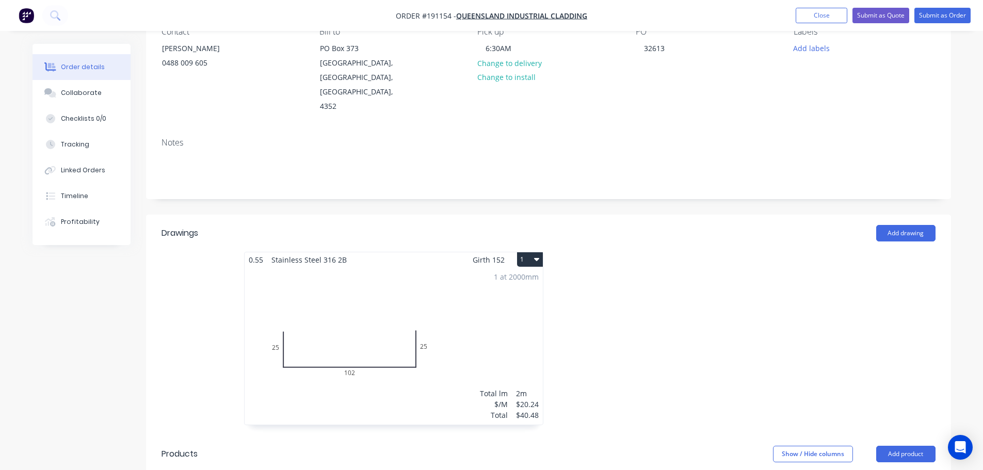
click at [420, 342] on div "1 at 2000mm Total lm $/M Total 2m $20.24 $40.48" at bounding box center [394, 345] width 298 height 157
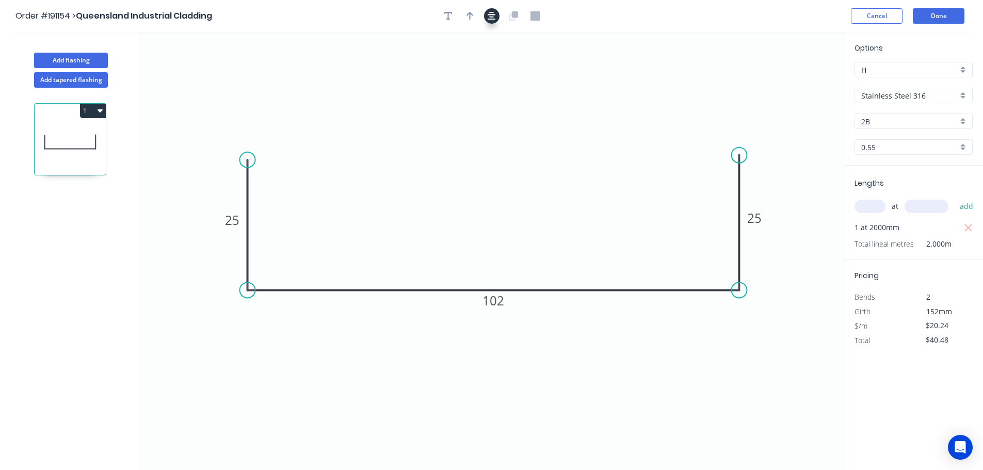
click at [491, 9] on button "button" at bounding box center [491, 15] width 15 height 15
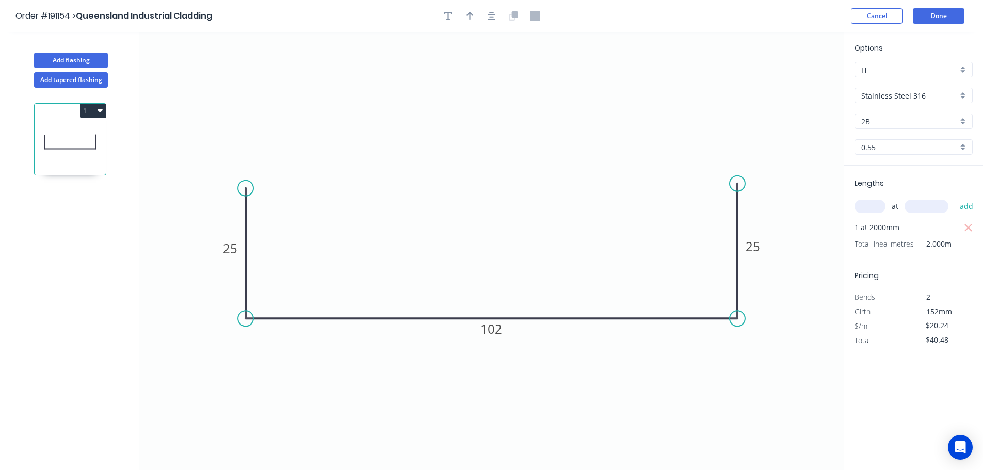
click at [473, 17] on button "button" at bounding box center [470, 15] width 15 height 15
drag, startPoint x: 772, startPoint y: 335, endPoint x: 687, endPoint y: 404, distance: 109.7
click at [470, 19] on icon "button" at bounding box center [470, 16] width 8 height 10
drag, startPoint x: 470, startPoint y: 19, endPoint x: 617, endPoint y: 53, distance: 150.9
click at [470, 20] on icon "button" at bounding box center [470, 16] width 7 height 8
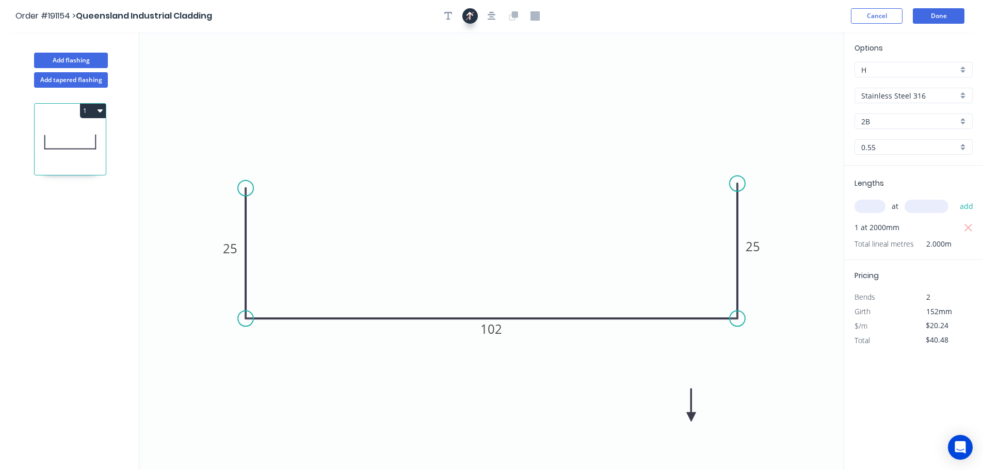
drag, startPoint x: 789, startPoint y: 82, endPoint x: 691, endPoint y: 418, distance: 350.1
click at [691, 418] on icon at bounding box center [691, 405] width 9 height 33
click at [691, 416] on icon at bounding box center [691, 405] width 9 height 33
click at [692, 416] on icon at bounding box center [691, 405] width 9 height 33
click at [692, 415] on icon at bounding box center [700, 407] width 30 height 30
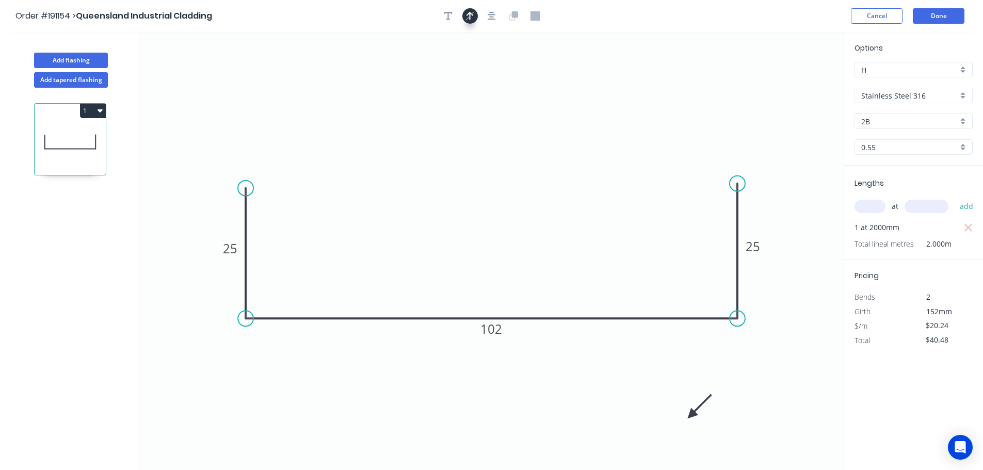
click at [692, 415] on icon at bounding box center [700, 407] width 30 height 30
click at [692, 414] on icon at bounding box center [700, 407] width 30 height 30
click at [691, 409] on icon "0 25 102 25" at bounding box center [491, 251] width 705 height 438
click at [691, 413] on icon at bounding box center [703, 414] width 33 height 9
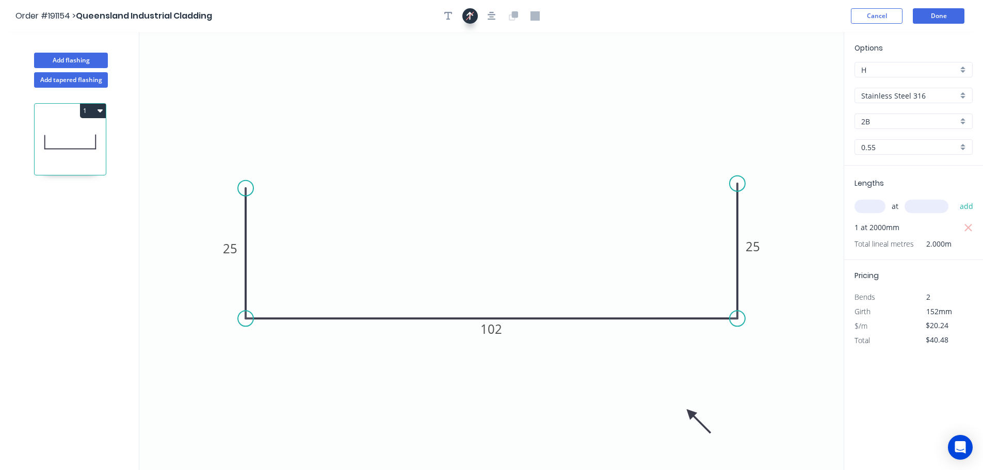
click at [691, 413] on icon at bounding box center [699, 421] width 30 height 30
click at [448, 19] on icon "button" at bounding box center [448, 15] width 8 height 9
click at [151, 78] on icon "25 102 25" at bounding box center [491, 251] width 705 height 438
click at [174, 79] on textarea at bounding box center [206, 73] width 84 height 38
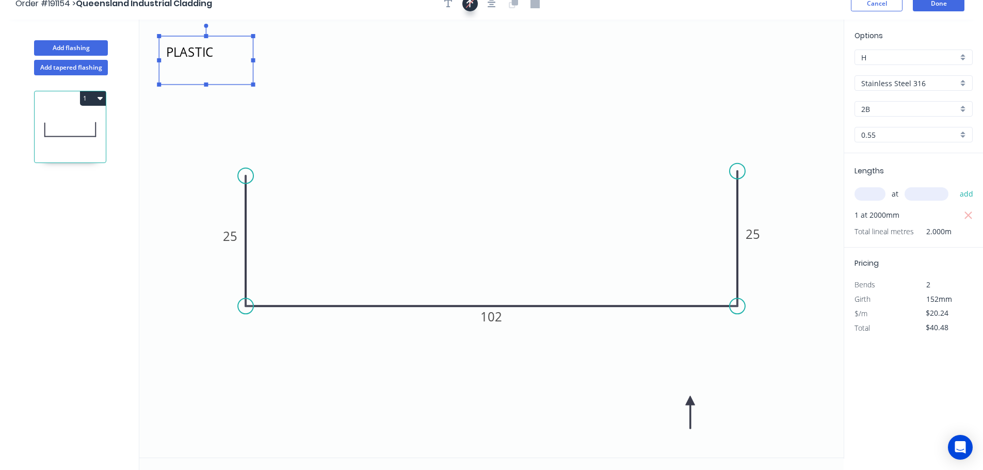
scroll to position [19, 0]
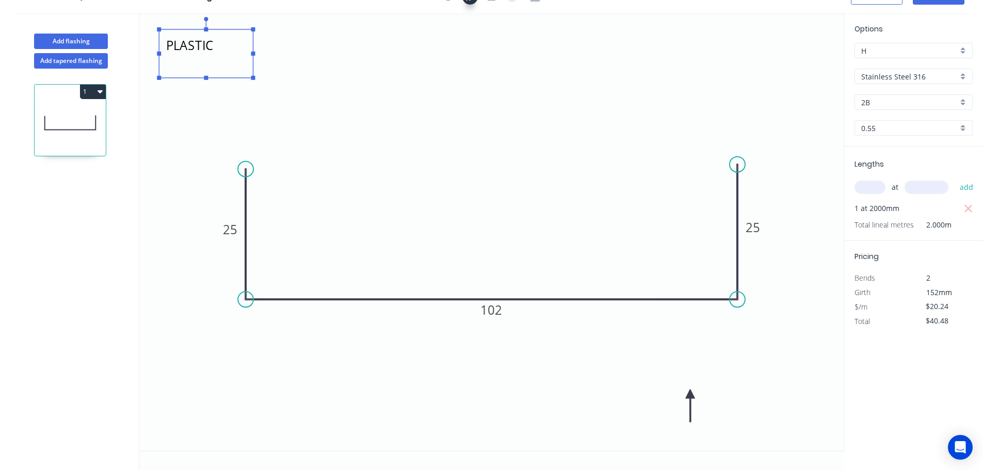
type textarea "PLASTIC"
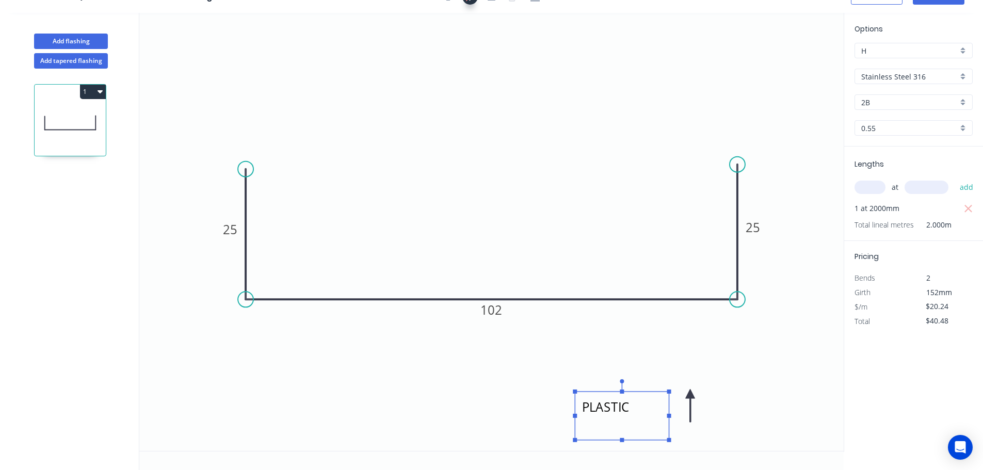
drag, startPoint x: 215, startPoint y: 32, endPoint x: 646, endPoint y: 395, distance: 564.2
click at [630, 392] on rect at bounding box center [622, 416] width 94 height 49
drag, startPoint x: 693, startPoint y: 401, endPoint x: 646, endPoint y: 376, distance: 53.4
click at [644, 376] on icon "PLASTIC 25 102 25" at bounding box center [491, 232] width 705 height 438
drag, startPoint x: 691, startPoint y: 399, endPoint x: 604, endPoint y: 339, distance: 105.0
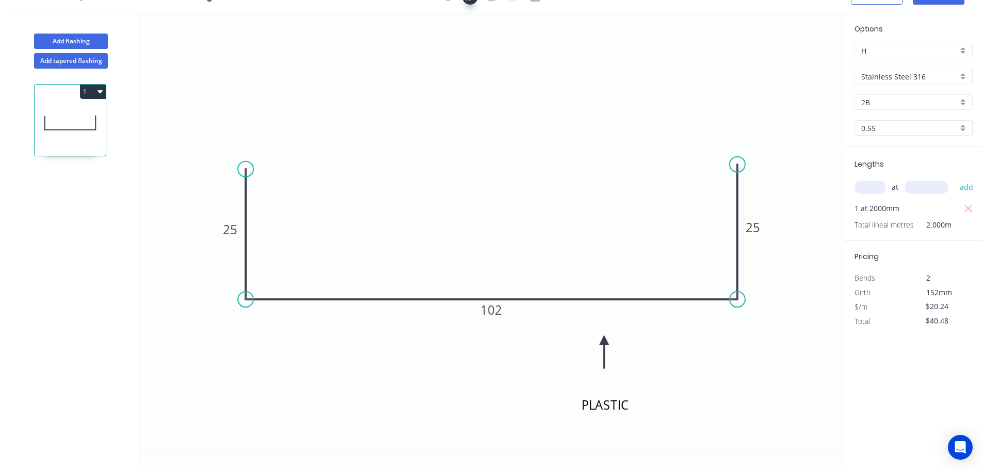
click at [604, 339] on icon at bounding box center [604, 352] width 9 height 33
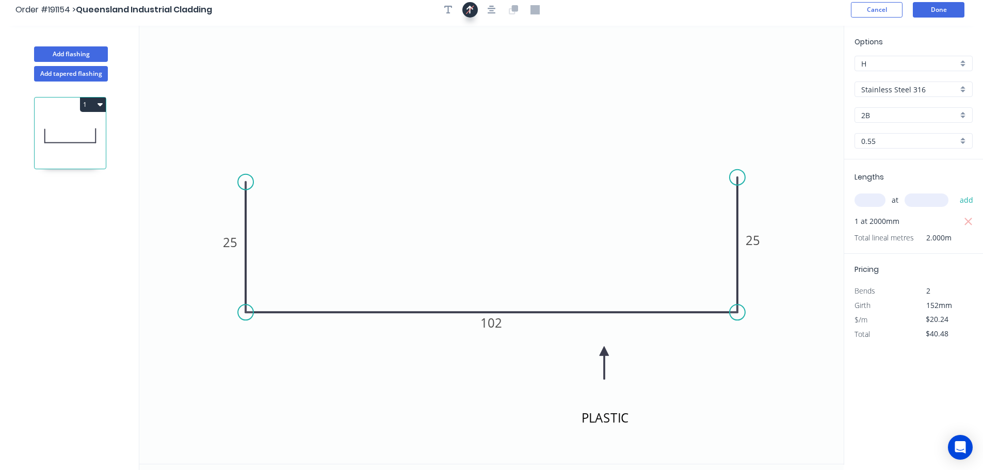
scroll to position [0, 0]
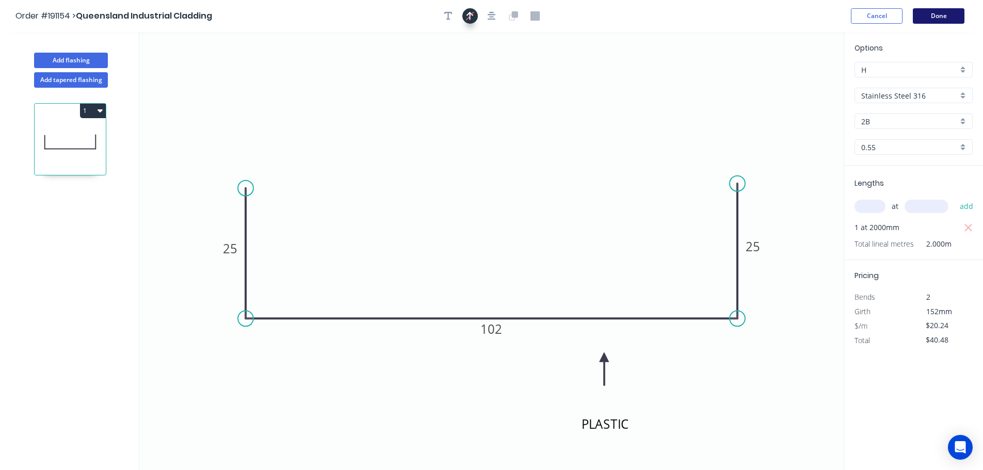
click at [947, 14] on button "Done" at bounding box center [939, 15] width 52 height 15
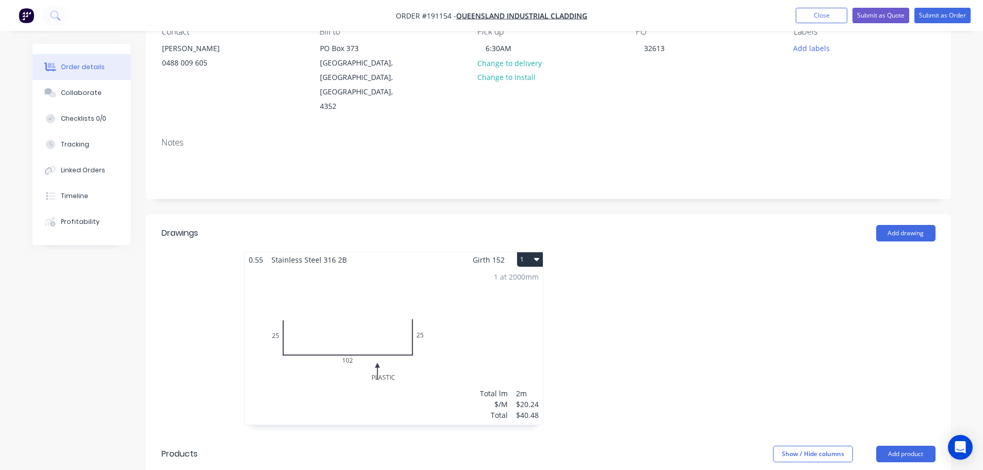
click at [490, 300] on div "1 at 2000mm Total lm $/M Total 2m $20.24 $40.48" at bounding box center [394, 345] width 298 height 157
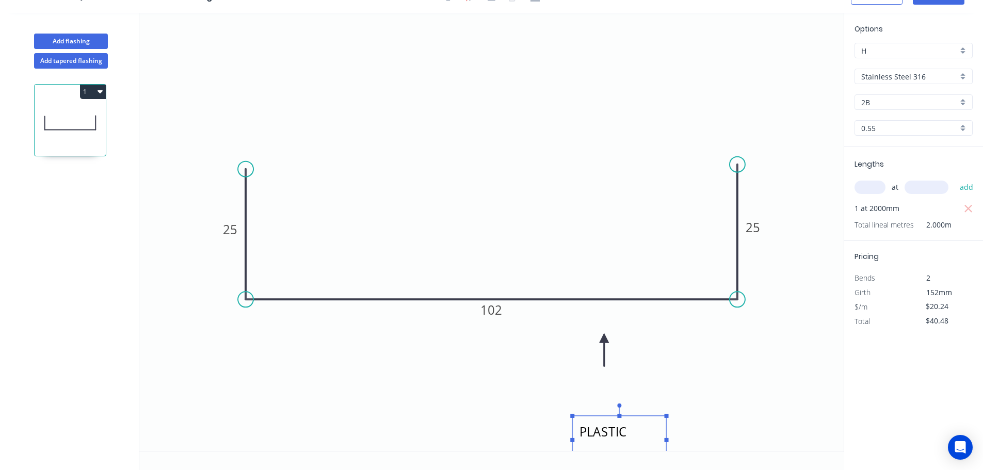
drag, startPoint x: 630, startPoint y: 402, endPoint x: 629, endPoint y: 433, distance: 30.5
click at [629, 433] on textarea "PLASTIC" at bounding box center [620, 440] width 84 height 38
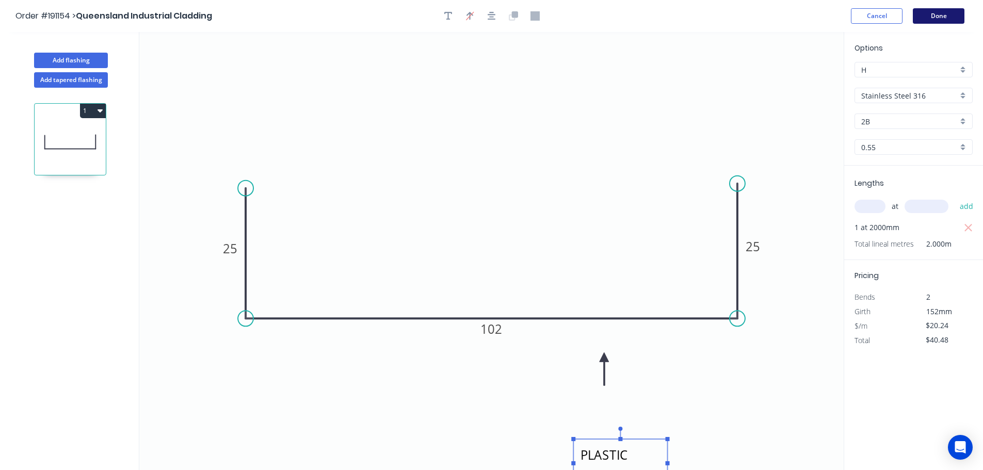
click at [925, 20] on button "Done" at bounding box center [939, 15] width 52 height 15
click at [960, 17] on button "Done" at bounding box center [939, 15] width 52 height 15
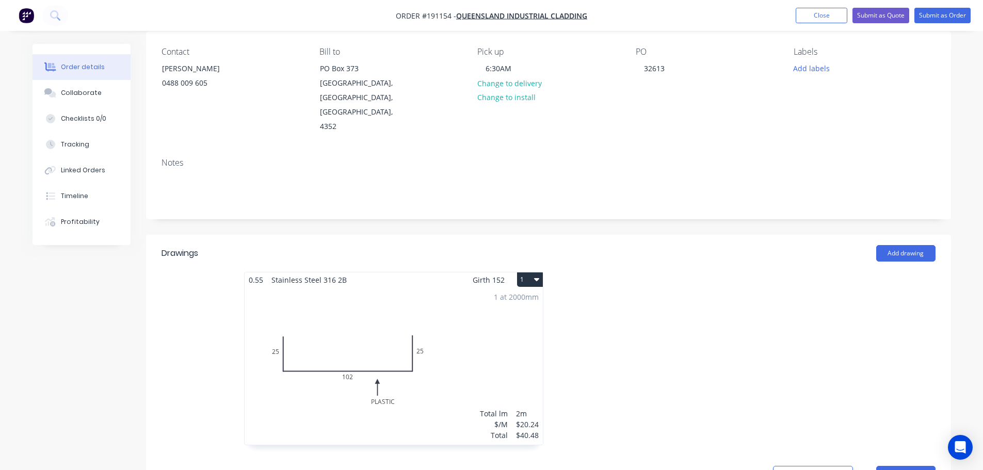
scroll to position [206, 0]
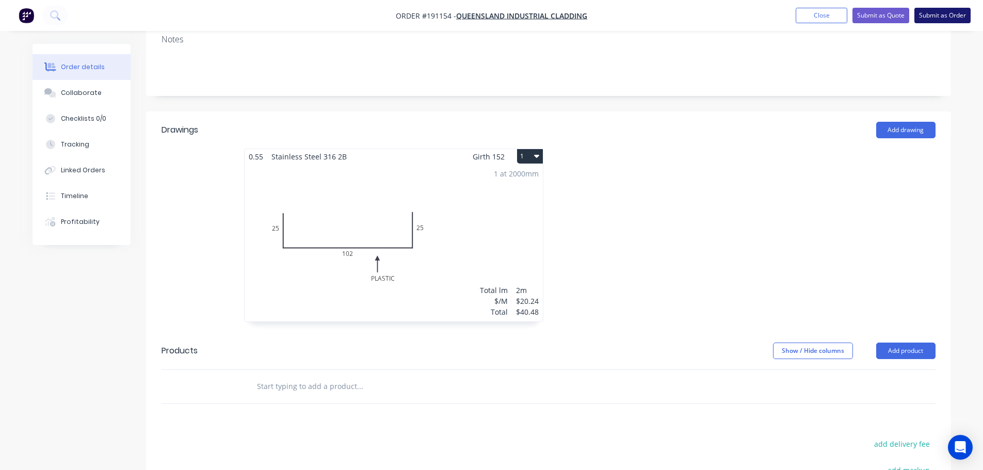
click at [944, 12] on button "Submit as Order" at bounding box center [943, 15] width 56 height 15
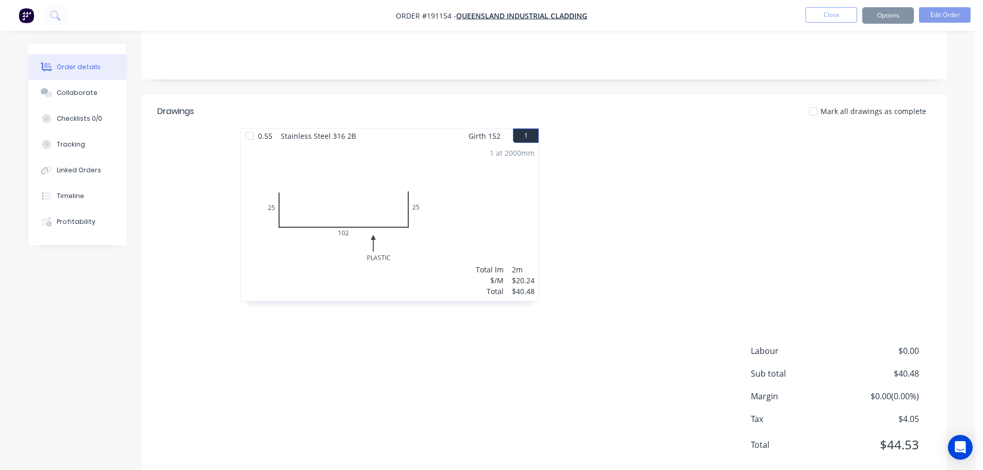
scroll to position [0, 0]
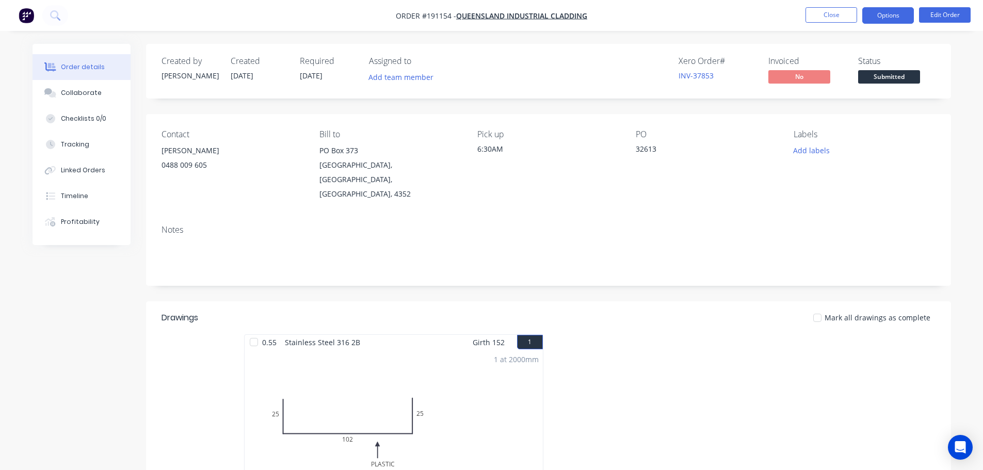
click at [895, 20] on button "Options" at bounding box center [889, 15] width 52 height 17
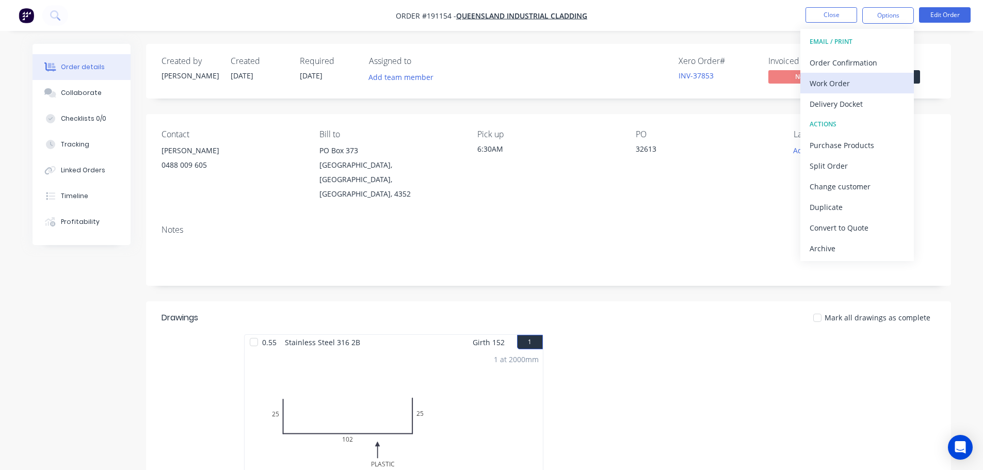
click at [884, 76] on div "Work Order" at bounding box center [857, 83] width 95 height 15
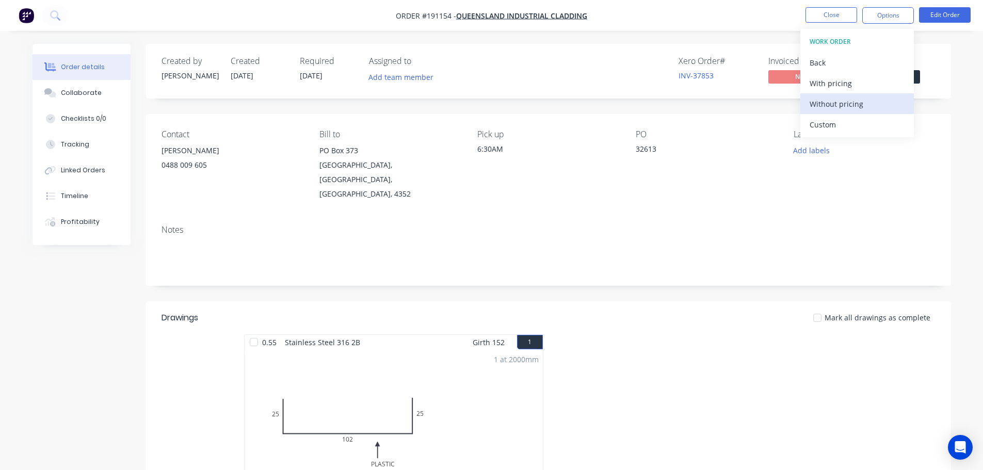
click at [872, 104] on div "Without pricing" at bounding box center [857, 104] width 95 height 15
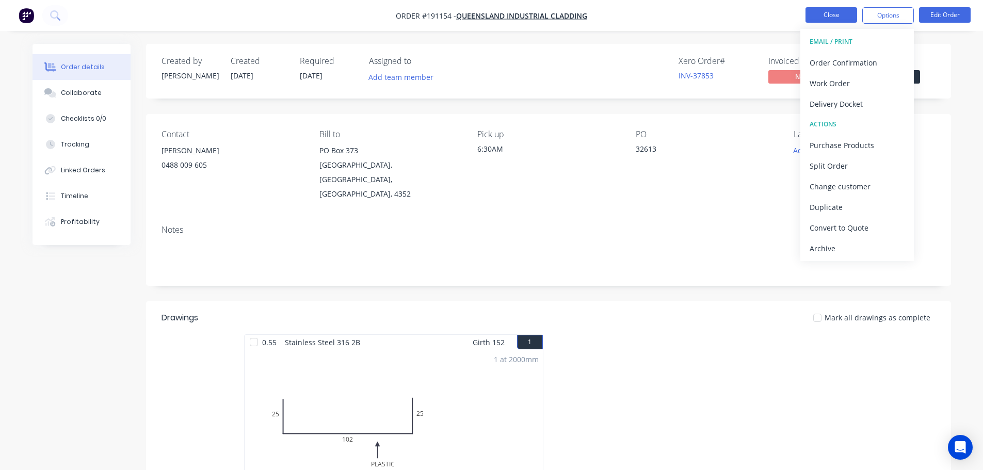
click at [832, 13] on button "Close" at bounding box center [832, 14] width 52 height 15
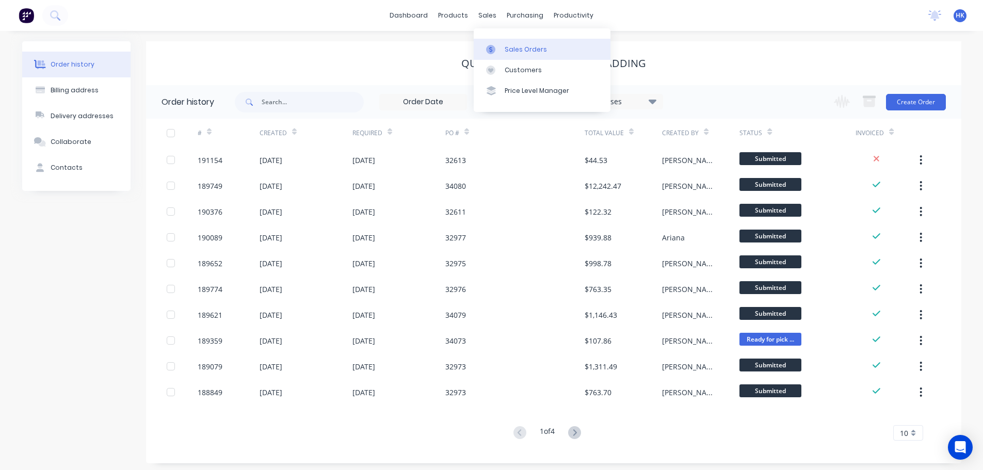
click at [501, 47] on div at bounding box center [493, 49] width 15 height 9
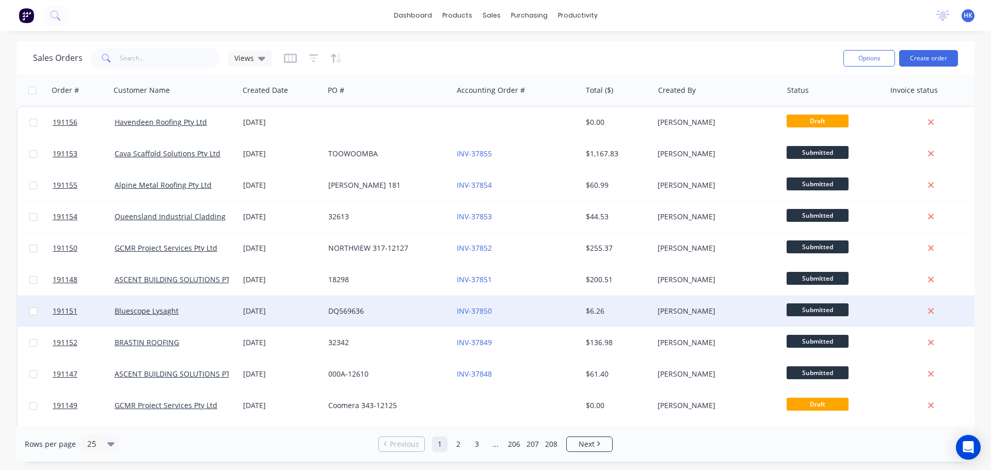
click at [371, 317] on div "DQ569636" at bounding box center [388, 311] width 129 height 31
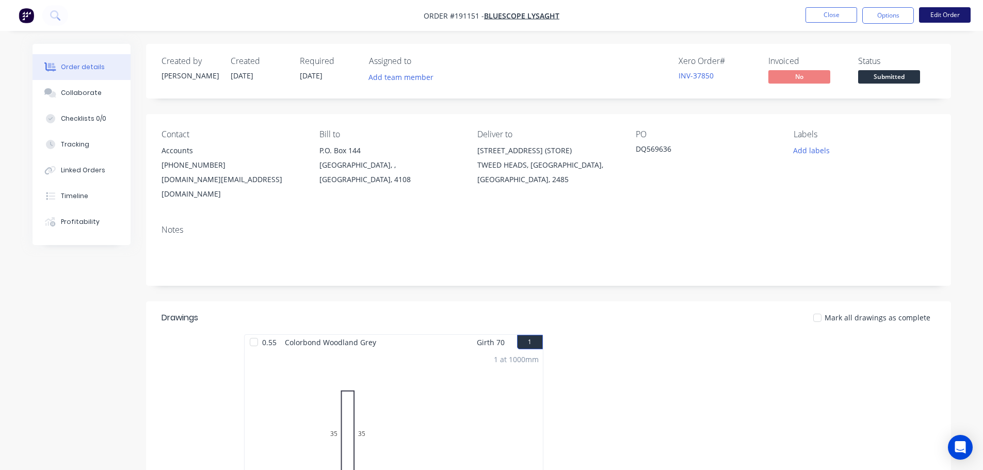
click at [949, 18] on button "Edit Order" at bounding box center [945, 14] width 52 height 15
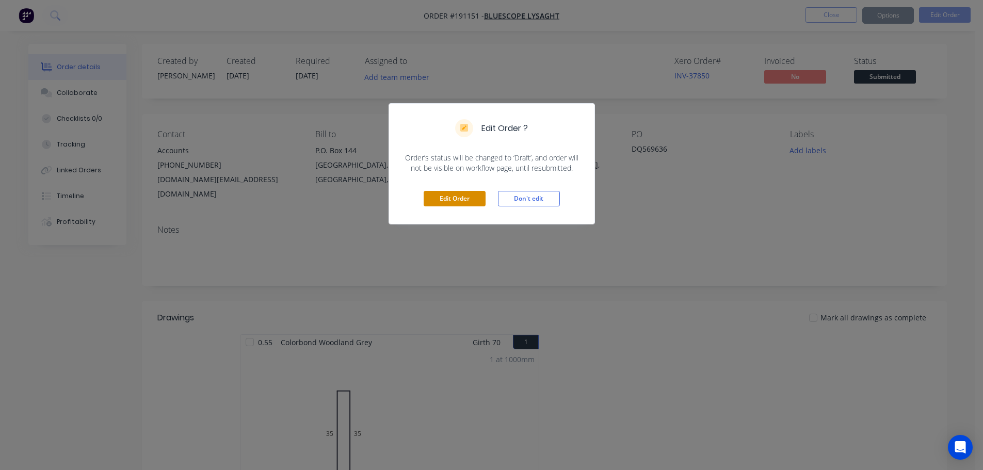
click at [458, 198] on button "Edit Order" at bounding box center [455, 198] width 62 height 15
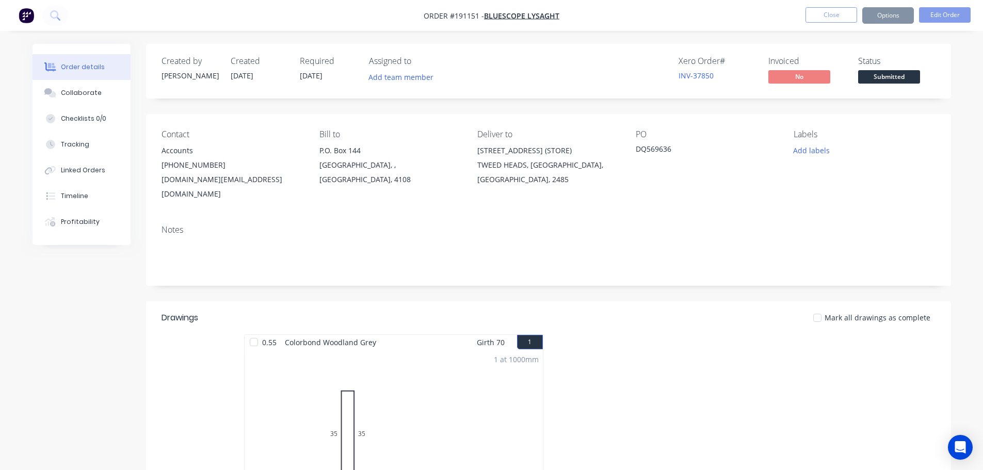
click at [444, 368] on div "0.55 Colorbond Woodland Grey Girth 70 1 0 35 35 0 35 35 1 at 1000mm Total lm $/…" at bounding box center [393, 421] width 299 height 173
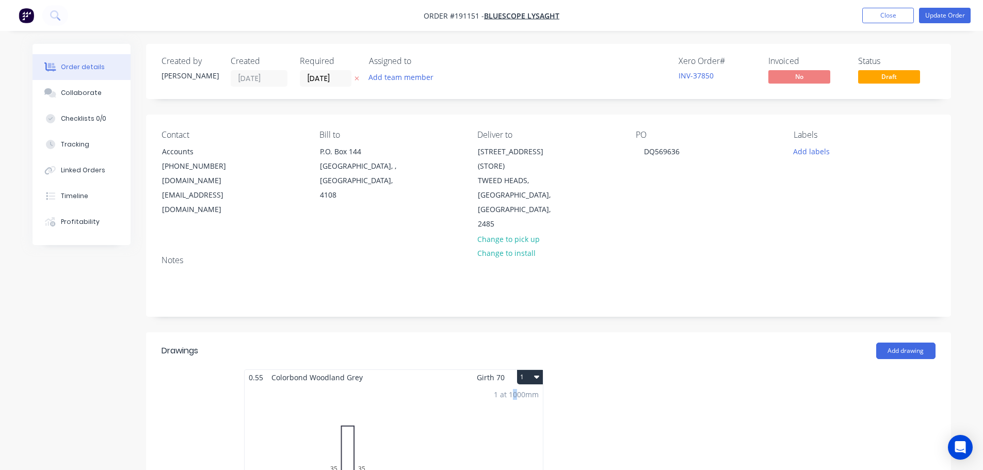
click at [513, 404] on div "1 at 1000mm Total lm $/M Total 1m $5.69 $5.69" at bounding box center [394, 463] width 298 height 157
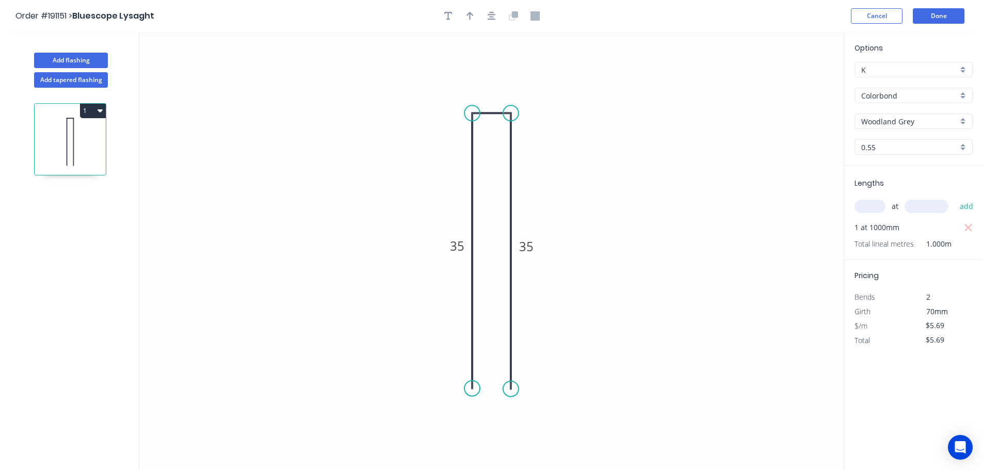
click at [968, 230] on icon "button" at bounding box center [968, 228] width 9 height 12
type input "$0.00"
click at [875, 210] on input "text" at bounding box center [870, 206] width 31 height 13
type input "1"
type input "850"
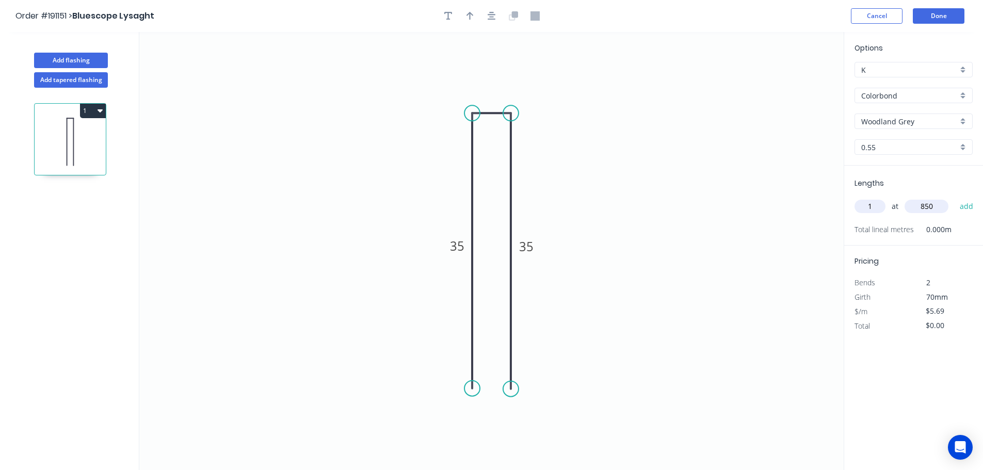
click at [955, 198] on button "add" at bounding box center [967, 207] width 24 height 18
type input "$5.69"
click at [937, 10] on button "Done" at bounding box center [939, 15] width 52 height 15
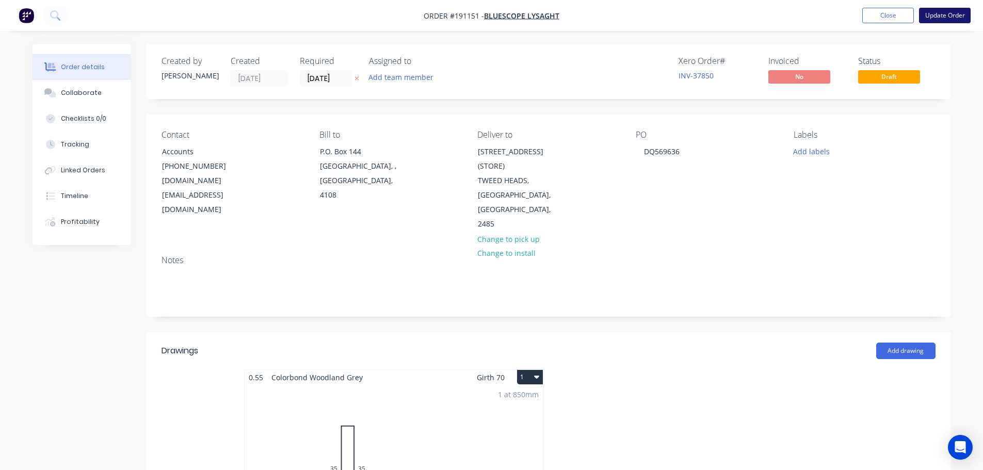
click at [943, 21] on button "Update Order" at bounding box center [945, 15] width 52 height 15
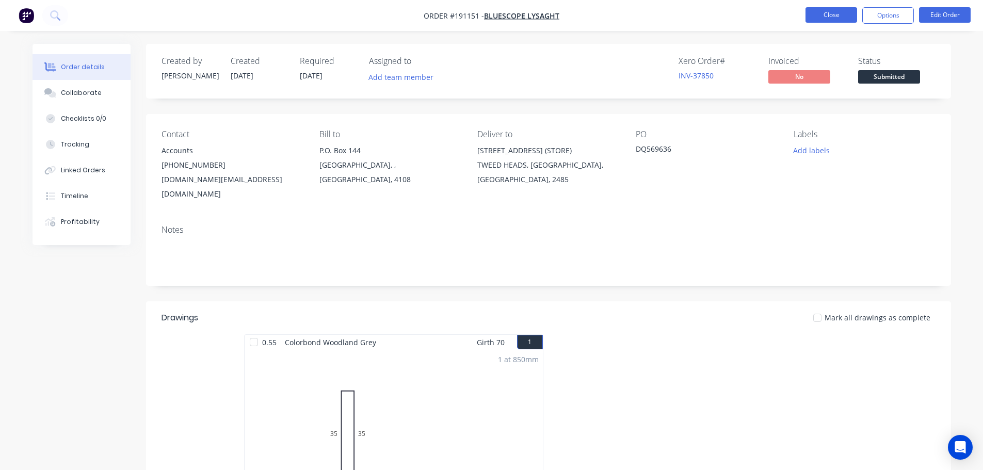
click at [823, 13] on button "Close" at bounding box center [832, 14] width 52 height 15
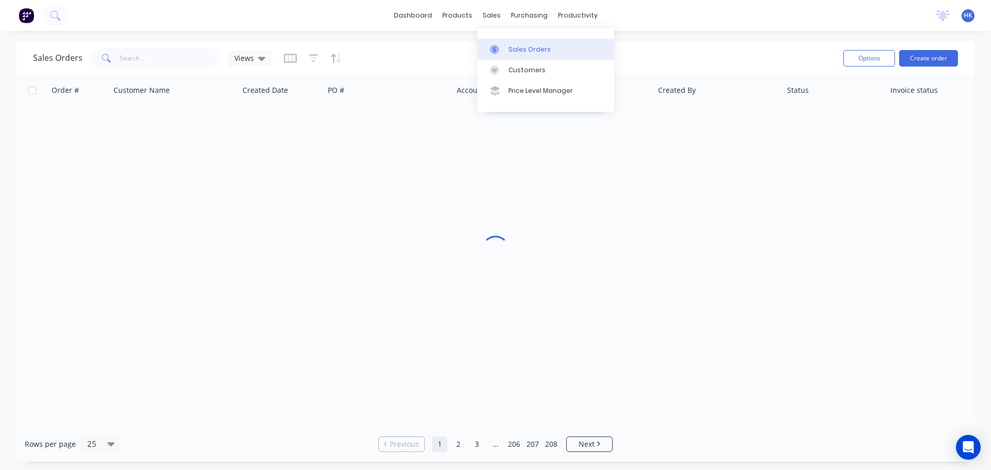
click at [521, 54] on link "Sales Orders" at bounding box center [545, 49] width 137 height 21
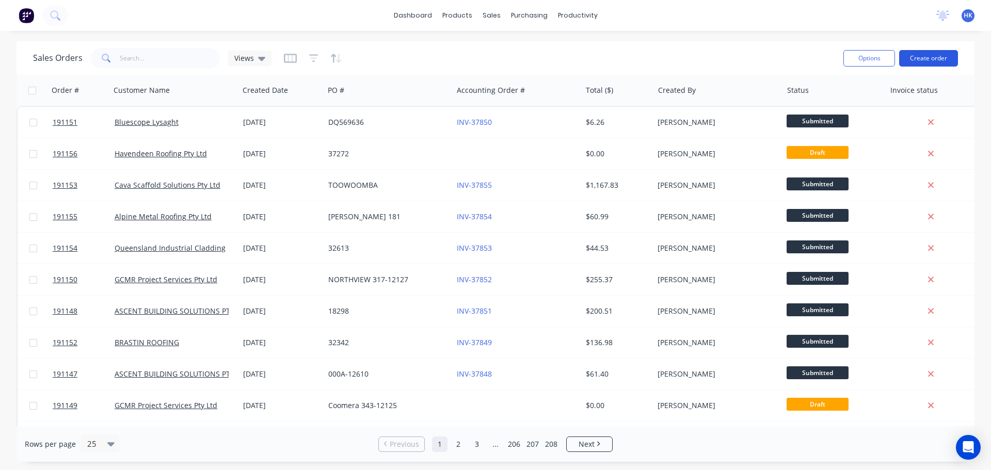
click at [914, 62] on button "Create order" at bounding box center [928, 58] width 59 height 17
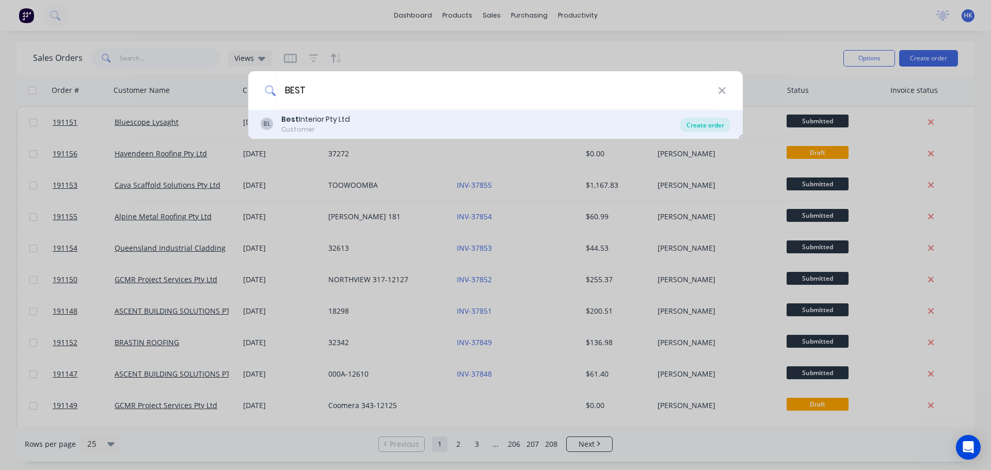
type input "BEST"
click at [714, 122] on div "Create order" at bounding box center [705, 125] width 50 height 14
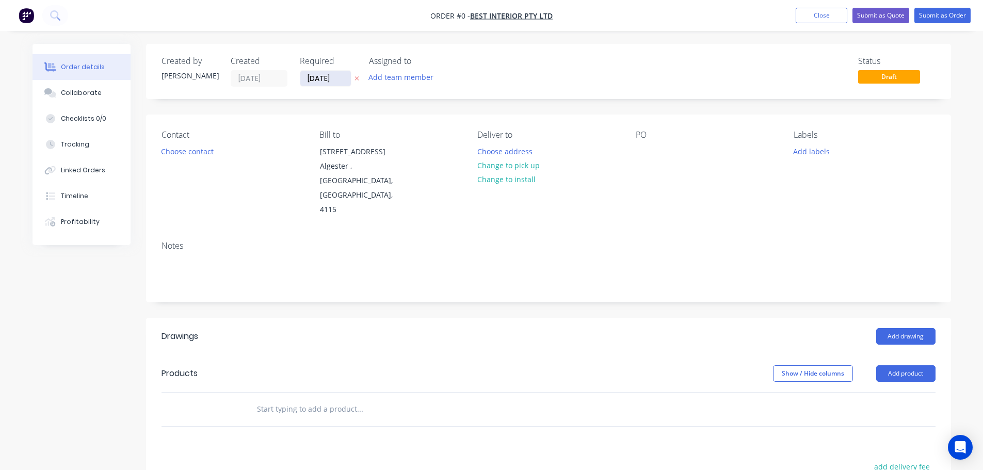
click at [335, 80] on input "[DATE]" at bounding box center [325, 78] width 51 height 15
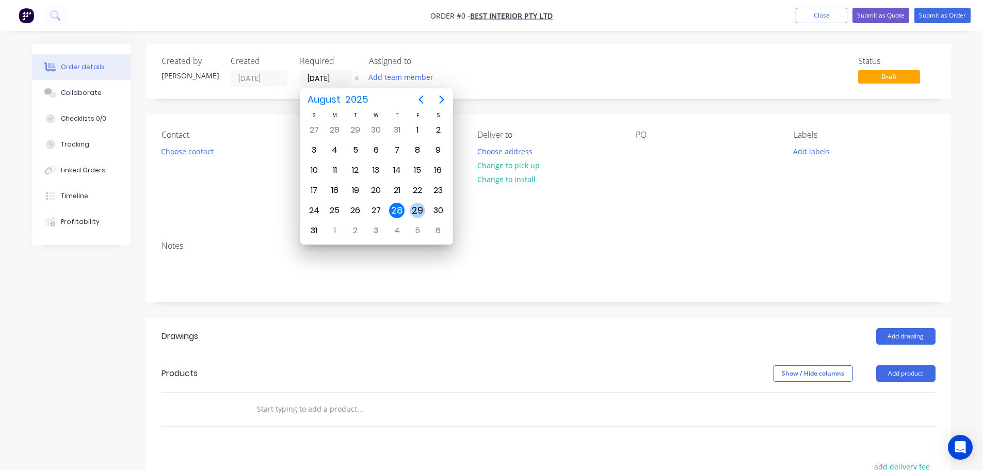
click at [416, 209] on div "29" at bounding box center [417, 210] width 15 height 15
type input "29/08/25"
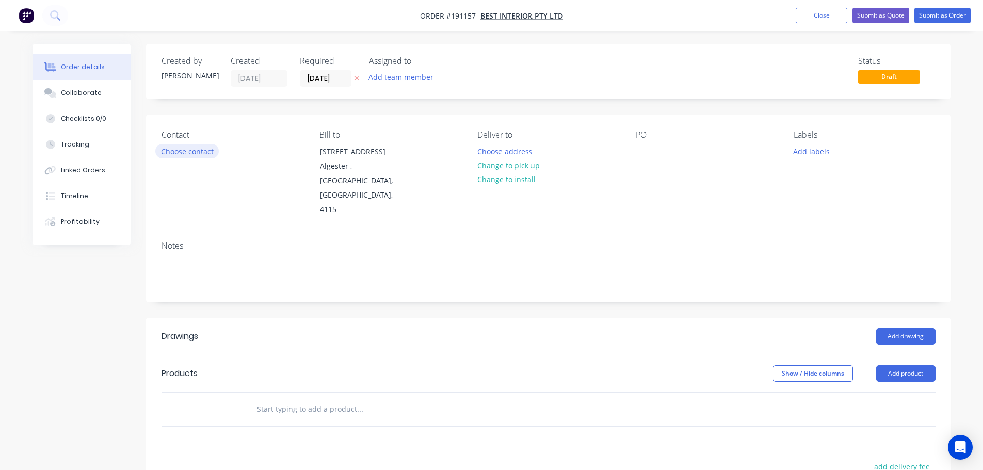
click at [204, 155] on button "Choose contact" at bounding box center [186, 151] width 63 height 14
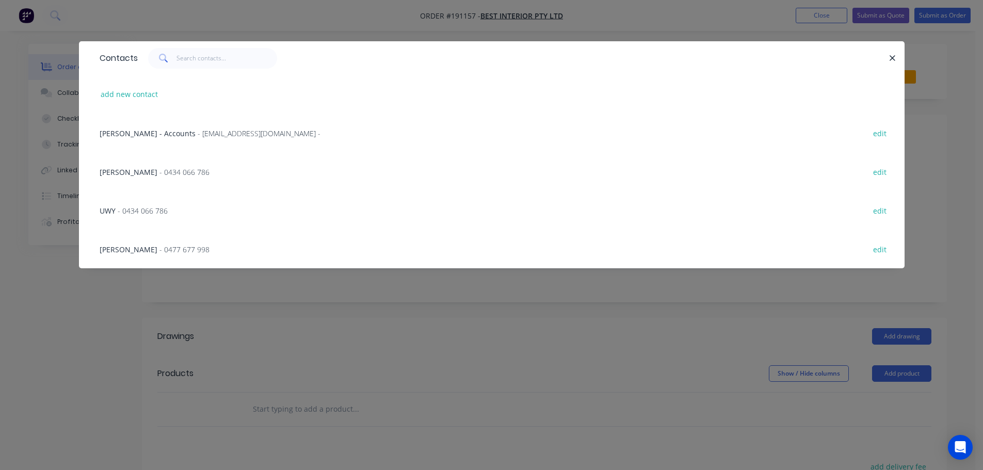
click at [162, 206] on span "- 0434 066 786" at bounding box center [143, 211] width 50 height 10
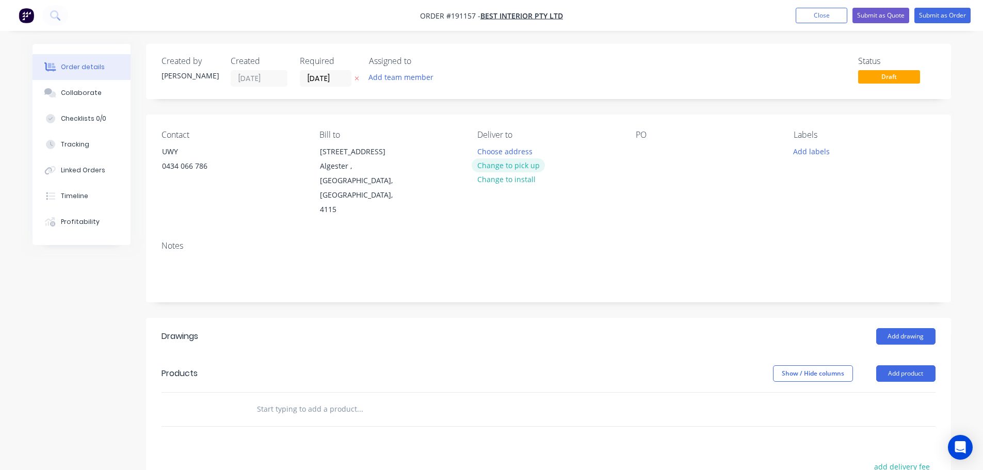
click at [504, 160] on button "Change to pick up" at bounding box center [508, 165] width 73 height 14
click at [487, 149] on div at bounding box center [485, 151] width 17 height 15
click at [646, 150] on div at bounding box center [644, 151] width 17 height 15
click at [901, 328] on button "Add drawing" at bounding box center [906, 336] width 59 height 17
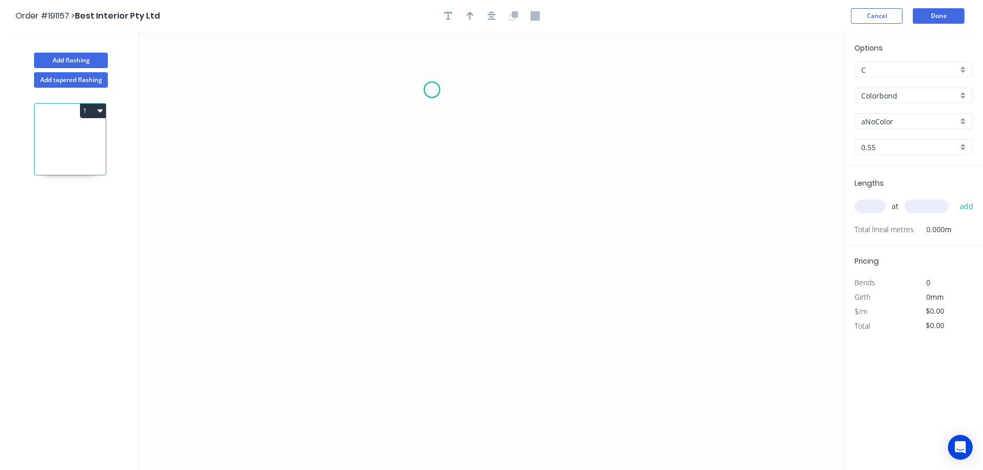
click at [432, 90] on icon "0" at bounding box center [491, 251] width 705 height 438
click at [420, 420] on icon "0" at bounding box center [491, 251] width 705 height 438
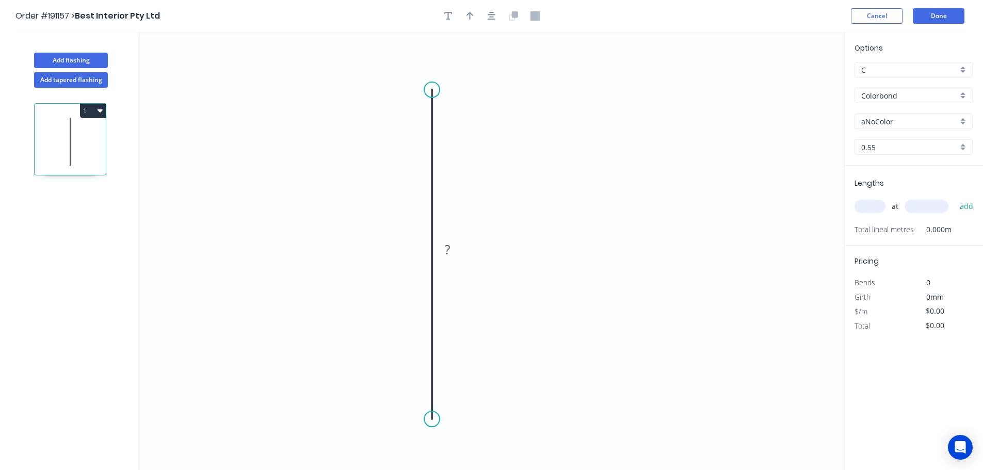
click at [906, 122] on input "aNoColor" at bounding box center [910, 121] width 97 height 11
click at [903, 208] on div "Night Sky" at bounding box center [913, 206] width 117 height 18
type input "Night Sky"
click at [874, 207] on input "text" at bounding box center [870, 206] width 31 height 13
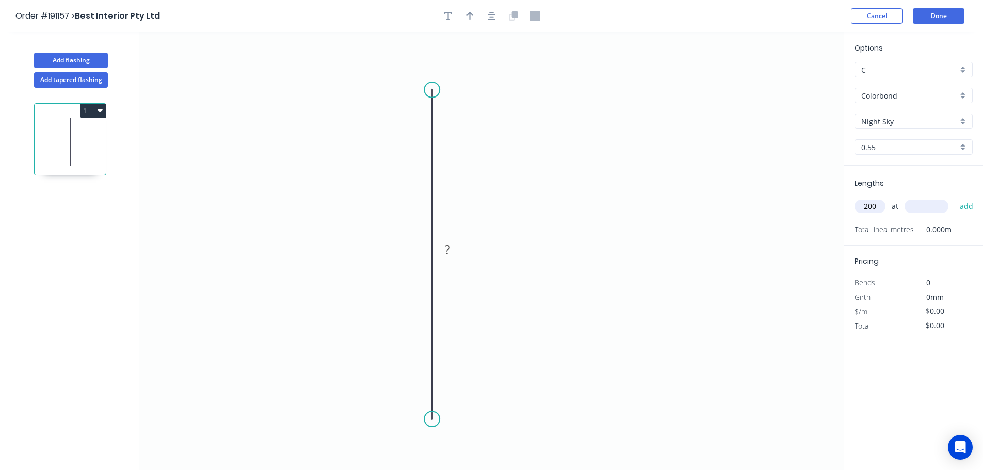
type input "200"
type input "3100"
click at [955, 198] on button "add" at bounding box center [967, 207] width 24 height 18
click at [948, 14] on button "Done" at bounding box center [939, 15] width 52 height 15
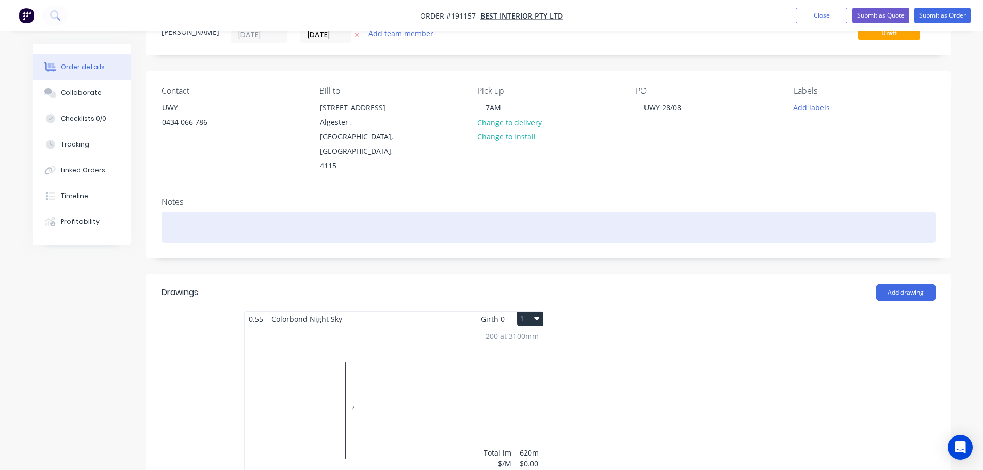
scroll to position [103, 0]
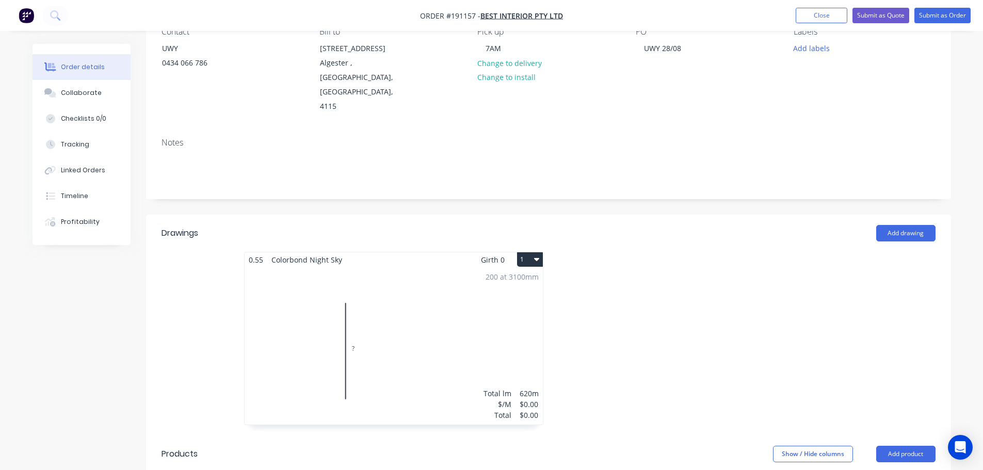
click at [503, 306] on div "200 at 3100mm Total lm $/M Total 620m $0.00 $0.00" at bounding box center [394, 345] width 298 height 157
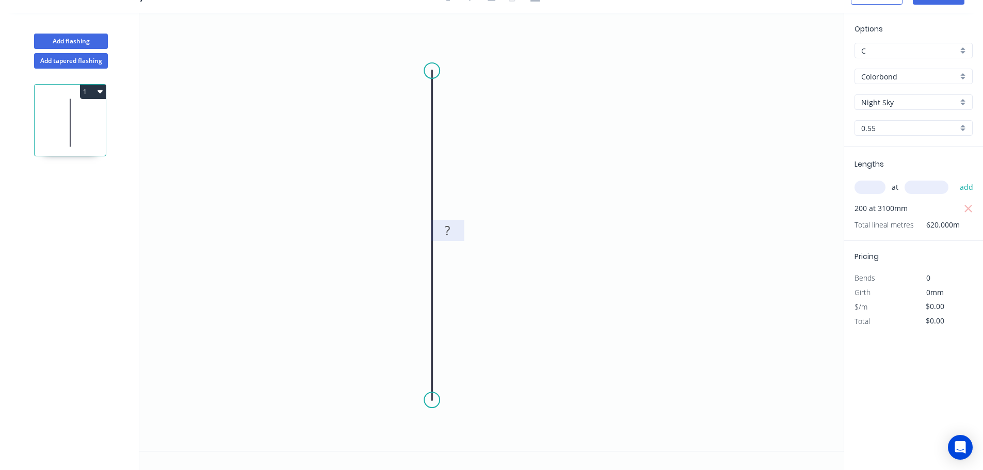
click at [453, 232] on rect at bounding box center [447, 231] width 21 height 14
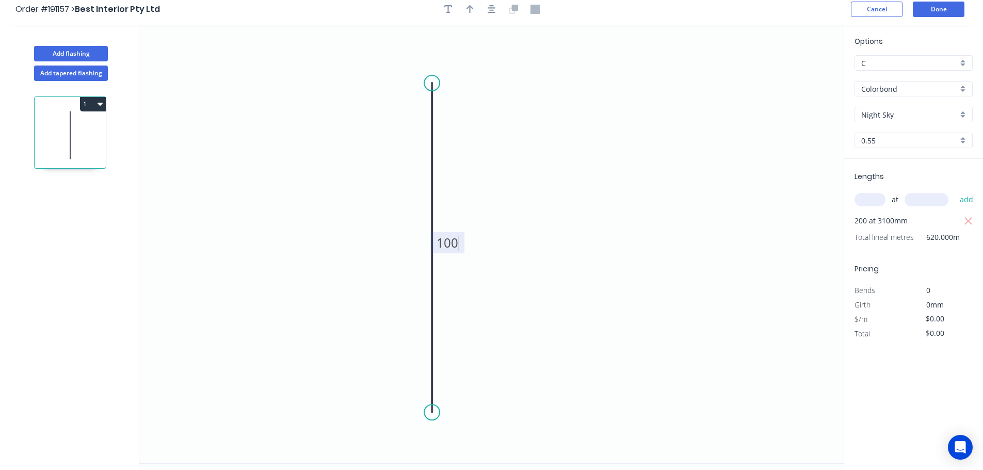
scroll to position [0, 0]
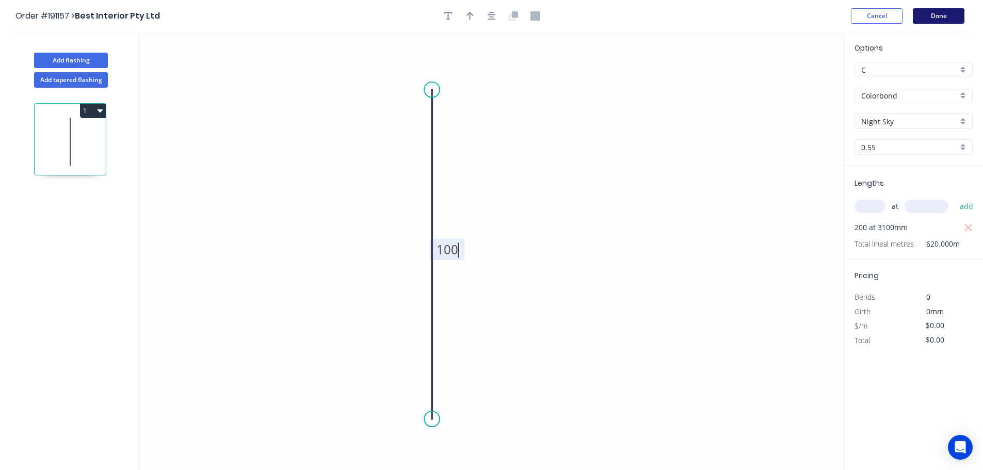
click at [940, 20] on button "Done" at bounding box center [939, 15] width 52 height 15
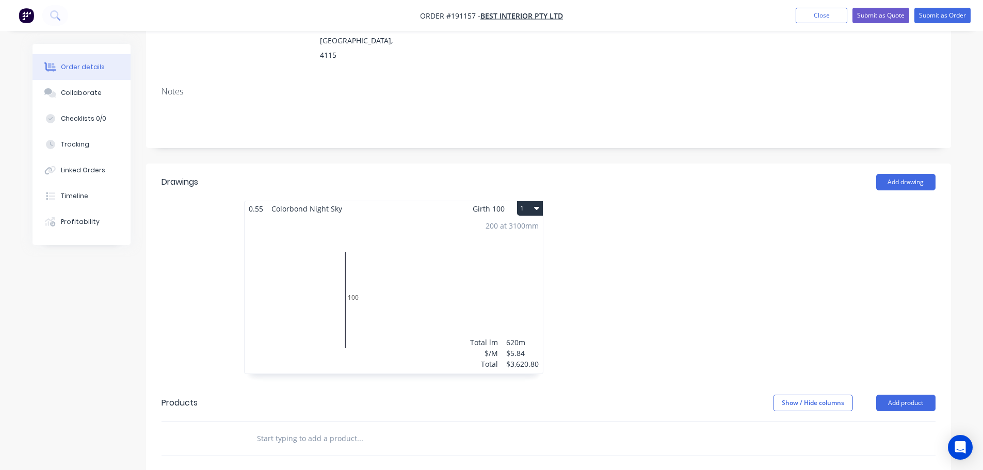
scroll to position [155, 0]
click at [932, 20] on button "Submit as Order" at bounding box center [943, 15] width 56 height 15
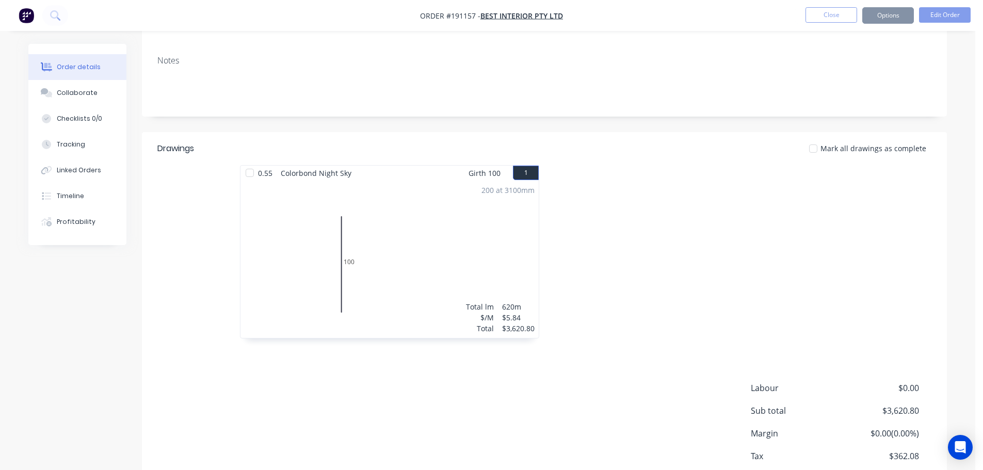
scroll to position [0, 0]
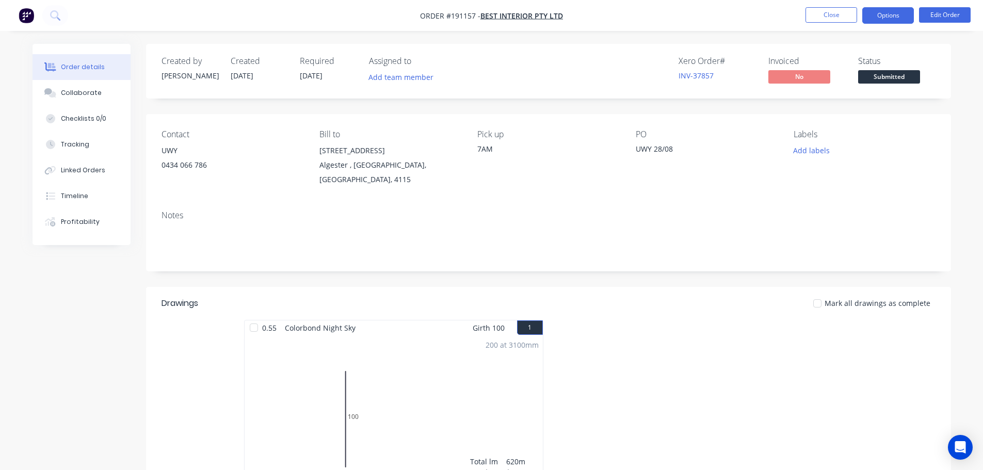
click at [903, 14] on button "Options" at bounding box center [889, 15] width 52 height 17
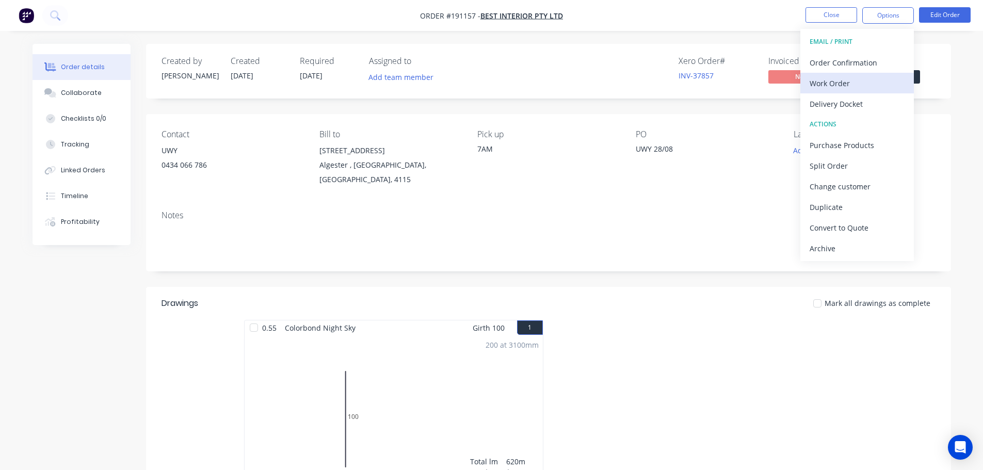
click at [872, 79] on div "Work Order" at bounding box center [857, 83] width 95 height 15
click at [874, 106] on div "Without pricing" at bounding box center [857, 104] width 95 height 15
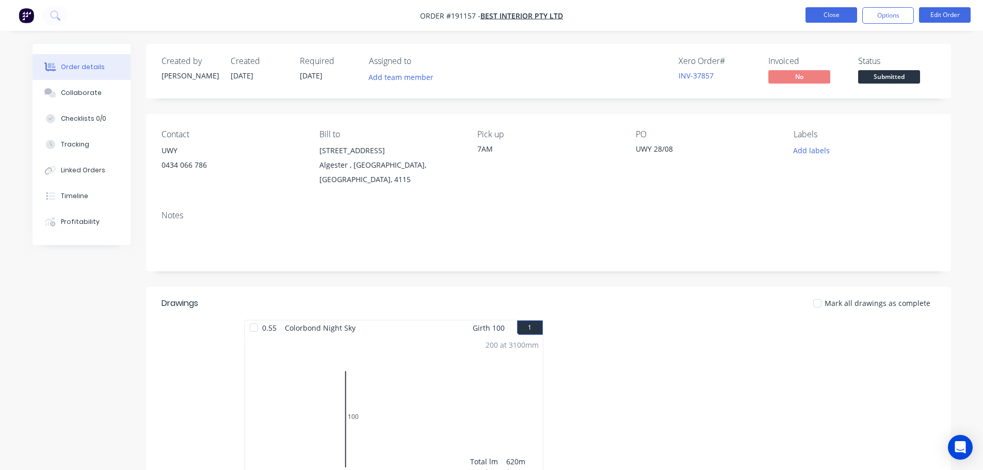
click at [812, 12] on button "Close" at bounding box center [832, 14] width 52 height 15
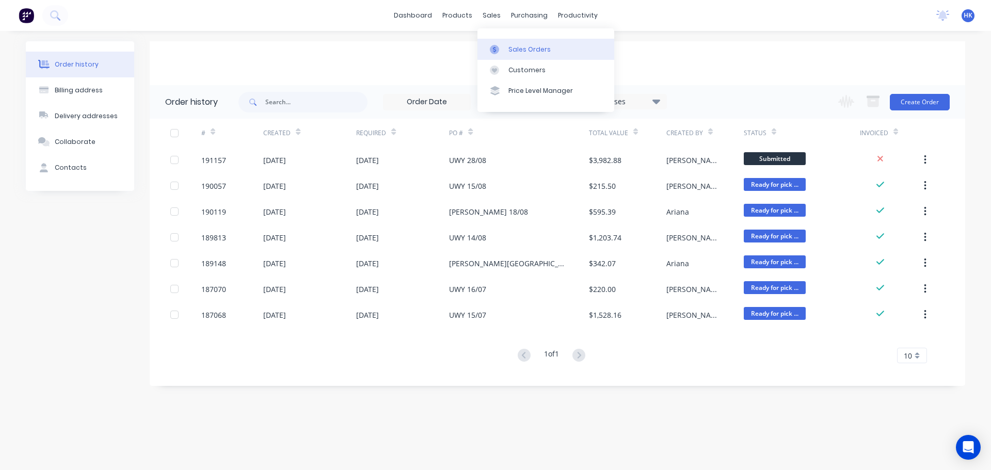
click at [513, 46] on div "Sales Orders" at bounding box center [529, 49] width 42 height 9
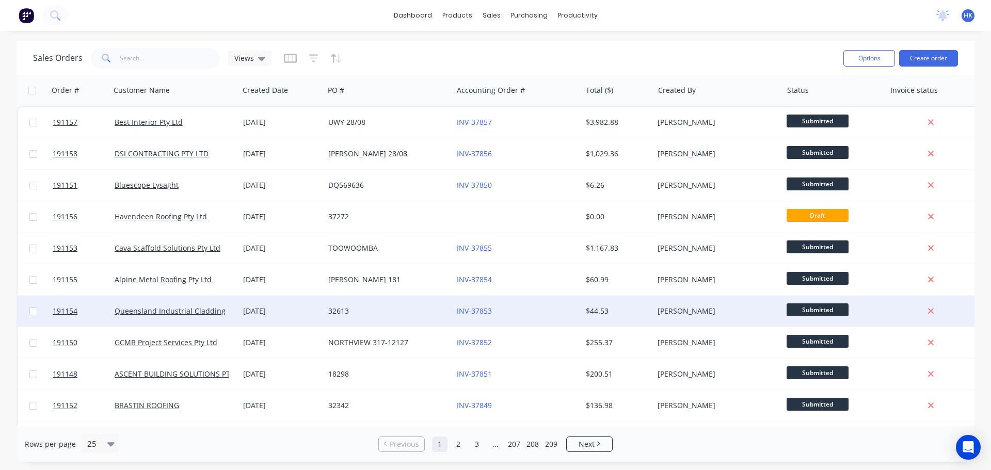
click at [407, 301] on div "32613" at bounding box center [388, 311] width 129 height 31
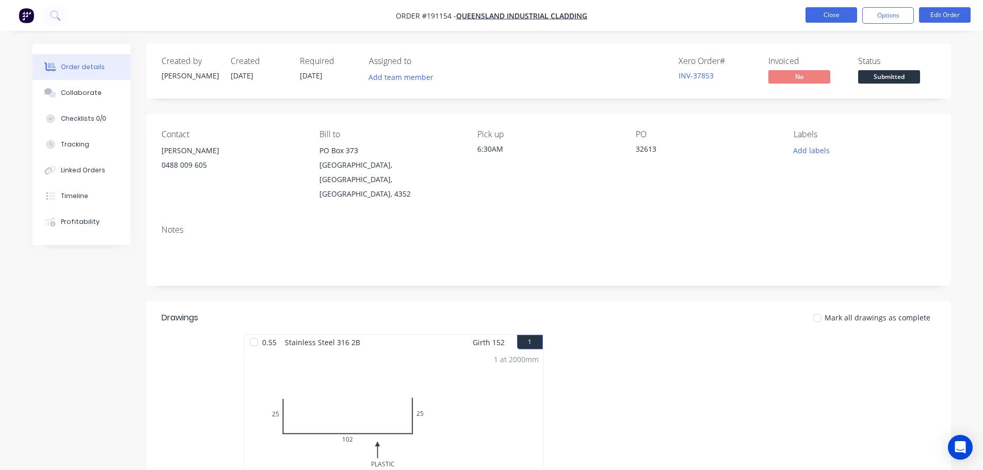
click at [834, 9] on button "Close" at bounding box center [832, 14] width 52 height 15
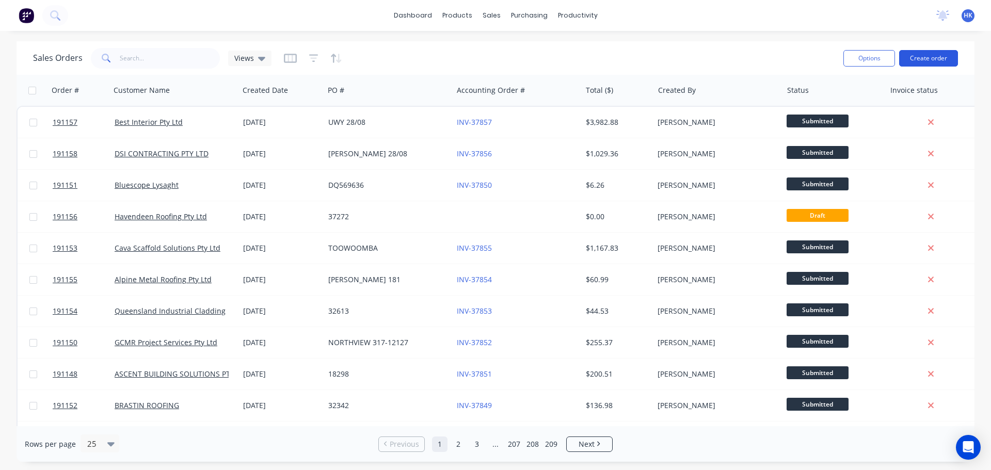
click at [938, 57] on button "Create order" at bounding box center [928, 58] width 59 height 17
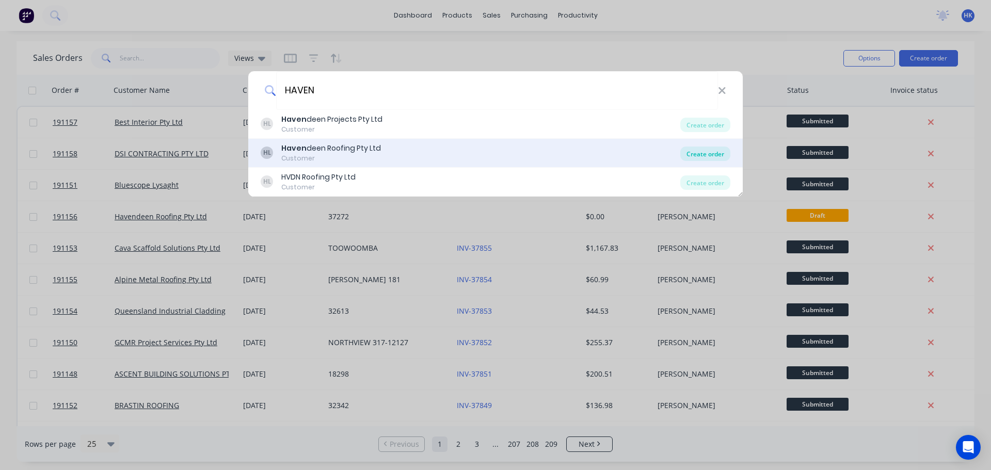
type input "HAVEN"
click at [704, 153] on div "Create order" at bounding box center [705, 154] width 50 height 14
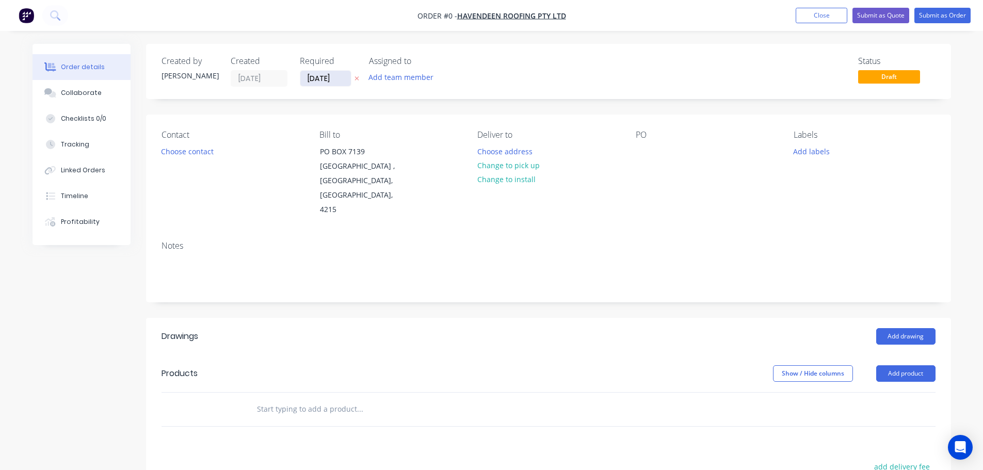
click at [344, 79] on input "[DATE]" at bounding box center [325, 78] width 51 height 15
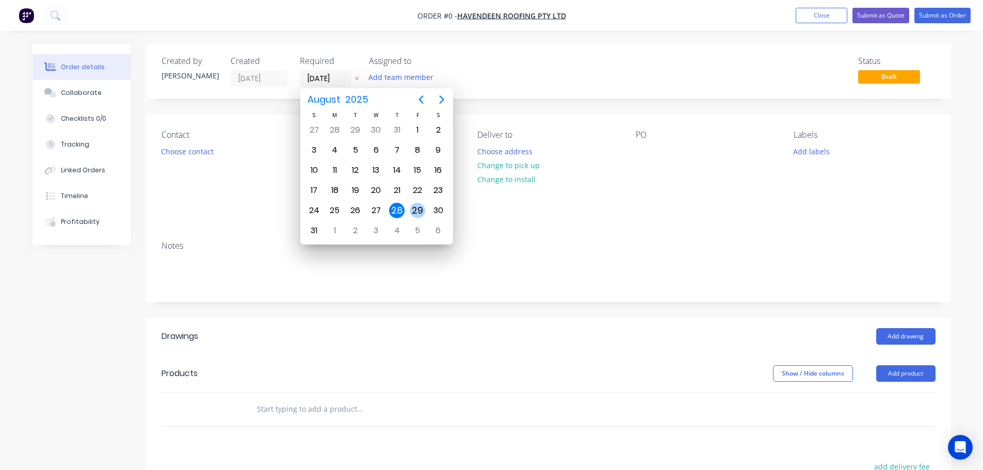
click at [415, 211] on div "29" at bounding box center [417, 210] width 15 height 15
type input "29/08/25"
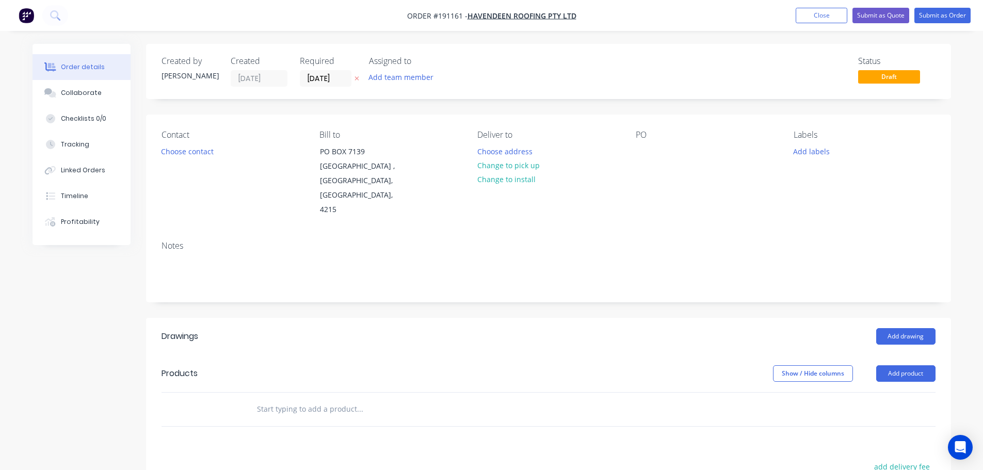
click at [202, 150] on button "Choose contact" at bounding box center [186, 151] width 63 height 14
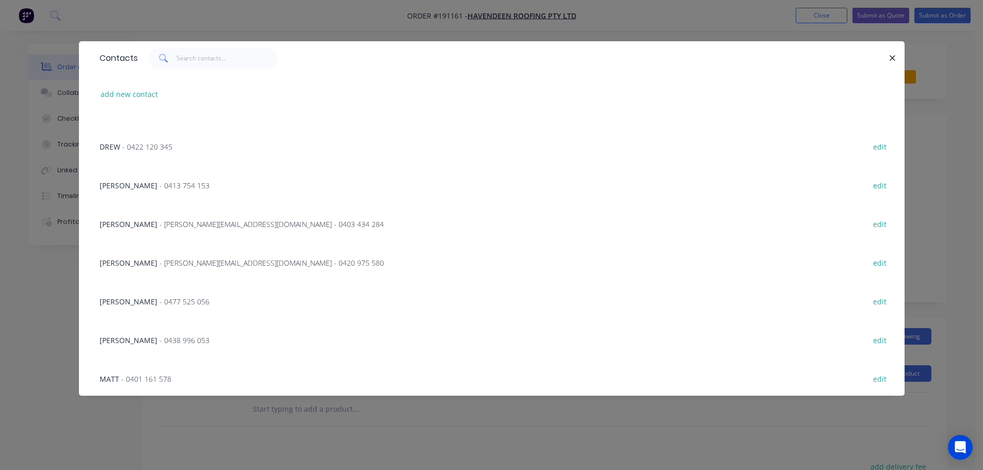
scroll to position [103, 0]
drag, startPoint x: 181, startPoint y: 264, endPoint x: 195, endPoint y: 263, distance: 14.0
click at [181, 264] on span "- nick@havendeen.com.au - 0420 975 580" at bounding box center [272, 263] width 225 height 10
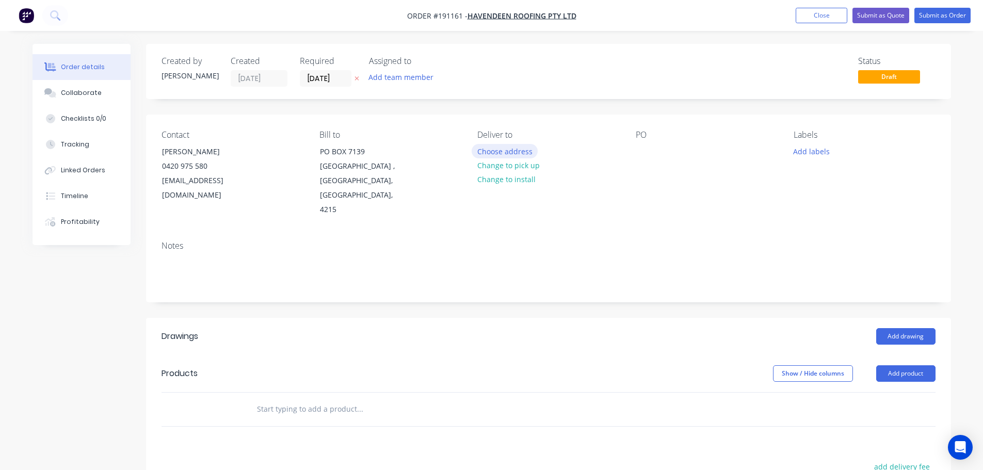
click at [522, 156] on button "Choose address" at bounding box center [505, 151] width 66 height 14
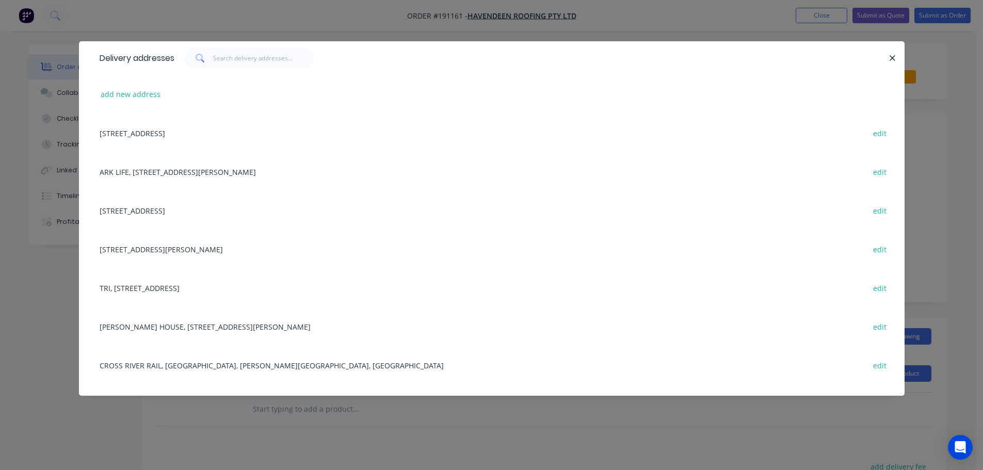
click at [264, 75] on div "add new address" at bounding box center [491, 94] width 795 height 39
click at [265, 68] on input "text" at bounding box center [263, 58] width 101 height 21
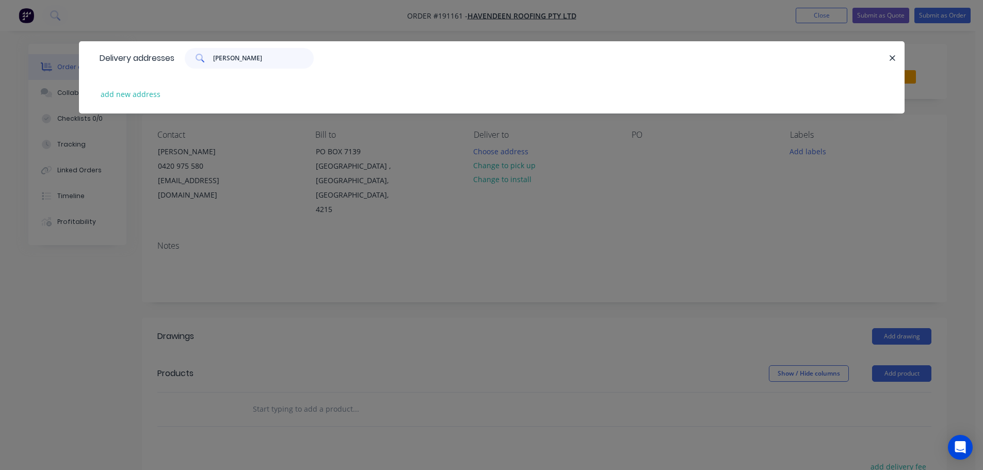
type input "W"
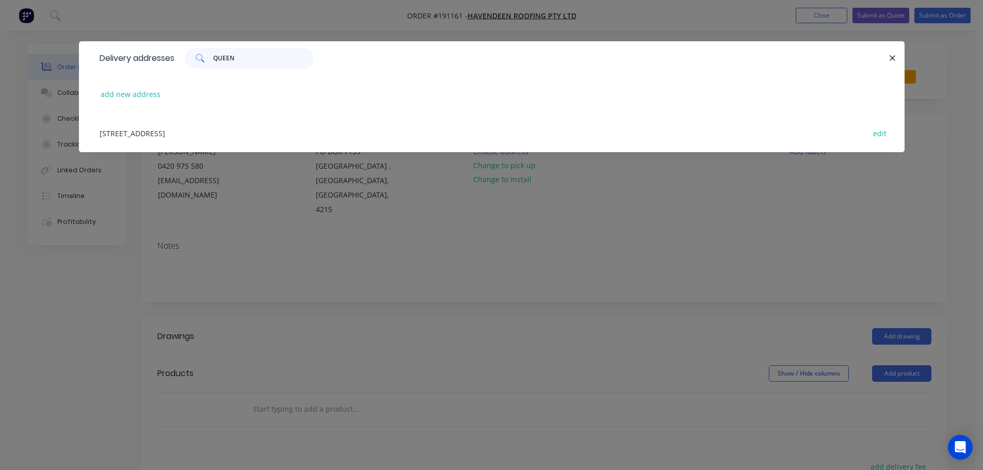
type input "QUEEN"
drag, startPoint x: 231, startPoint y: 125, endPoint x: 333, endPoint y: 169, distance: 110.8
click at [231, 125] on div "360 QUEEN ST, BRISBANE, Queensland, Australia edit" at bounding box center [491, 133] width 795 height 39
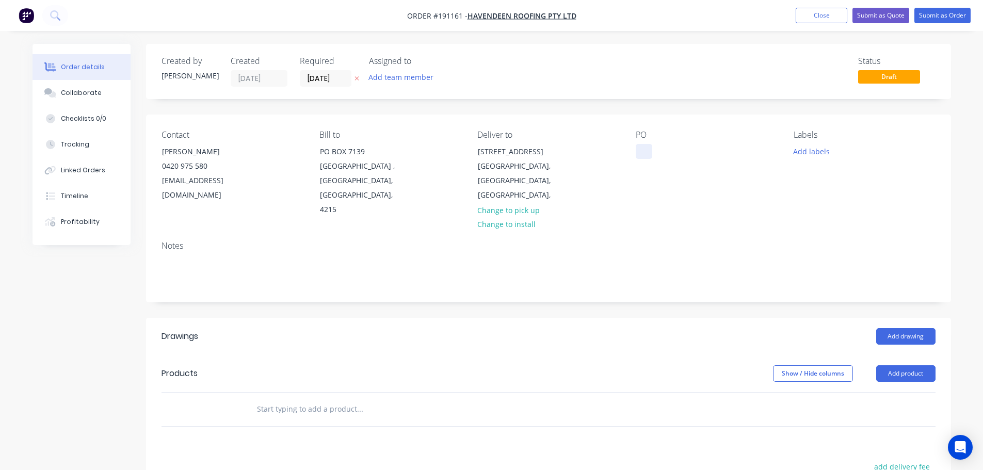
click at [644, 150] on div at bounding box center [644, 151] width 17 height 15
click at [821, 155] on button "Add labels" at bounding box center [811, 151] width 47 height 14
click at [813, 230] on div at bounding box center [812, 233] width 21 height 21
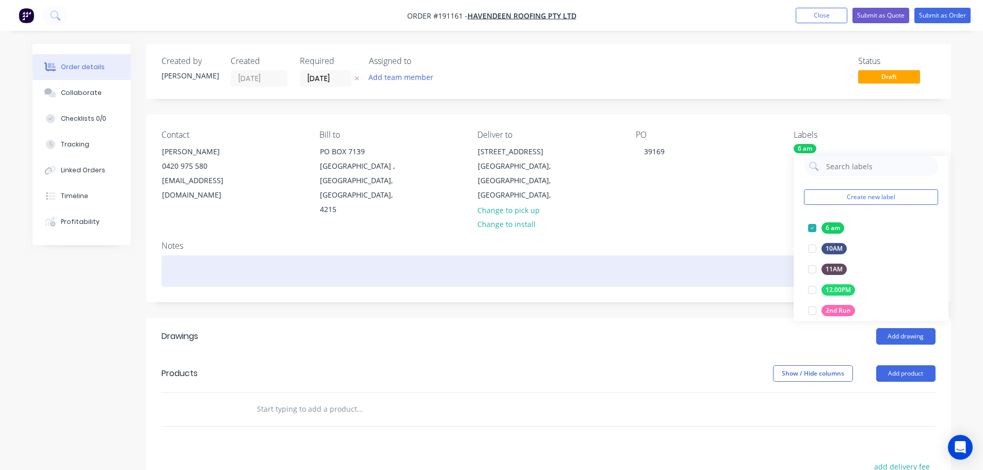
click at [761, 256] on div at bounding box center [549, 271] width 774 height 31
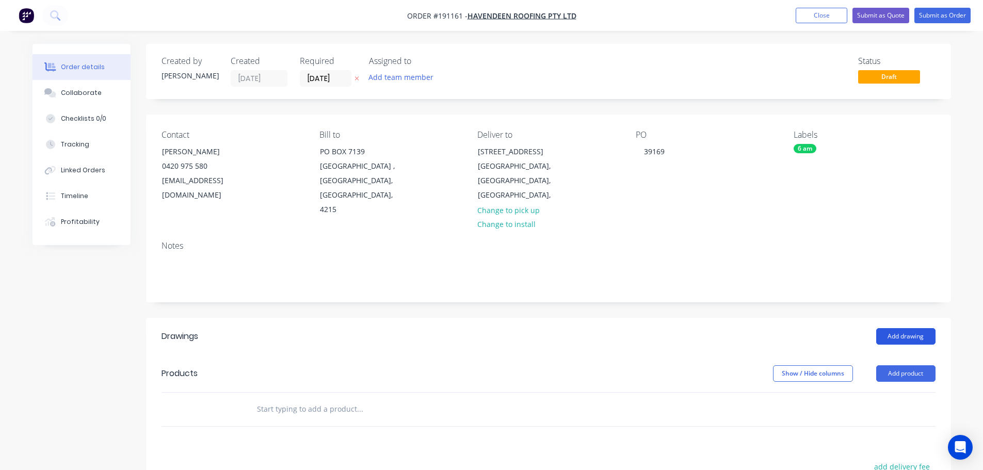
click at [902, 328] on button "Add drawing" at bounding box center [906, 336] width 59 height 17
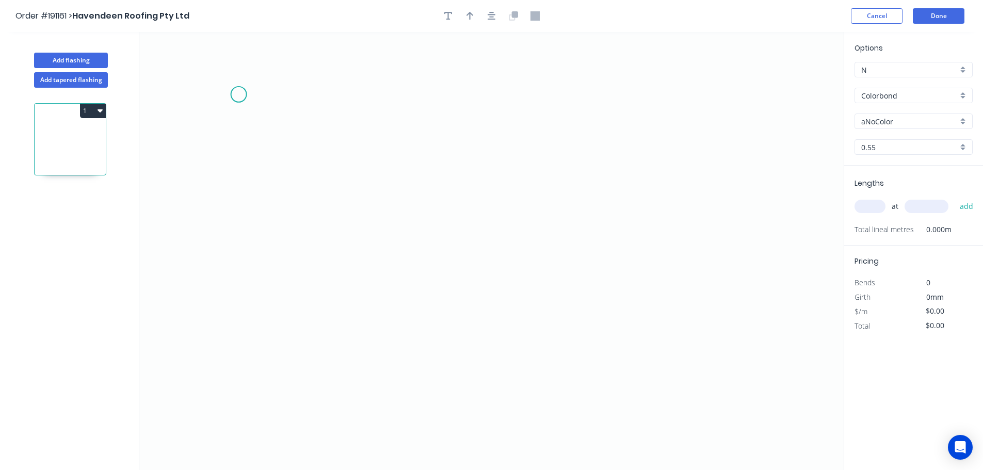
click at [238, 94] on icon "0" at bounding box center [491, 251] width 705 height 438
click at [247, 358] on icon "0" at bounding box center [491, 251] width 705 height 438
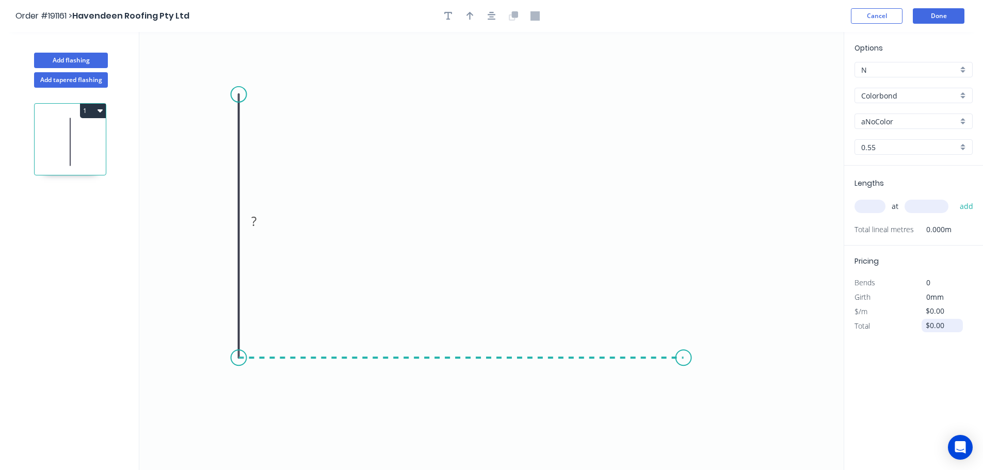
drag, startPoint x: 684, startPoint y: 347, endPoint x: 961, endPoint y: 325, distance: 277.5
click at [684, 347] on icon "0 ?" at bounding box center [491, 251] width 705 height 438
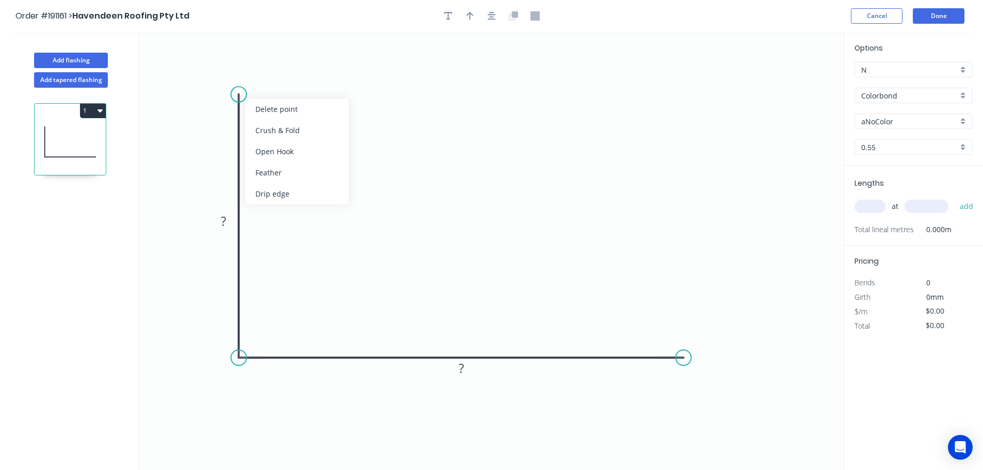
click at [327, 66] on icon "0 ? ?" at bounding box center [491, 251] width 705 height 438
click at [238, 91] on circle at bounding box center [238, 94] width 15 height 15
click at [270, 66] on icon "0 ? ?" at bounding box center [491, 251] width 705 height 438
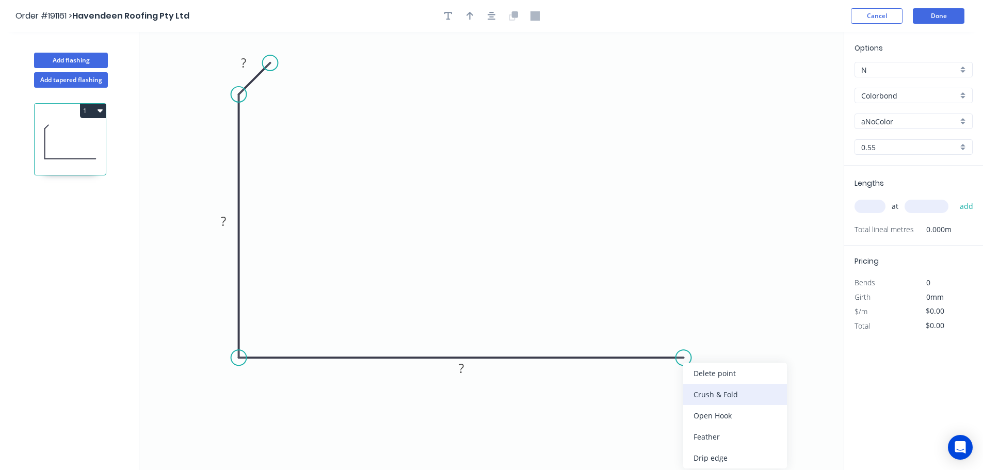
click at [718, 396] on div "Crush & Fold" at bounding box center [735, 394] width 104 height 21
click at [700, 391] on div "Flip bend" at bounding box center [735, 395] width 104 height 21
drag, startPoint x: 689, startPoint y: 332, endPoint x: 743, endPoint y: 409, distance: 93.7
click at [743, 409] on rect at bounding box center [724, 407] width 41 height 21
drag, startPoint x: 742, startPoint y: 409, endPoint x: 754, endPoint y: 389, distance: 23.6
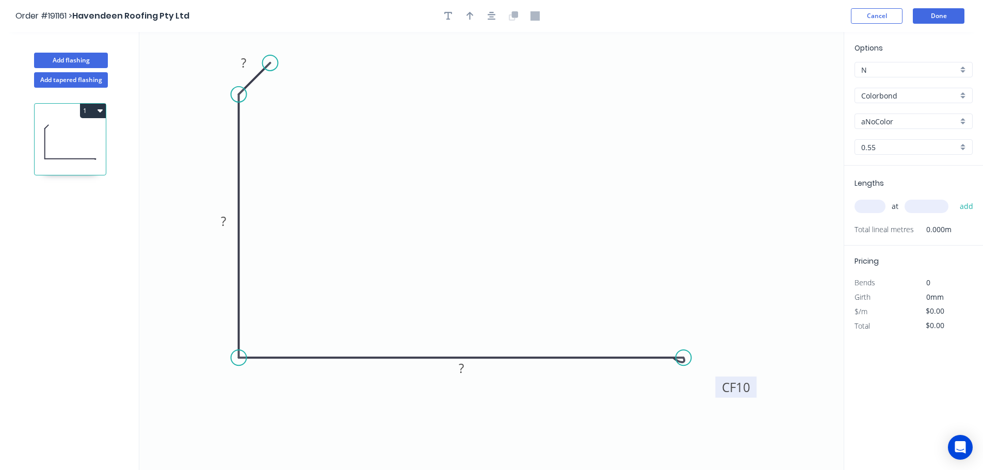
click at [754, 389] on rect at bounding box center [735, 387] width 41 height 21
click at [750, 389] on tspan "10" at bounding box center [744, 387] width 14 height 17
click at [908, 120] on input "aNoColor" at bounding box center [910, 121] width 97 height 11
type input "$10.00"
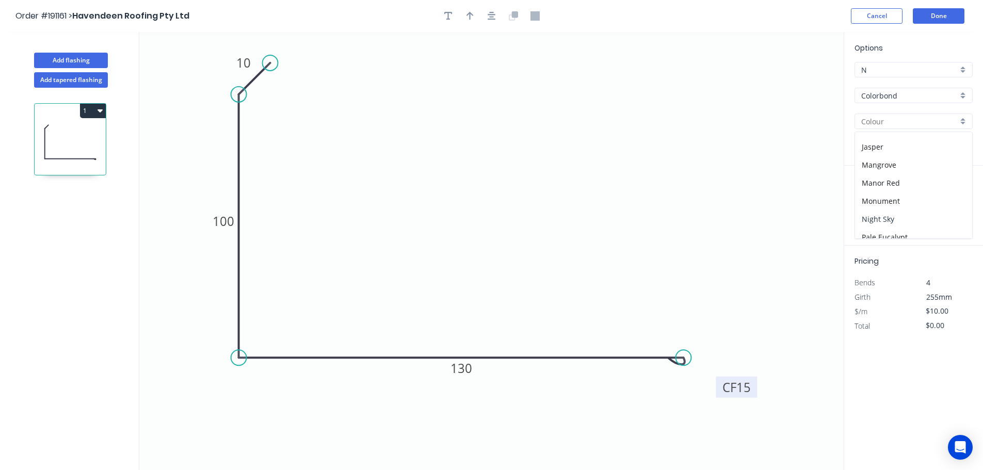
click at [909, 213] on div "Night Sky" at bounding box center [913, 219] width 117 height 18
type input "Night Sky"
click at [879, 204] on input "text" at bounding box center [870, 206] width 31 height 13
type input "1"
type input "1500"
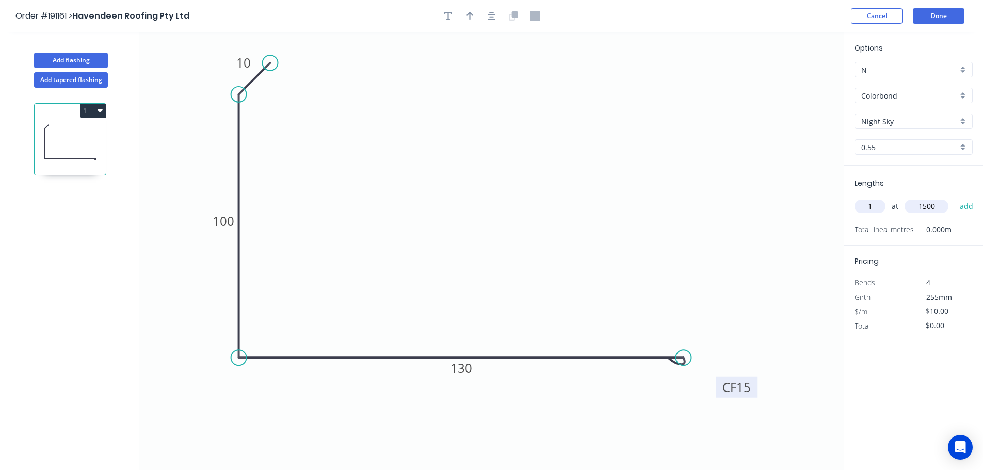
click at [955, 198] on button "add" at bounding box center [967, 207] width 24 height 18
type input "$15.00"
click at [101, 58] on button "Add flashing" at bounding box center [71, 60] width 74 height 15
type input "$0.00"
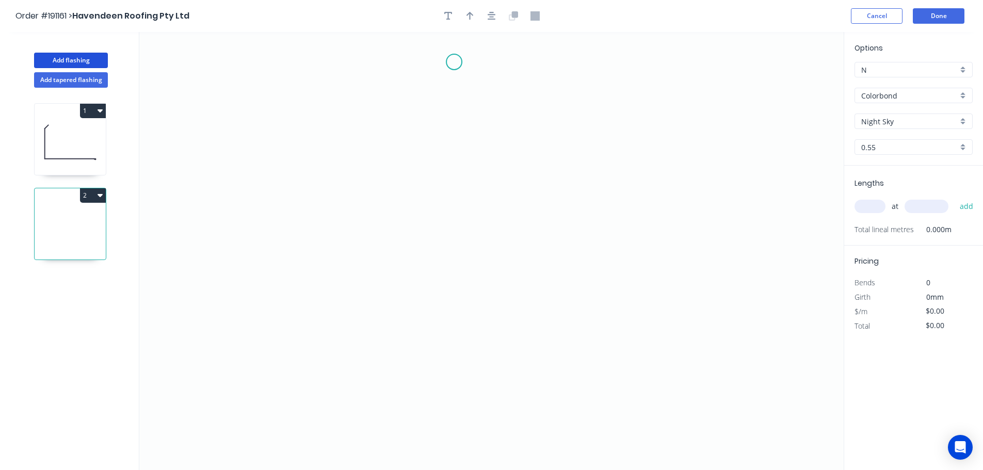
click at [454, 61] on icon "0" at bounding box center [491, 251] width 705 height 438
click at [427, 93] on icon "0" at bounding box center [491, 251] width 705 height 438
click at [422, 217] on icon "0 ?" at bounding box center [491, 251] width 705 height 438
click at [467, 259] on icon "0 ? ? ? º" at bounding box center [491, 251] width 705 height 438
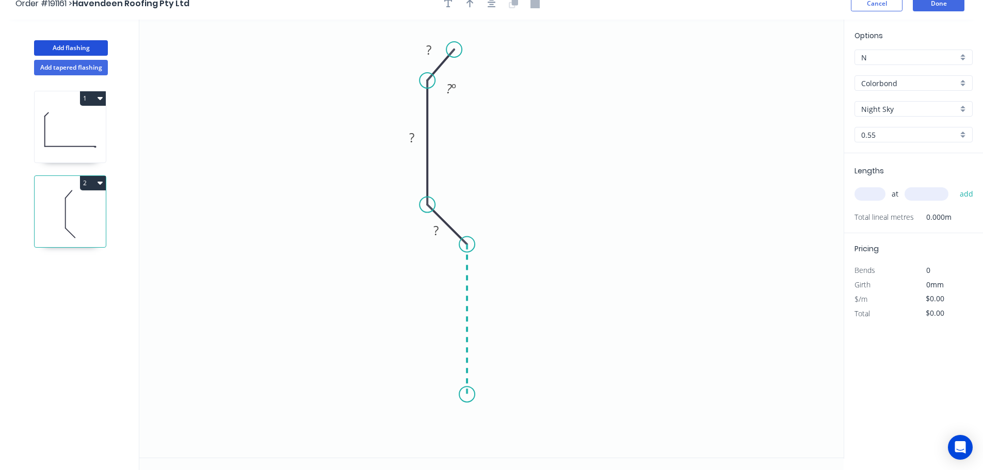
scroll to position [19, 0]
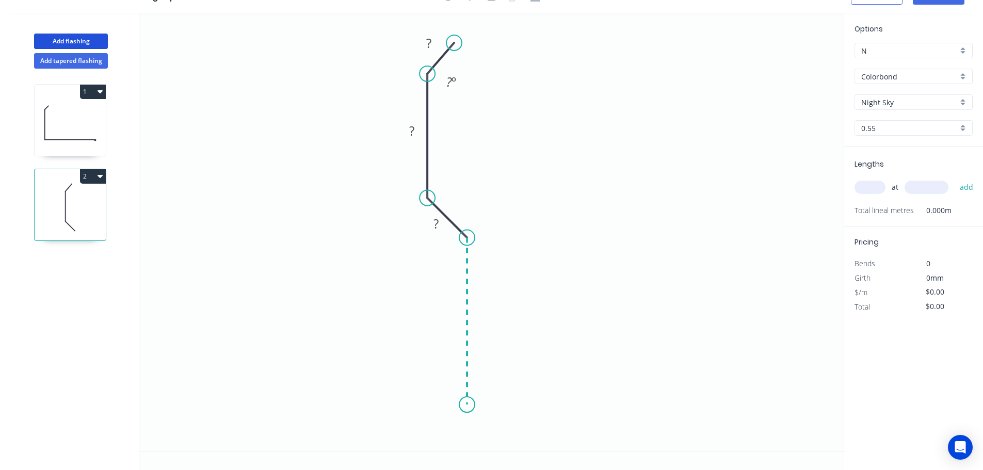
click at [469, 405] on icon "0 ? ? ? ? º" at bounding box center [491, 232] width 705 height 438
click at [433, 438] on icon "0 ? ? ? ? ? º" at bounding box center [491, 232] width 705 height 438
drag, startPoint x: 452, startPoint y: 42, endPoint x: 457, endPoint y: 43, distance: 5.3
click at [457, 43] on circle at bounding box center [456, 44] width 15 height 15
click at [444, 42] on rect at bounding box center [432, 43] width 34 height 21
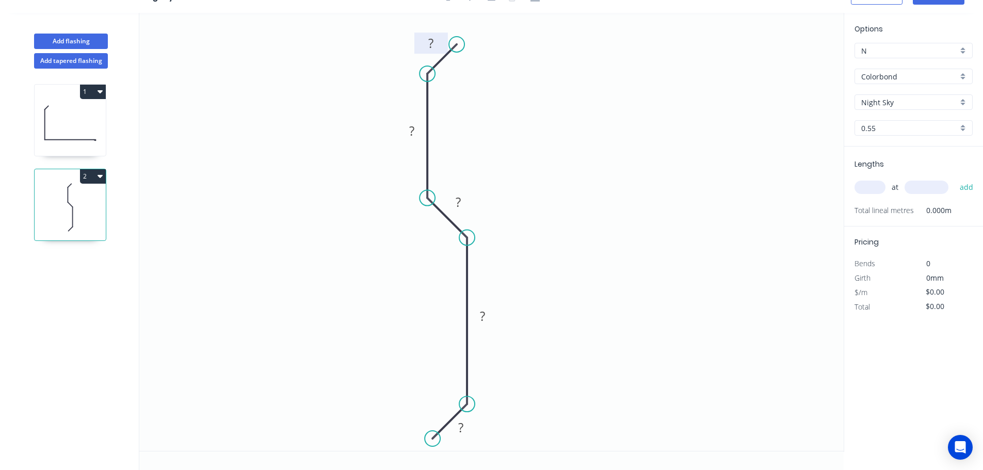
click at [436, 42] on rect at bounding box center [431, 44] width 21 height 14
type input "$8.30"
click at [863, 188] on input "text" at bounding box center [870, 187] width 31 height 13
type input "1"
type input "1500"
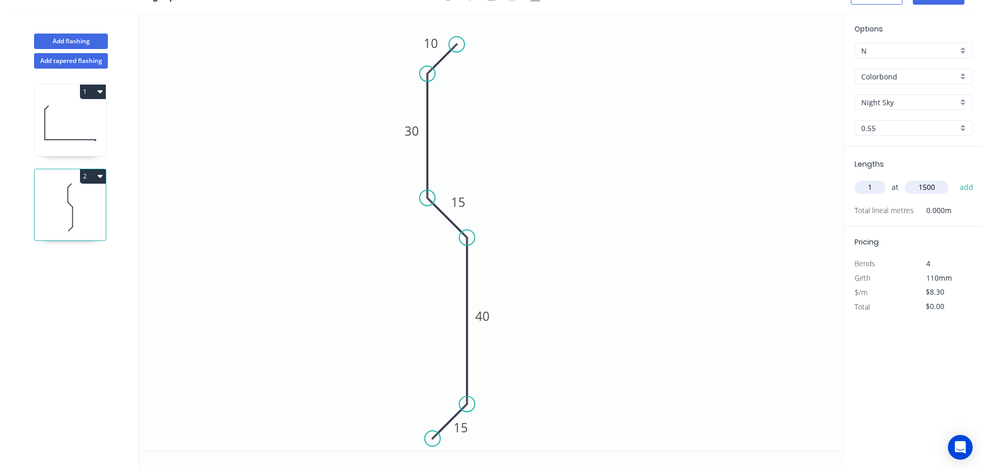
click at [955, 179] on button "add" at bounding box center [967, 188] width 24 height 18
type input "$12.45"
click at [85, 34] on button "Add flashing" at bounding box center [71, 41] width 74 height 15
type input "$0.00"
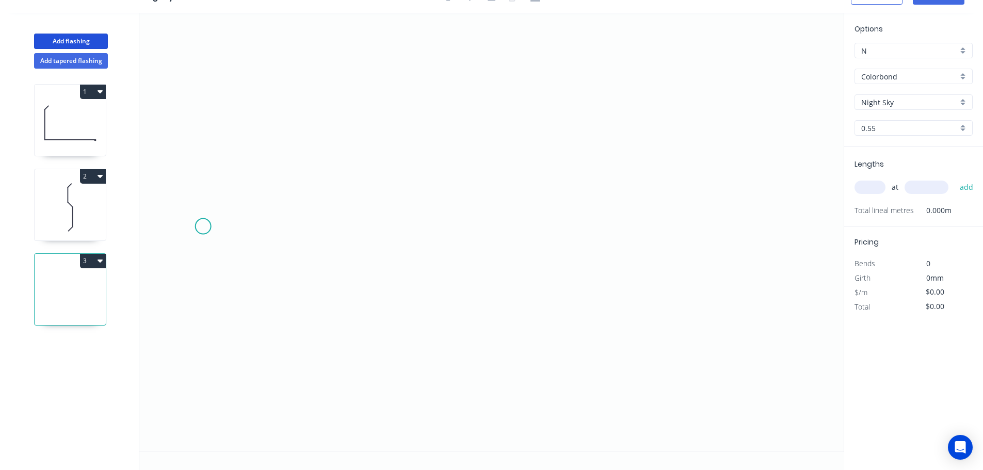
click at [203, 227] on icon "0" at bounding box center [491, 232] width 705 height 438
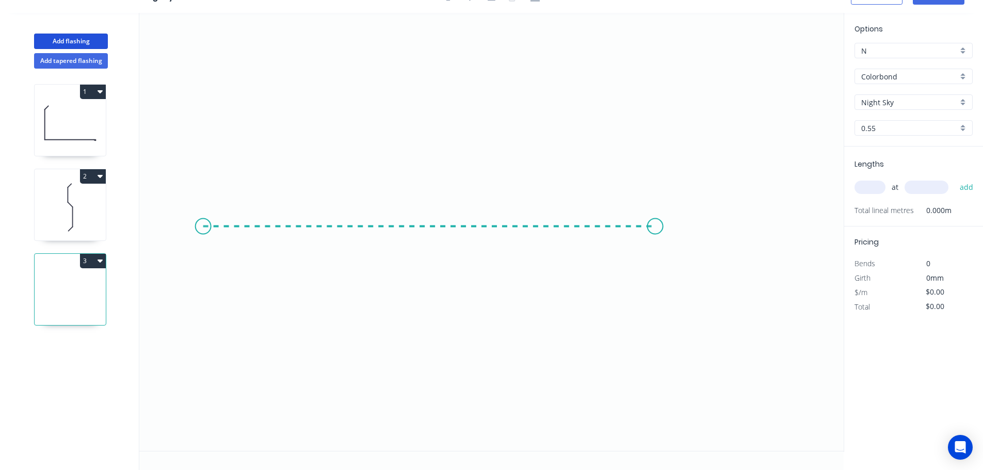
click at [663, 243] on icon "0" at bounding box center [491, 232] width 705 height 438
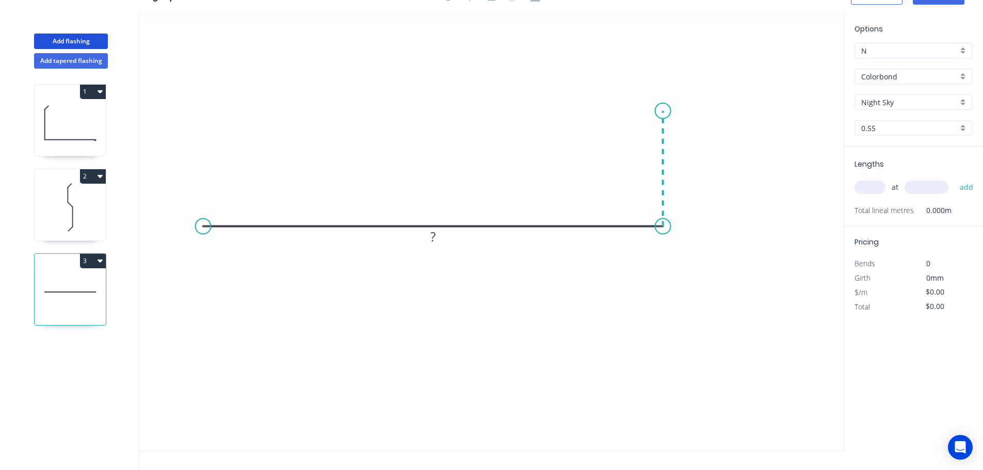
click at [663, 111] on icon at bounding box center [663, 169] width 0 height 116
drag, startPoint x: 821, startPoint y: 117, endPoint x: 930, endPoint y: 131, distance: 109.8
click at [822, 117] on icon "0 ? ?" at bounding box center [491, 232] width 705 height 438
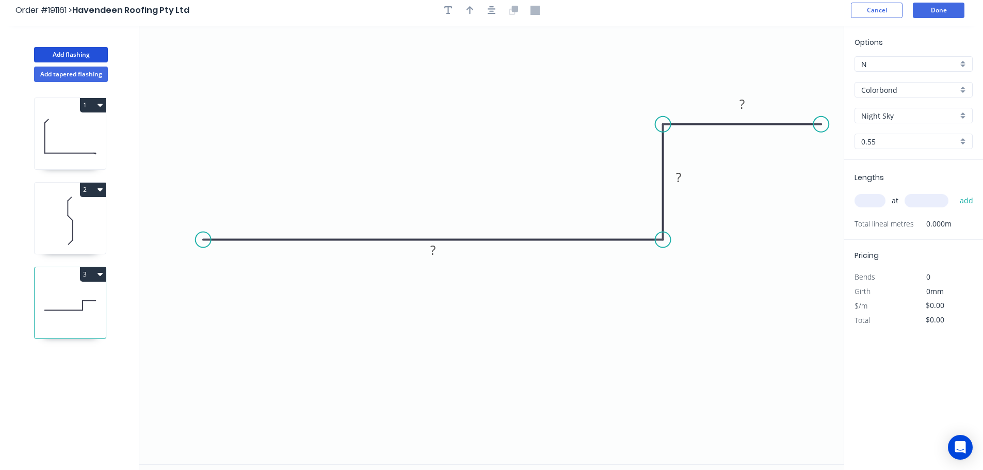
scroll to position [0, 0]
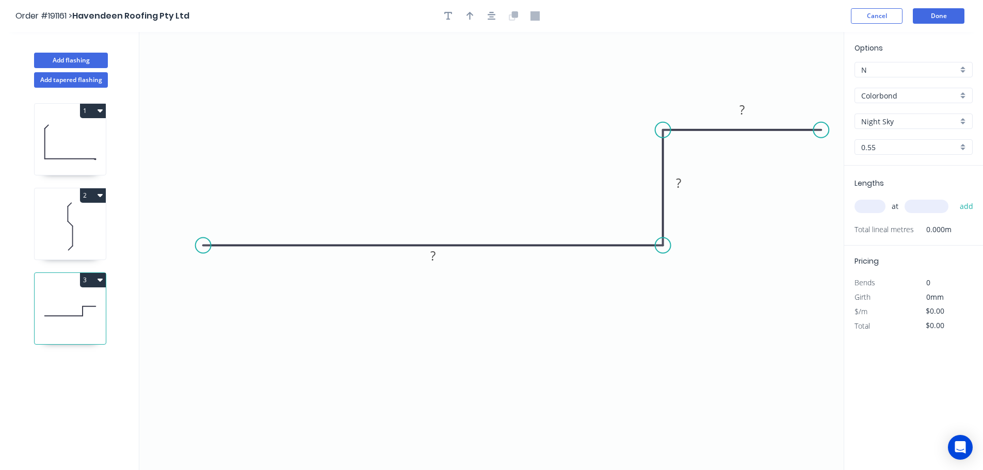
drag, startPoint x: 488, startPoint y: 16, endPoint x: 639, endPoint y: 122, distance: 184.6
click at [488, 17] on icon "button" at bounding box center [492, 15] width 8 height 9
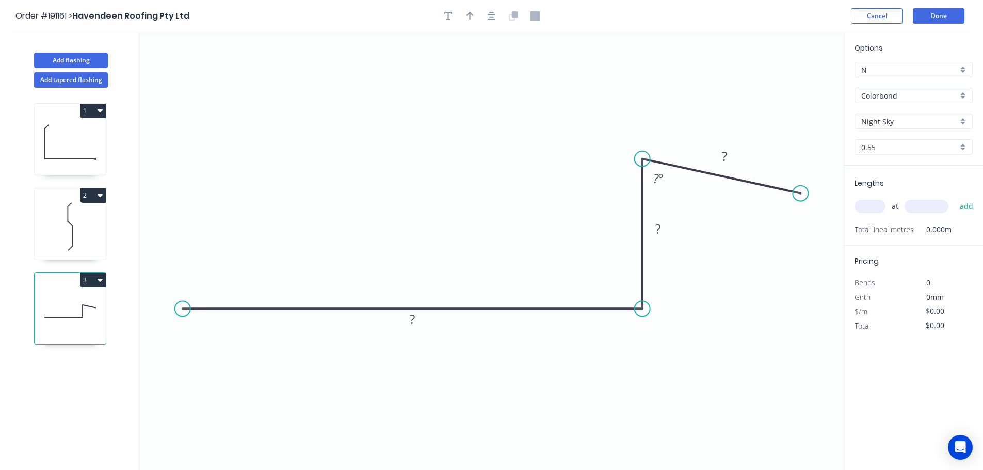
drag, startPoint x: 642, startPoint y: 190, endPoint x: 648, endPoint y: 155, distance: 35.6
click at [648, 155] on circle at bounding box center [642, 158] width 15 height 15
drag, startPoint x: 809, startPoint y: 188, endPoint x: 803, endPoint y: 158, distance: 31.0
click at [803, 158] on icon "0 ? ? ? ? º" at bounding box center [491, 251] width 705 height 438
drag, startPoint x: 799, startPoint y: 195, endPoint x: 797, endPoint y: 155, distance: 39.3
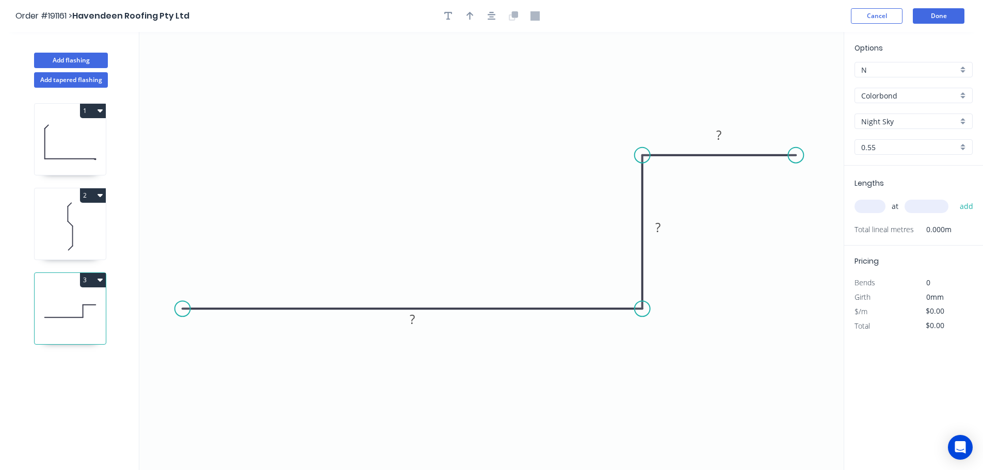
click at [797, 155] on circle at bounding box center [795, 155] width 15 height 15
drag, startPoint x: 824, startPoint y: 187, endPoint x: 821, endPoint y: 181, distance: 6.9
click at [824, 187] on div "Crush & Fold" at bounding box center [849, 190] width 104 height 21
click at [807, 187] on div "Flip bend" at bounding box center [850, 193] width 104 height 21
click at [213, 349] on div "Crush & Fold" at bounding box center [239, 342] width 104 height 21
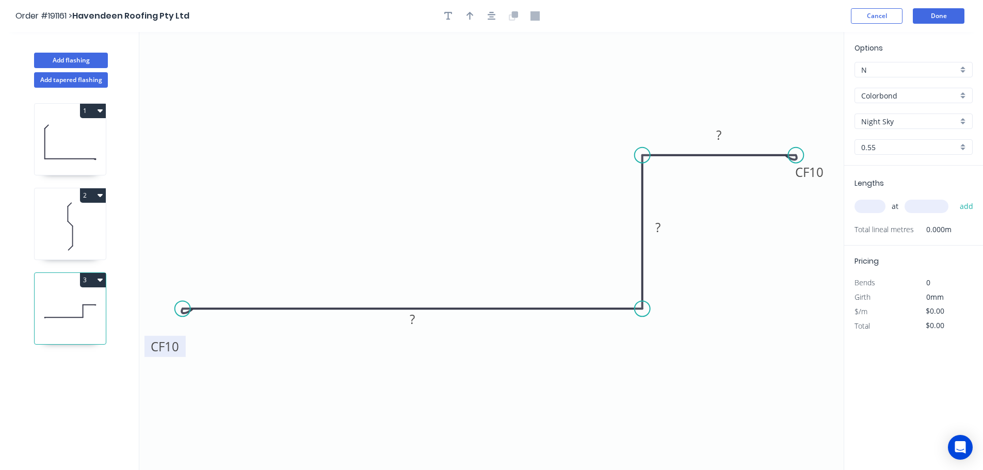
drag, startPoint x: 214, startPoint y: 291, endPoint x: 184, endPoint y: 348, distance: 64.2
click at [184, 348] on rect at bounding box center [165, 346] width 41 height 21
drag, startPoint x: 808, startPoint y: 184, endPoint x: 820, endPoint y: 186, distance: 12.7
click at [820, 187] on icon "0 CF 10 ? ? CF 10 ?" at bounding box center [491, 251] width 705 height 438
drag, startPoint x: 821, startPoint y: 183, endPoint x: 829, endPoint y: 182, distance: 8.3
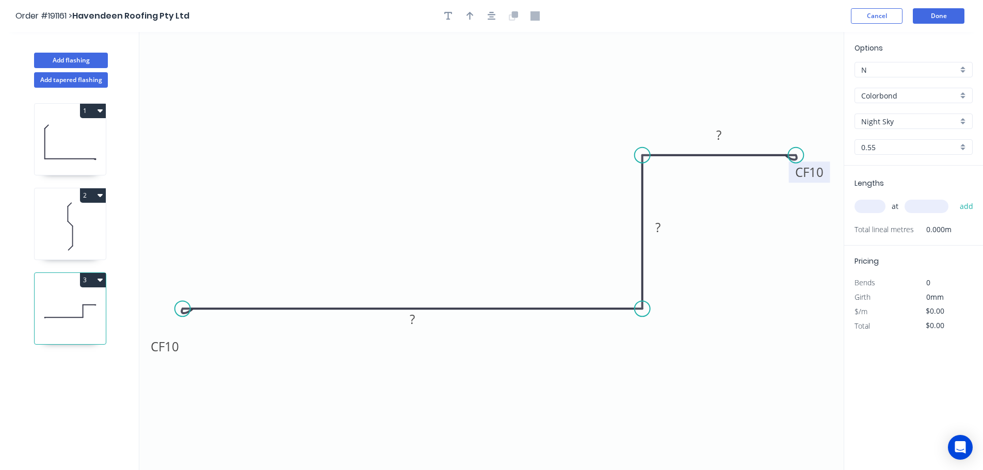
click at [829, 182] on icon "0 CF 10 ? ? CF 10 ?" at bounding box center [491, 251] width 705 height 438
drag, startPoint x: 830, startPoint y: 182, endPoint x: 846, endPoint y: 199, distance: 23.4
click at [846, 199] on div "Add flashing Add tapered flashing 1 2 3 0 CF 10 ? ? CF 10 ? Options N N Colorbo…" at bounding box center [491, 260] width 983 height 457
click at [838, 194] on tspan "10" at bounding box center [832, 189] width 14 height 17
drag, startPoint x: 800, startPoint y: 157, endPoint x: 781, endPoint y: 152, distance: 19.9
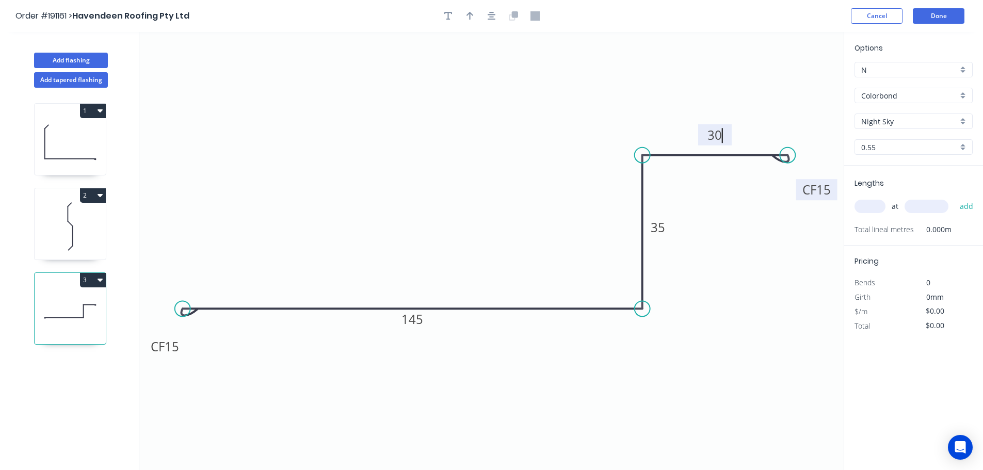
click at [786, 155] on circle at bounding box center [787, 155] width 15 height 15
click at [492, 13] on icon "button" at bounding box center [492, 15] width 8 height 9
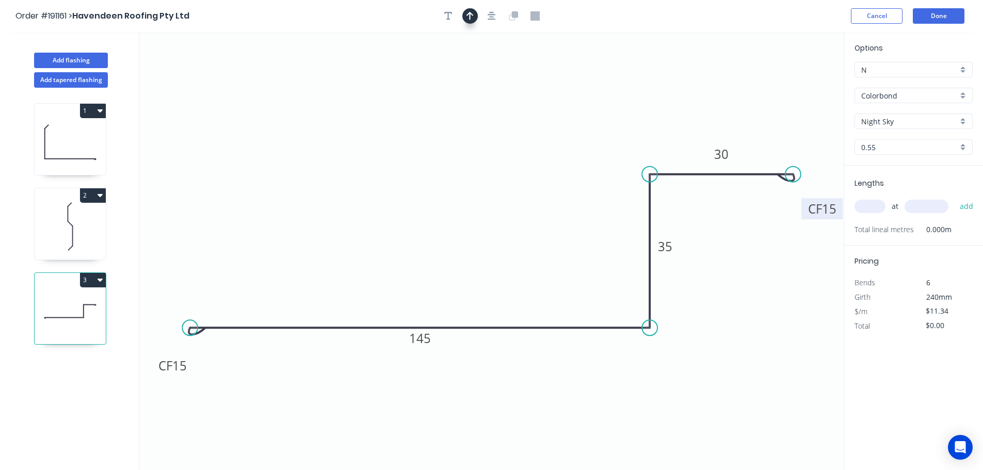
click at [477, 19] on button "button" at bounding box center [470, 15] width 15 height 15
drag, startPoint x: 791, startPoint y: 78, endPoint x: 481, endPoint y: 87, distance: 310.9
click at [516, 87] on icon at bounding box center [520, 81] width 9 height 33
click at [50, 241] on icon at bounding box center [70, 227] width 71 height 66
type input "$8.30"
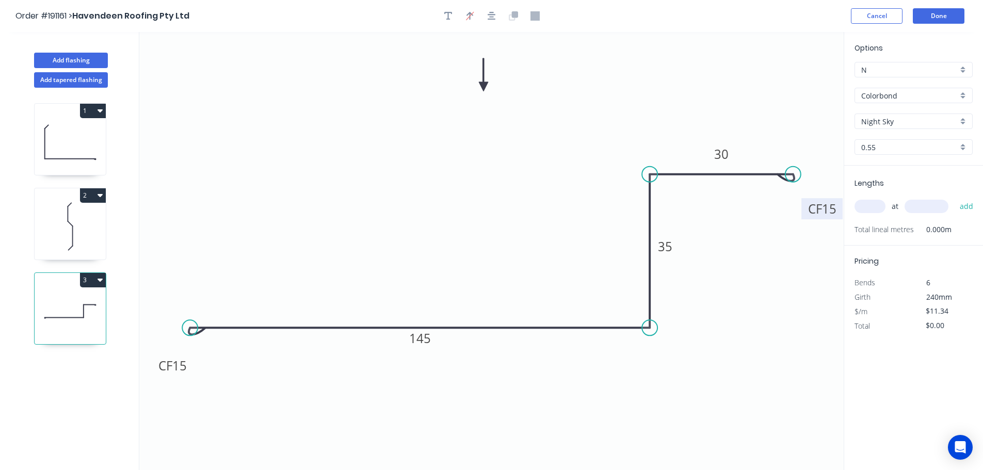
type input "$12.45"
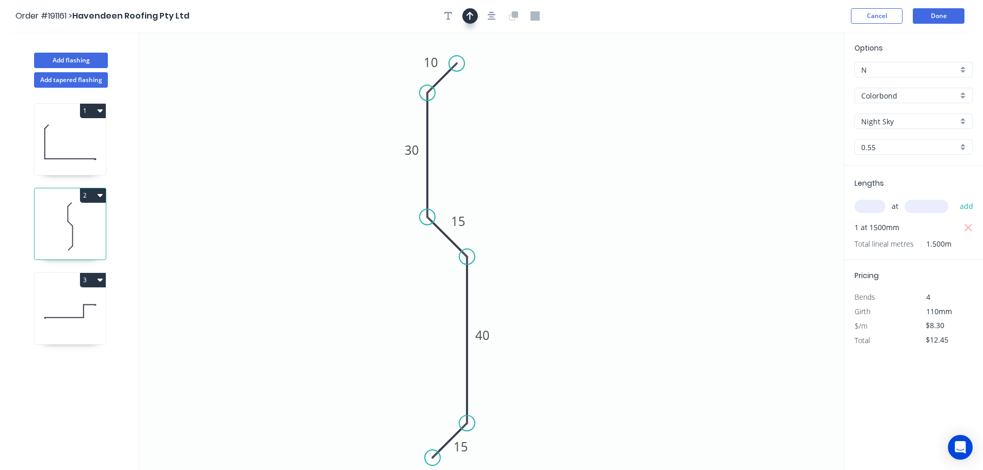
click at [475, 19] on button "button" at bounding box center [470, 15] width 15 height 15
click at [795, 81] on icon at bounding box center [791, 71] width 9 height 33
click at [795, 81] on icon at bounding box center [801, 75] width 30 height 30
drag, startPoint x: 795, startPoint y: 81, endPoint x: 710, endPoint y: 91, distance: 85.8
click at [744, 91] on icon at bounding box center [759, 77] width 30 height 30
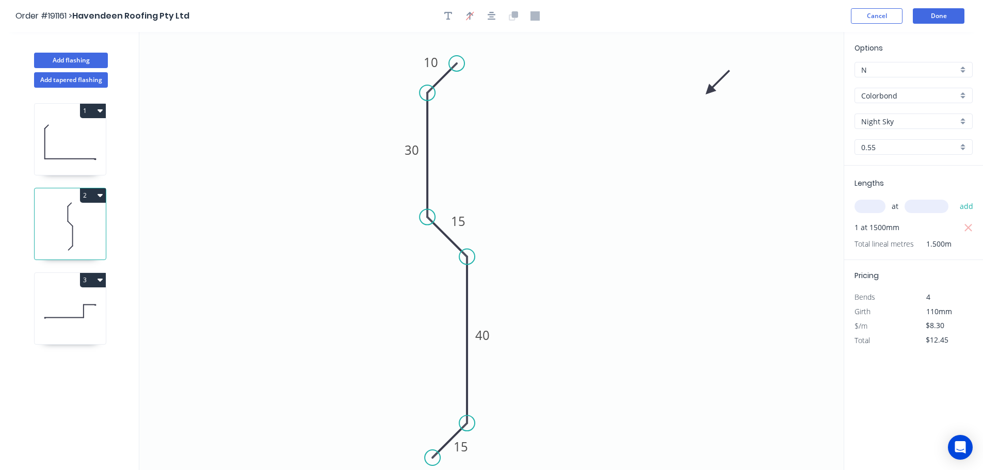
click at [69, 142] on icon at bounding box center [70, 142] width 71 height 66
type input "$10.00"
type input "$15.00"
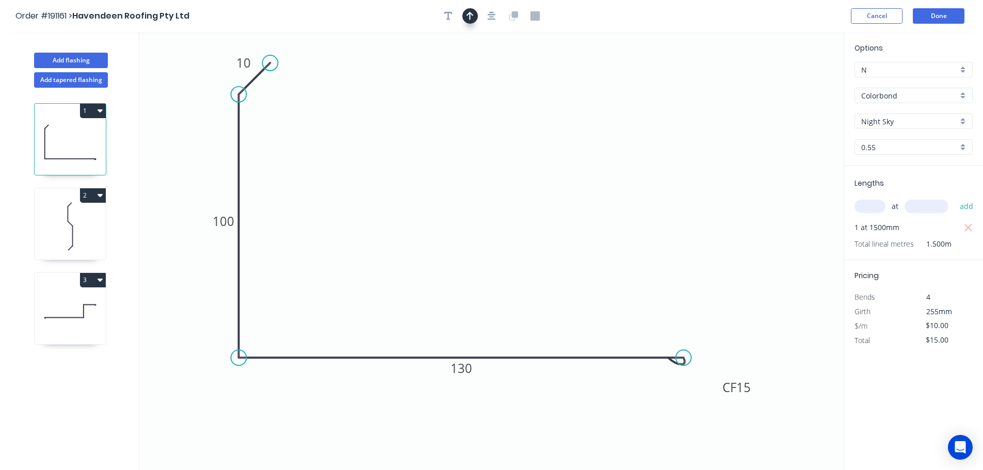
click at [474, 21] on button "button" at bounding box center [470, 15] width 15 height 15
drag, startPoint x: 796, startPoint y: 82, endPoint x: 725, endPoint y: 92, distance: 71.4
click at [580, 87] on icon "0 10 100 CF 15 130" at bounding box center [491, 251] width 705 height 438
drag, startPoint x: 796, startPoint y: 81, endPoint x: 769, endPoint y: 84, distance: 27.0
click at [764, 86] on icon "0 10 100 CF 15 130" at bounding box center [491, 251] width 705 height 438
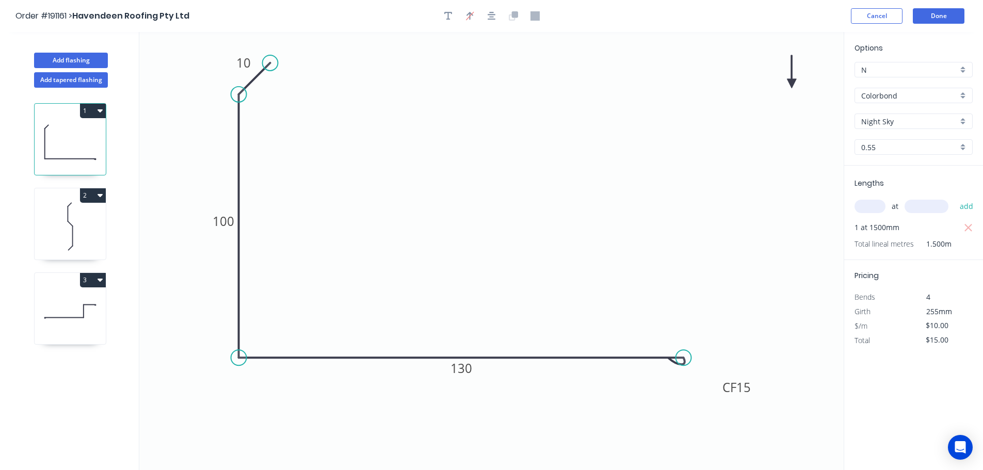
drag, startPoint x: 789, startPoint y: 83, endPoint x: 559, endPoint y: 91, distance: 230.4
click at [559, 91] on icon "0 10 100 CF 15 130" at bounding box center [491, 251] width 705 height 438
drag, startPoint x: 767, startPoint y: 97, endPoint x: 520, endPoint y: 84, distance: 247.6
click at [520, 84] on icon at bounding box center [519, 71] width 9 height 33
drag, startPoint x: 110, startPoint y: 305, endPoint x: 103, endPoint y: 304, distance: 7.3
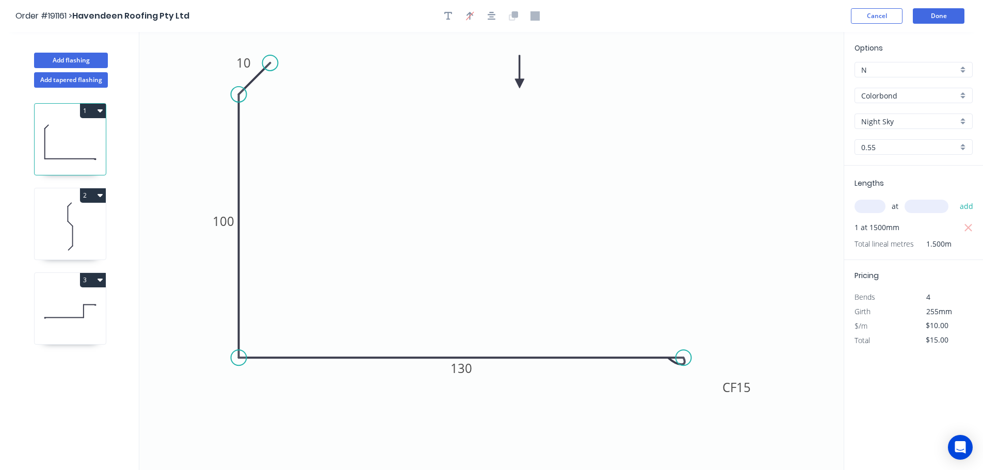
click at [110, 305] on div "1 2 3" at bounding box center [71, 289] width 136 height 402
click at [67, 308] on icon at bounding box center [70, 311] width 71 height 66
type input "$11.34"
type input "$0.00"
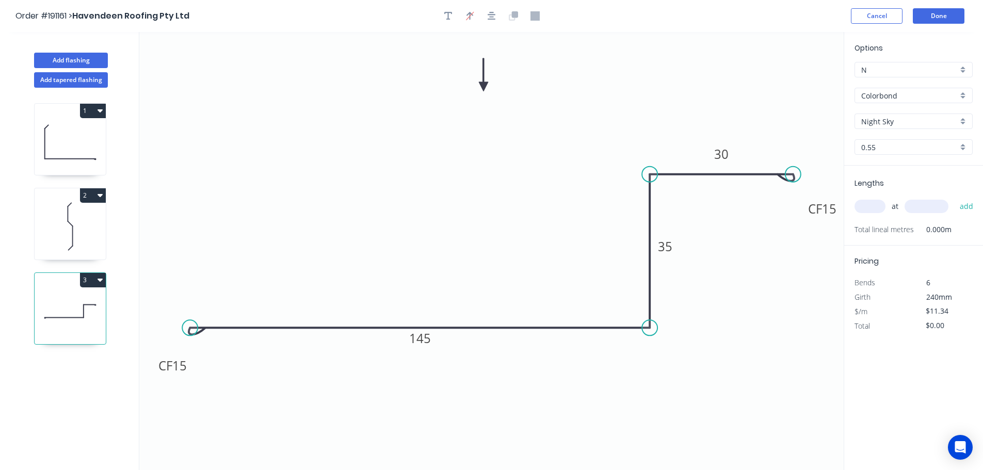
click at [873, 208] on input "text" at bounding box center [870, 206] width 31 height 13
type input "1"
type input "1500"
click at [955, 198] on button "add" at bounding box center [967, 207] width 24 height 18
type input "$17.01"
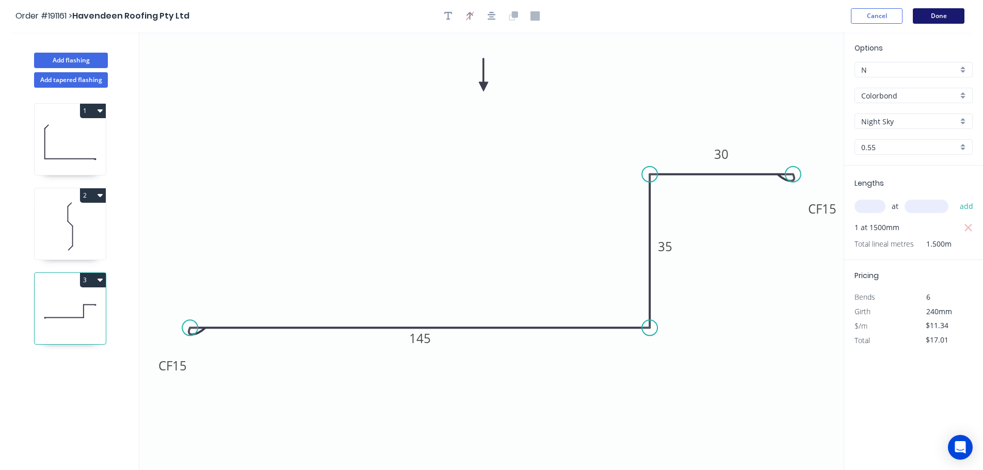
click at [953, 12] on button "Done" at bounding box center [939, 15] width 52 height 15
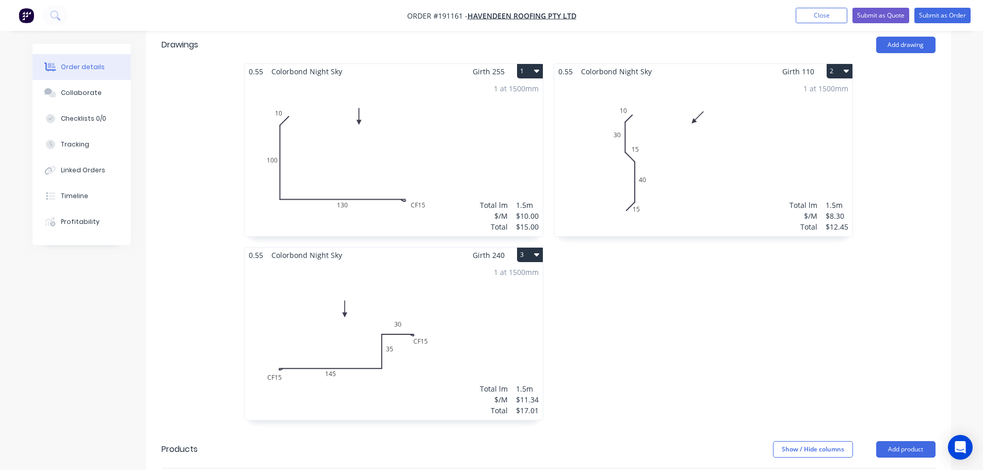
scroll to position [310, 0]
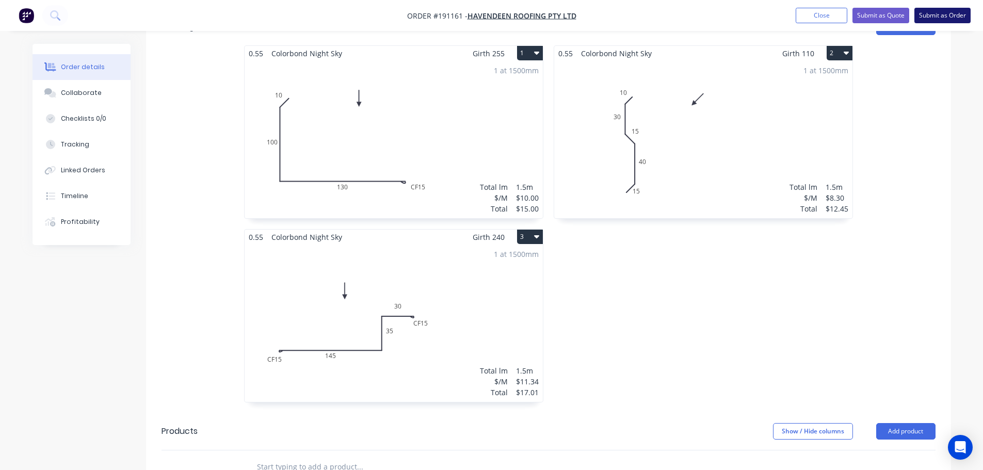
click at [949, 17] on button "Submit as Order" at bounding box center [943, 15] width 56 height 15
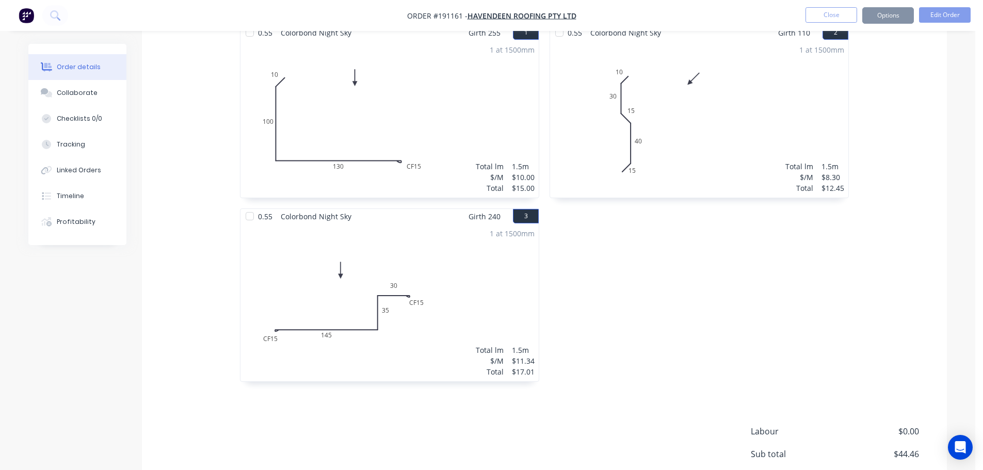
scroll to position [0, 0]
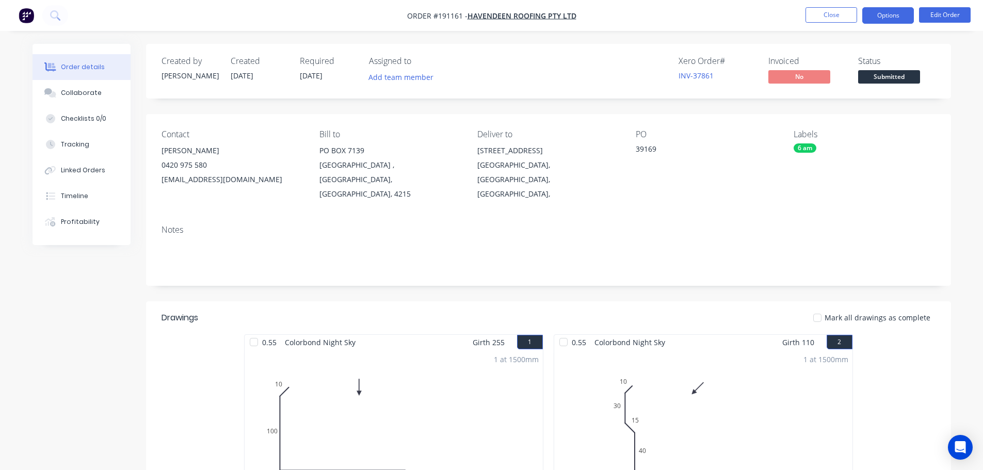
click at [902, 23] on button "Options" at bounding box center [889, 15] width 52 height 17
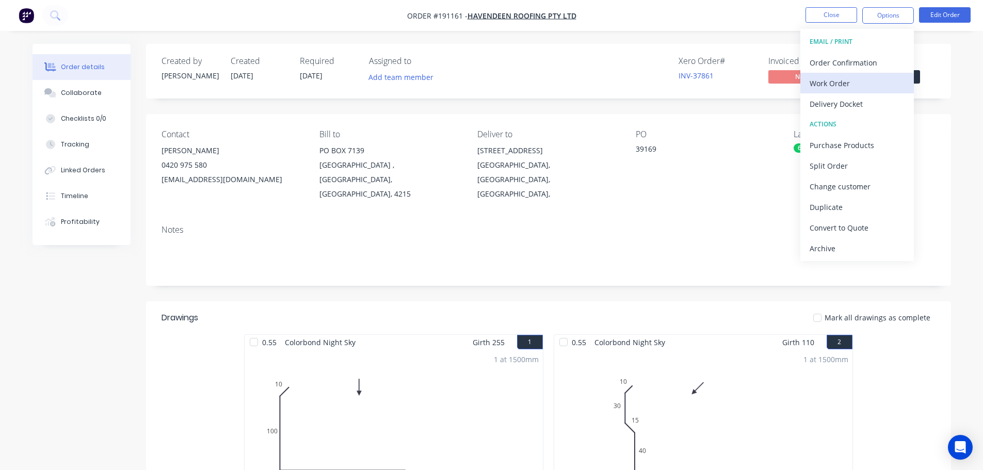
click at [872, 84] on div "Work Order" at bounding box center [857, 83] width 95 height 15
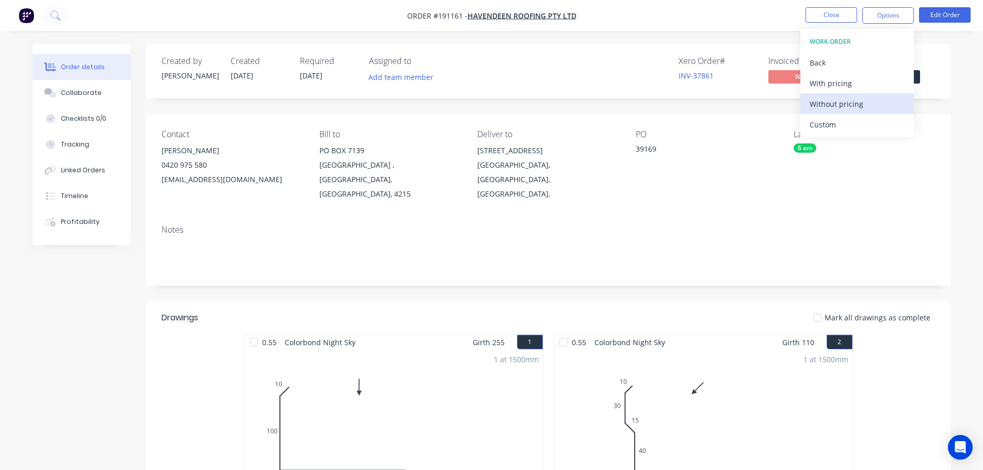
click at [876, 109] on div "Without pricing" at bounding box center [857, 104] width 95 height 15
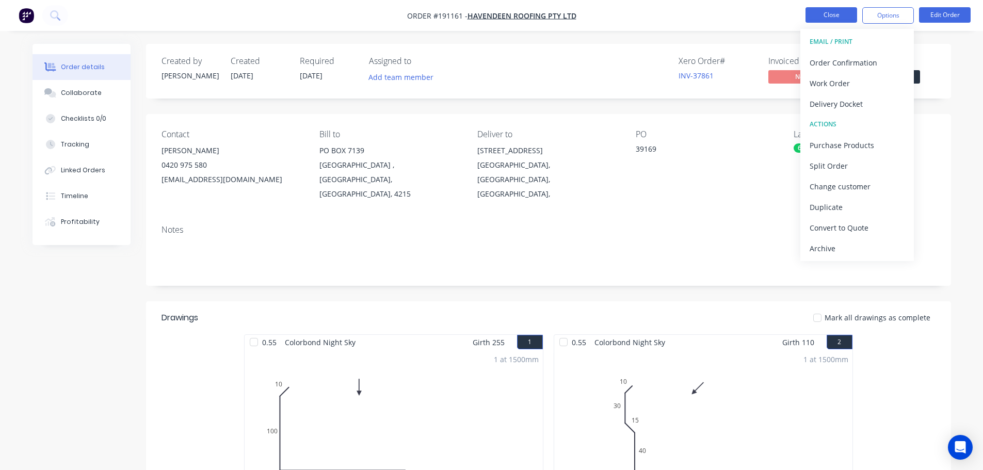
click at [826, 15] on button "Close" at bounding box center [832, 14] width 52 height 15
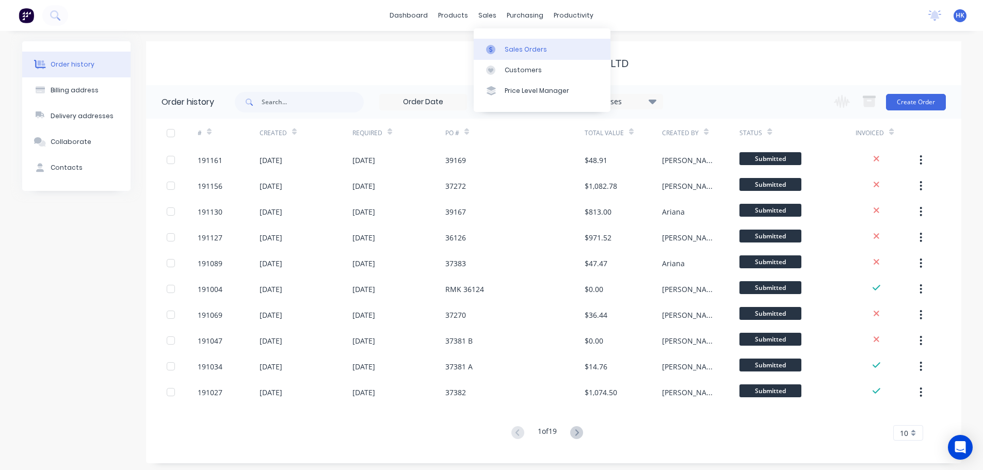
click at [499, 45] on div at bounding box center [493, 49] width 15 height 9
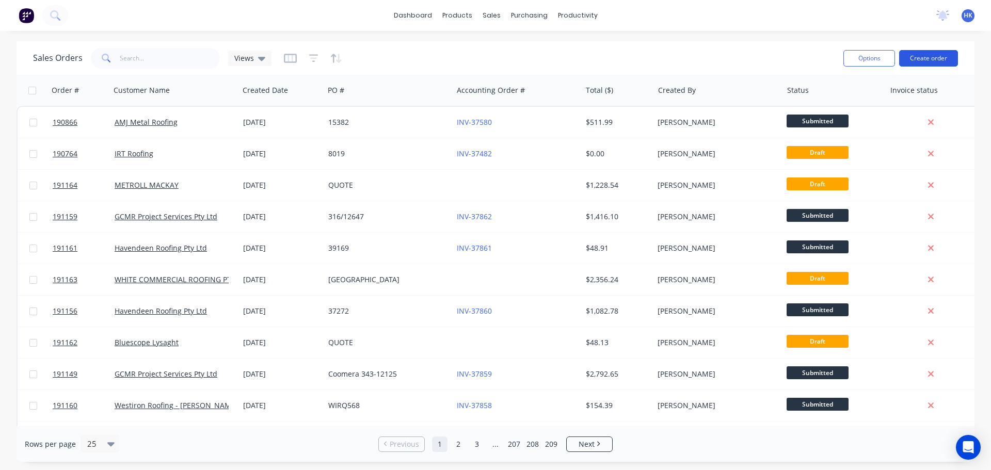
click at [920, 58] on button "Create order" at bounding box center [928, 58] width 59 height 17
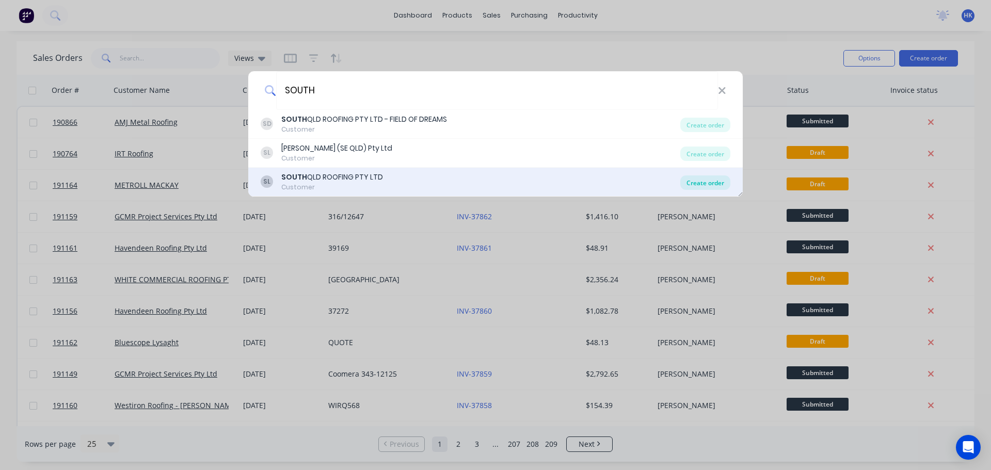
type input "SOUTH"
click at [710, 184] on div "Create order" at bounding box center [705, 183] width 50 height 14
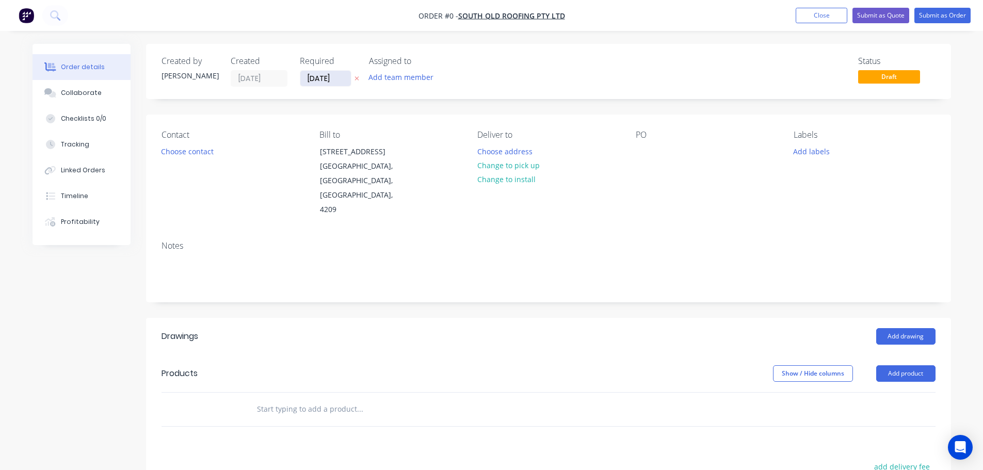
click at [333, 81] on input "[DATE]" at bounding box center [325, 78] width 51 height 15
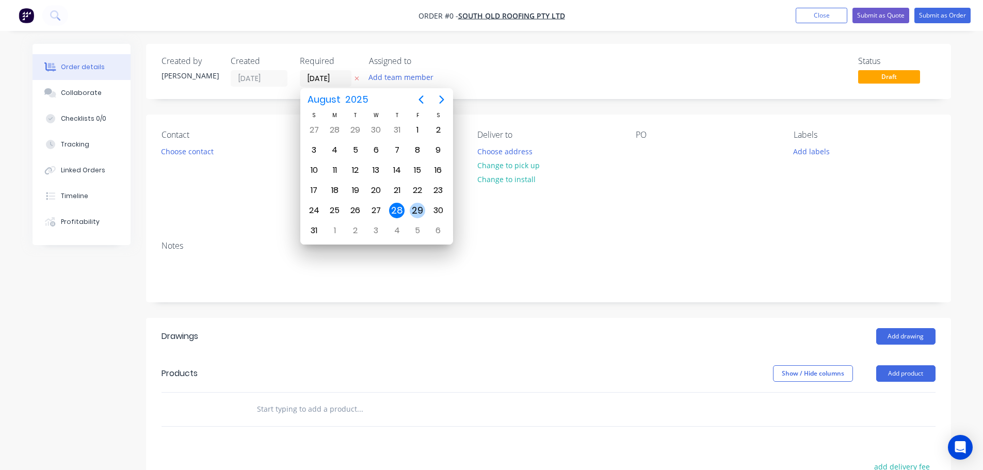
click at [424, 205] on div "29" at bounding box center [417, 211] width 21 height 20
type input "29/08/25"
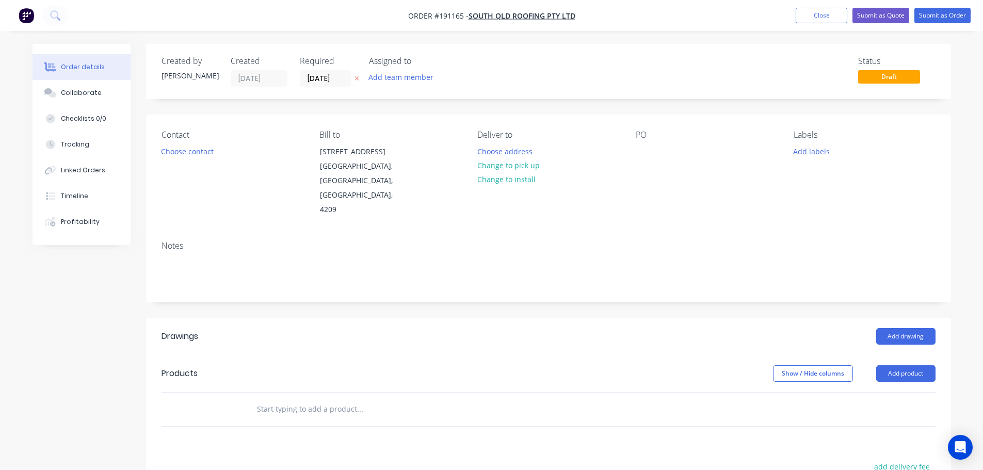
click at [197, 156] on button "Choose contact" at bounding box center [186, 151] width 63 height 14
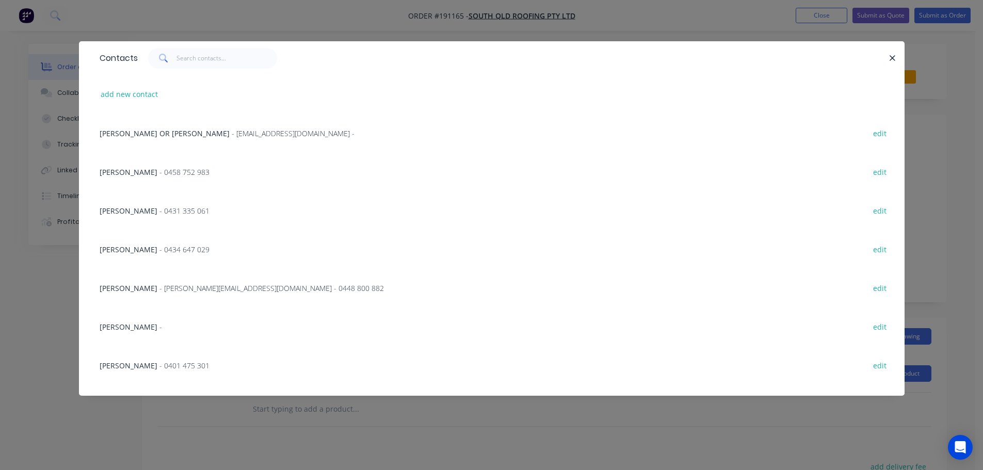
click at [183, 293] on div "JAMES FULLER - james@sqr.net.au - 0448 800 882" at bounding box center [242, 288] width 284 height 11
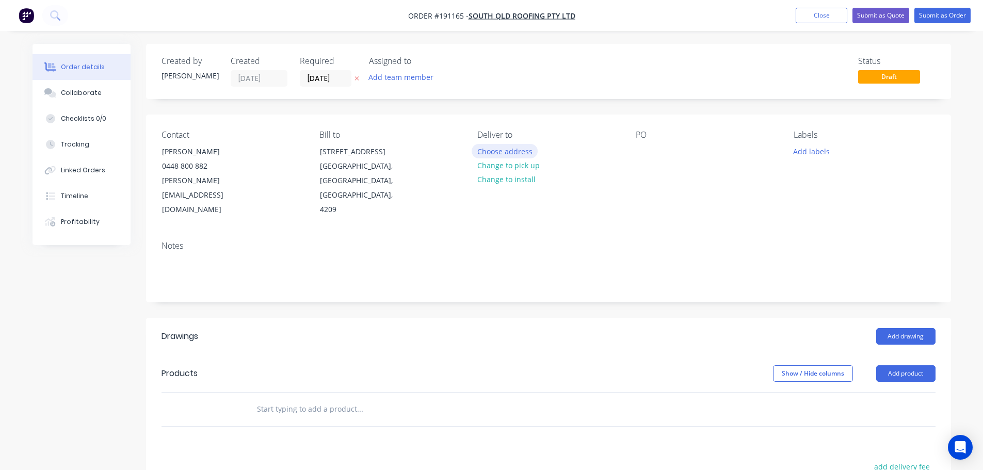
click at [512, 154] on button "Choose address" at bounding box center [505, 151] width 66 height 14
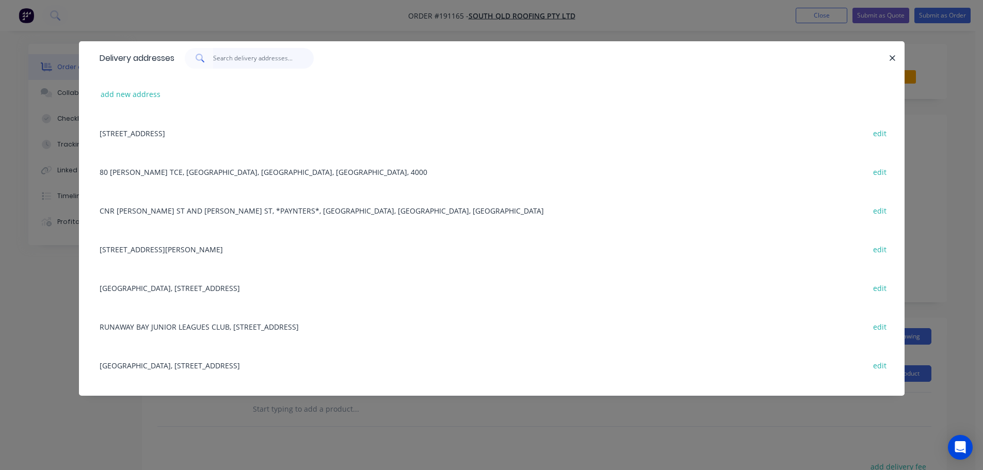
click at [245, 60] on input "text" at bounding box center [263, 58] width 101 height 21
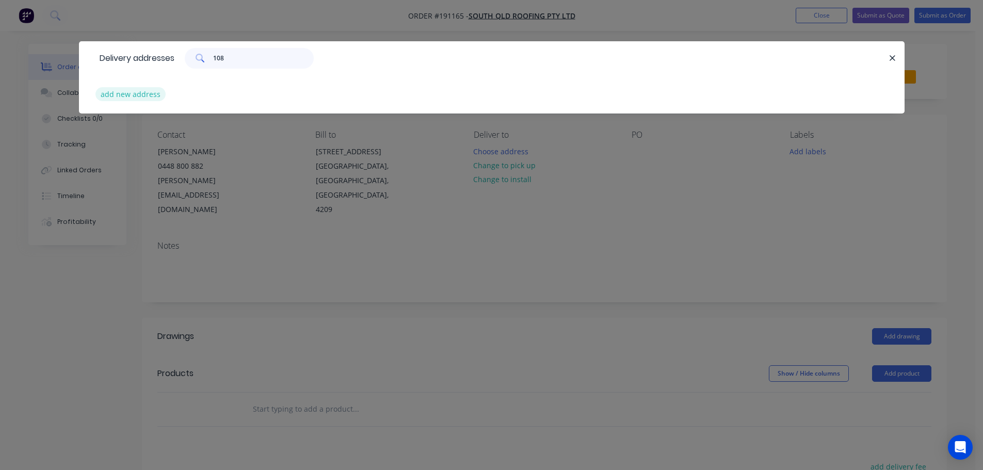
type input "108"
click at [155, 90] on button "add new address" at bounding box center [130, 94] width 71 height 14
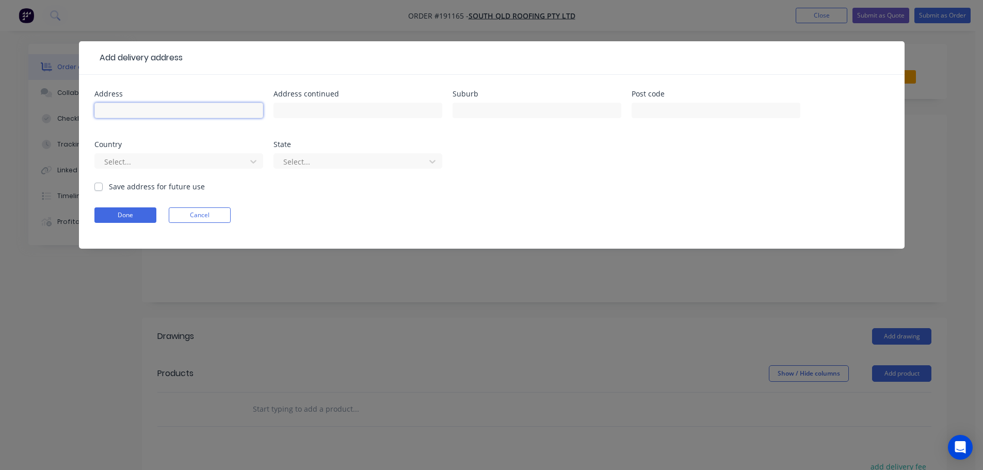
click at [187, 107] on input "text" at bounding box center [178, 110] width 169 height 15
type input "108 MCROYALE STREET"
click at [511, 105] on input "text" at bounding box center [537, 110] width 169 height 15
type input "WACOL"
click at [114, 164] on div at bounding box center [172, 161] width 138 height 13
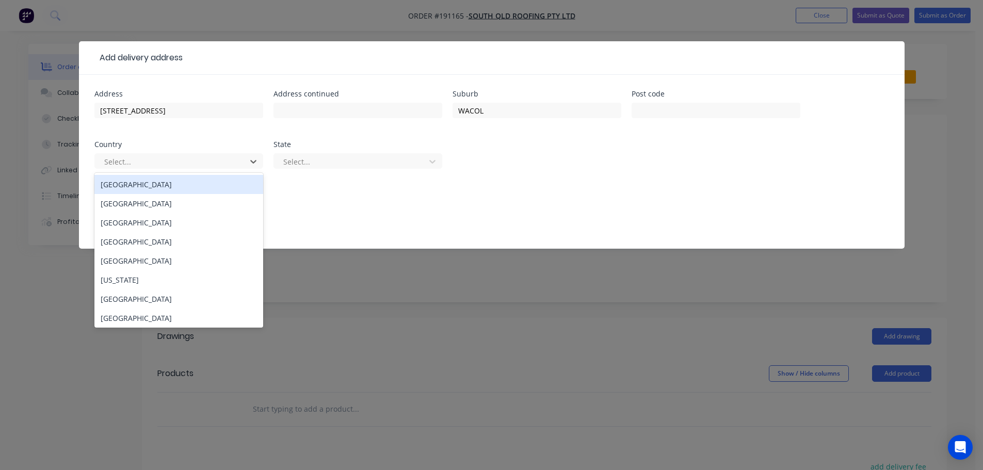
drag, startPoint x: 135, startPoint y: 188, endPoint x: 181, endPoint y: 185, distance: 45.5
click at [136, 188] on div "Australia" at bounding box center [178, 184] width 169 height 19
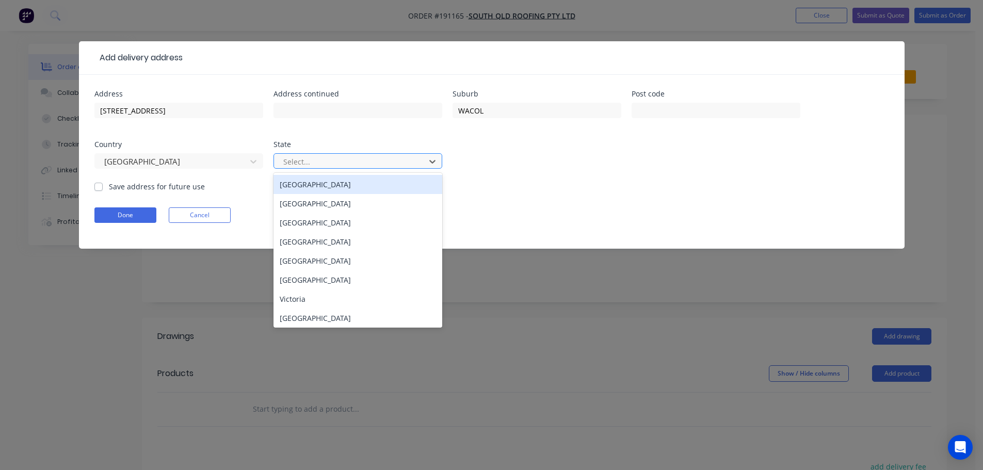
click at [421, 158] on div "Select..." at bounding box center [351, 161] width 144 height 15
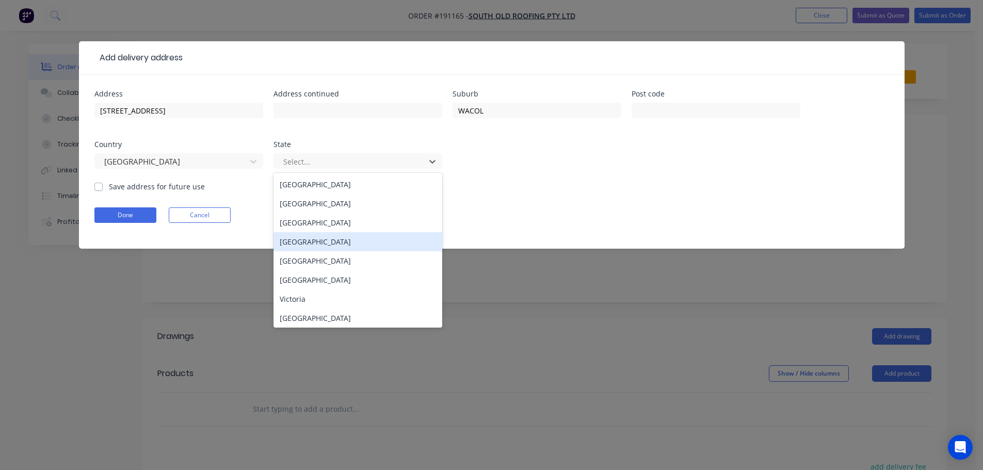
click at [353, 239] on div "Queensland" at bounding box center [358, 241] width 169 height 19
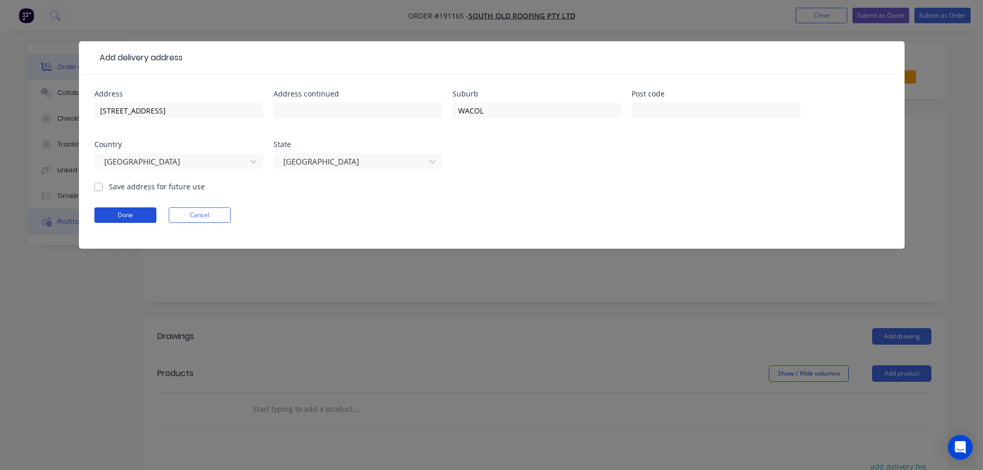
click at [109, 216] on button "Done" at bounding box center [125, 215] width 62 height 15
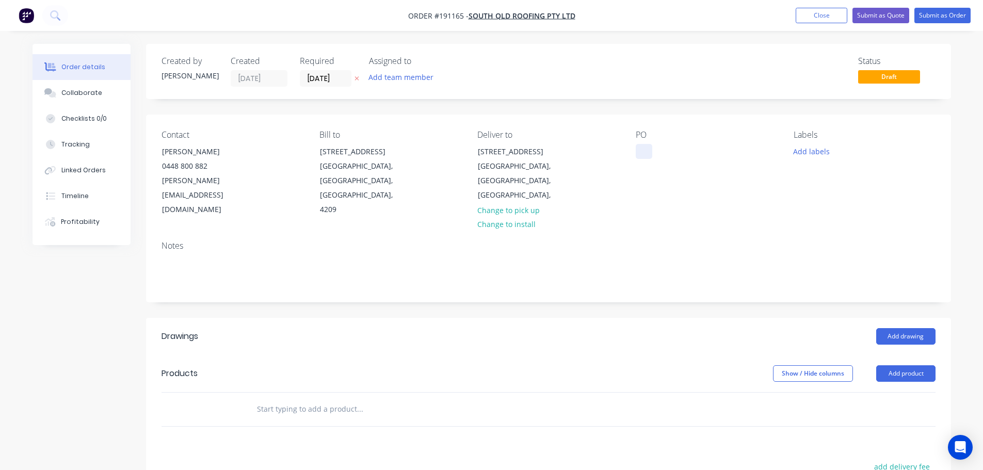
click at [647, 148] on div at bounding box center [644, 151] width 17 height 15
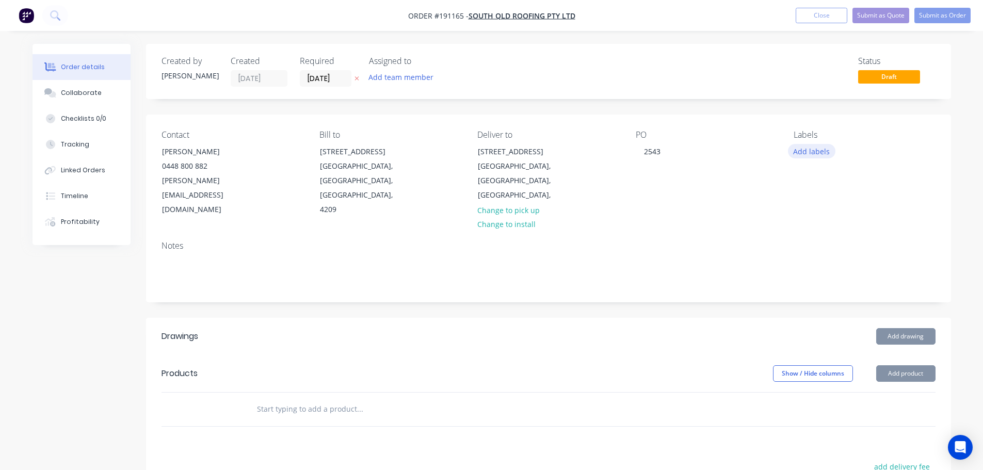
click at [808, 152] on button "Add labels" at bounding box center [811, 151] width 47 height 14
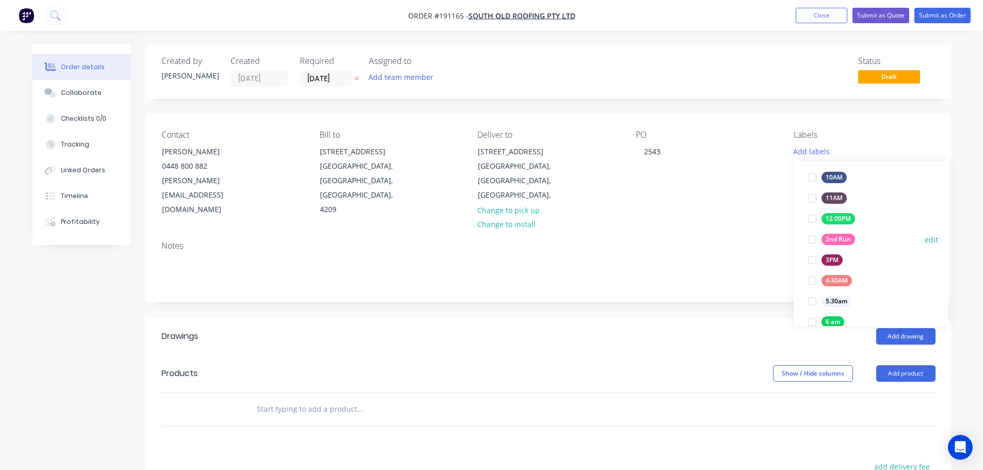
scroll to position [155, 0]
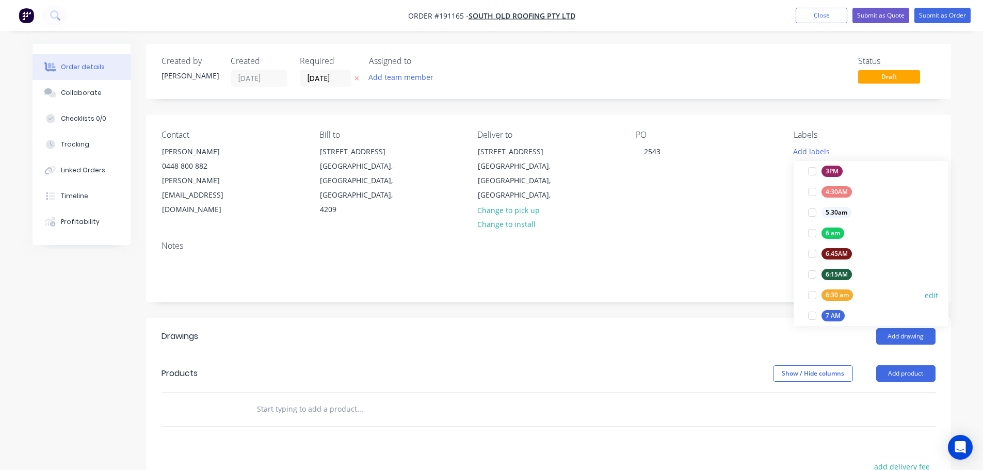
click at [810, 292] on div at bounding box center [812, 295] width 21 height 21
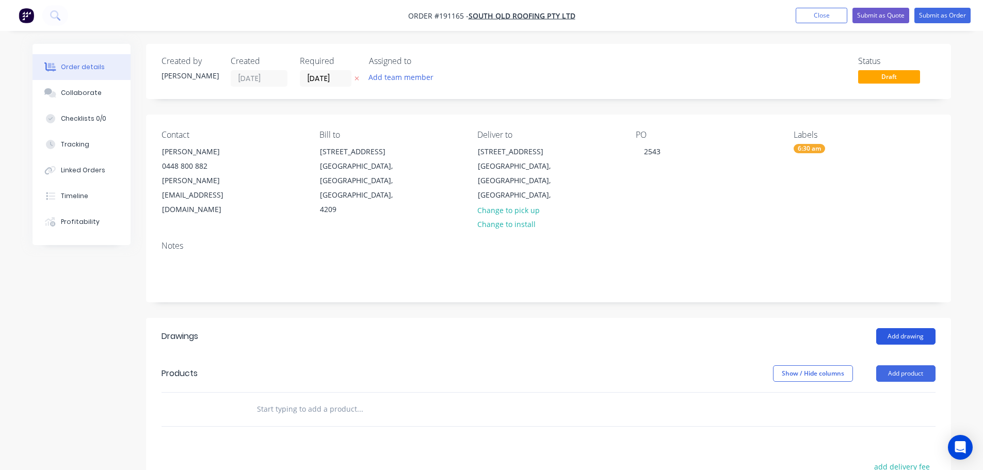
click at [919, 328] on button "Add drawing" at bounding box center [906, 336] width 59 height 17
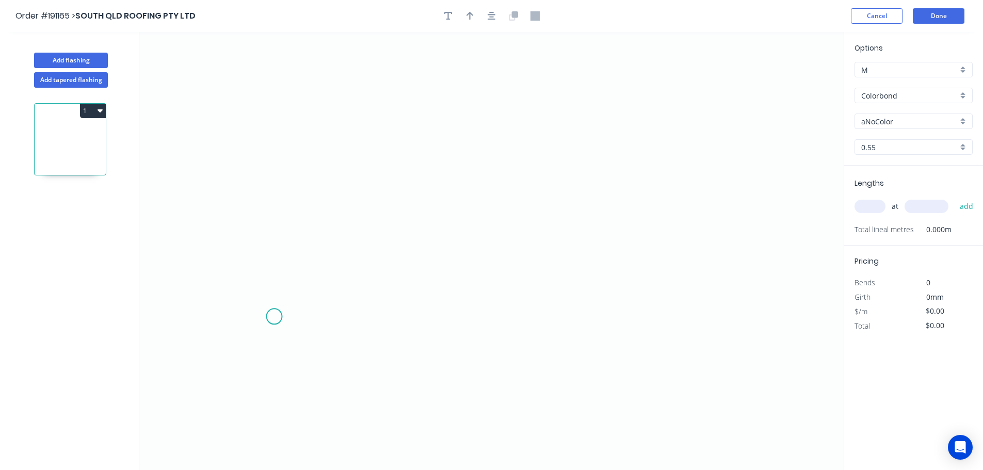
drag, startPoint x: 273, startPoint y: 324, endPoint x: 270, endPoint y: 285, distance: 38.8
click at [271, 314] on icon "0" at bounding box center [491, 251] width 705 height 438
click at [266, 81] on icon "0 ?" at bounding box center [491, 251] width 705 height 438
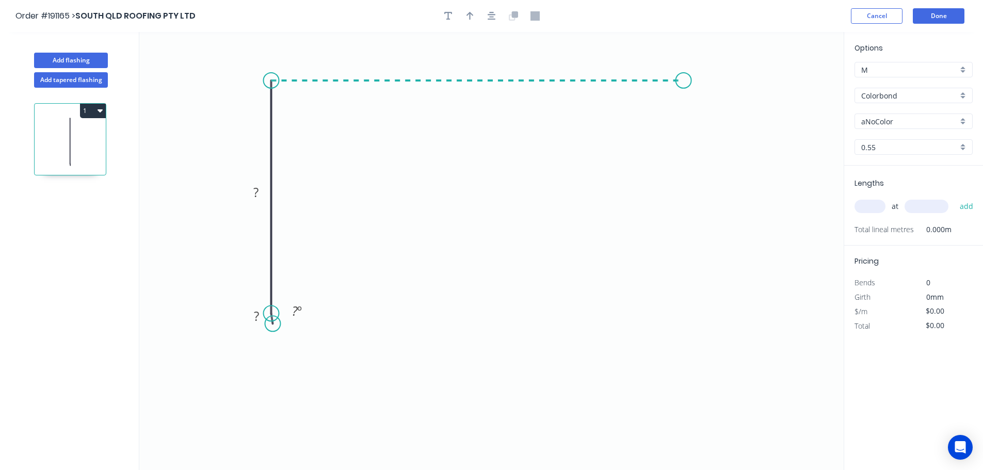
click at [684, 101] on icon "0 ? ? ? º" at bounding box center [491, 251] width 705 height 438
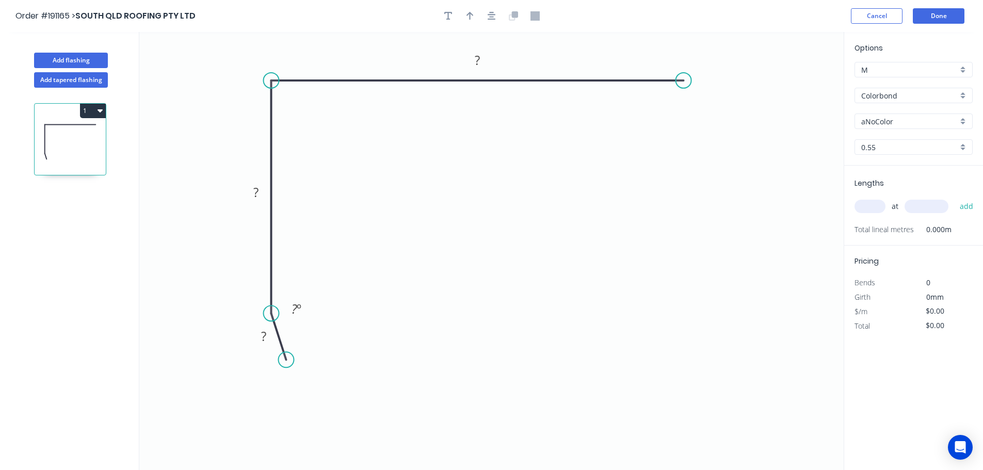
click at [286, 360] on circle at bounding box center [285, 359] width 15 height 15
click at [311, 375] on div "Delete point" at bounding box center [338, 374] width 104 height 21
drag, startPoint x: 274, startPoint y: 317, endPoint x: 274, endPoint y: 359, distance: 42.3
click at [274, 359] on circle at bounding box center [271, 358] width 15 height 15
click at [307, 427] on div "Feather" at bounding box center [324, 433] width 104 height 21
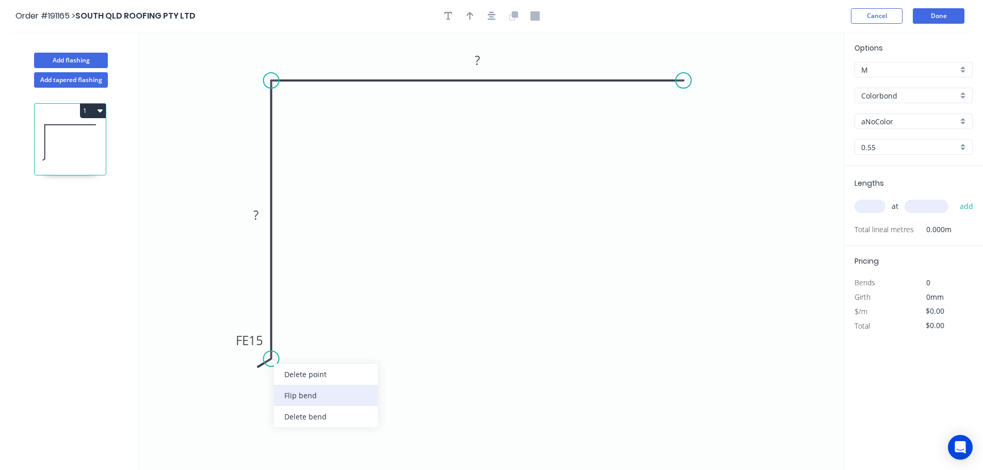
click at [298, 396] on div "Flip bend" at bounding box center [326, 395] width 104 height 21
drag, startPoint x: 312, startPoint y: 345, endPoint x: 339, endPoint y: 403, distance: 64.0
click at [339, 403] on rect at bounding box center [319, 398] width 40 height 21
click at [689, 81] on circle at bounding box center [683, 80] width 15 height 15
click at [733, 132] on icon "0 FE 15 ? ?" at bounding box center [491, 251] width 705 height 438
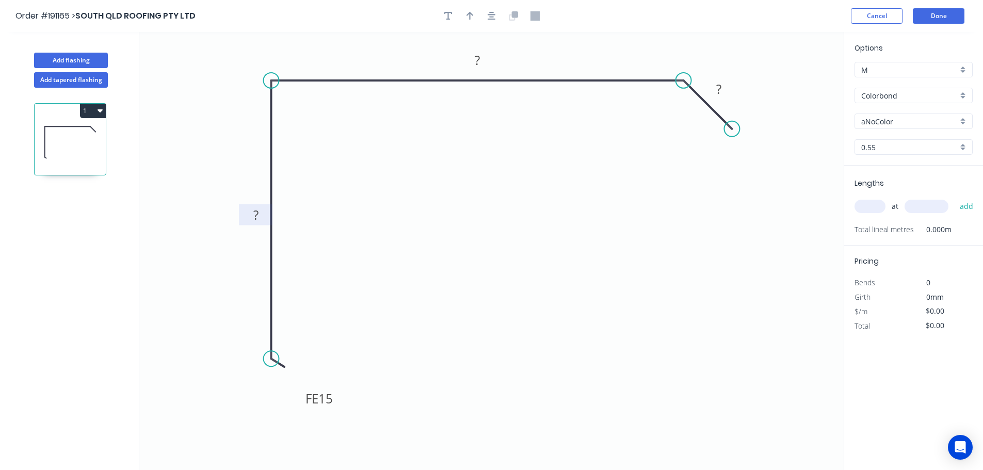
click at [262, 216] on rect at bounding box center [256, 216] width 21 height 14
click at [495, 17] on icon "button" at bounding box center [492, 15] width 8 height 9
type input "$13.09"
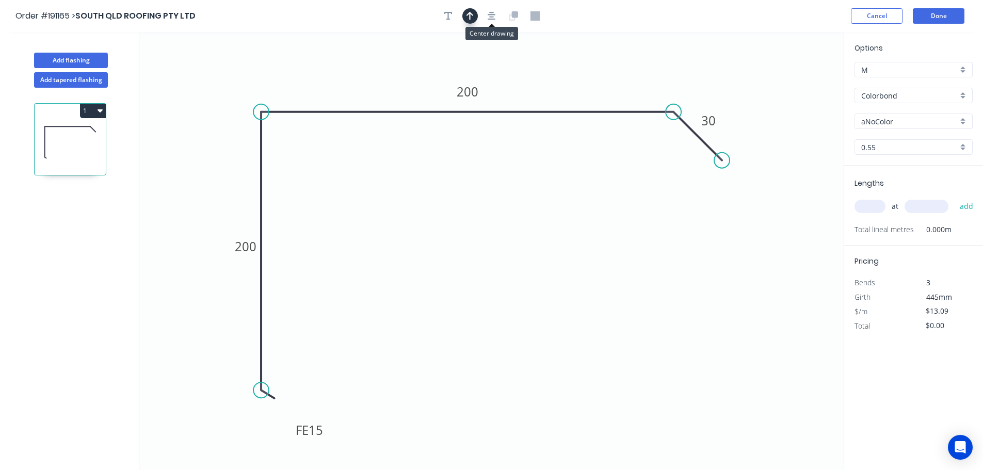
click at [471, 17] on icon "button" at bounding box center [470, 15] width 7 height 9
drag, startPoint x: 486, startPoint y: 79, endPoint x: 209, endPoint y: 84, distance: 277.2
click at [209, 84] on icon at bounding box center [213, 71] width 9 height 33
drag, startPoint x: 209, startPoint y: 84, endPoint x: 195, endPoint y: 66, distance: 22.4
click at [195, 66] on icon at bounding box center [187, 58] width 30 height 30
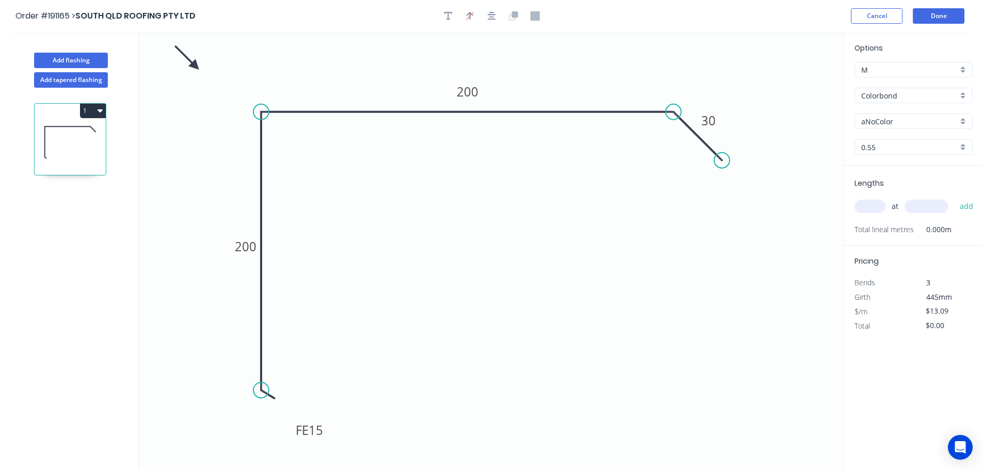
click at [915, 127] on div "aNoColor" at bounding box center [914, 121] width 118 height 15
click at [905, 172] on div "Surfmist" at bounding box center [913, 177] width 117 height 18
type input "Surfmist"
click at [888, 142] on input "0.55" at bounding box center [910, 147] width 97 height 11
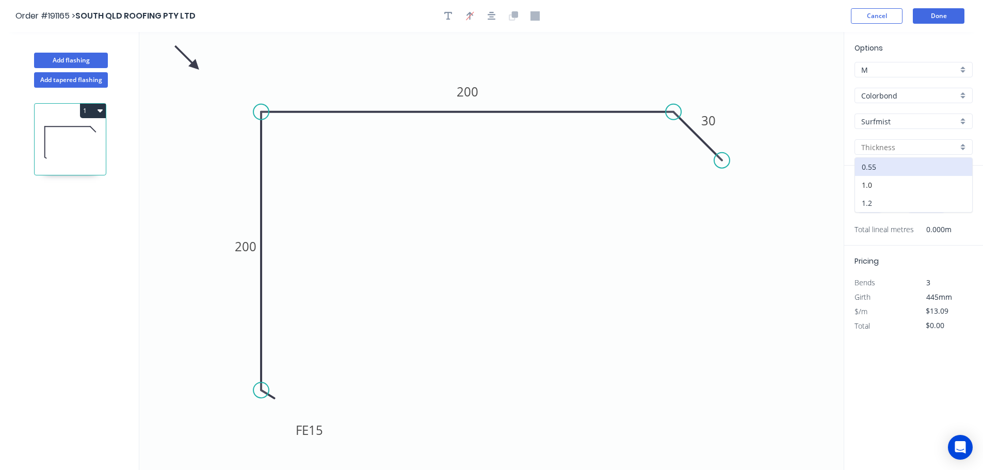
click at [894, 199] on div "1.2" at bounding box center [913, 203] width 117 height 18
type input "1.2"
type input "$31.95"
click at [871, 208] on input "text" at bounding box center [870, 206] width 31 height 13
type input "1"
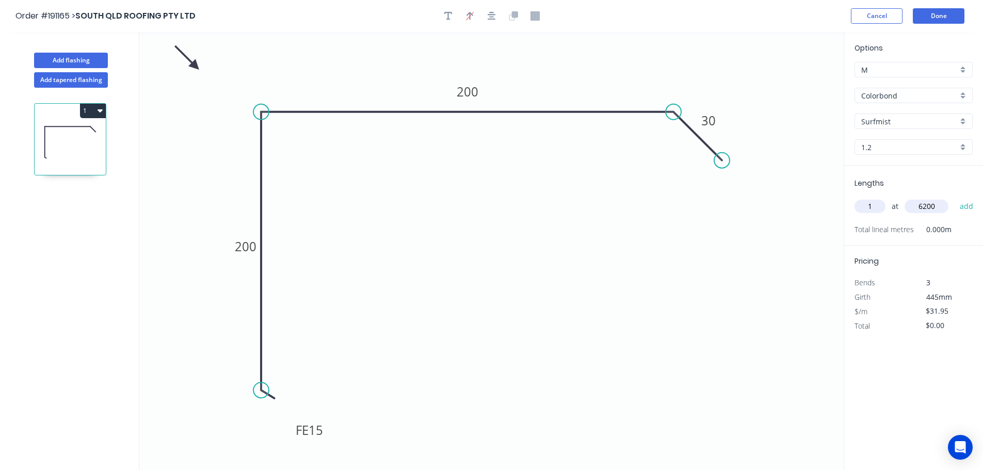
type input "6200"
click at [955, 198] on button "add" at bounding box center [967, 207] width 24 height 18
click at [89, 111] on button "1" at bounding box center [93, 111] width 26 height 14
click at [79, 136] on div "Duplicate" at bounding box center [56, 136] width 79 height 15
type input "$0.00"
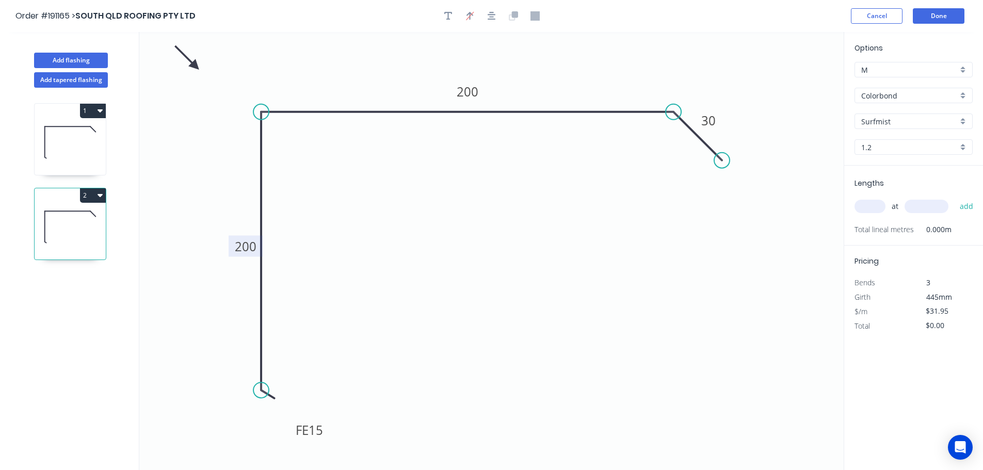
click at [246, 248] on tspan "200" at bounding box center [246, 246] width 22 height 17
type input "$40.72"
click at [868, 204] on input "text" at bounding box center [870, 206] width 31 height 13
click at [870, 211] on input "text" at bounding box center [870, 206] width 31 height 13
type input "1"
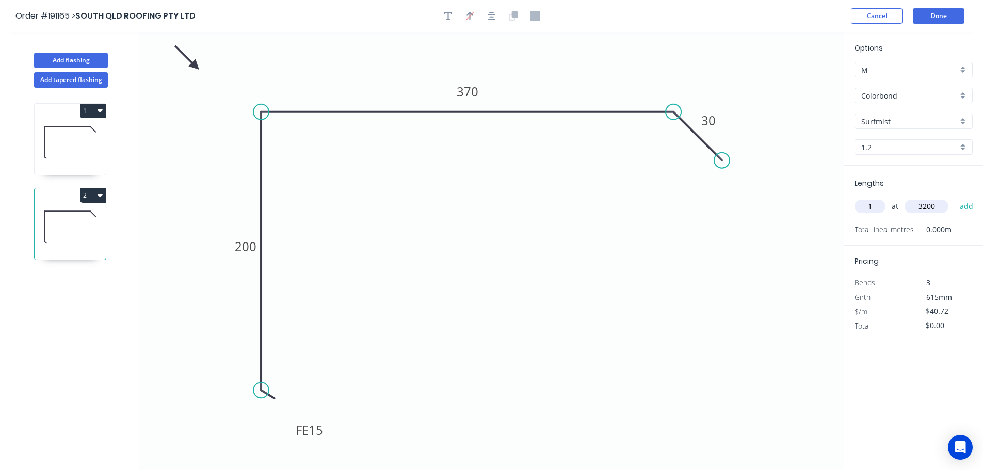
type input "3200"
click at [955, 198] on button "add" at bounding box center [967, 207] width 24 height 18
click at [98, 197] on icon "button" at bounding box center [100, 195] width 5 height 8
click at [78, 218] on div "Duplicate" at bounding box center [56, 221] width 79 height 15
type input "$0.00"
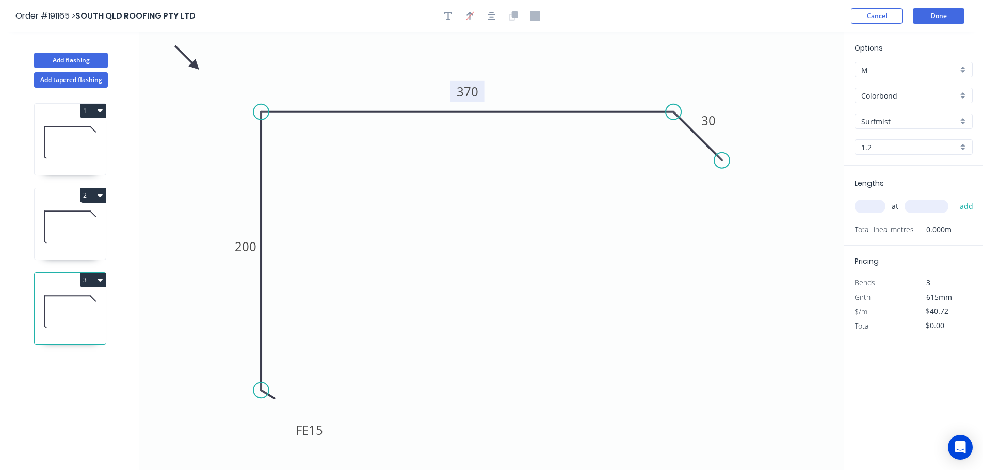
click at [469, 92] on tspan "370" at bounding box center [468, 91] width 22 height 17
type input "$31.95"
click at [881, 206] on input "text" at bounding box center [870, 206] width 31 height 13
type input "1"
type input "3200"
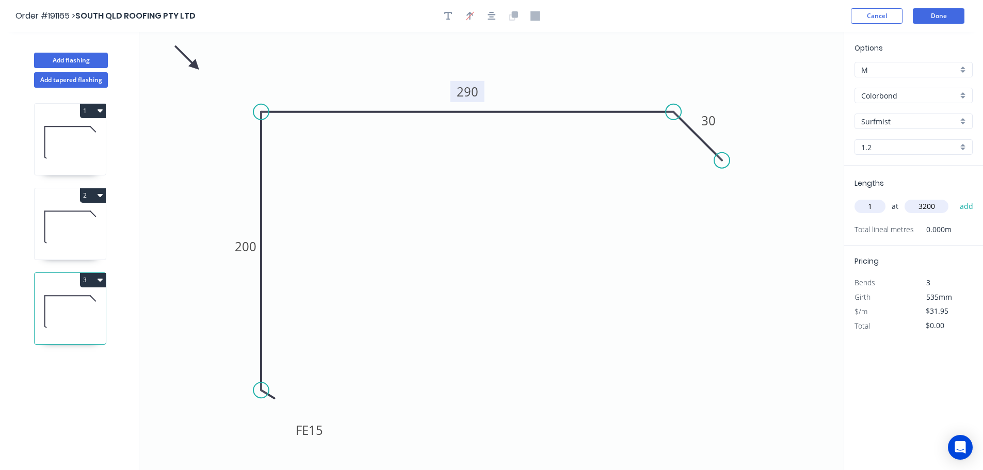
click at [955, 198] on button "add" at bounding box center [967, 207] width 24 height 18
click at [83, 284] on button "3" at bounding box center [93, 280] width 26 height 14
click at [82, 308] on div "Duplicate" at bounding box center [56, 305] width 79 height 15
type input "$0.00"
click at [307, 429] on tspan "FE" at bounding box center [302, 430] width 13 height 17
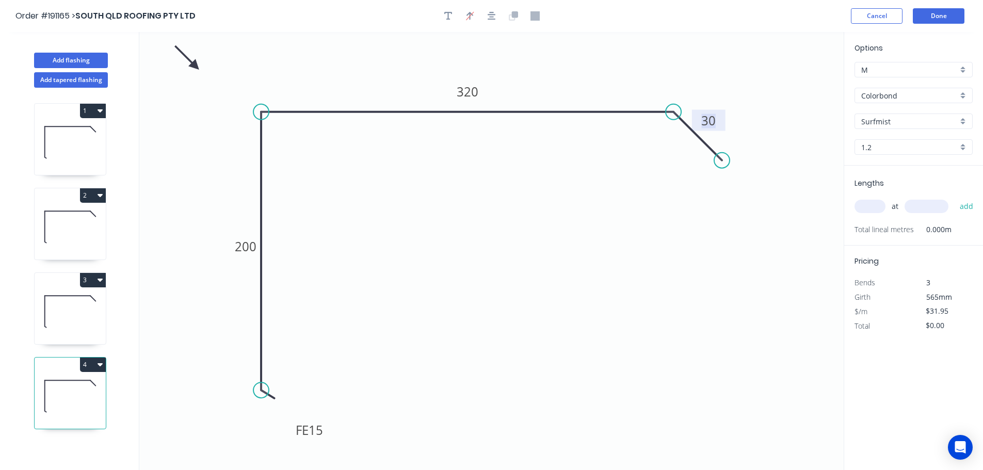
click at [865, 207] on input "text" at bounding box center [870, 206] width 31 height 13
type input "1"
type input "3200"
click at [955, 198] on button "add" at bounding box center [967, 207] width 24 height 18
type input "$102.24"
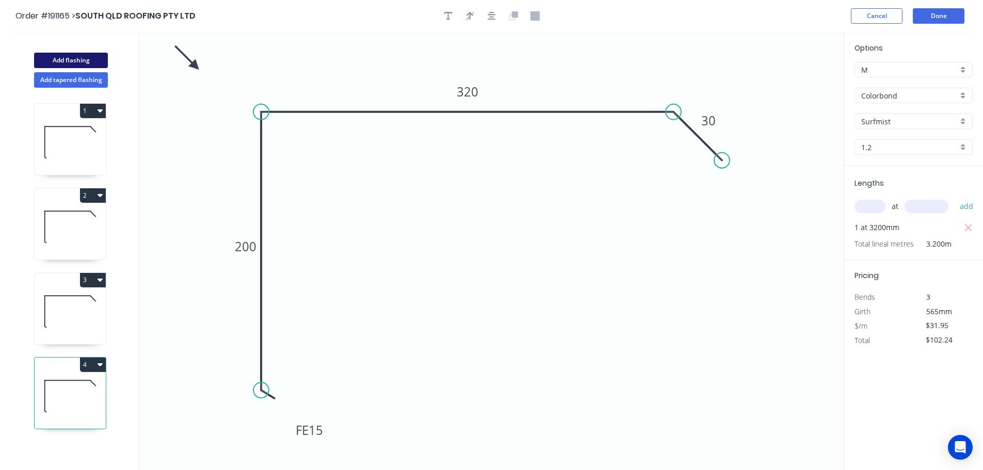
click at [84, 63] on button "Add flashing" at bounding box center [71, 60] width 74 height 15
type input "$0.00"
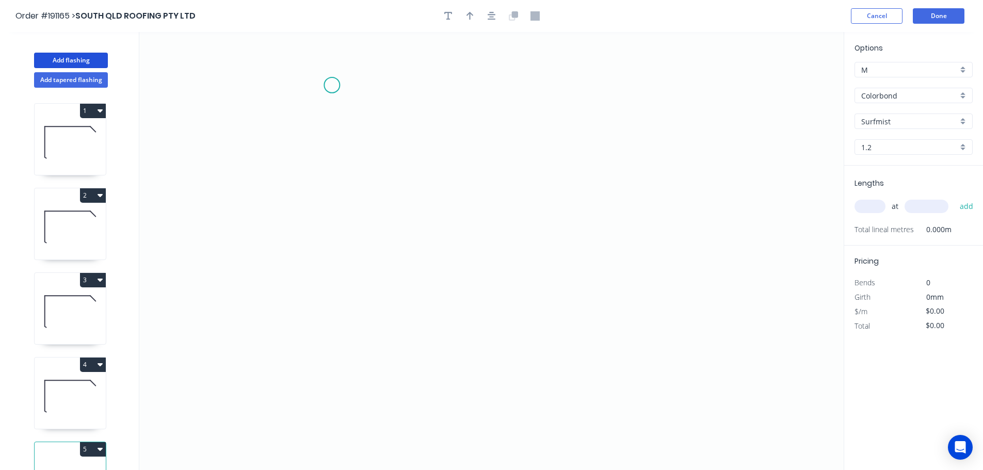
click at [332, 85] on icon "0" at bounding box center [491, 251] width 705 height 438
click at [616, 99] on icon "0" at bounding box center [491, 251] width 705 height 438
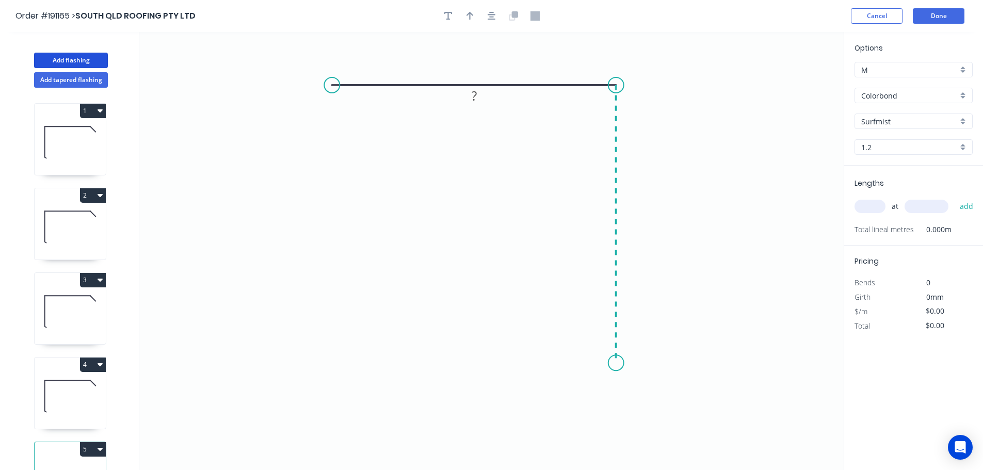
scroll to position [19, 0]
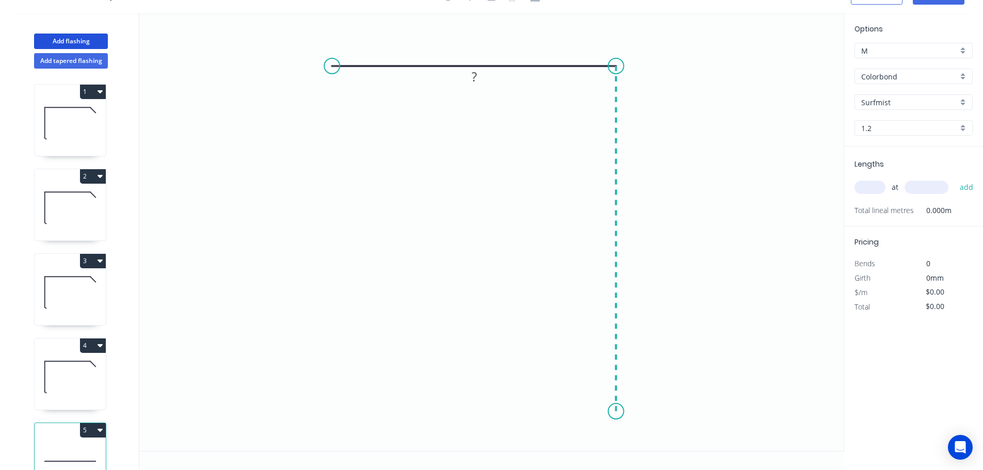
click at [588, 412] on icon "0 ?" at bounding box center [491, 232] width 705 height 438
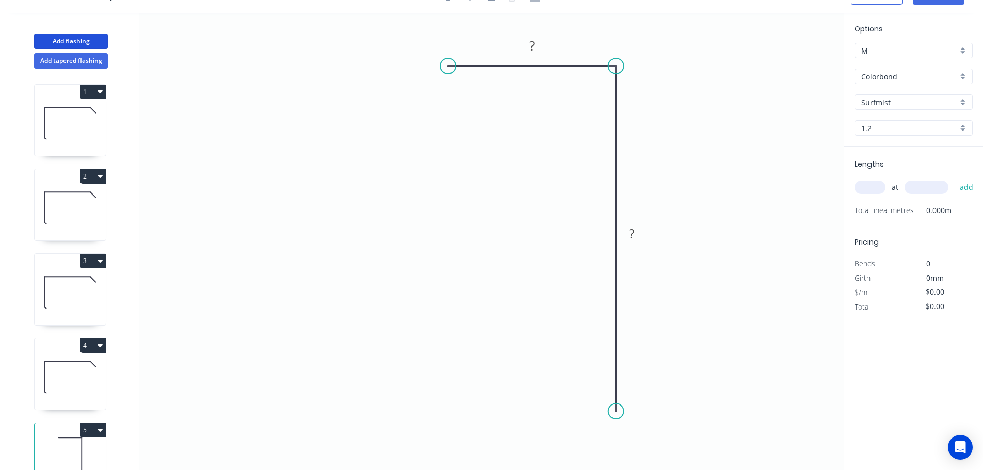
drag, startPoint x: 400, startPoint y: 71, endPoint x: 448, endPoint y: 72, distance: 48.5
click at [448, 72] on circle at bounding box center [447, 65] width 15 height 15
click at [653, 442] on div "Feather" at bounding box center [670, 441] width 104 height 21
drag, startPoint x: 578, startPoint y: 397, endPoint x: 534, endPoint y: 431, distance: 55.2
click at [534, 431] on rect at bounding box center [550, 426] width 40 height 21
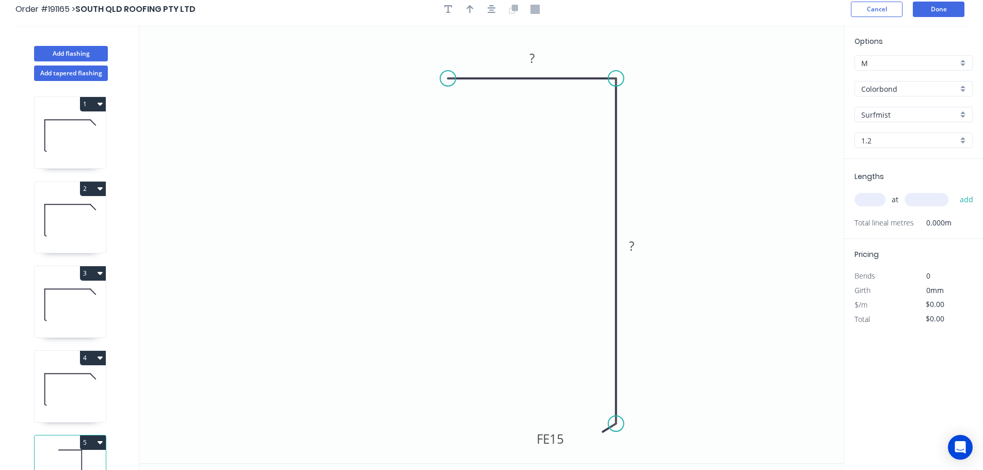
scroll to position [0, 0]
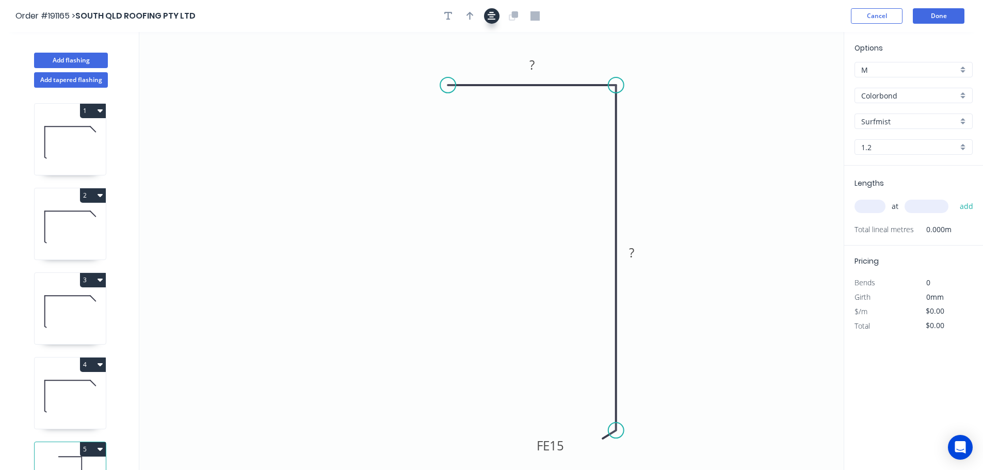
click at [496, 16] on button "button" at bounding box center [491, 15] width 15 height 15
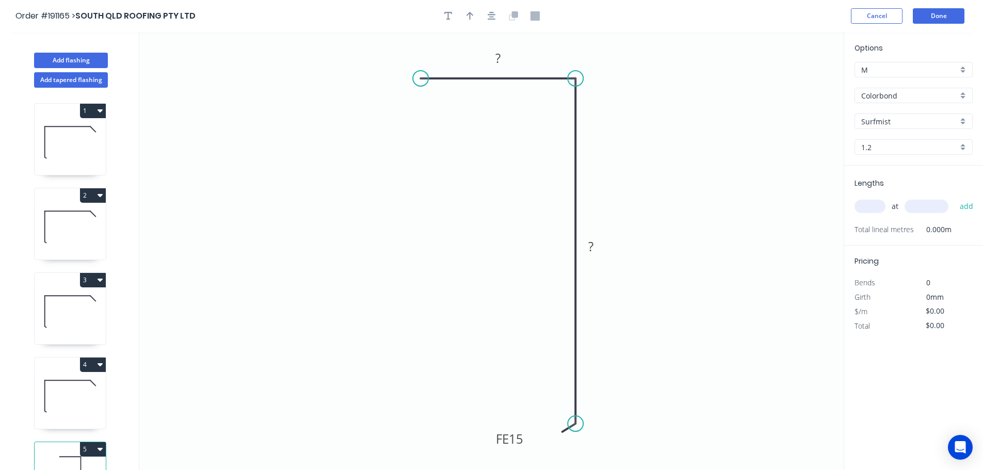
drag, startPoint x: 407, startPoint y: 78, endPoint x: 421, endPoint y: 80, distance: 13.6
click at [421, 80] on circle at bounding box center [420, 78] width 15 height 15
click at [497, 60] on tspan "?" at bounding box center [498, 58] width 5 height 17
type input "$17.91"
drag, startPoint x: 468, startPoint y: 10, endPoint x: 566, endPoint y: 65, distance: 112.3
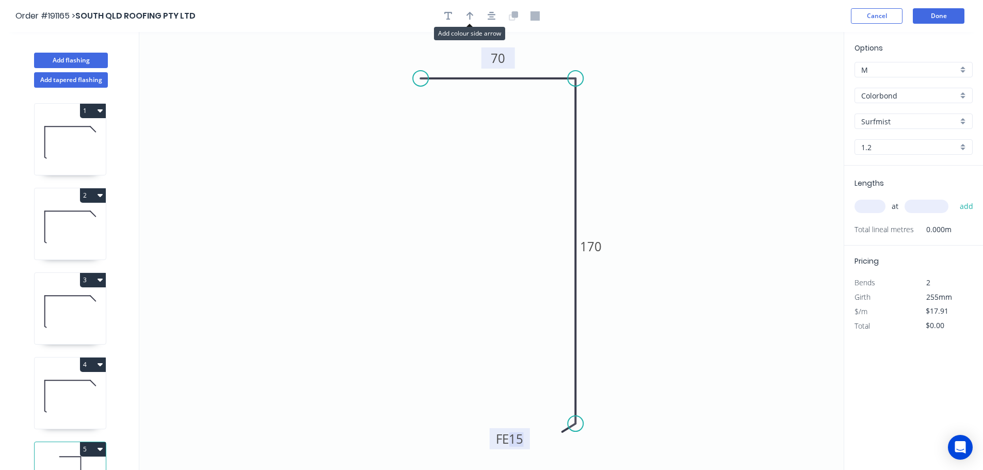
click at [468, 10] on button "button" at bounding box center [470, 15] width 15 height 15
click at [795, 81] on icon at bounding box center [791, 71] width 9 height 33
click at [793, 81] on icon at bounding box center [794, 69] width 9 height 33
click at [873, 212] on input "text" at bounding box center [870, 206] width 31 height 13
type input "1"
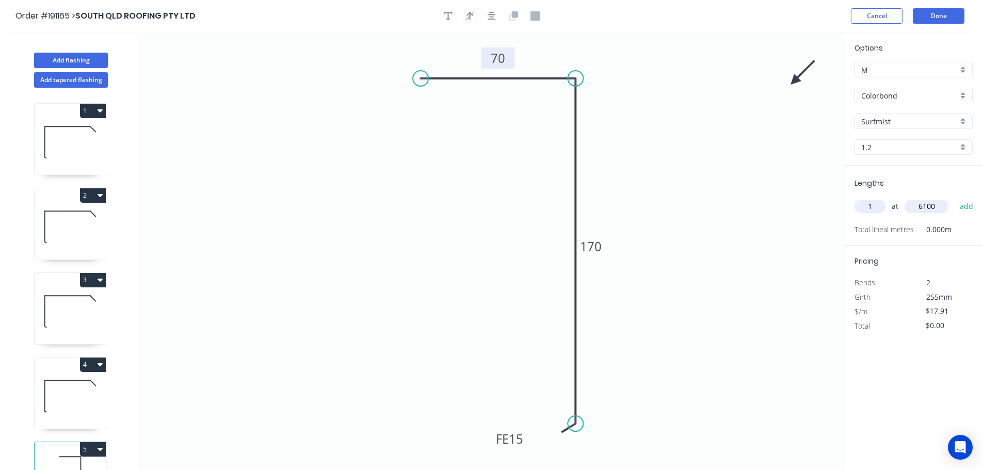
type input "6100"
click at [955, 198] on button "add" at bounding box center [967, 207] width 24 height 18
type input "$109.25"
click at [944, 20] on button "Done" at bounding box center [939, 15] width 52 height 15
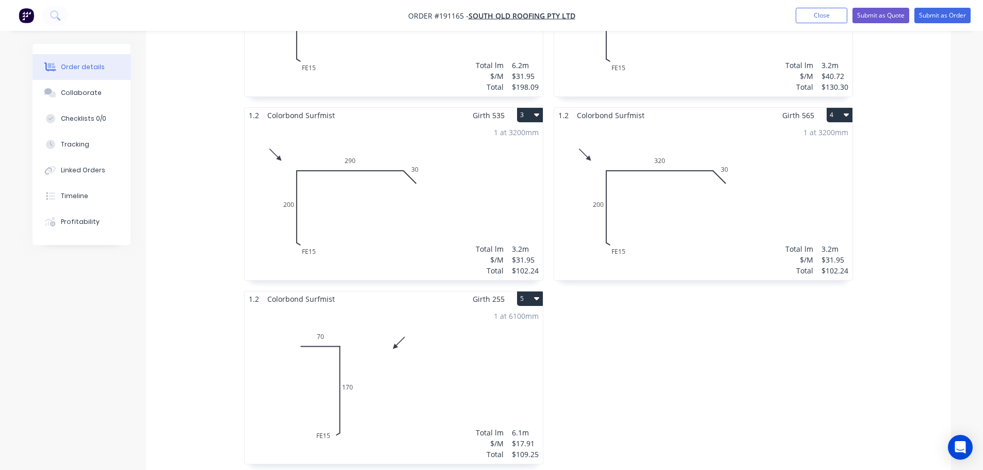
scroll to position [465, 0]
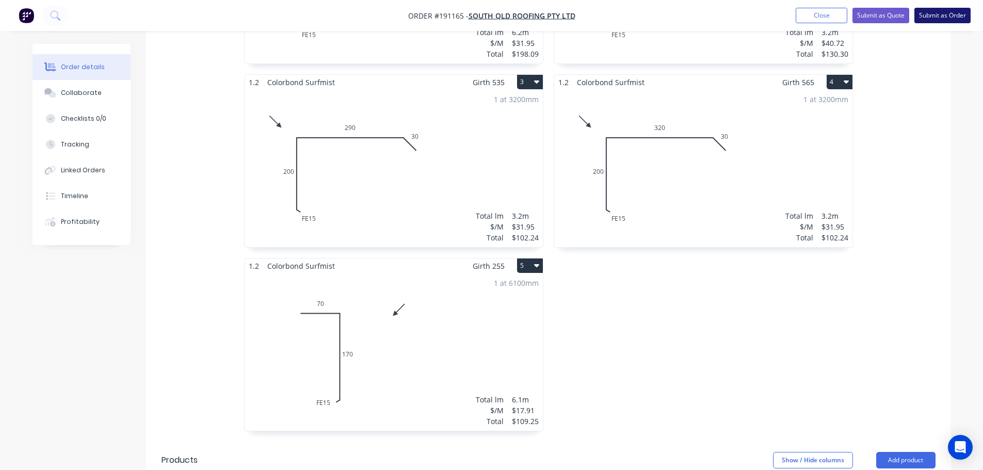
click at [927, 19] on button "Submit as Order" at bounding box center [943, 15] width 56 height 15
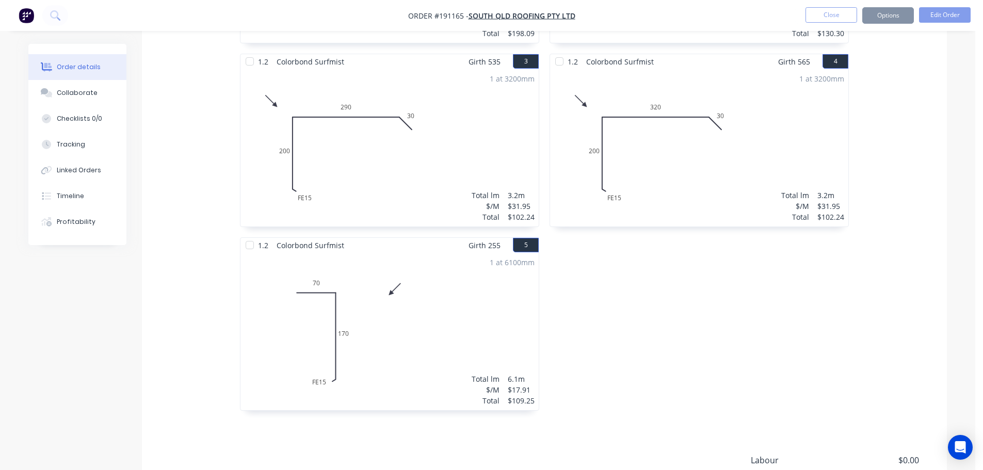
scroll to position [0, 0]
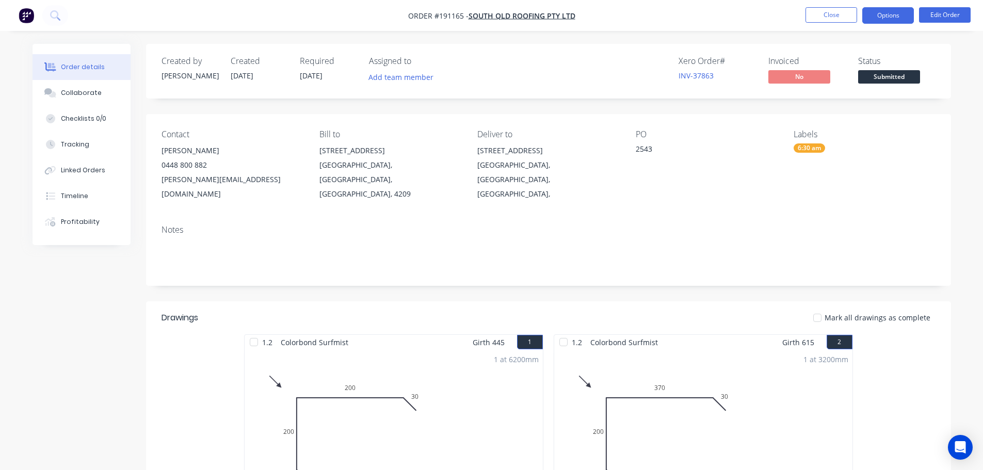
click at [886, 17] on button "Options" at bounding box center [889, 15] width 52 height 17
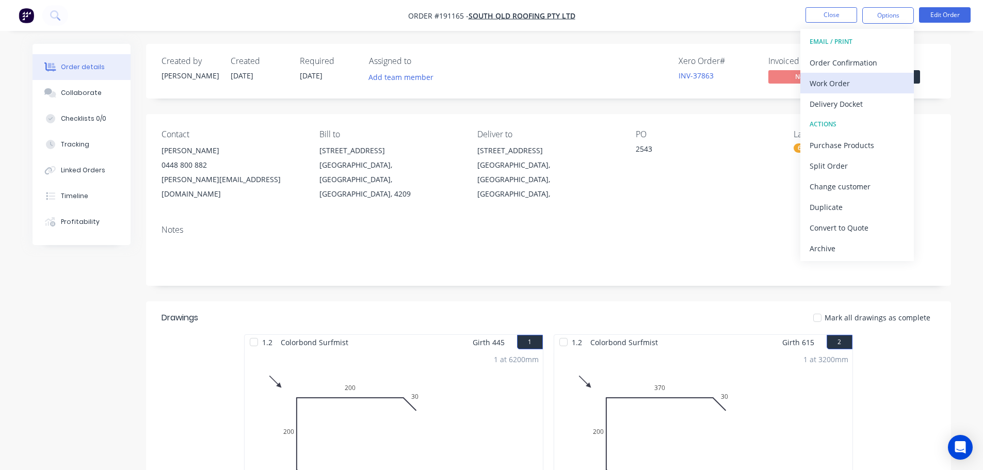
click at [855, 86] on div "Work Order" at bounding box center [857, 83] width 95 height 15
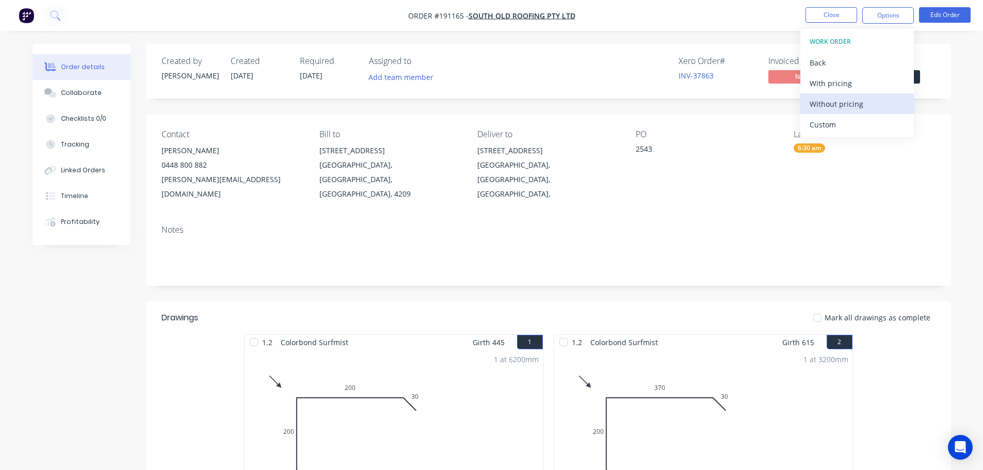
click at [861, 98] on div "Without pricing" at bounding box center [857, 104] width 95 height 15
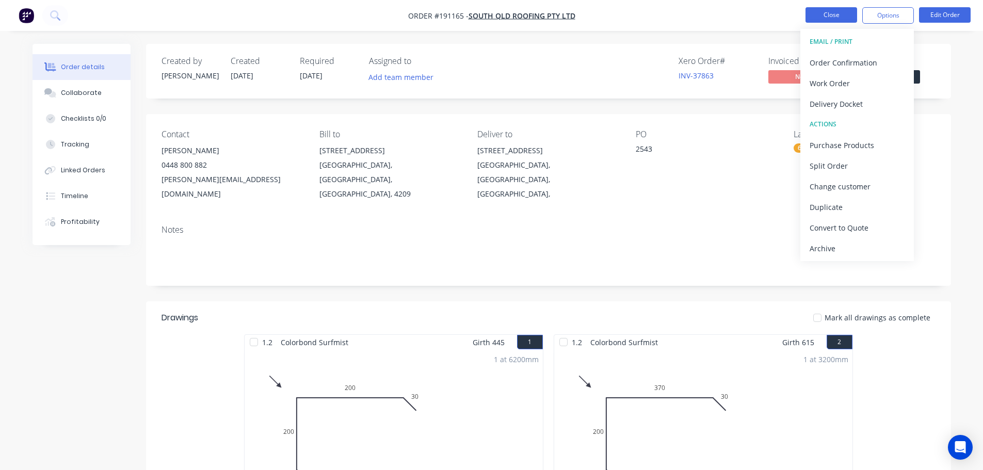
click at [839, 18] on button "Close" at bounding box center [832, 14] width 52 height 15
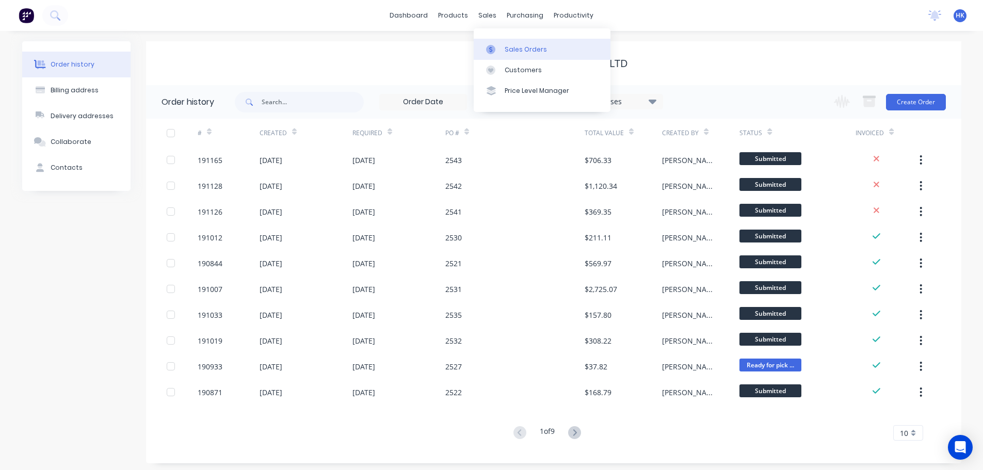
click at [517, 49] on div "Sales Orders" at bounding box center [526, 49] width 42 height 9
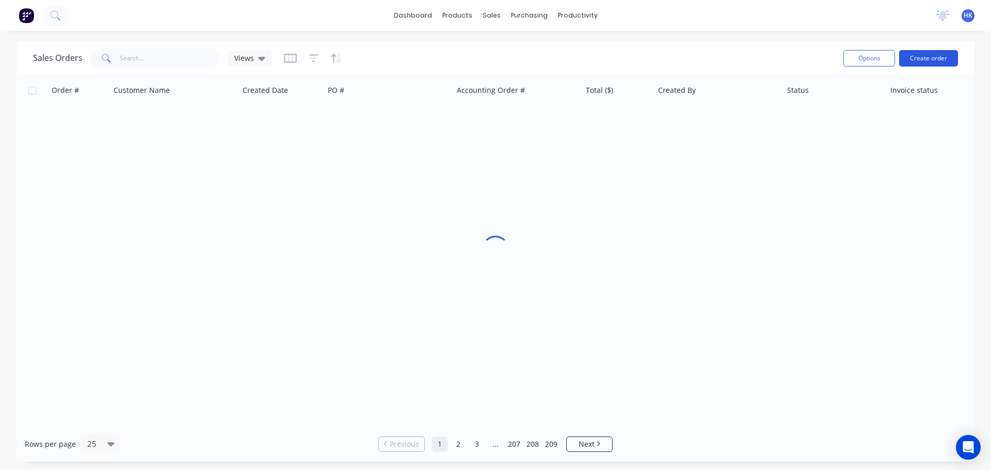
click at [924, 62] on button "Create order" at bounding box center [928, 58] width 59 height 17
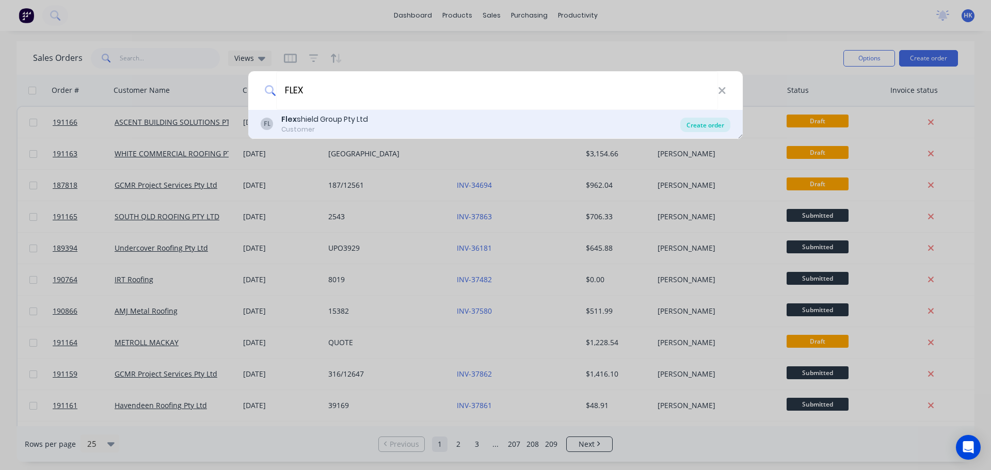
type input "FLEX"
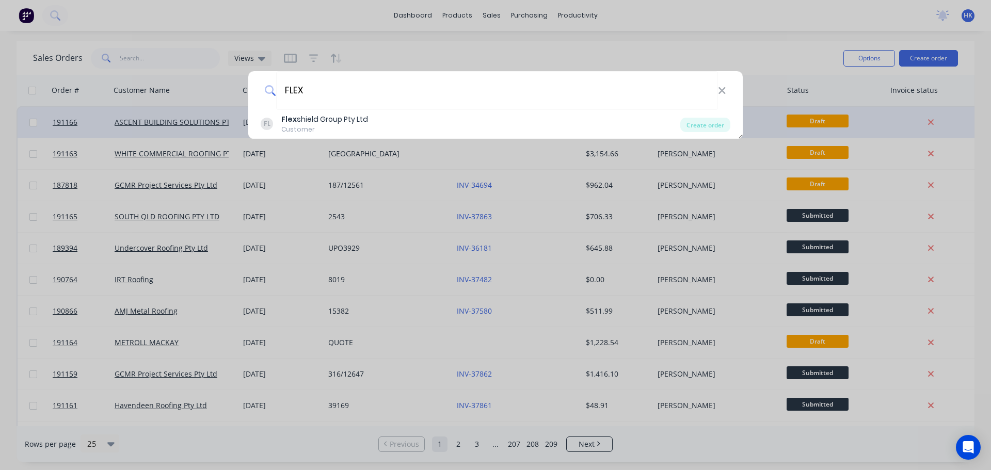
click at [711, 126] on div "Create order" at bounding box center [705, 125] width 50 height 14
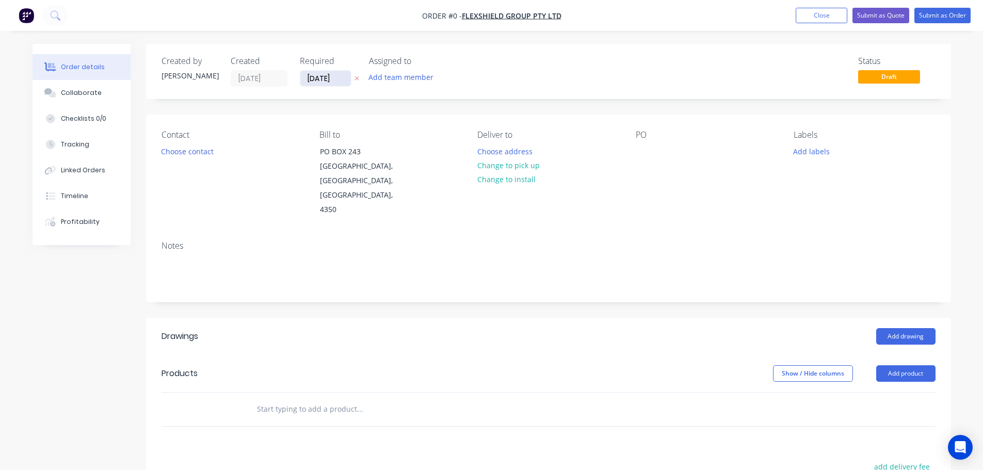
click at [316, 81] on input "[DATE]" at bounding box center [325, 78] width 51 height 15
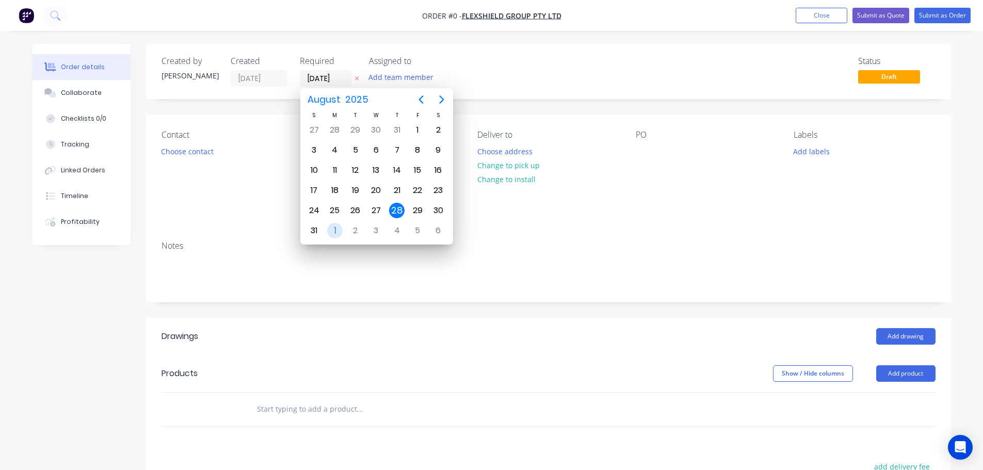
click at [337, 230] on div "1" at bounding box center [334, 230] width 15 height 15
type input "[DATE]"
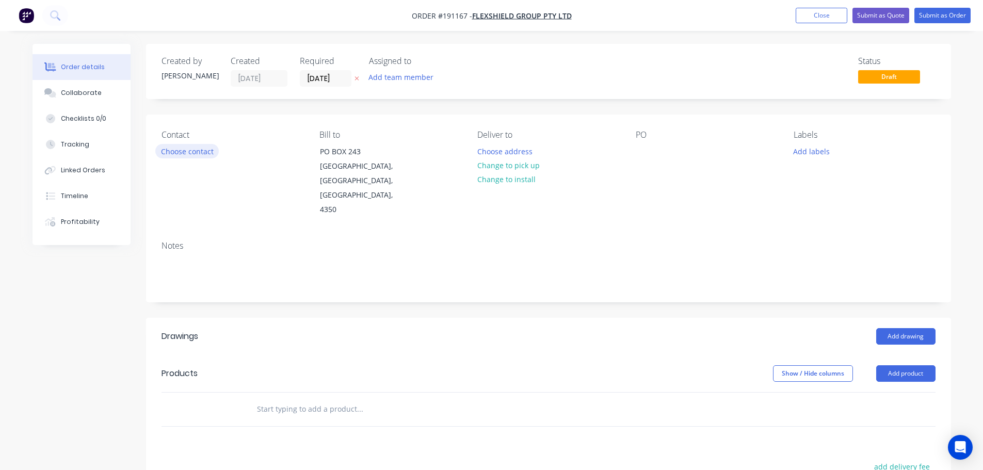
click at [202, 153] on button "Choose contact" at bounding box center [186, 151] width 63 height 14
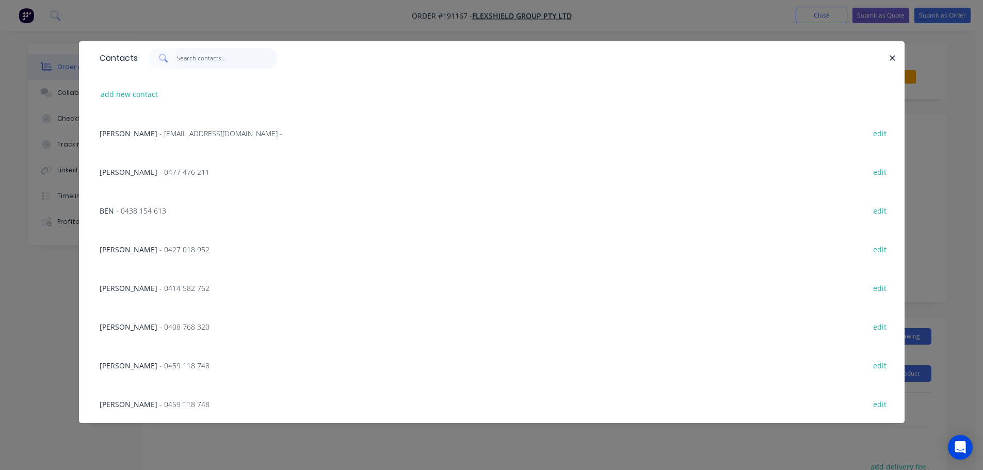
click at [225, 61] on input "text" at bounding box center [227, 58] width 101 height 21
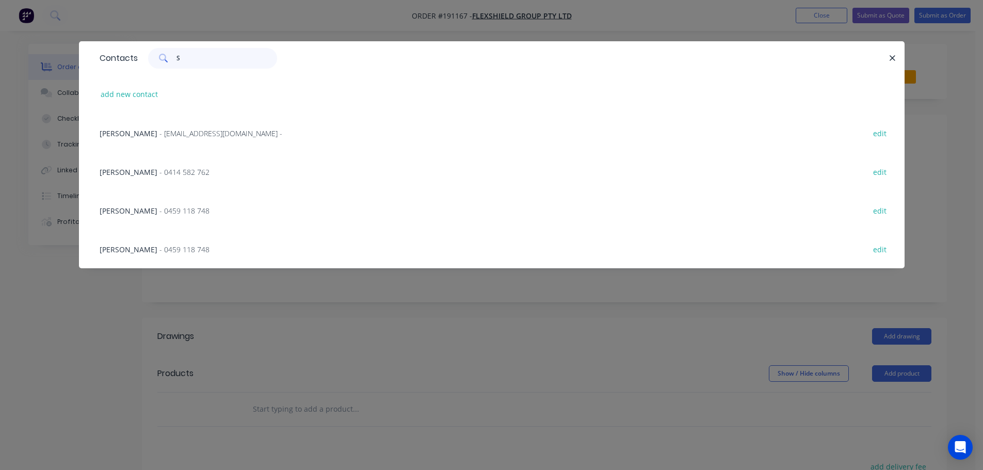
type input "S"
click at [213, 134] on span "- accounts@flexshield.com.au -" at bounding box center [221, 134] width 123 height 10
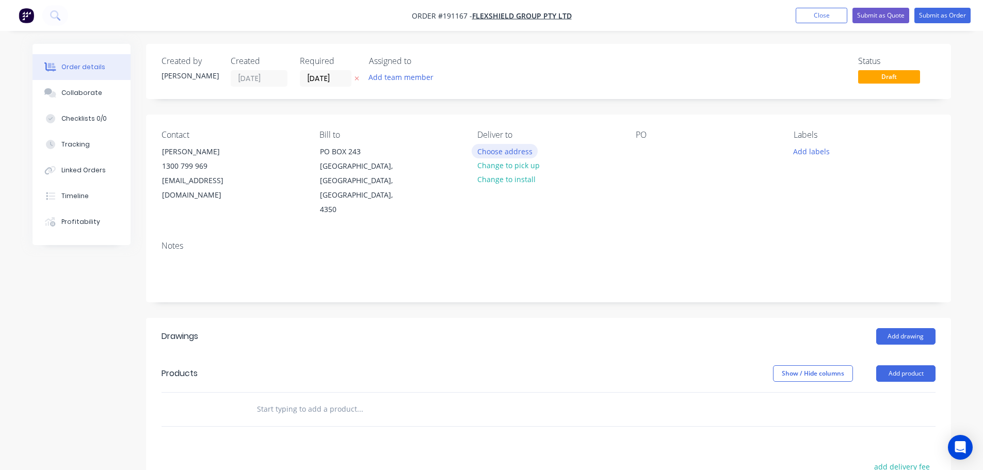
click at [479, 148] on button "Choose address" at bounding box center [505, 151] width 66 height 14
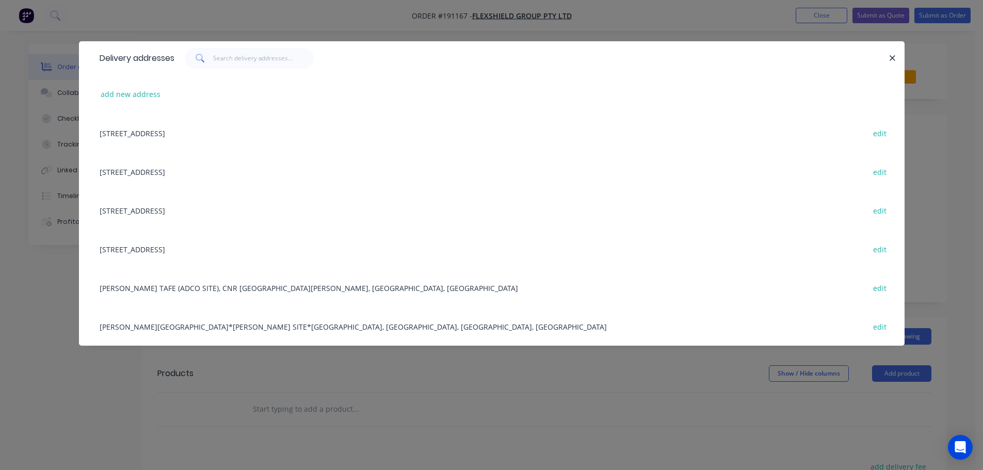
click at [201, 208] on div "96-100 WARWICK ST, (STORE), HARRISTOWN , Queensland, Australia, 4350 edit" at bounding box center [491, 210] width 795 height 39
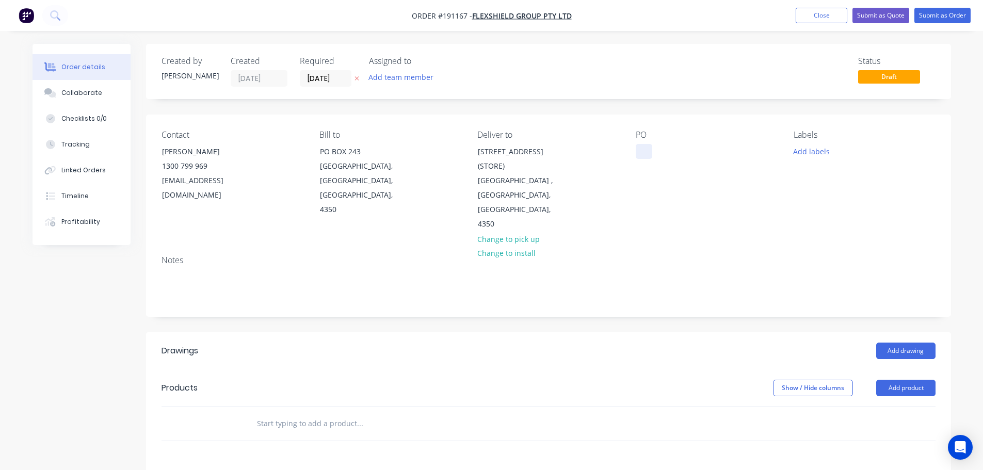
click at [643, 151] on div at bounding box center [644, 151] width 17 height 15
click at [907, 380] on button "Add product" at bounding box center [906, 388] width 59 height 17
click at [895, 404] on button "Product catalogue" at bounding box center [887, 414] width 98 height 21
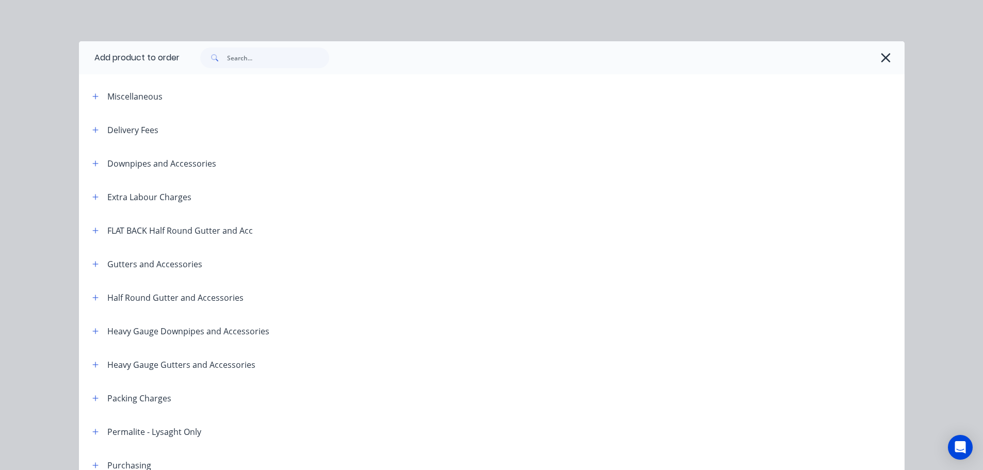
click at [85, 135] on div "Delivery Fees" at bounding box center [121, 129] width 74 height 13
click at [92, 131] on icon "button" at bounding box center [95, 129] width 6 height 7
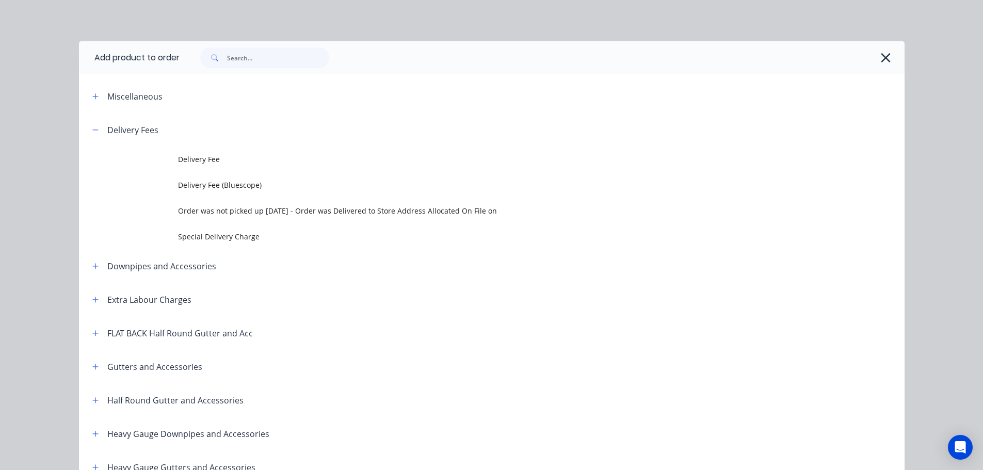
click at [193, 161] on span "Delivery Fee" at bounding box center [468, 159] width 581 height 11
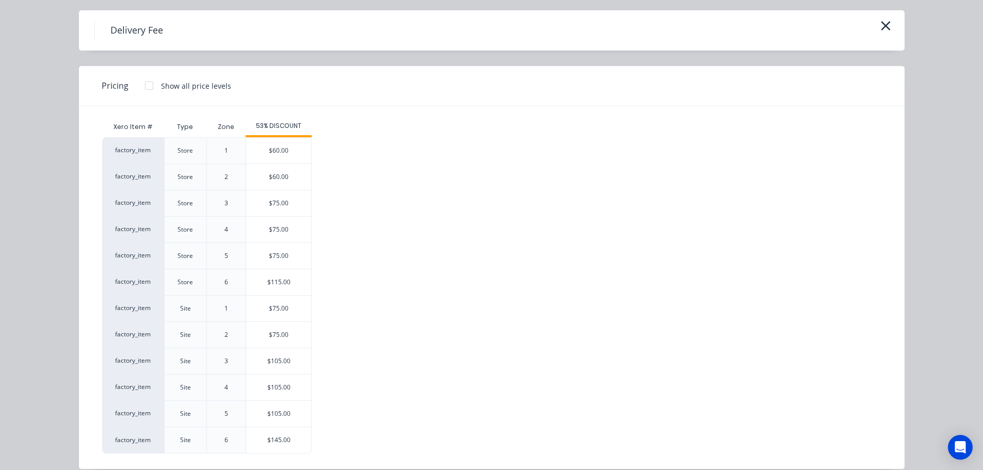
scroll to position [44, 0]
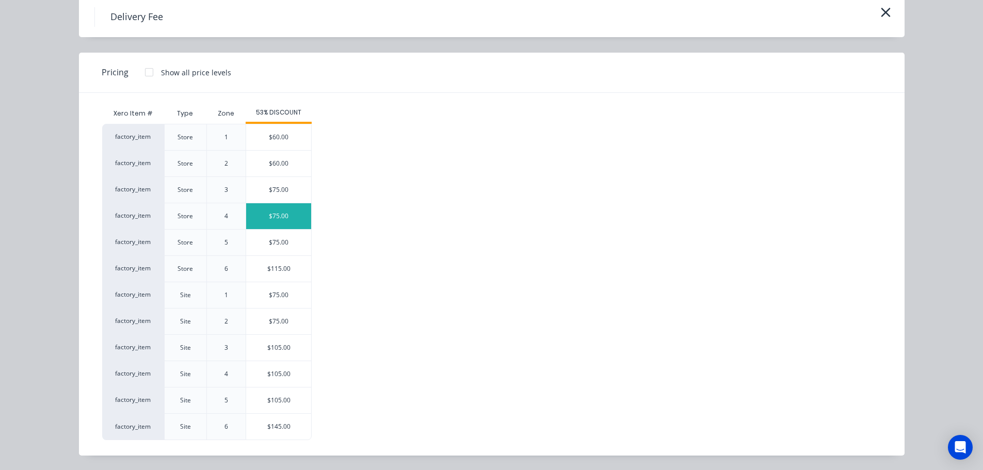
click at [280, 221] on div "$75.00" at bounding box center [278, 216] width 65 height 26
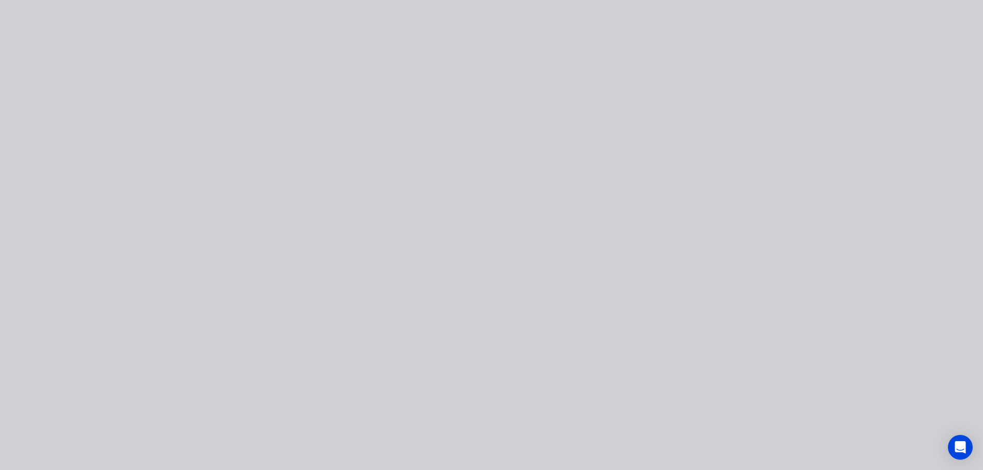
scroll to position [0, 0]
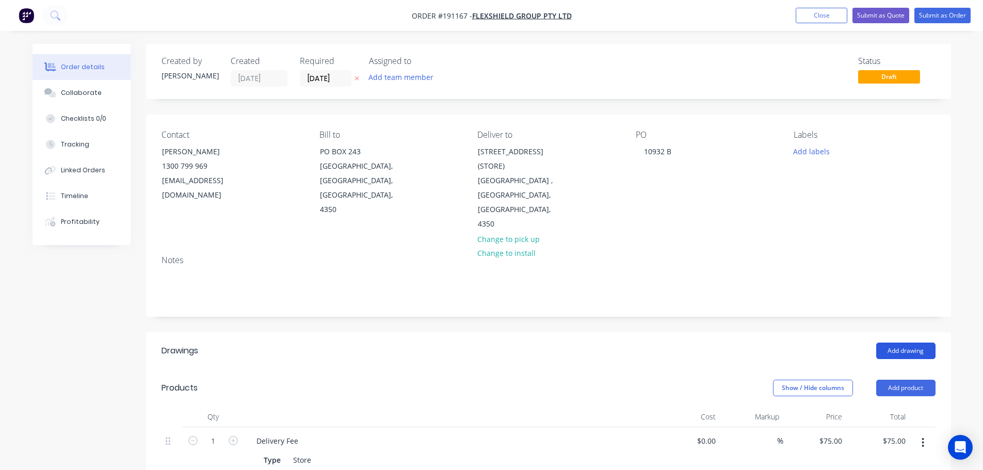
click at [900, 343] on button "Add drawing" at bounding box center [906, 351] width 59 height 17
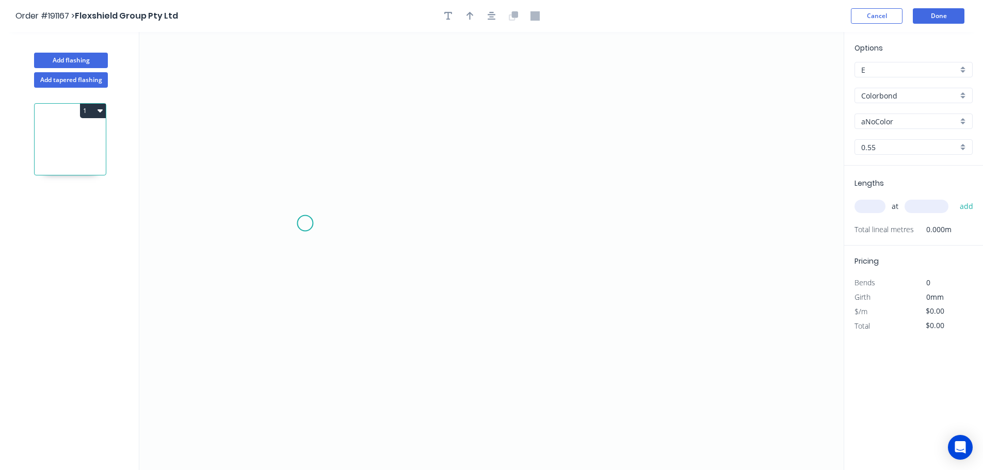
click at [295, 225] on icon "0" at bounding box center [491, 251] width 705 height 438
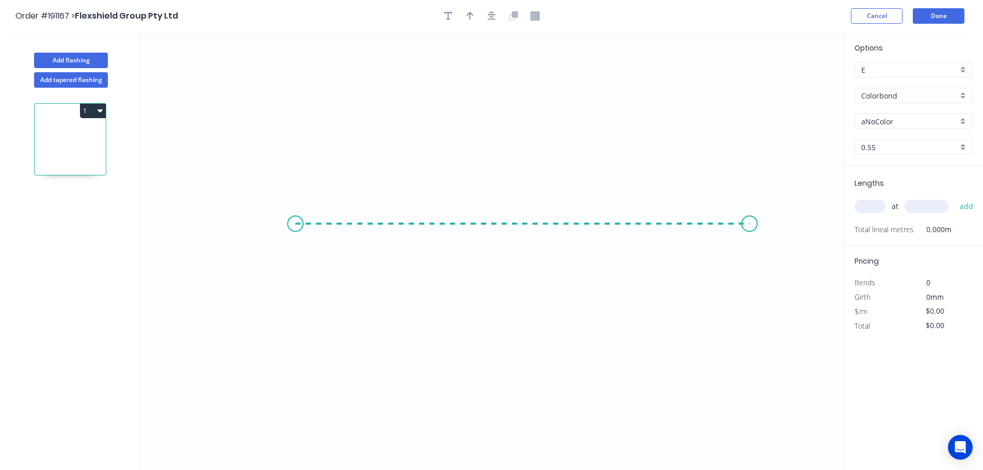
drag, startPoint x: 754, startPoint y: 237, endPoint x: 926, endPoint y: 270, distance: 175.0
click at [754, 237] on icon "0" at bounding box center [491, 251] width 705 height 438
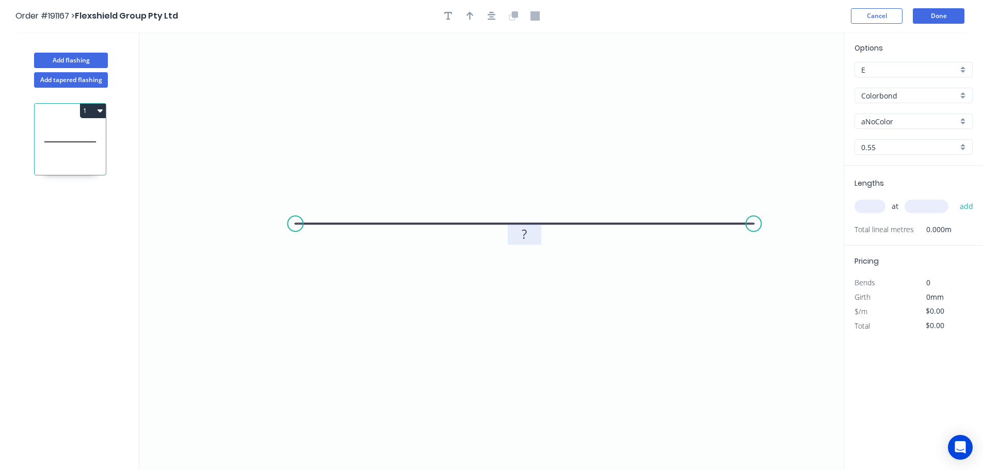
click at [525, 233] on tspan "?" at bounding box center [524, 234] width 5 height 17
click at [497, 14] on button "button" at bounding box center [491, 15] width 15 height 15
type input "$9.32"
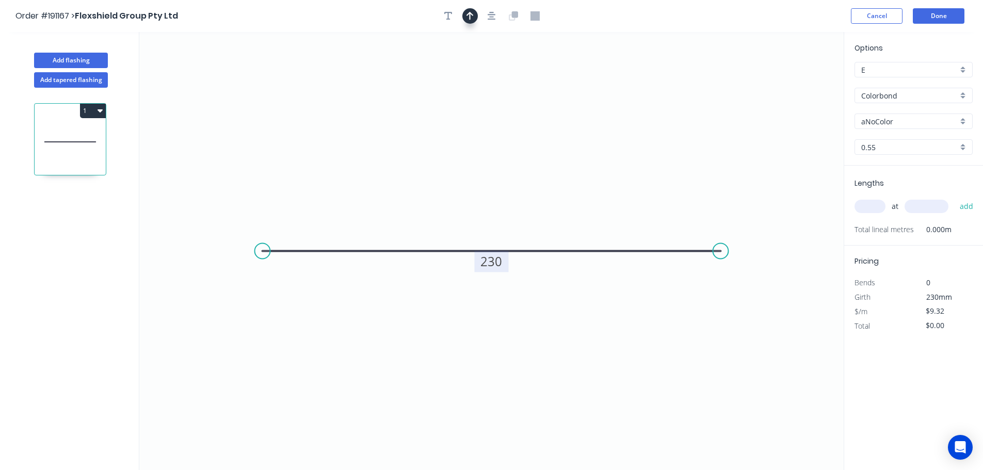
click at [476, 13] on button "button" at bounding box center [470, 15] width 15 height 15
drag, startPoint x: 624, startPoint y: 77, endPoint x: 482, endPoint y: 75, distance: 141.5
click at [482, 75] on icon at bounding box center [481, 62] width 9 height 33
click at [906, 117] on input "aNoColor" at bounding box center [910, 121] width 97 height 11
click at [906, 100] on input "Colorbond" at bounding box center [910, 95] width 97 height 11
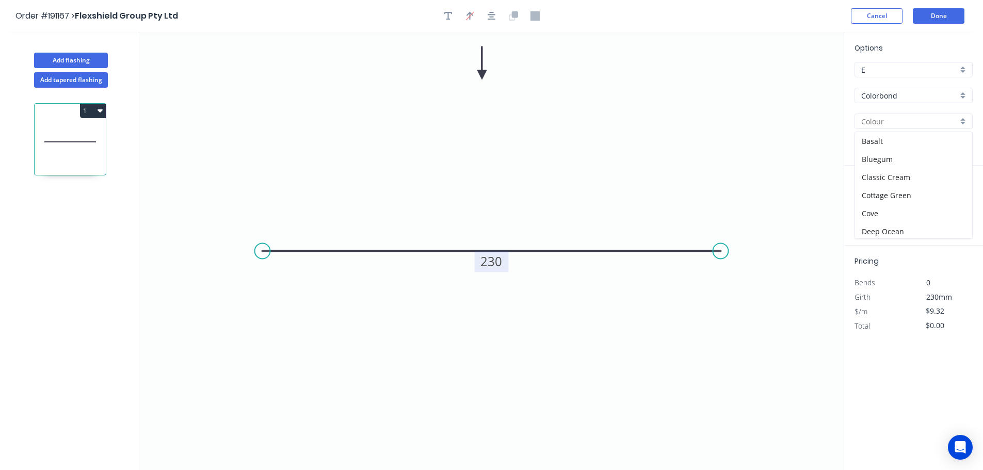
type input "aNoColor"
click at [925, 174] on div "Galvabond" at bounding box center [913, 175] width 117 height 18
type input "Galvabond"
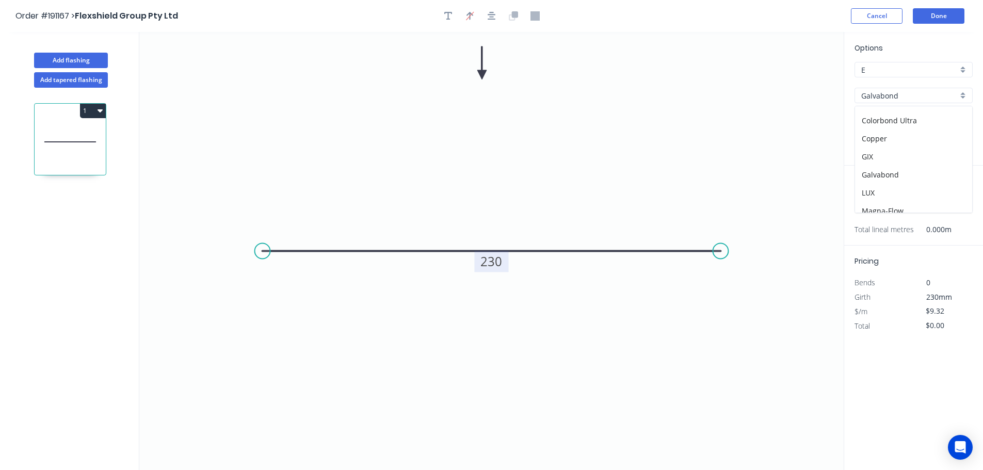
type input "$9.74"
click at [904, 147] on input "0.55" at bounding box center [910, 147] width 97 height 11
click at [889, 250] on div "2.0" at bounding box center [913, 257] width 117 height 18
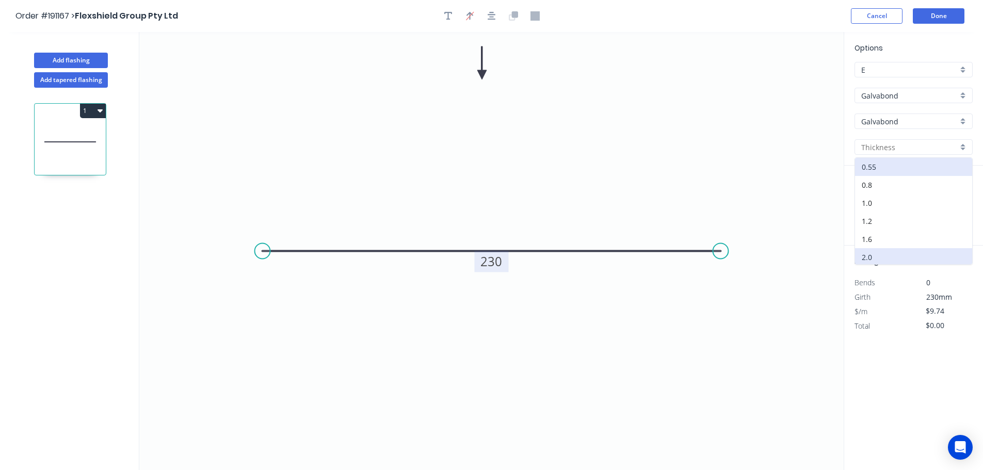
type input "2.0"
type input "$28.06"
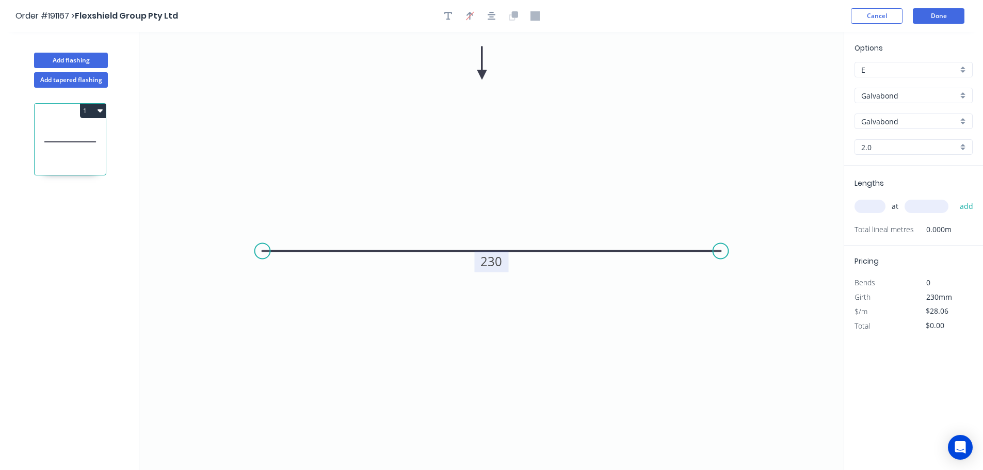
click at [873, 203] on input "text" at bounding box center [870, 206] width 31 height 13
type input "12"
type input "3300"
click at [955, 198] on button "add" at bounding box center [967, 207] width 24 height 18
type input "$1,111.18"
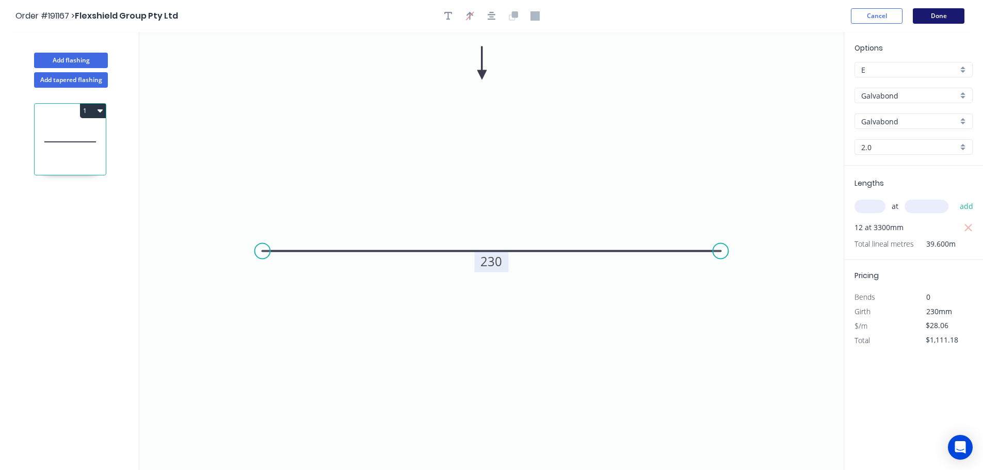
click at [944, 21] on button "Done" at bounding box center [939, 15] width 52 height 15
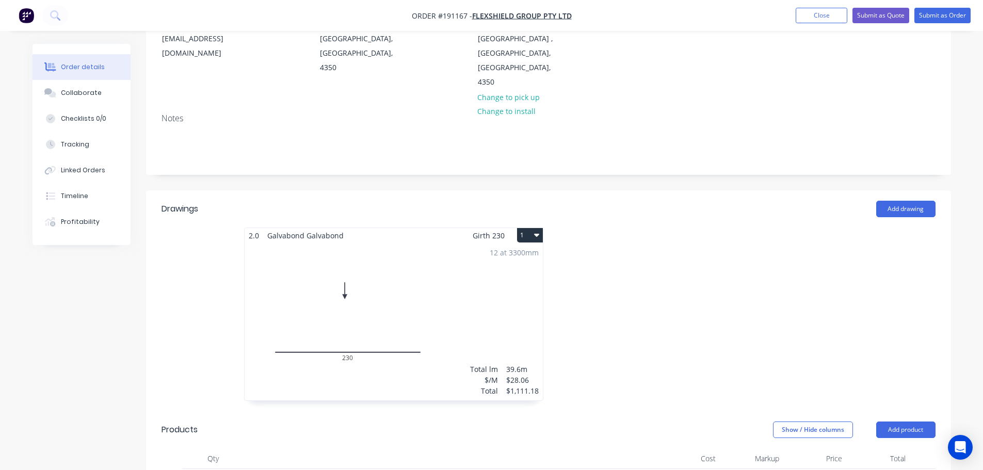
scroll to position [155, 0]
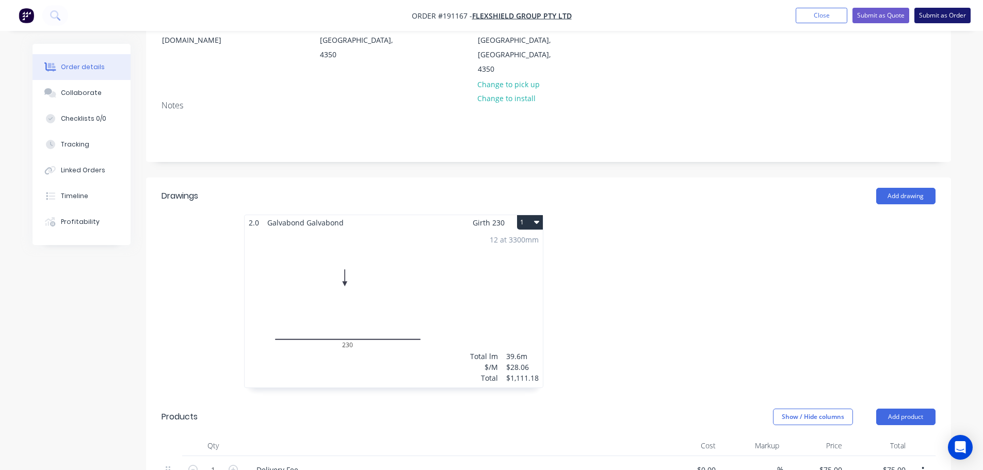
click at [941, 14] on button "Submit as Order" at bounding box center [943, 15] width 56 height 15
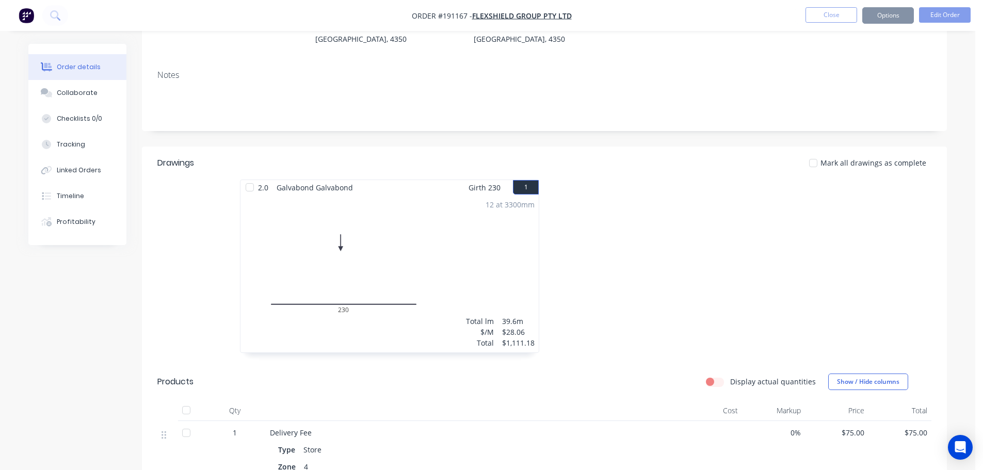
scroll to position [0, 0]
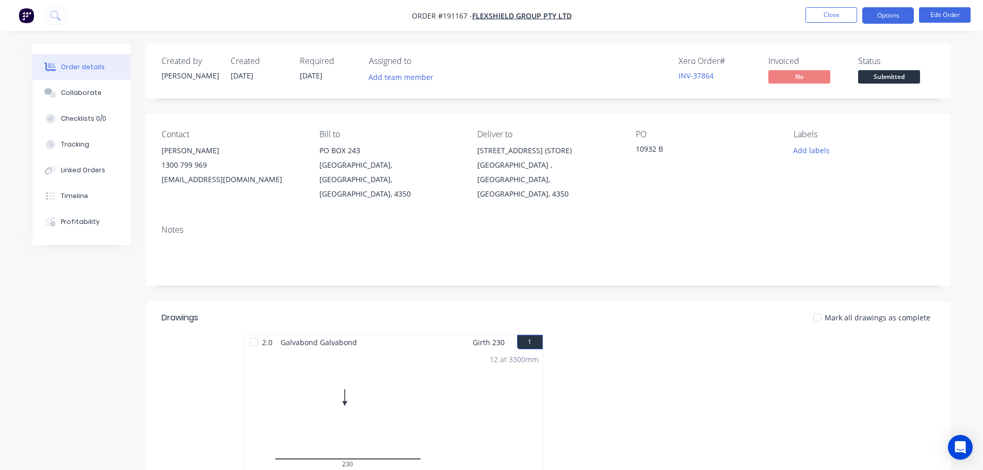
click at [908, 15] on button "Options" at bounding box center [889, 15] width 52 height 17
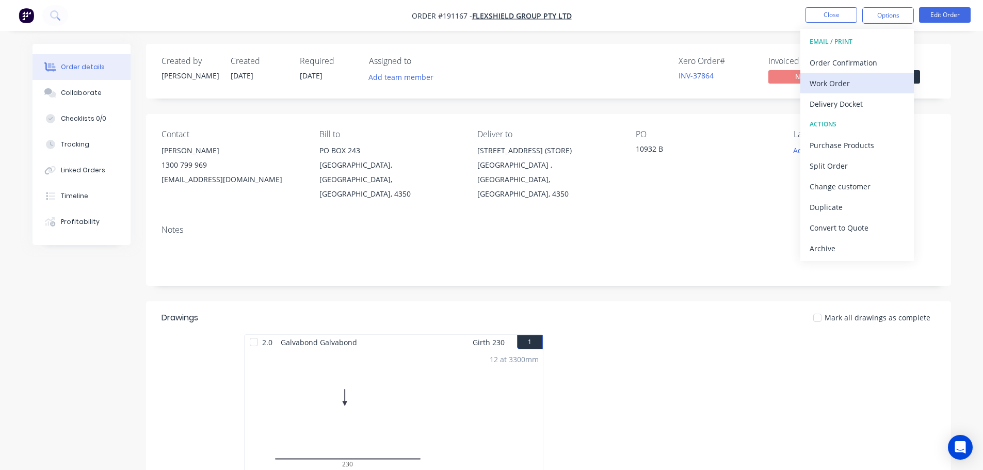
click at [872, 85] on div "Work Order" at bounding box center [857, 83] width 95 height 15
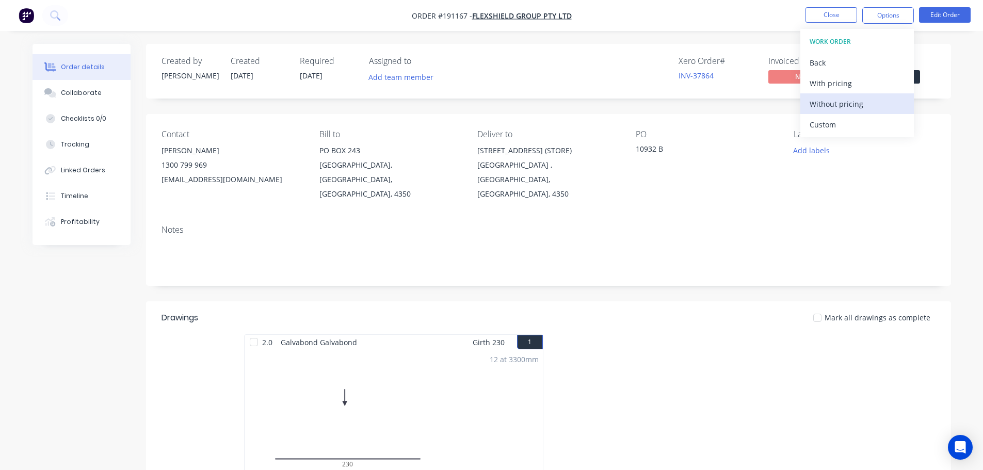
click at [882, 101] on div "Without pricing" at bounding box center [857, 104] width 95 height 15
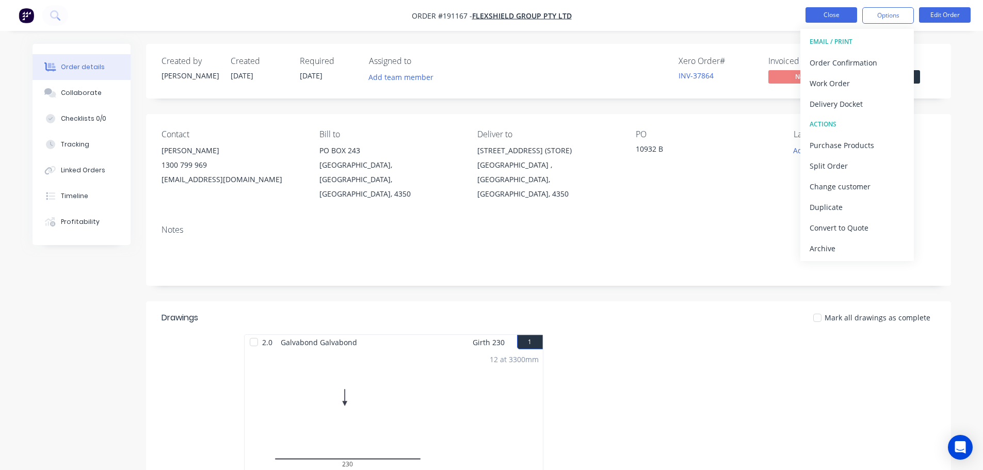
click at [826, 13] on button "Close" at bounding box center [832, 14] width 52 height 15
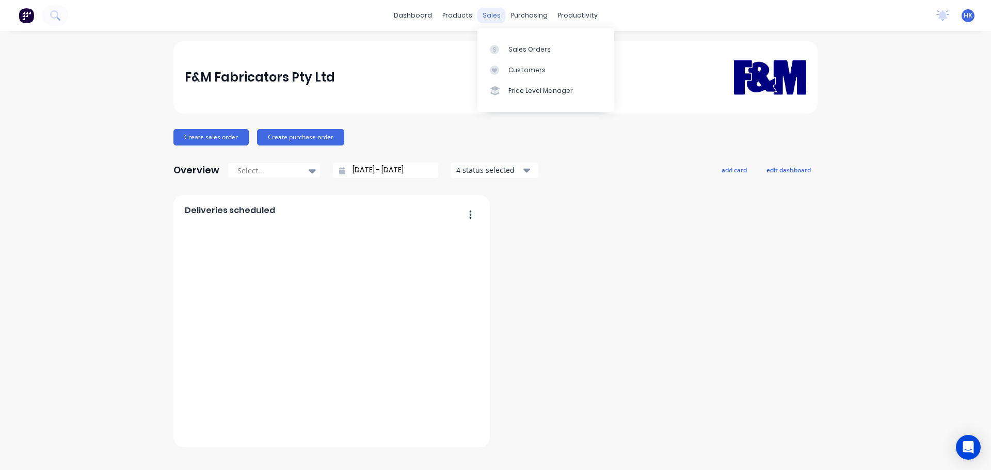
click at [492, 15] on div "sales" at bounding box center [491, 15] width 28 height 15
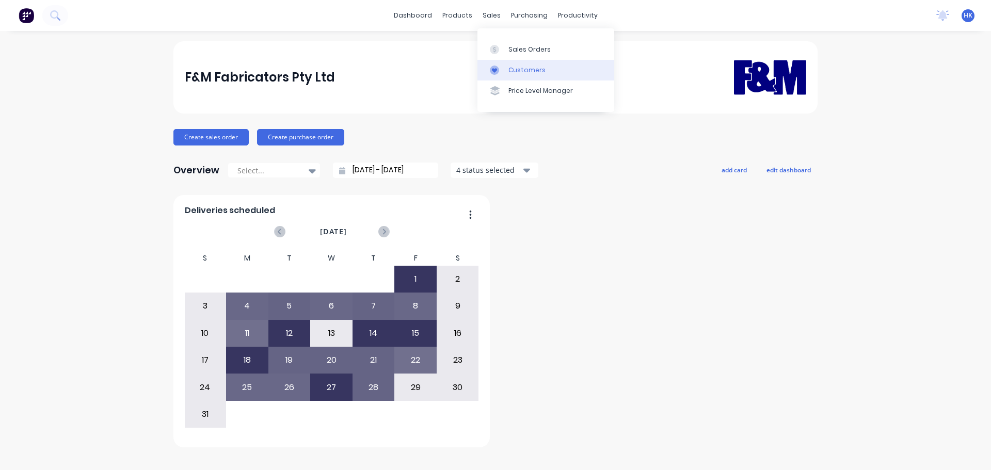
drag, startPoint x: 528, startPoint y: 75, endPoint x: 524, endPoint y: 69, distance: 6.7
click at [528, 75] on link "Customers" at bounding box center [545, 70] width 137 height 21
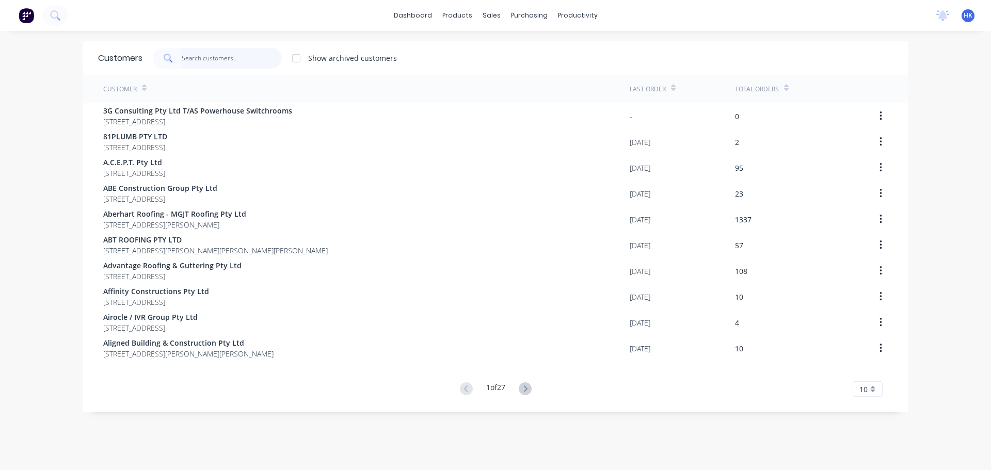
click at [243, 53] on input "text" at bounding box center [232, 58] width 101 height 21
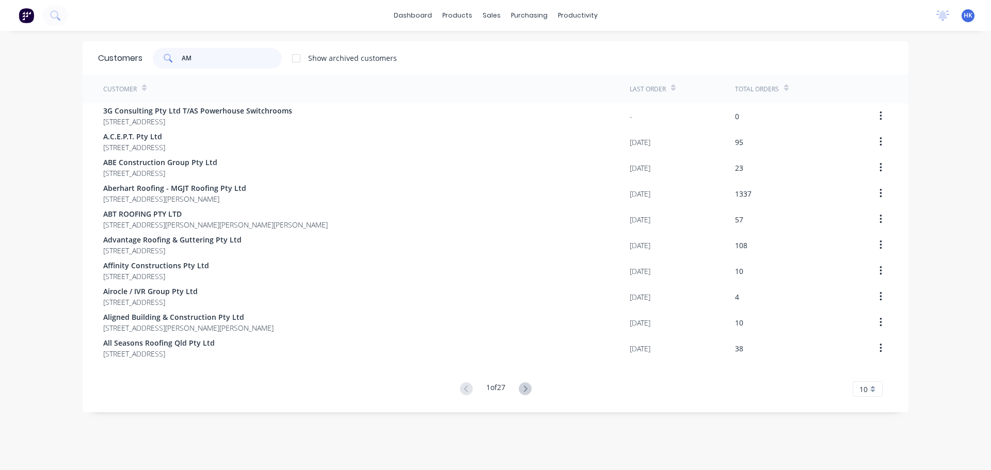
type input "AMJ"
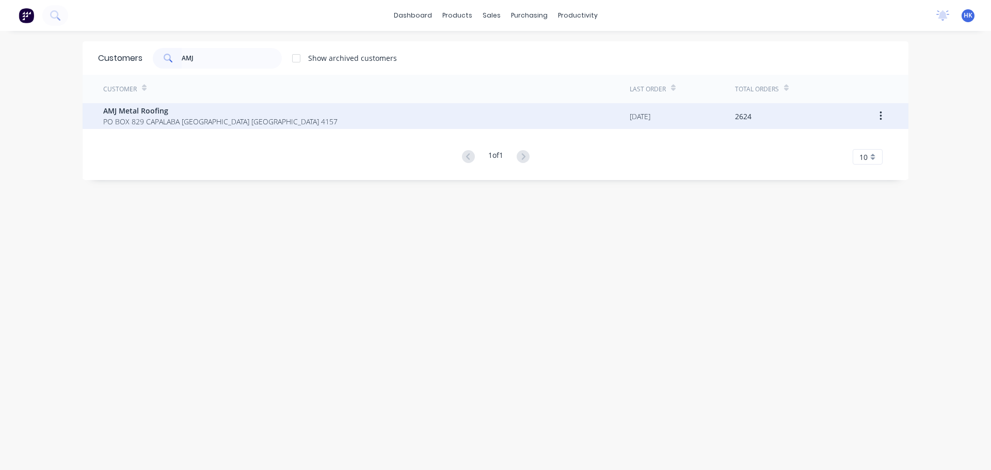
click at [275, 121] on div "AMJ Metal Roofing PO BOX 829 CAPALABA Queensland Australia 4157" at bounding box center [366, 116] width 527 height 26
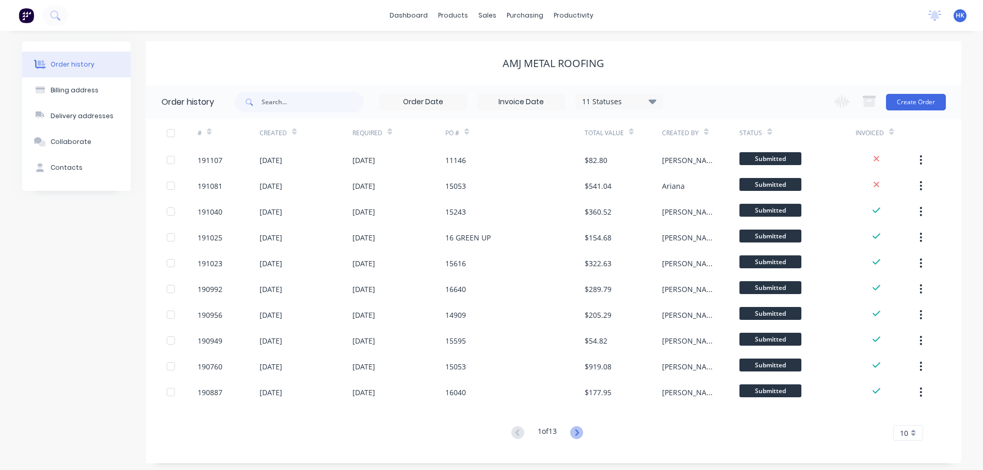
click at [583, 430] on icon at bounding box center [576, 432] width 13 height 13
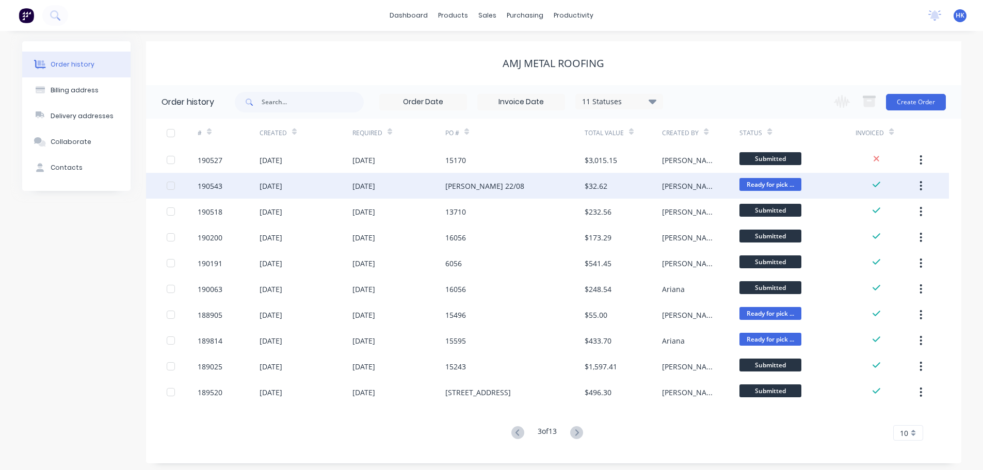
click at [477, 188] on div "ALAN 22/08" at bounding box center [484, 186] width 79 height 11
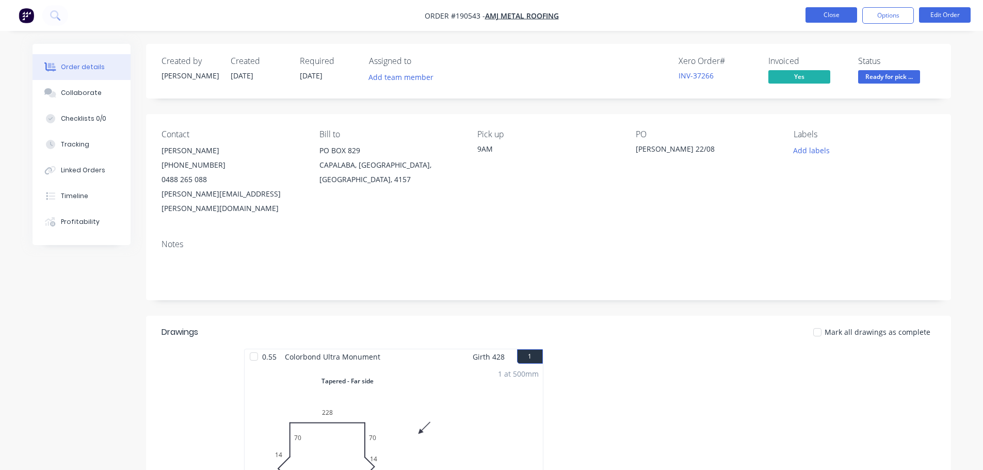
click at [830, 18] on button "Close" at bounding box center [832, 14] width 52 height 15
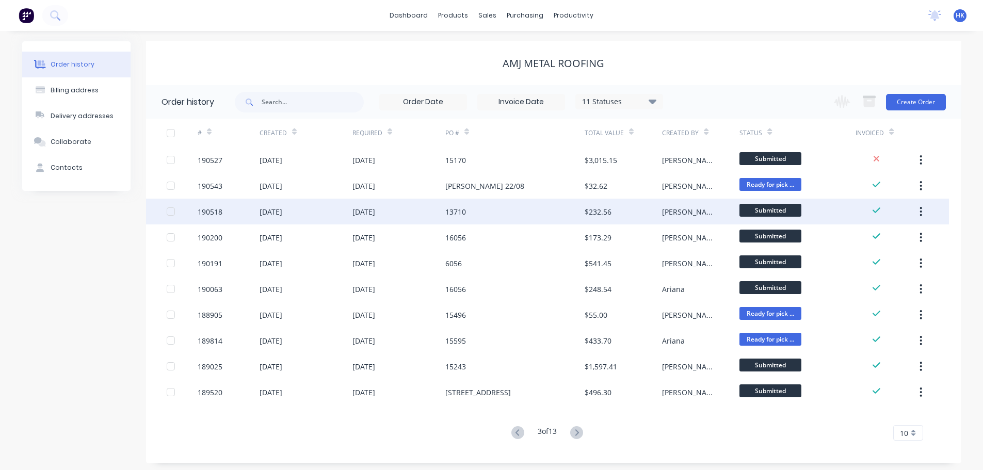
click at [495, 217] on div "13710" at bounding box center [514, 212] width 139 height 26
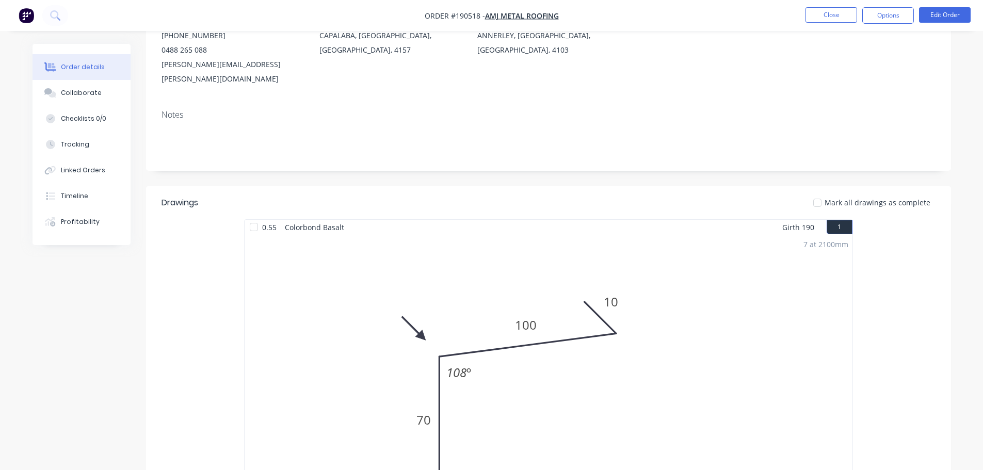
scroll to position [52, 0]
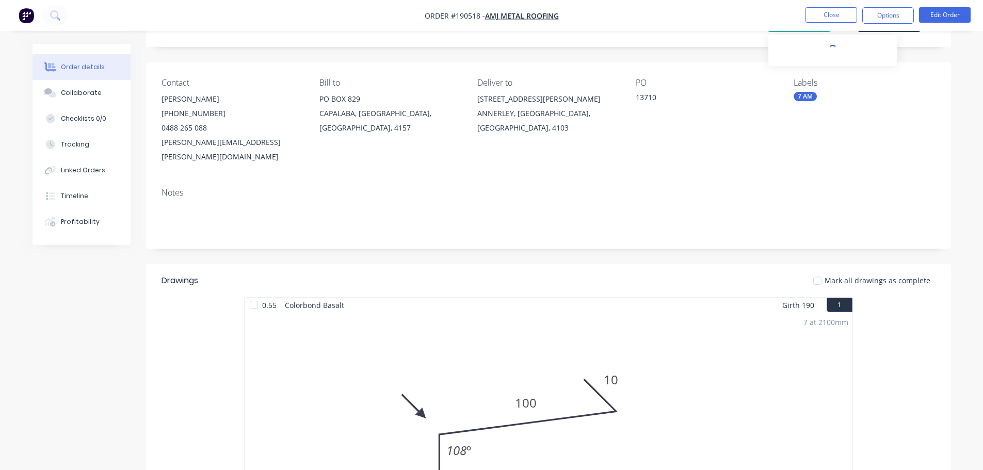
click at [829, 24] on nav "Order #190518 - AMJ Metal Roofing Close Options Edit Order" at bounding box center [491, 15] width 983 height 31
click at [821, 19] on button "Close" at bounding box center [832, 14] width 52 height 15
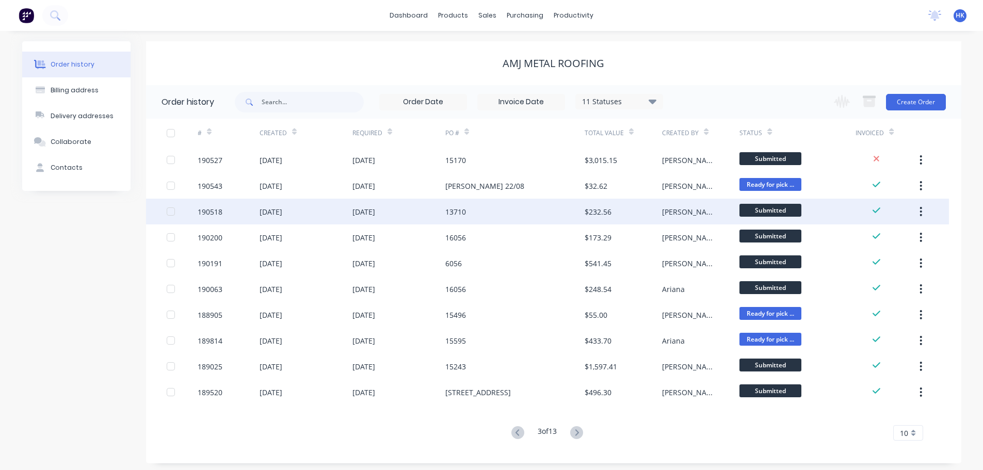
click at [505, 210] on div "13710" at bounding box center [514, 212] width 139 height 26
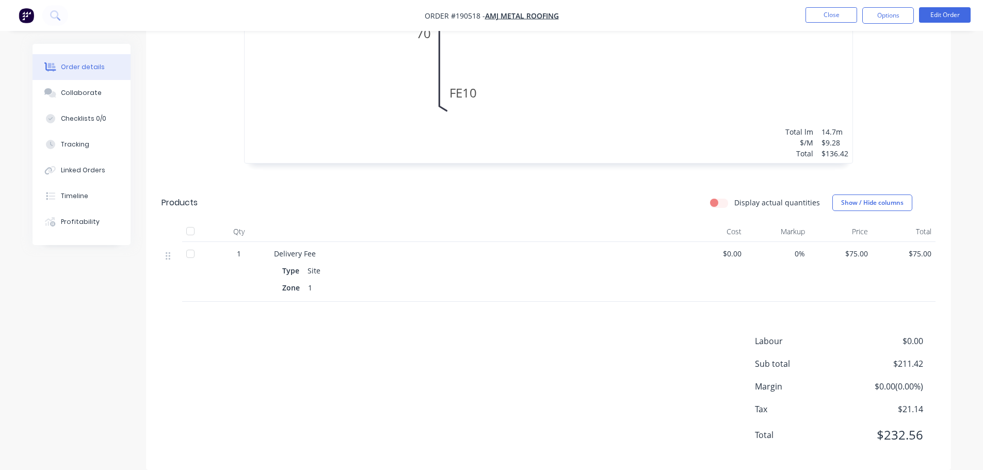
scroll to position [517, 0]
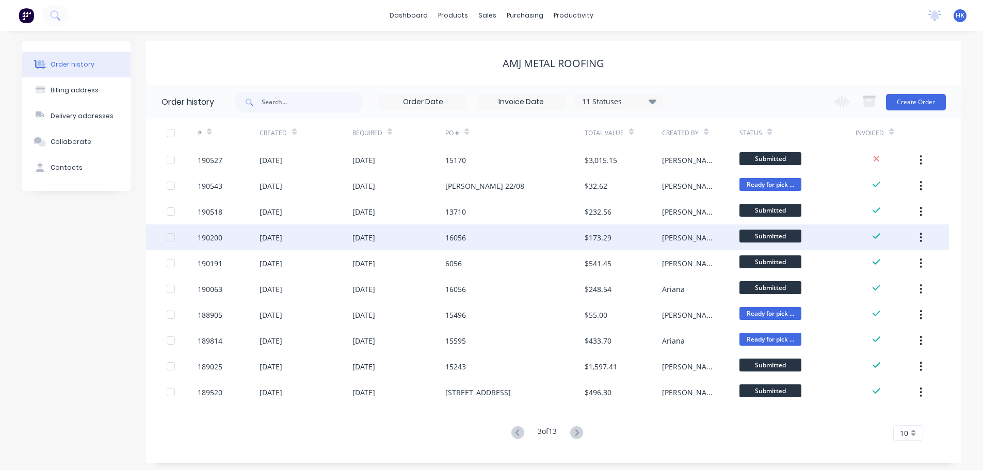
click at [531, 225] on div "16056" at bounding box center [514, 238] width 139 height 26
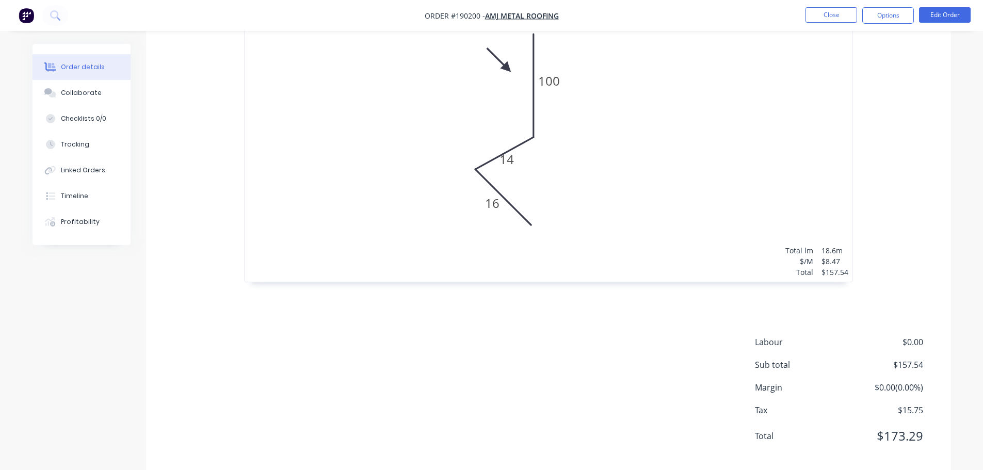
scroll to position [385, 0]
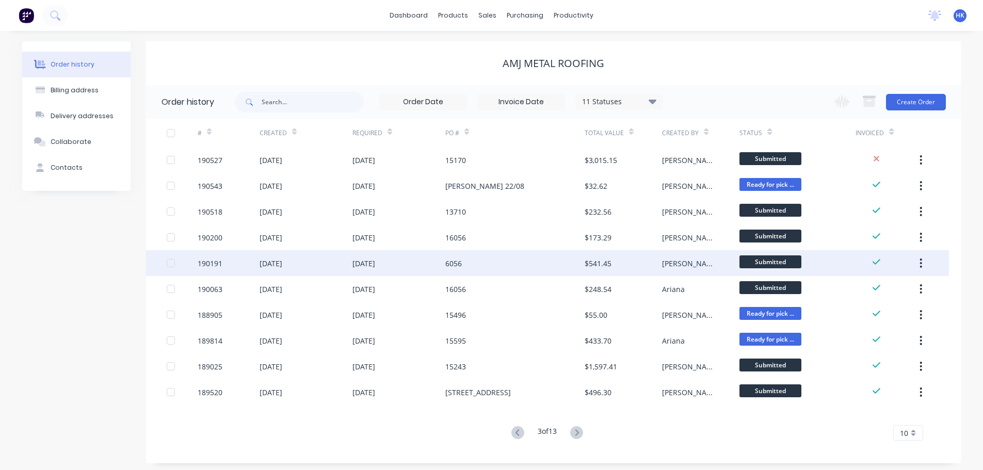
click at [547, 260] on div "6056" at bounding box center [514, 263] width 139 height 26
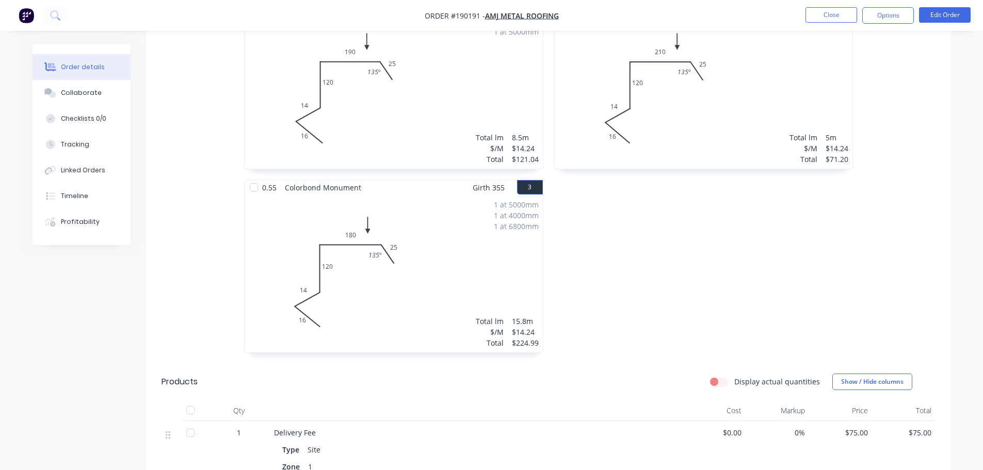
scroll to position [465, 0]
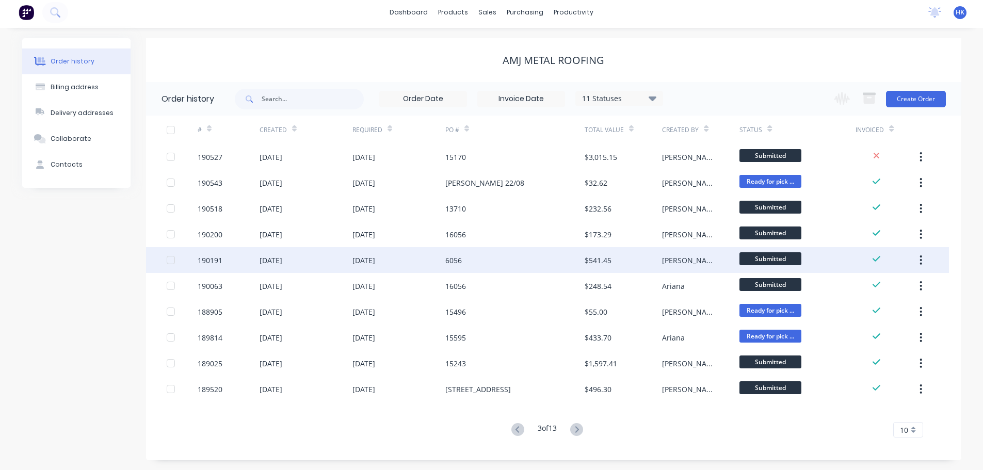
scroll to position [4, 0]
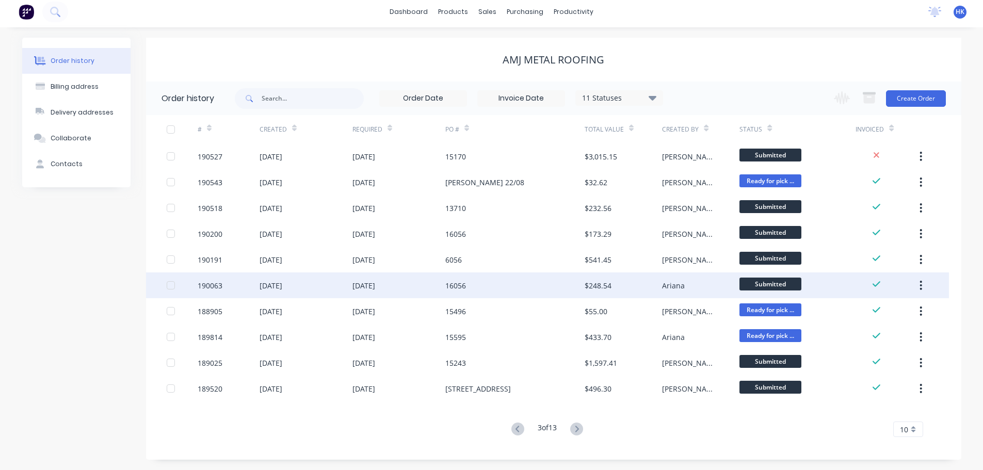
click at [550, 278] on div "16056" at bounding box center [514, 286] width 139 height 26
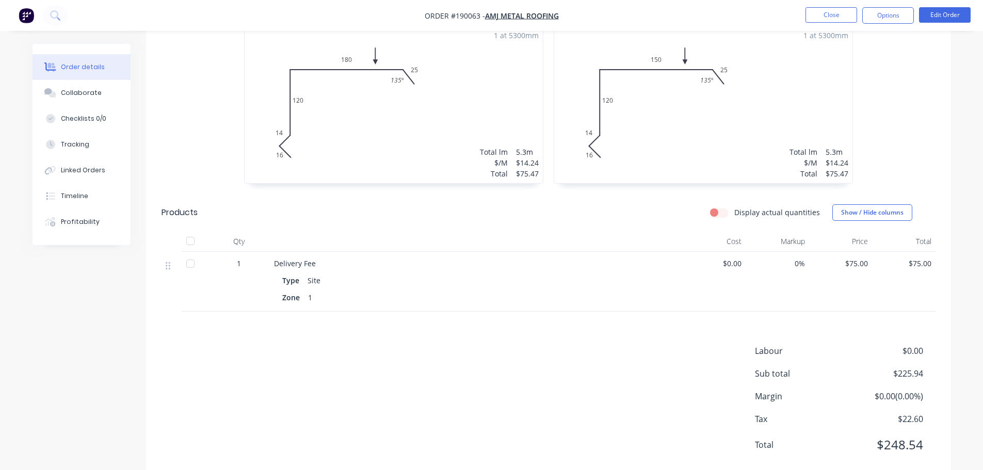
scroll to position [325, 0]
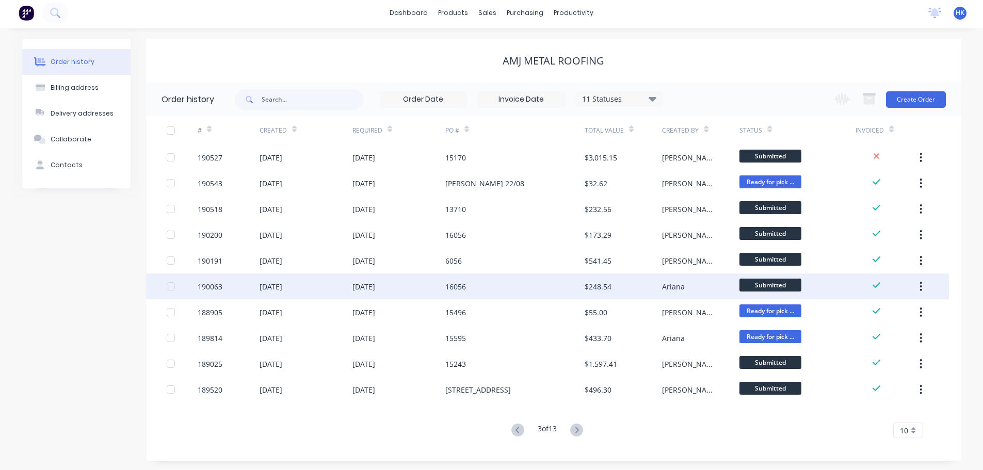
scroll to position [4, 0]
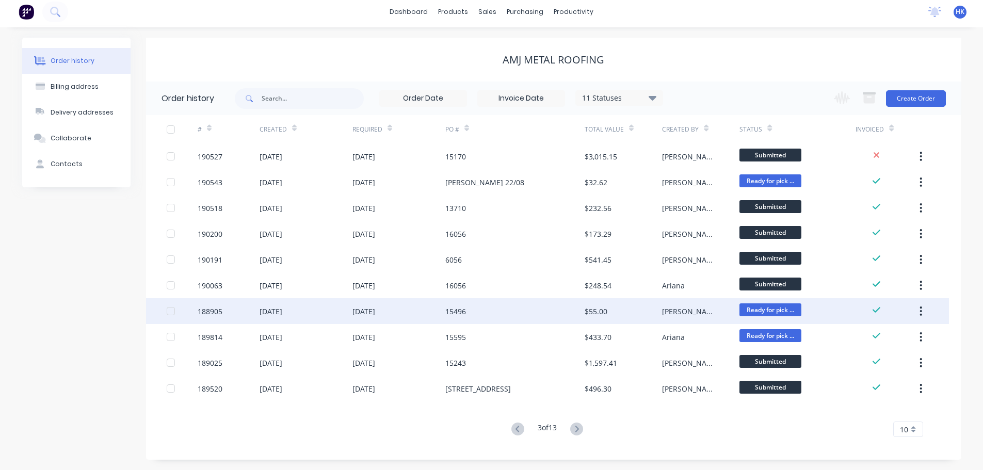
click at [505, 303] on div "15496" at bounding box center [514, 311] width 139 height 26
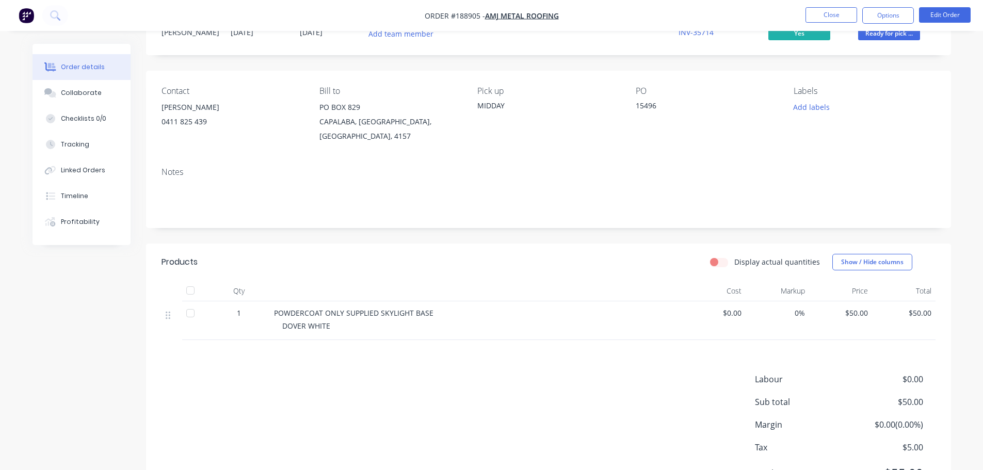
scroll to position [87, 0]
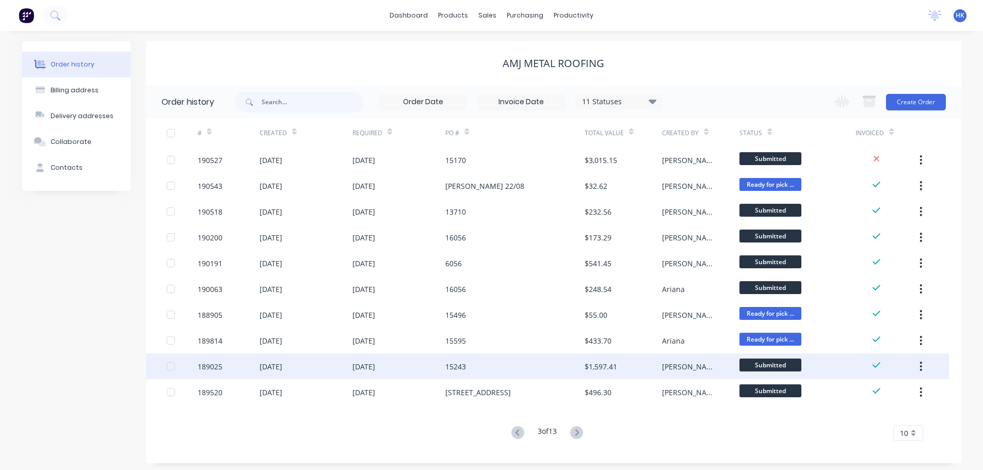
click at [551, 363] on div "15243" at bounding box center [514, 367] width 139 height 26
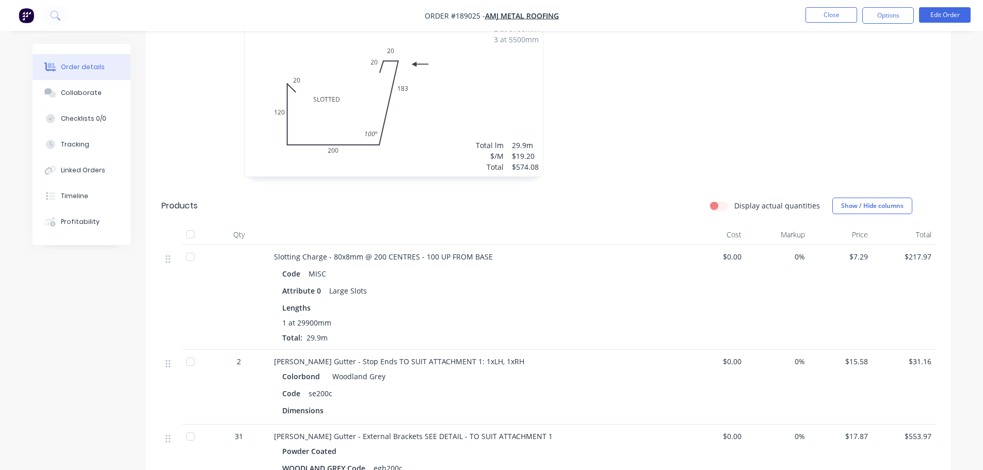
scroll to position [465, 0]
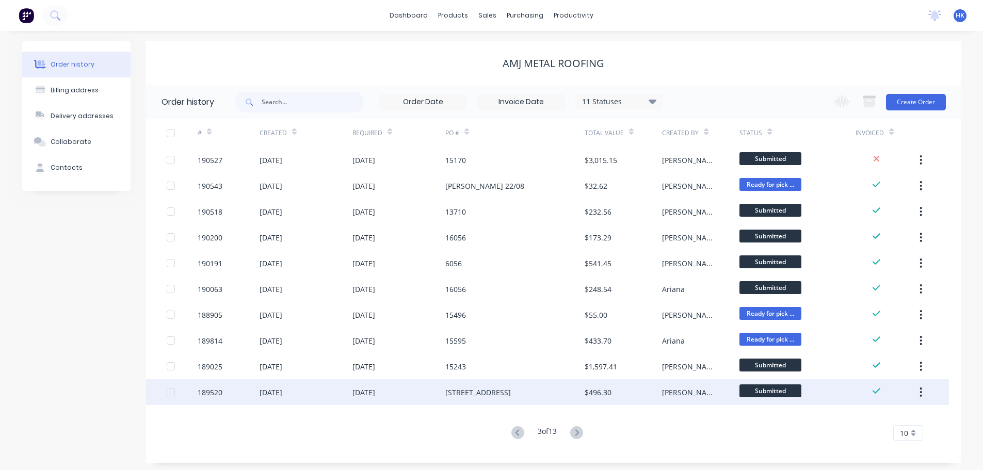
click at [549, 389] on div "1C CRESCENT" at bounding box center [514, 392] width 139 height 26
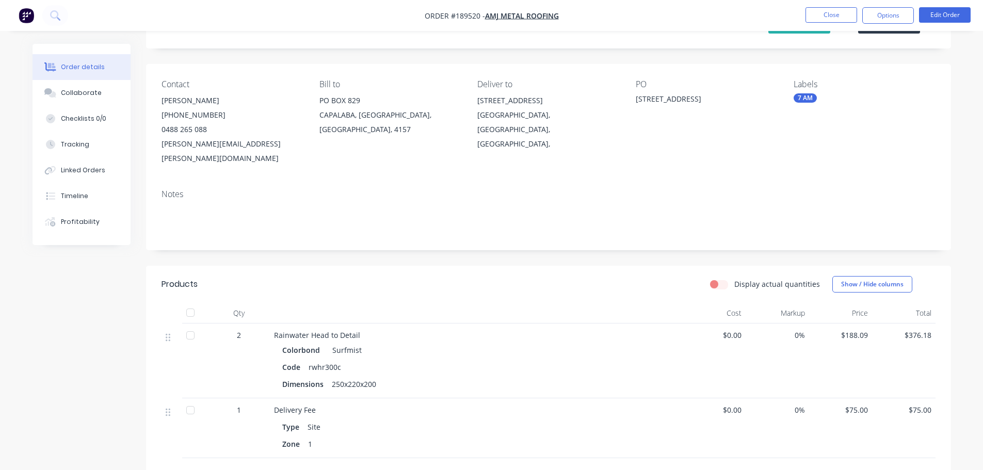
scroll to position [206, 0]
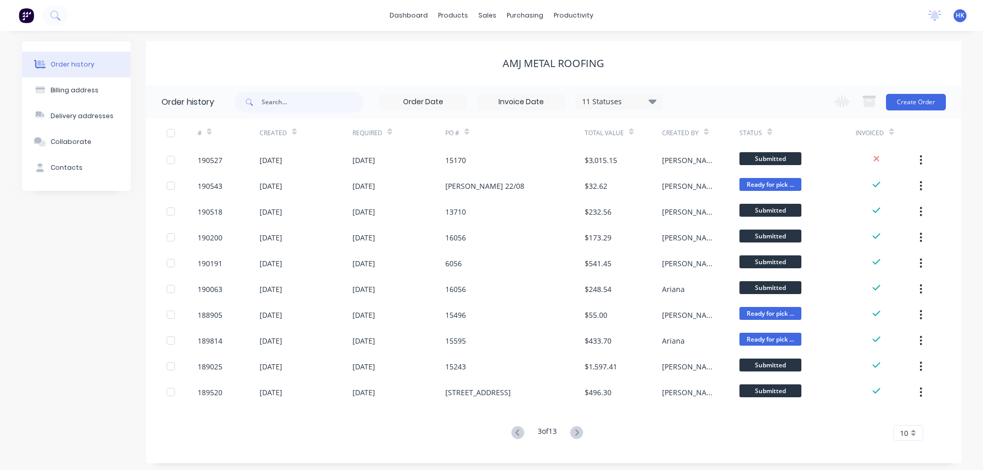
click at [586, 434] on button at bounding box center [576, 433] width 19 height 15
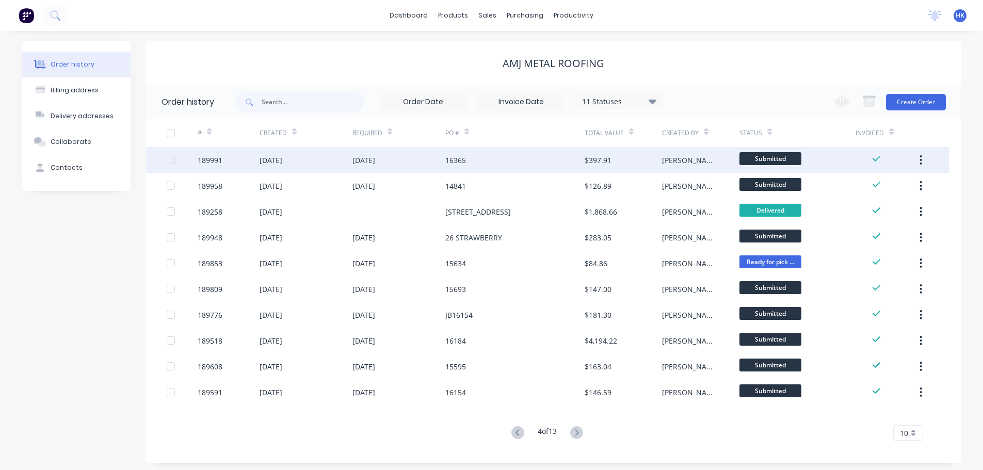
click at [524, 168] on div "16365" at bounding box center [514, 160] width 139 height 26
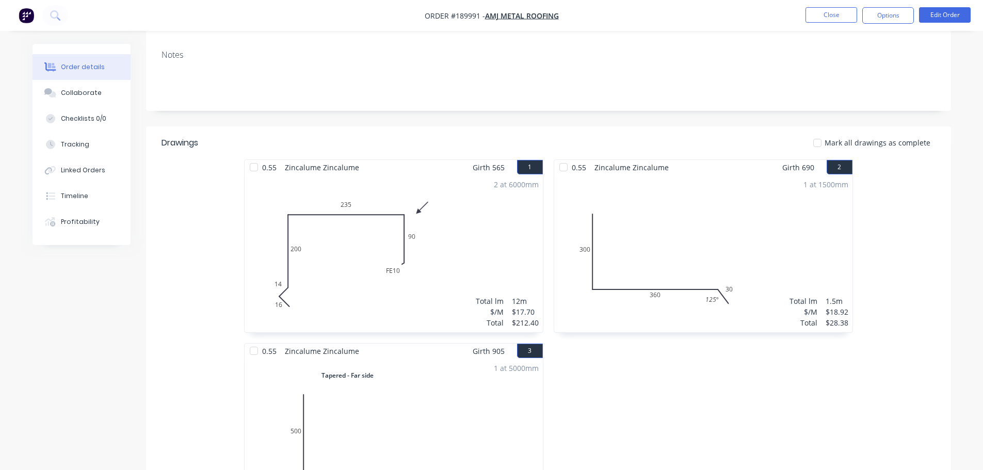
scroll to position [185, 0]
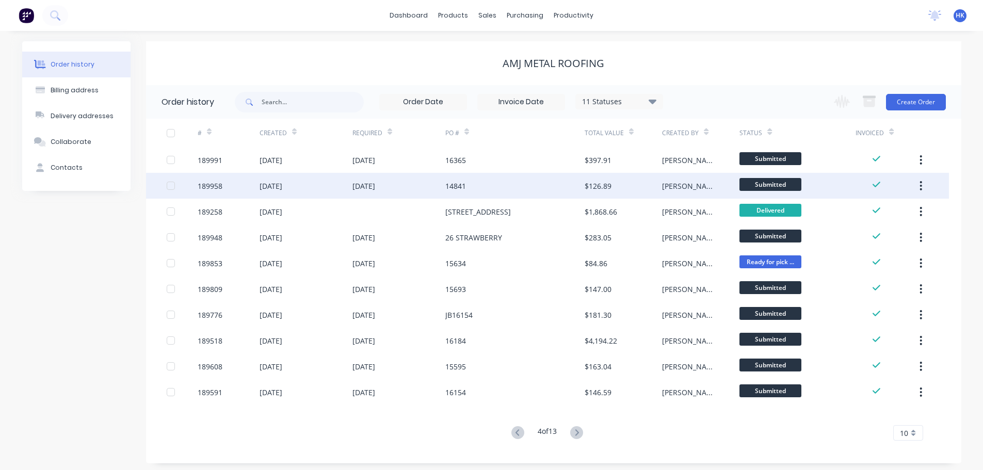
click at [557, 192] on div "14841" at bounding box center [514, 186] width 139 height 26
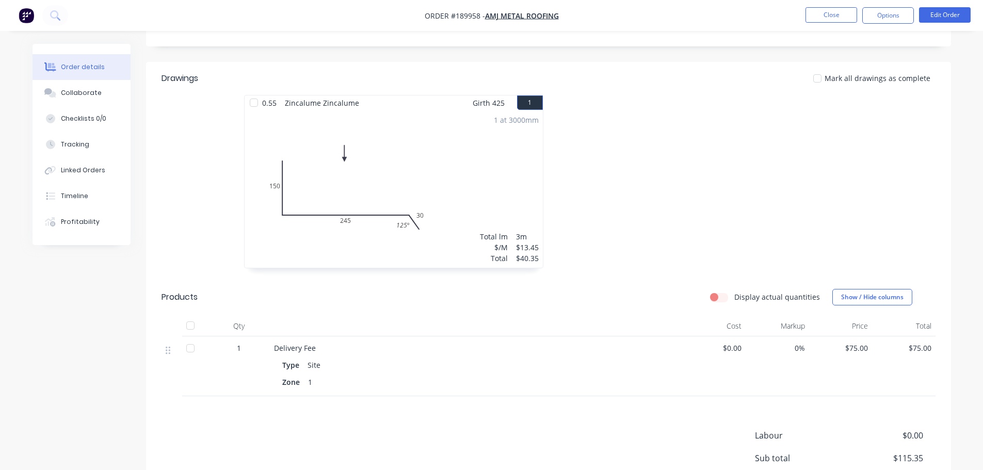
scroll to position [349, 0]
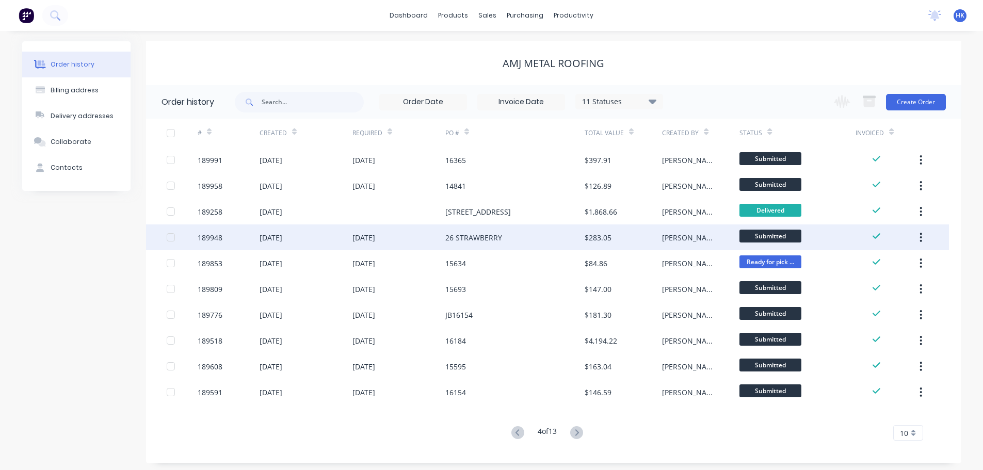
click at [566, 236] on div "26 STRAWBERRY" at bounding box center [514, 238] width 139 height 26
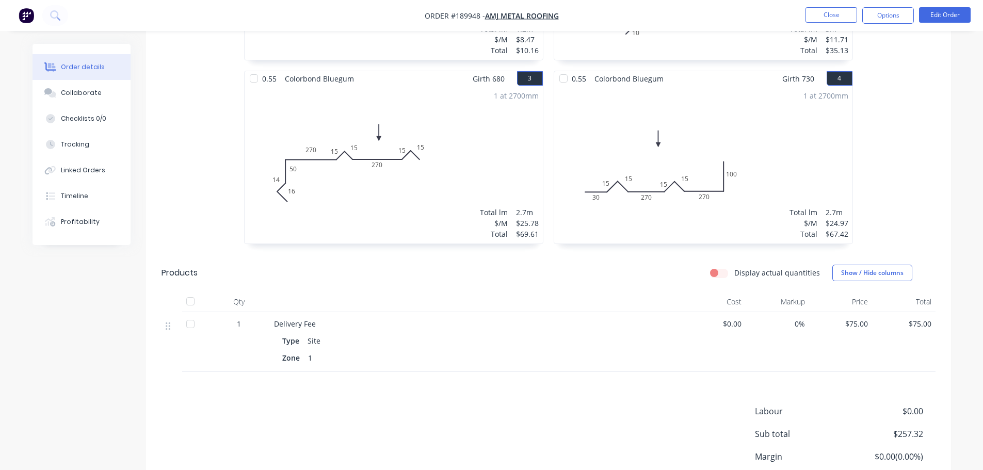
scroll to position [465, 0]
drag, startPoint x: 588, startPoint y: 262, endPoint x: 595, endPoint y: 255, distance: 9.5
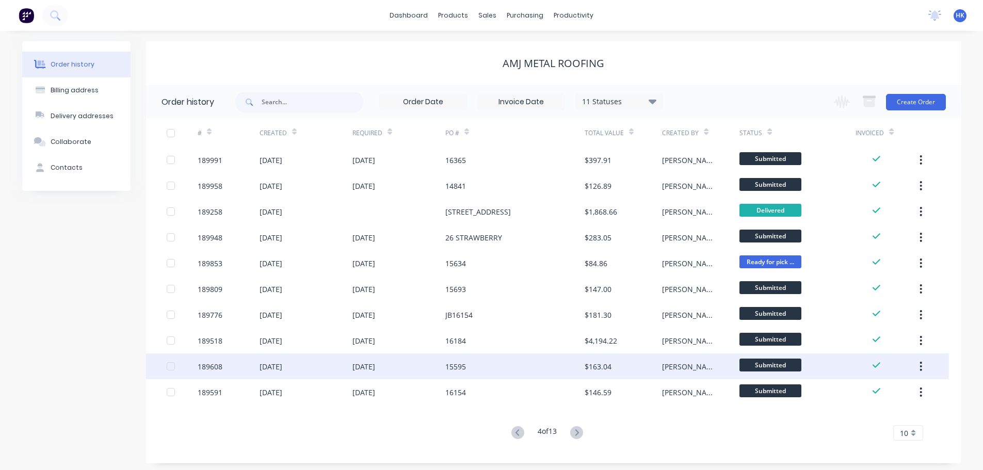
click at [572, 367] on div "15595" at bounding box center [514, 367] width 139 height 26
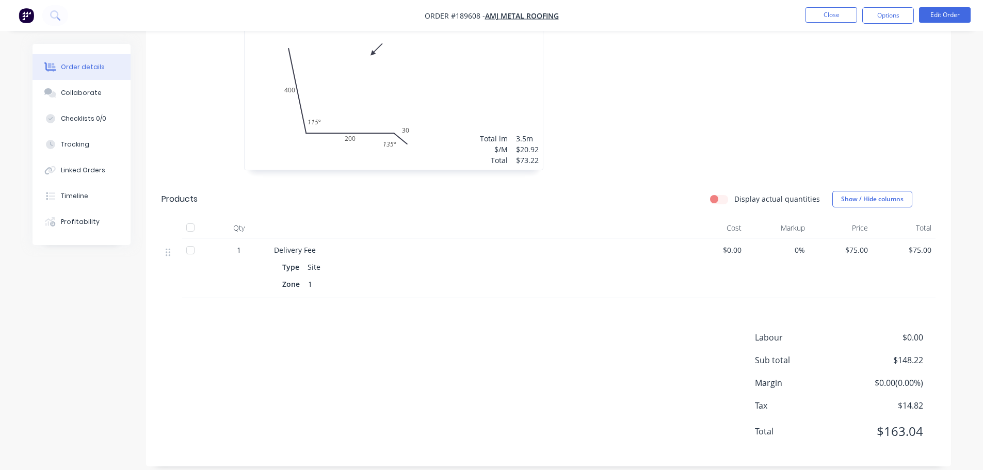
scroll to position [325, 0]
drag, startPoint x: 627, startPoint y: 264, endPoint x: 625, endPoint y: 273, distance: 9.1
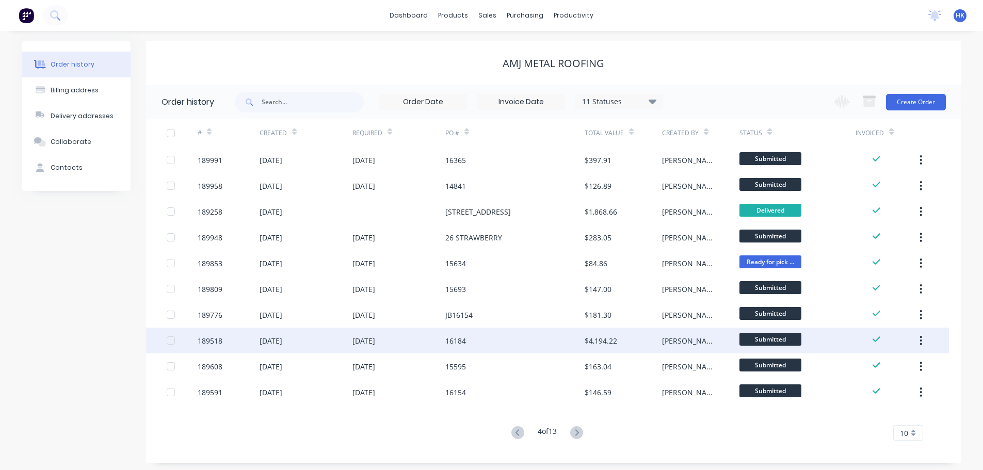
scroll to position [4, 0]
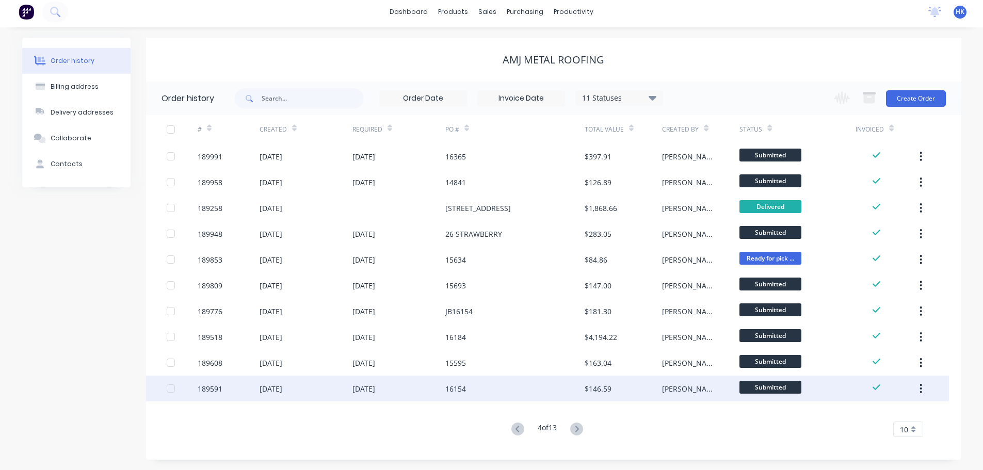
click at [524, 397] on div "16154" at bounding box center [514, 389] width 139 height 26
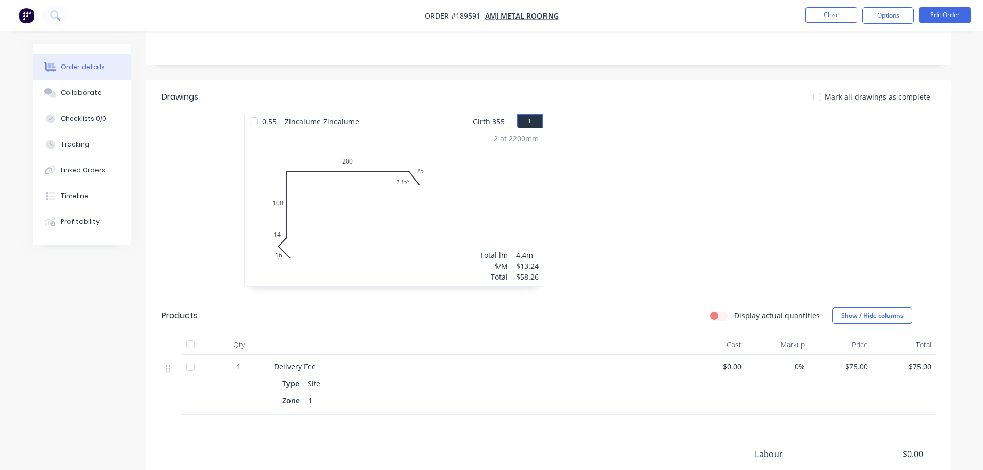
scroll to position [310, 0]
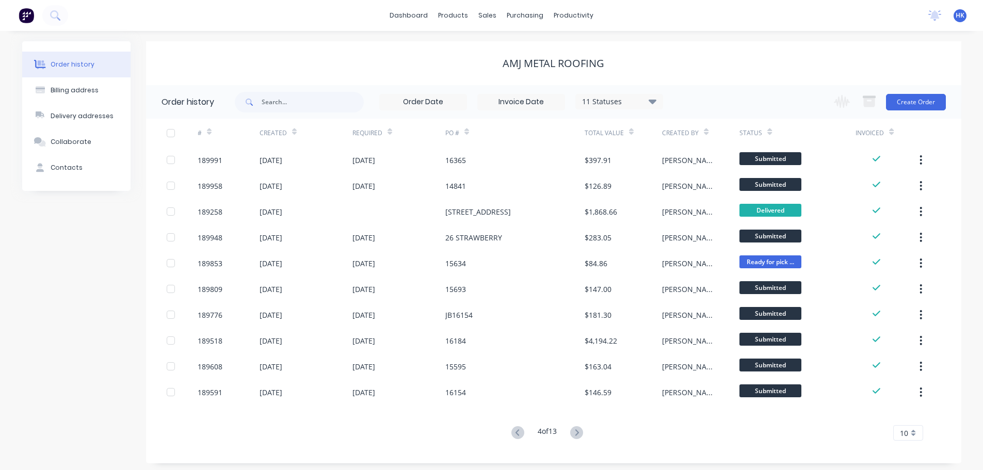
click at [580, 427] on icon at bounding box center [576, 432] width 13 height 13
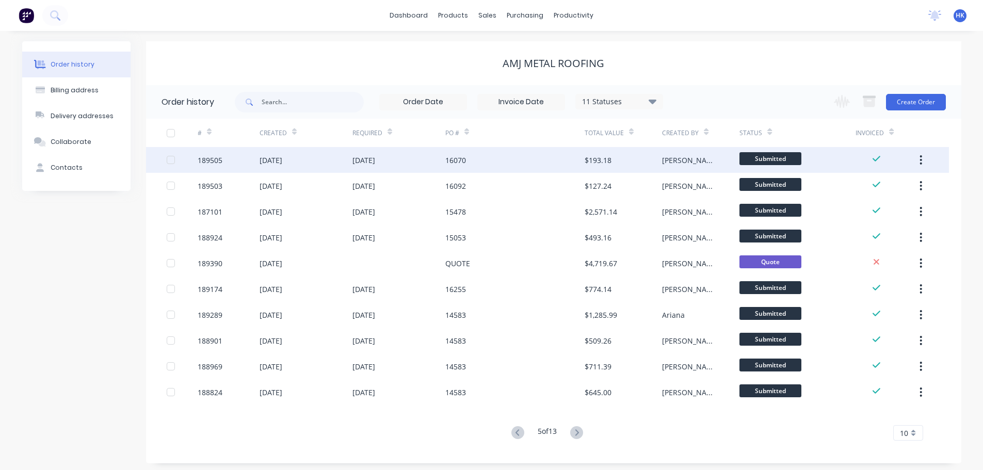
click at [555, 172] on div "16070" at bounding box center [514, 160] width 139 height 26
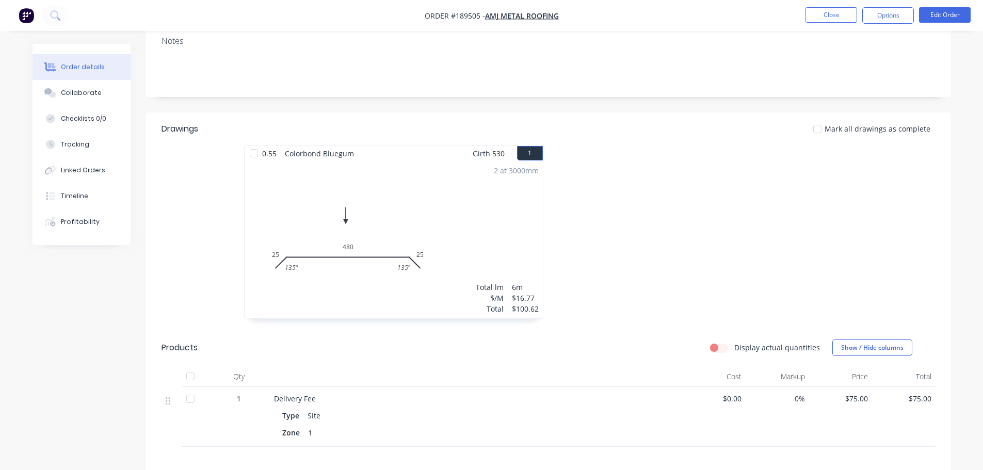
scroll to position [206, 0]
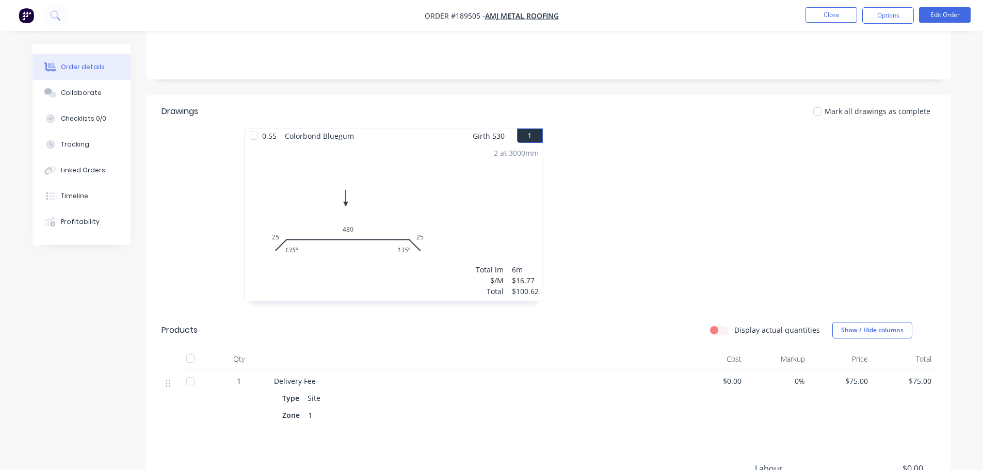
drag, startPoint x: 559, startPoint y: 227, endPoint x: 571, endPoint y: 233, distance: 14.3
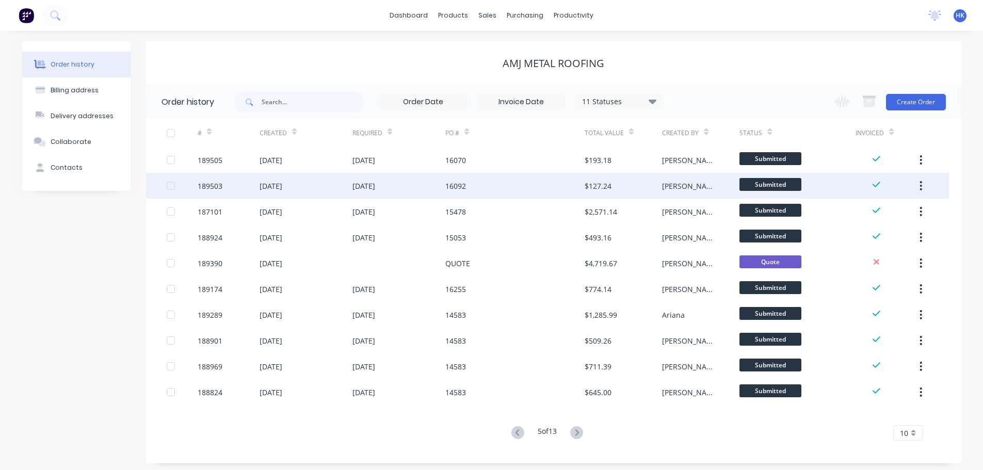
click at [558, 194] on div "16092" at bounding box center [514, 186] width 139 height 26
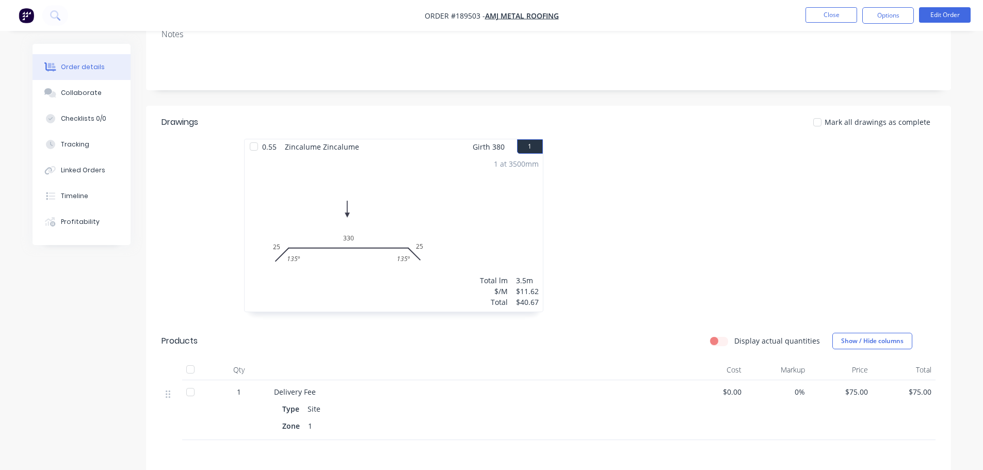
scroll to position [206, 0]
